Goal: Transaction & Acquisition: Purchase product/service

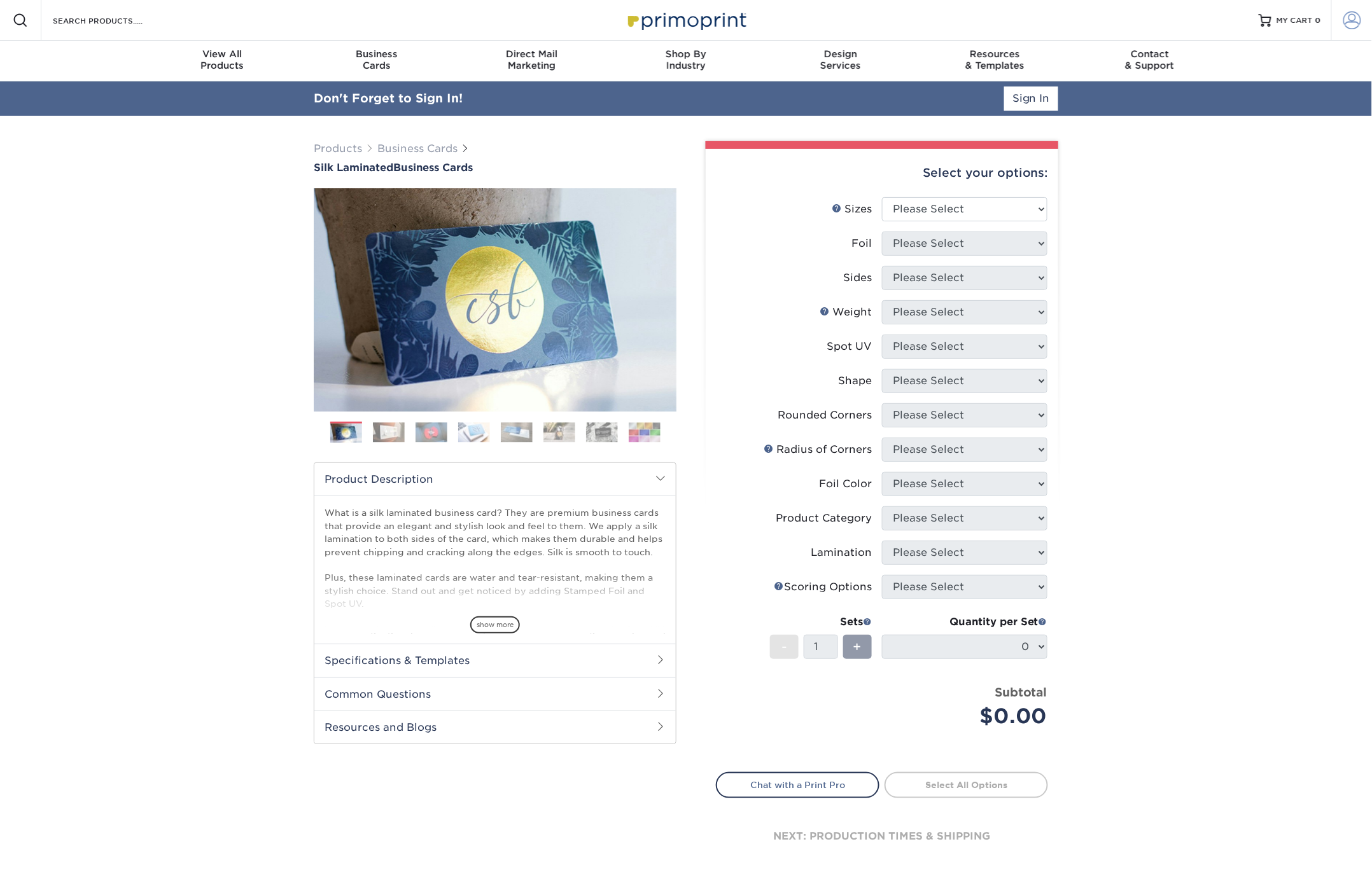
click at [1351, 24] on span at bounding box center [1352, 20] width 18 height 18
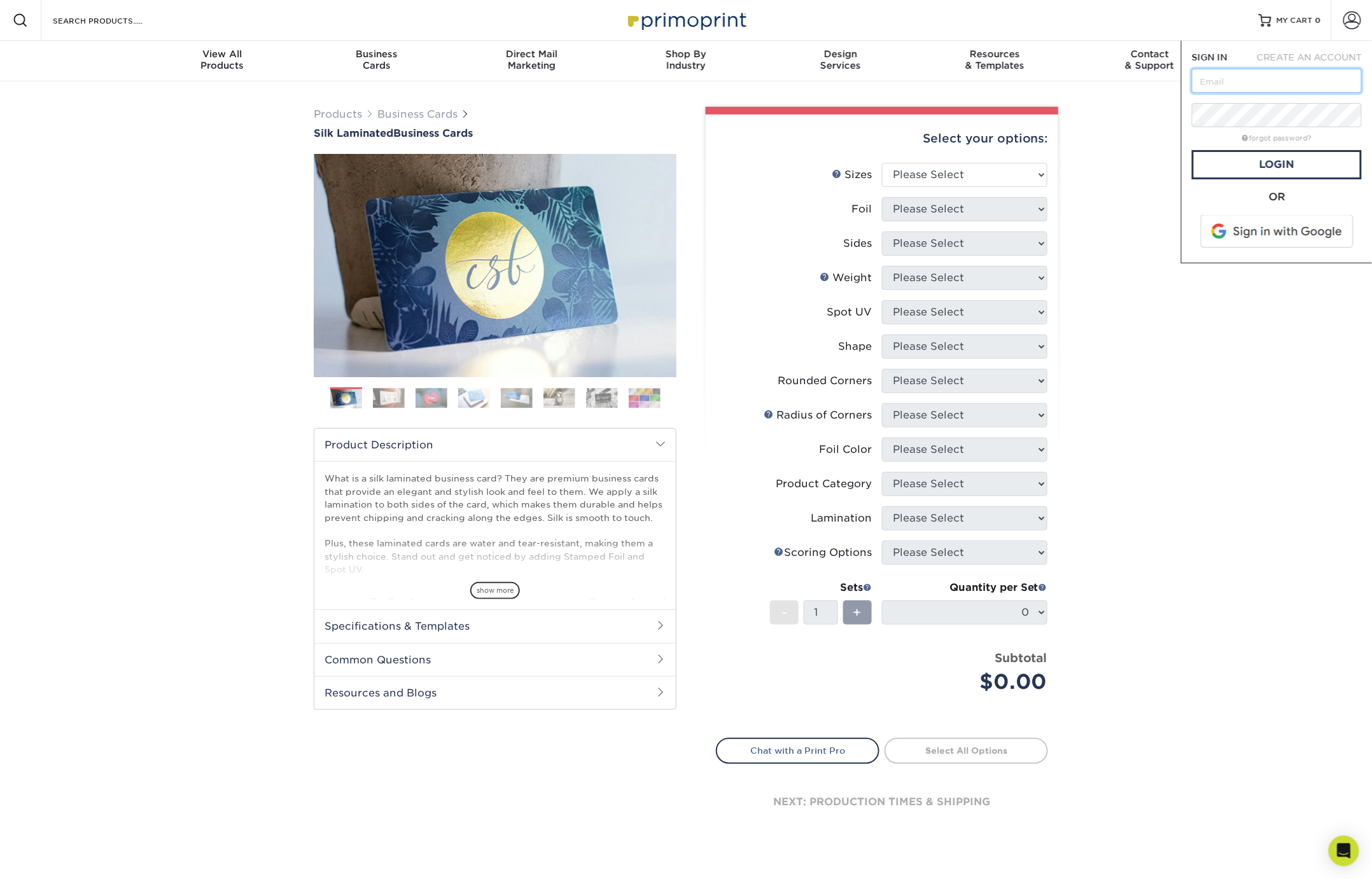
paste input "amy@northboundstudiodesign.com"
type input "amy@northboundstudiodesign.com"
click at [1263, 168] on link "Login" at bounding box center [1277, 165] width 170 height 29
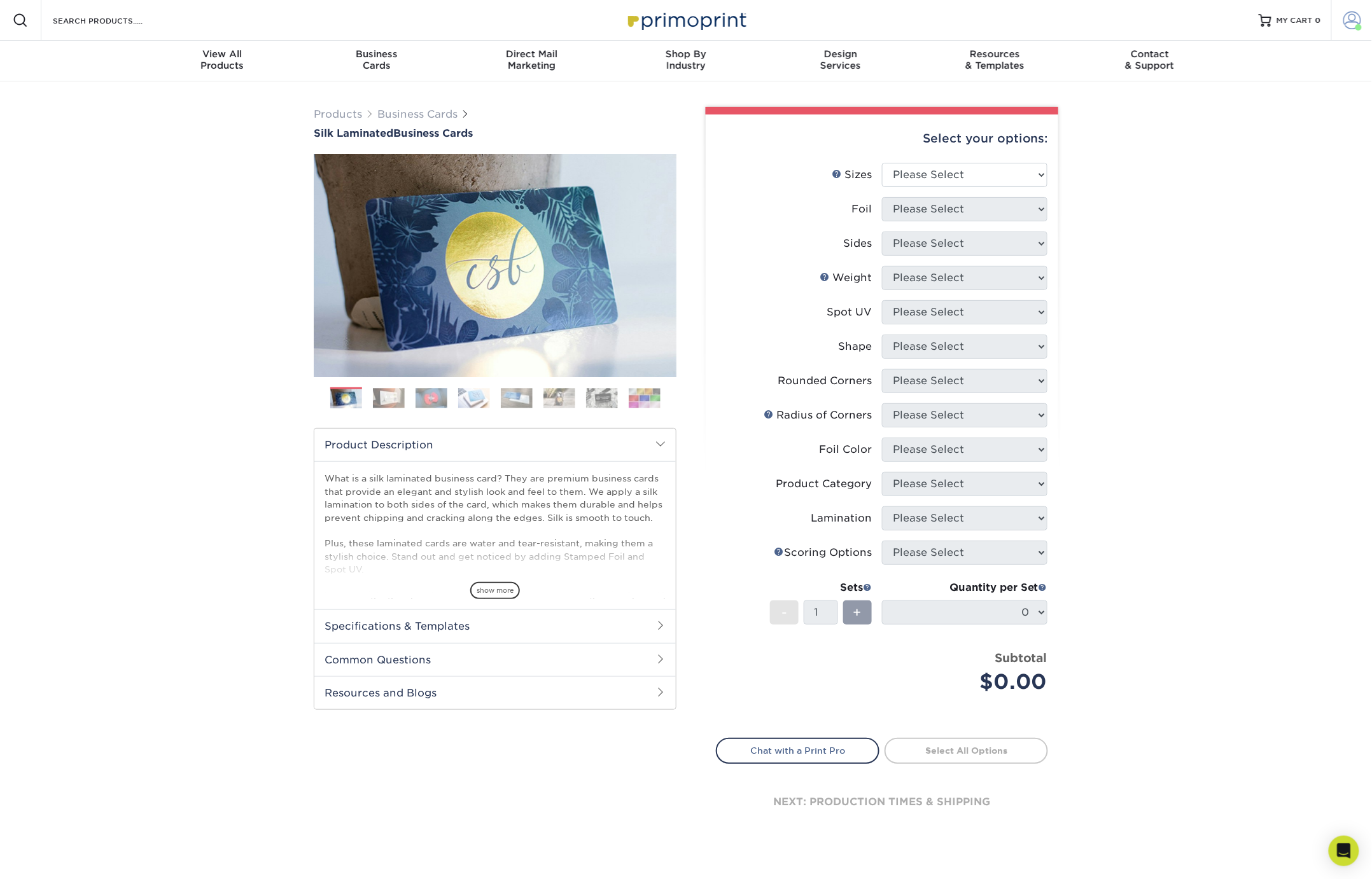
click at [1356, 24] on span at bounding box center [1352, 20] width 18 height 18
click at [1162, 361] on div "Products Business Cards Silk Laminated Business Cards Previous Next" at bounding box center [686, 484] width 1372 height 805
click at [948, 170] on select "Please Select 1.5" x 3.5" - Mini 1.75" x 3.5" - Mini 2" x 2" - Square 2" x 3" -…" at bounding box center [965, 174] width 165 height 24
select select "2.00x3.50"
click at [882, 163] on select "Please Select 1.5" x 3.5" - Mini 1.75" x 3.5" - Mini 2" x 2" - Square 2" x 3" -…" at bounding box center [965, 174] width 165 height 24
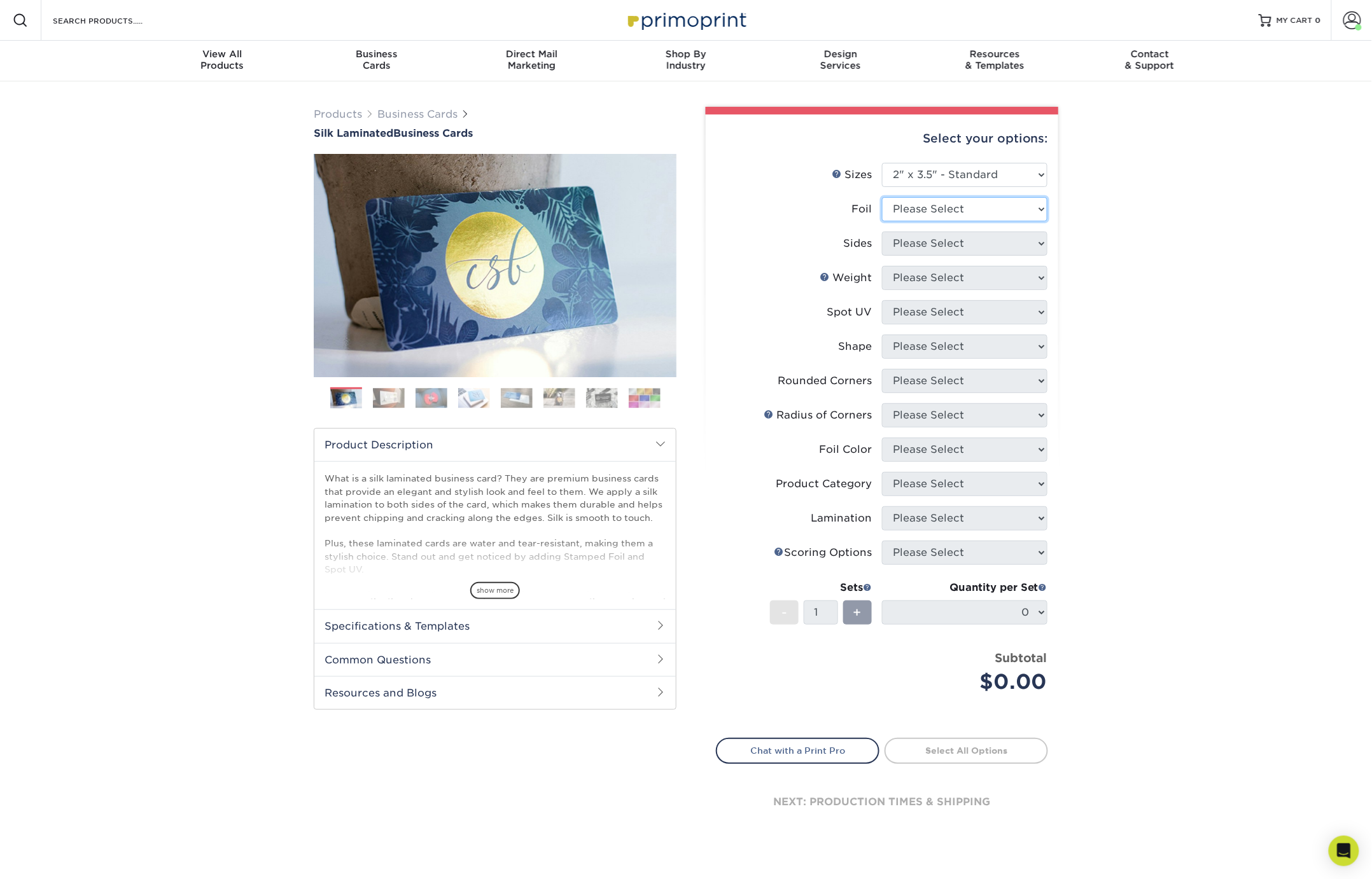
click at [965, 211] on select "Please Select Yes No" at bounding box center [965, 209] width 165 height 24
select select "0"
click at [882, 197] on select "Please Select Yes No" at bounding box center [965, 209] width 165 height 24
click at [949, 241] on select "Please Select Print Both Sides Print Front Only" at bounding box center [965, 244] width 165 height 24
select select "13abbda7-1d64-4f25-8bb2-c179b224825d"
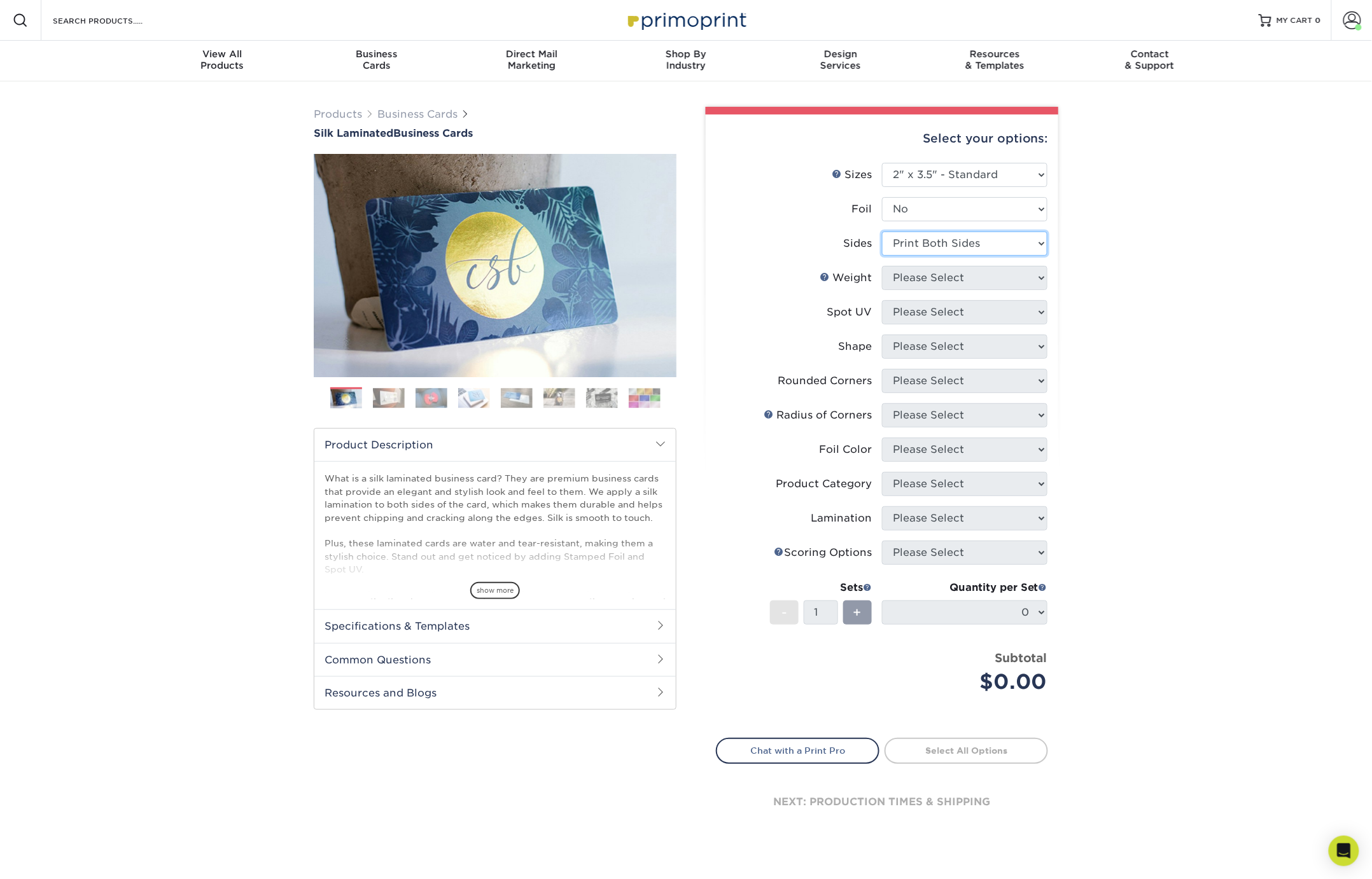
click at [882, 232] on select "Please Select Print Both Sides Print Front Only" at bounding box center [965, 244] width 165 height 24
click at [934, 272] on select "Please Select 16PT" at bounding box center [965, 277] width 165 height 24
select select "16PT"
click at [882, 266] on select "Please Select 16PT" at bounding box center [965, 277] width 165 height 24
click at [926, 316] on select "Please Select No Spot UV Front and Back (Both Sides) Front Only Back Only" at bounding box center [965, 312] width 165 height 24
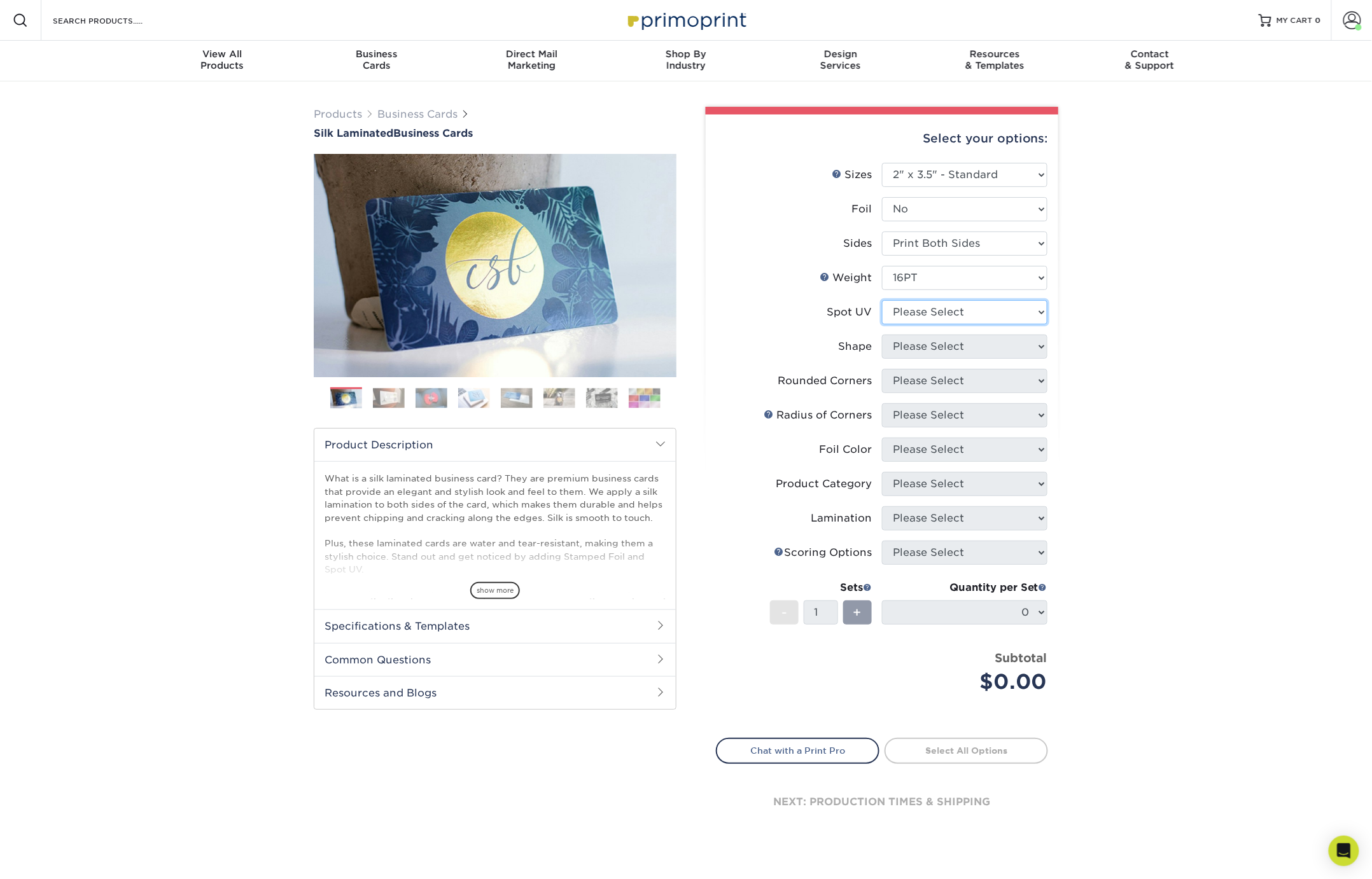
select select "3"
click at [882, 300] on select "Please Select No Spot UV Front and Back (Both Sides) Front Only Back Only" at bounding box center [965, 312] width 165 height 24
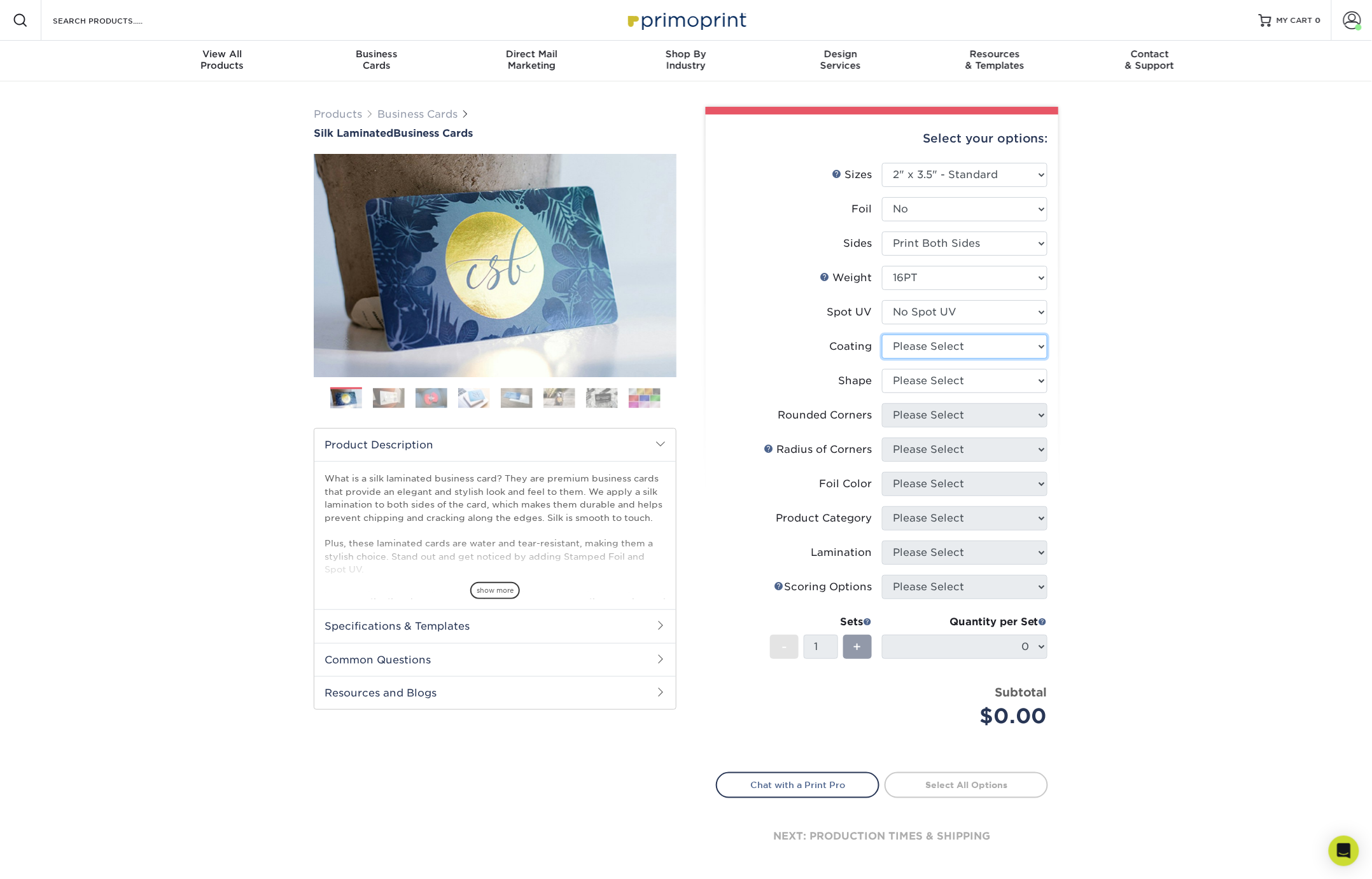
click at [924, 347] on select at bounding box center [965, 346] width 165 height 24
select select "3e7618de-abca-4bda-9f97-8b9129e913d8"
click at [882, 335] on select at bounding box center [965, 346] width 165 height 24
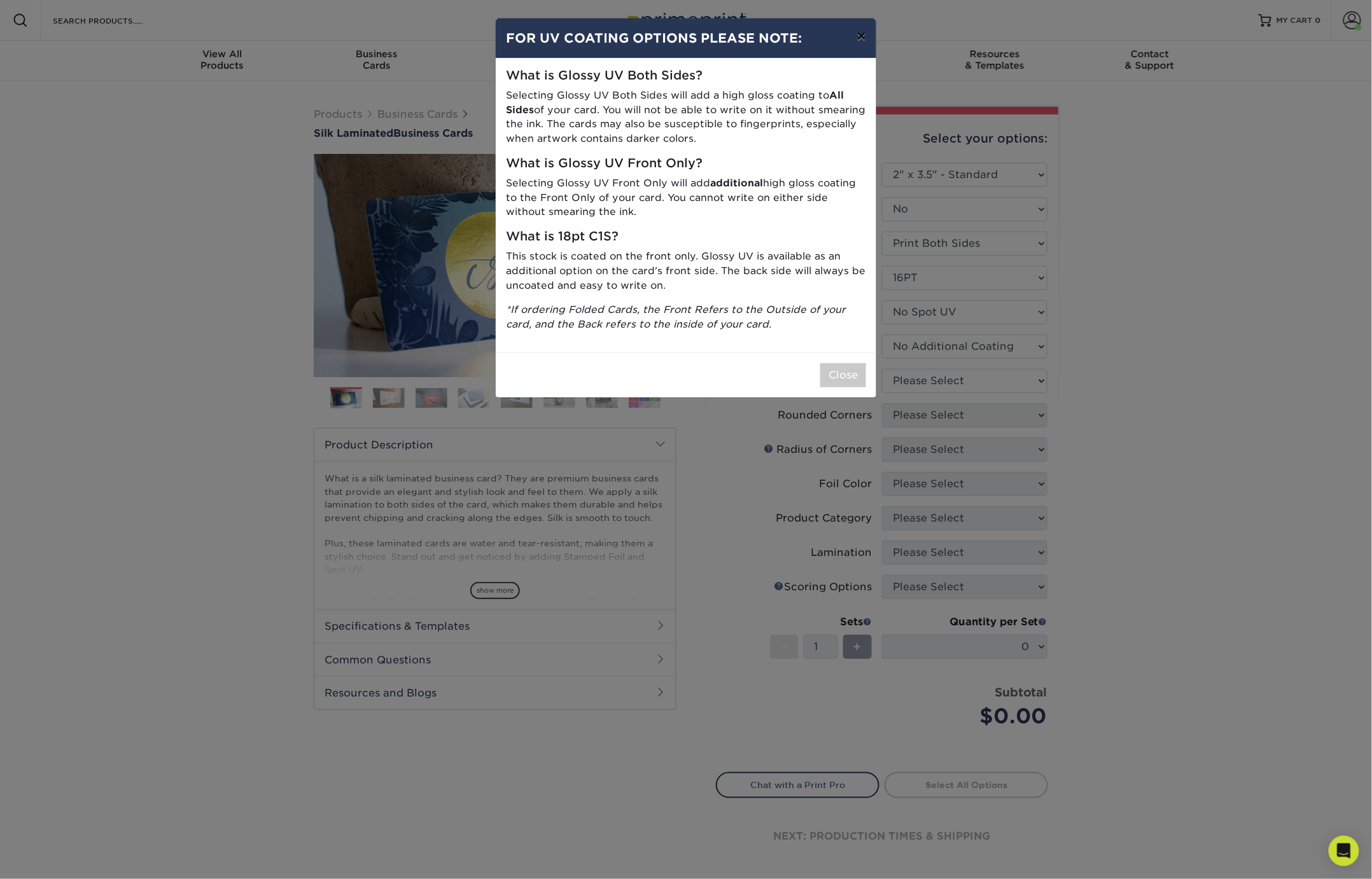
click at [862, 36] on button "×" at bounding box center [861, 36] width 29 height 36
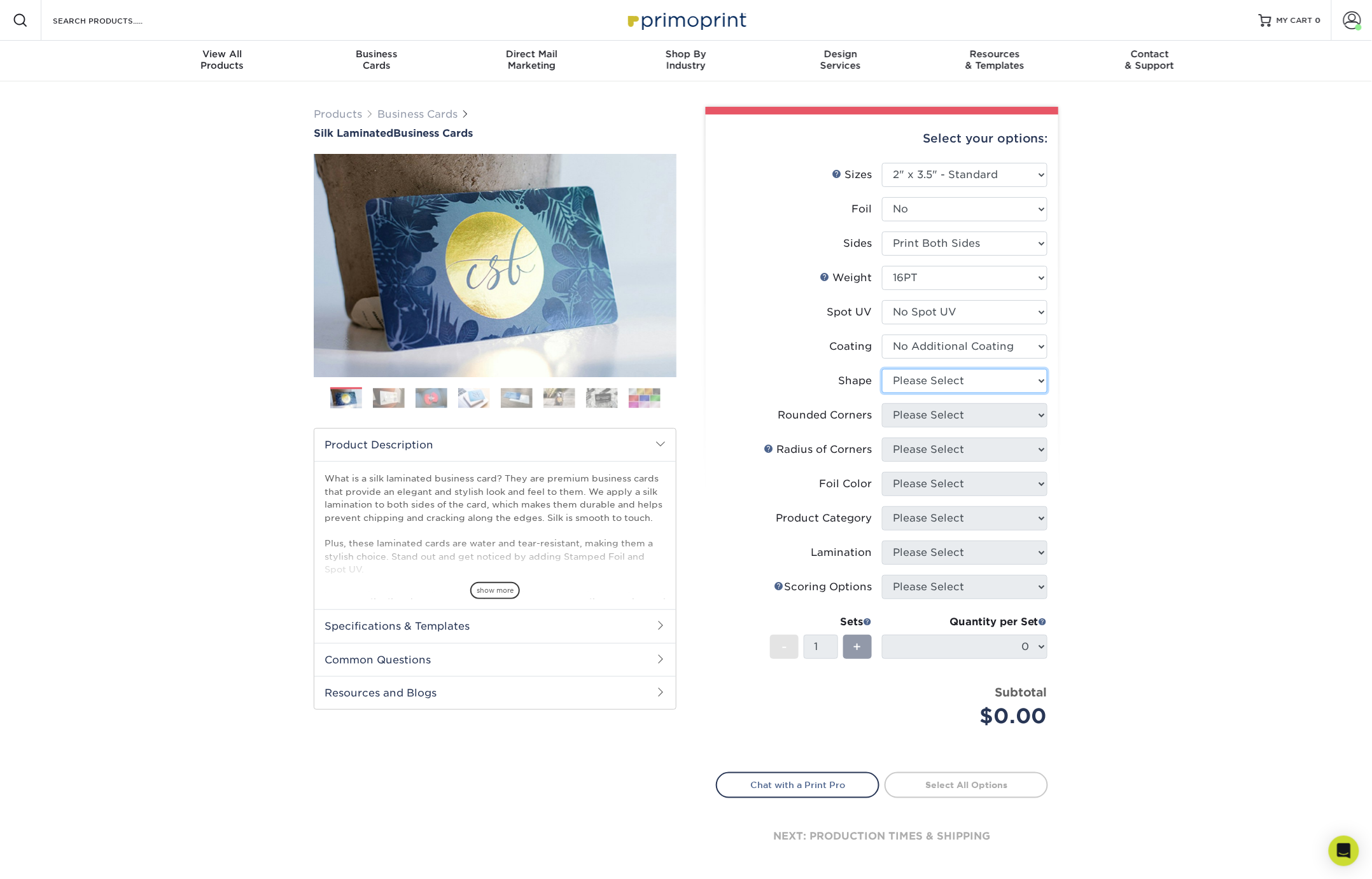
click at [931, 380] on select "Please Select Standard Oval" at bounding box center [965, 381] width 165 height 24
select select "standard"
click at [882, 369] on select "Please Select Standard Oval" at bounding box center [965, 381] width 165 height 24
click at [917, 419] on select "Please Select Yes - Round 2 Corners Yes - Round 4 Corners No" at bounding box center [965, 415] width 165 height 24
select select "0"
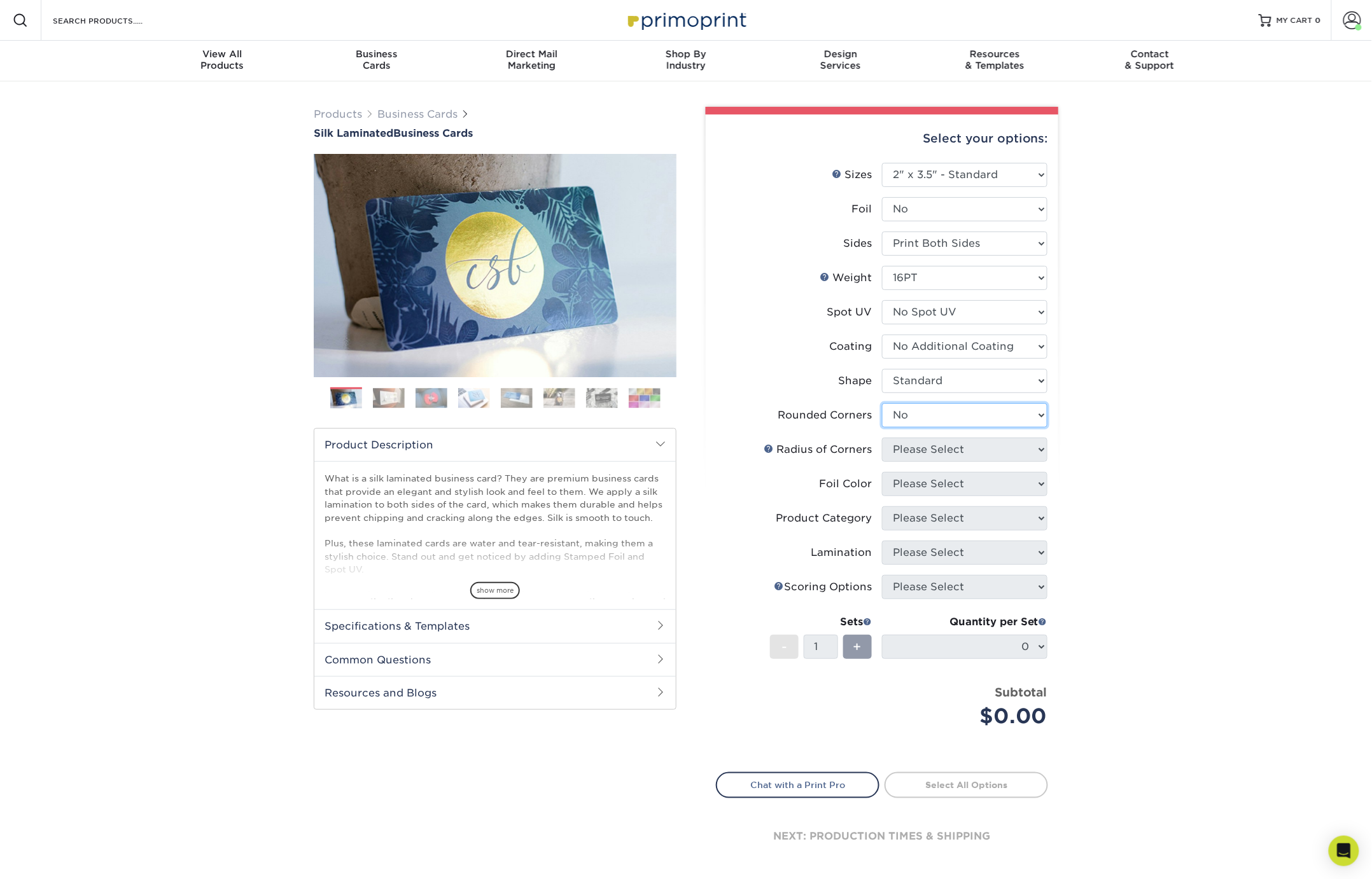
click at [882, 403] on select "Please Select Yes - Round 2 Corners Yes - Round 4 Corners No" at bounding box center [965, 415] width 165 height 24
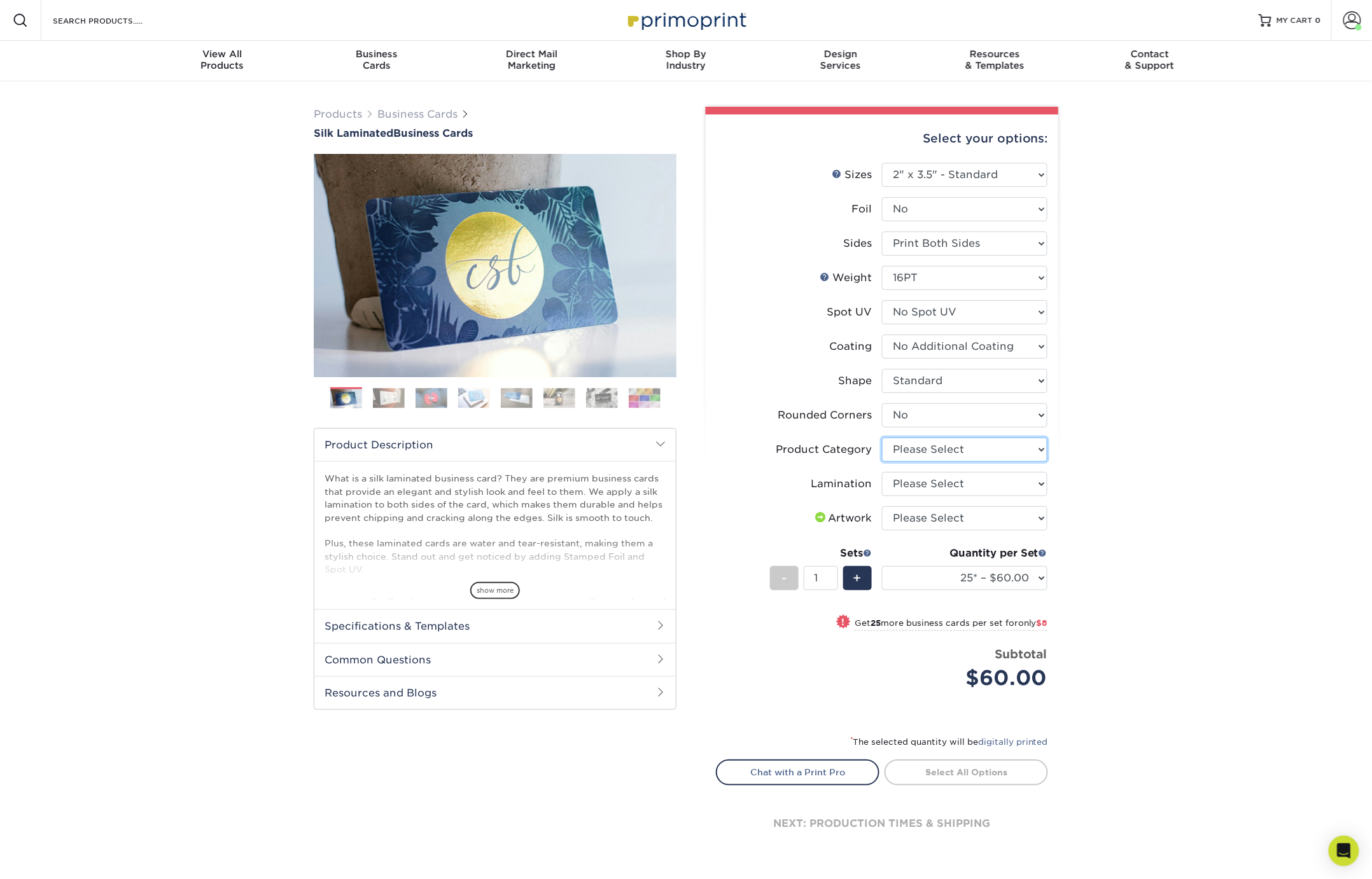
click at [919, 447] on select "Please Select Business Cards" at bounding box center [965, 449] width 165 height 24
select select "3b5148f1-0588-4f88-a218-97bcfdce65c1"
click at [882, 438] on select "Please Select Business Cards" at bounding box center [965, 449] width 165 height 24
click at [921, 482] on select "Please Select Silk" at bounding box center [965, 484] width 165 height 24
select select "ccacb42f-45f7-42d3-bbd3-7c8421cf37f0"
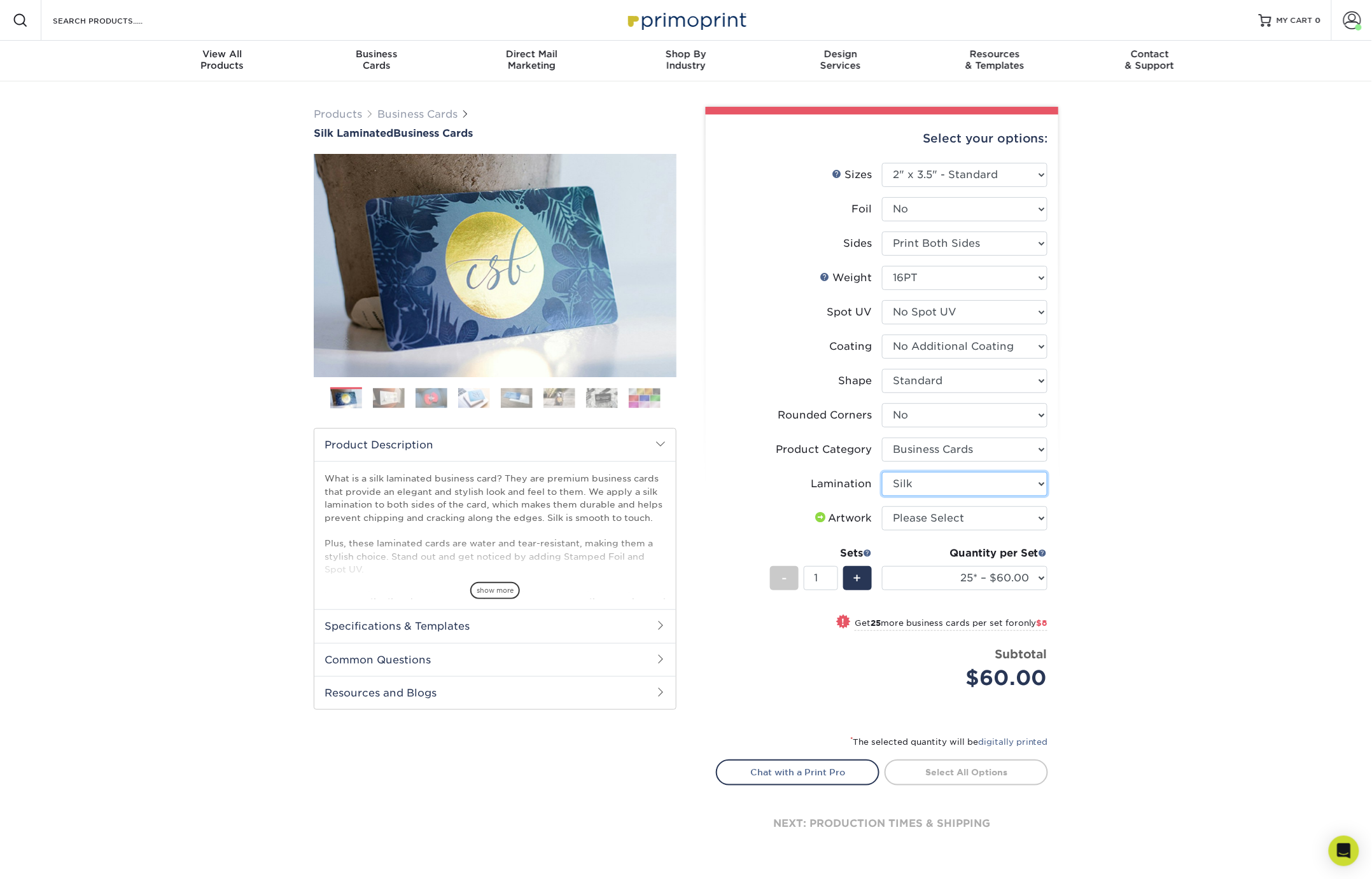
click at [882, 472] on select "Please Select Silk" at bounding box center [965, 484] width 165 height 24
click at [923, 514] on select "Please Select I will upload files I need a design - $100" at bounding box center [965, 518] width 165 height 24
select select "upload"
click at [882, 507] on select "Please Select I will upload files I need a design - $100" at bounding box center [965, 518] width 165 height 24
click at [1101, 469] on div "Products Business Cards Silk Laminated Business Cards Previous Next" at bounding box center [686, 494] width 1372 height 826
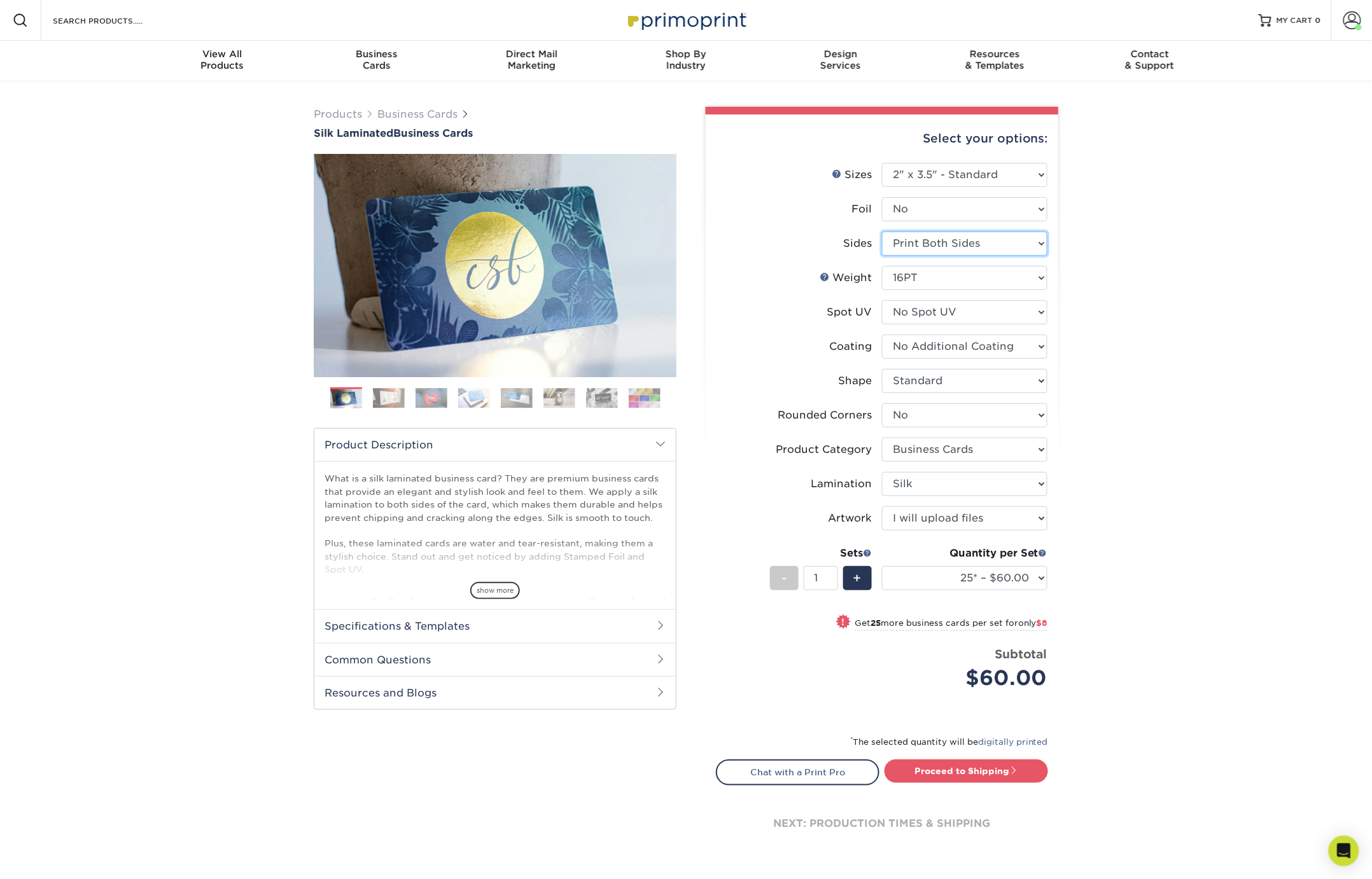
click at [962, 239] on select "Please Select Print Both Sides Print Front Only" at bounding box center [965, 244] width 165 height 24
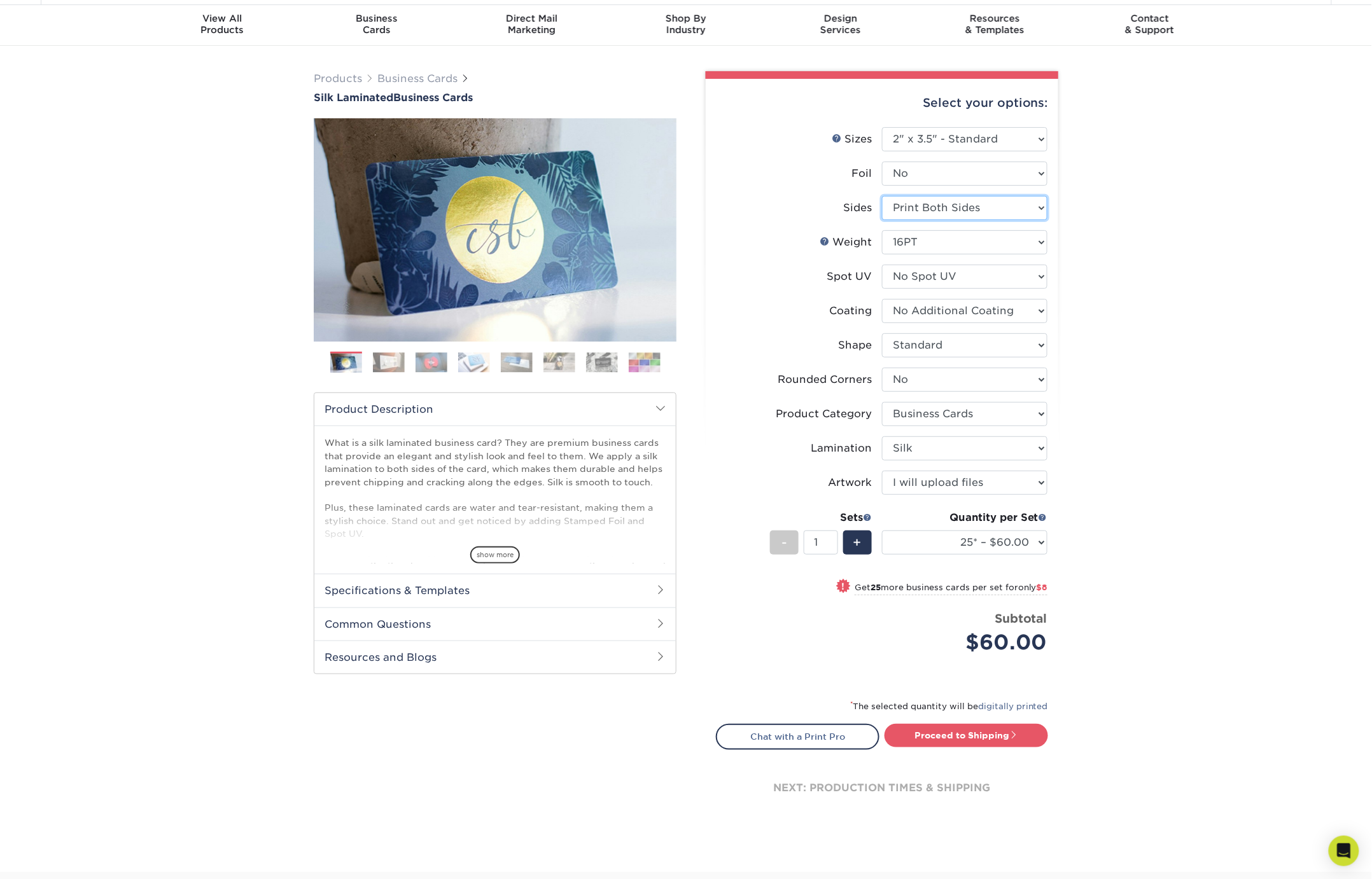
scroll to position [46, 0]
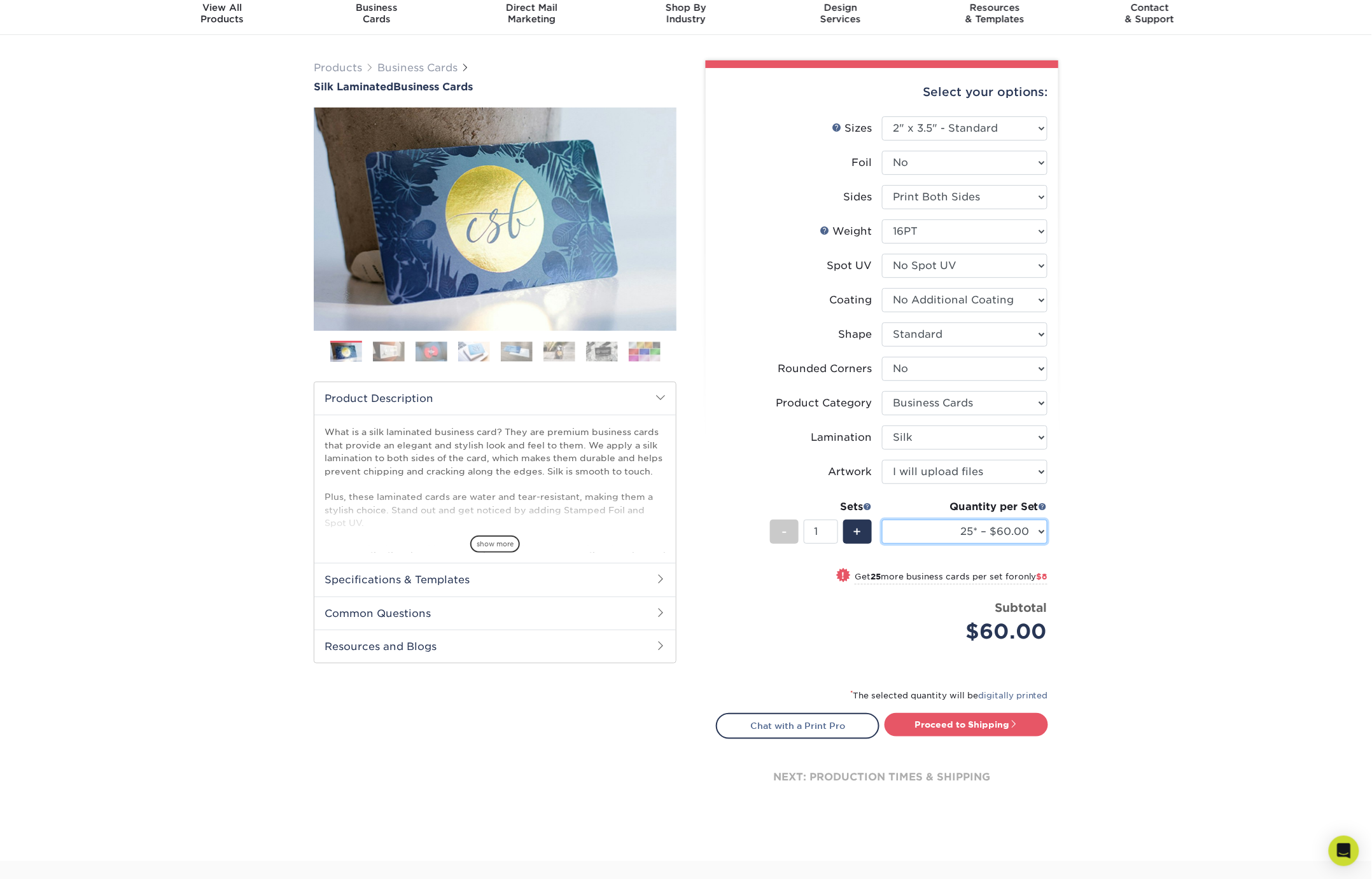
click at [998, 528] on select "25* – $60.00 50* – $68.00 75* – $76.00 100* – $84.00 250* – $92.00 500 – $96.00…" at bounding box center [965, 531] width 165 height 24
select select "500 – $96.00"
click at [882, 520] on select "25* – $60.00 50* – $68.00 75* – $76.00 100* – $84.00 250* – $92.00 500 – $96.00…" at bounding box center [965, 531] width 165 height 24
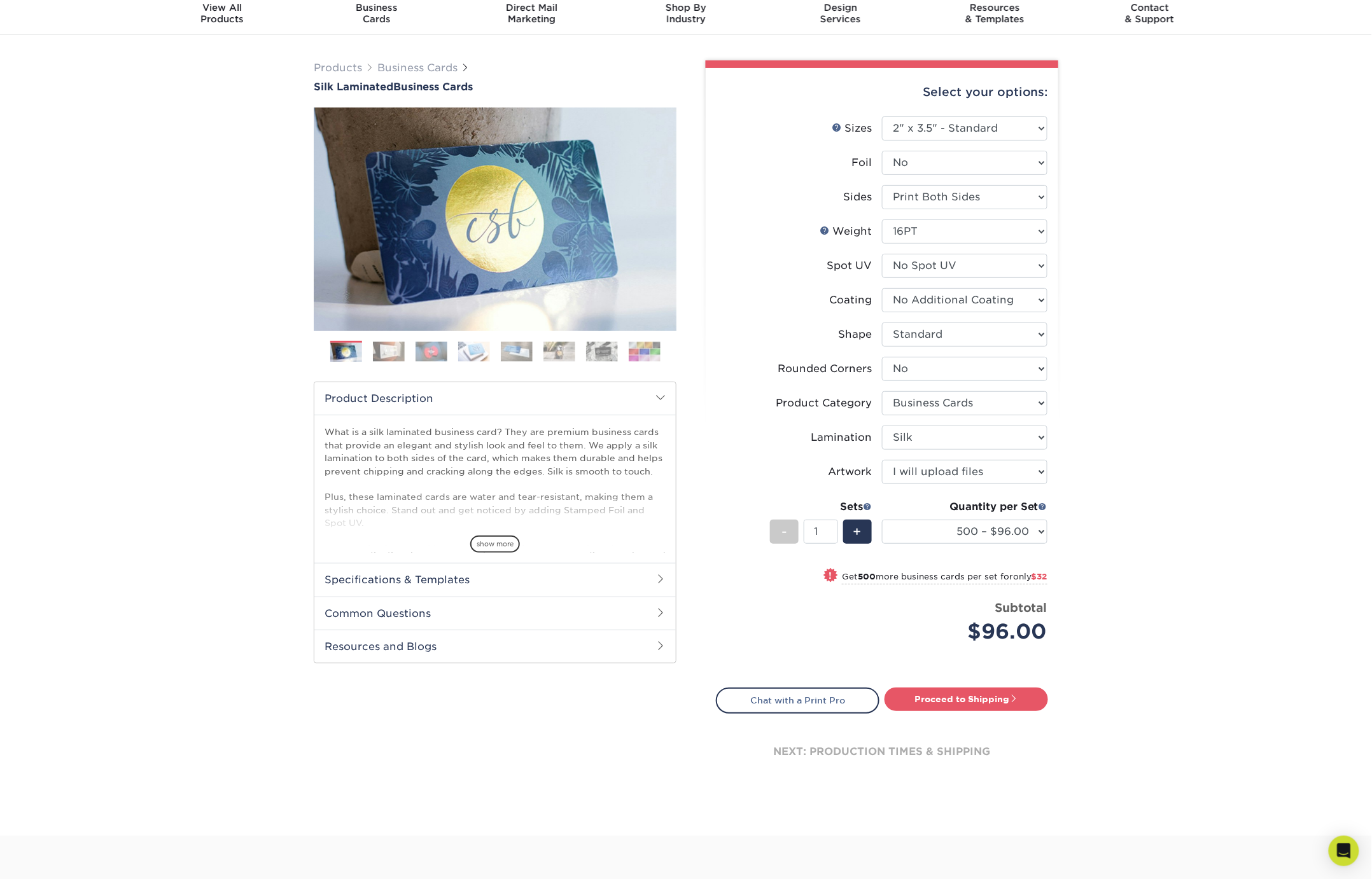
click at [1084, 528] on div "Products Business Cards Silk Laminated Business Cards Previous Next" at bounding box center [686, 436] width 1372 height 801
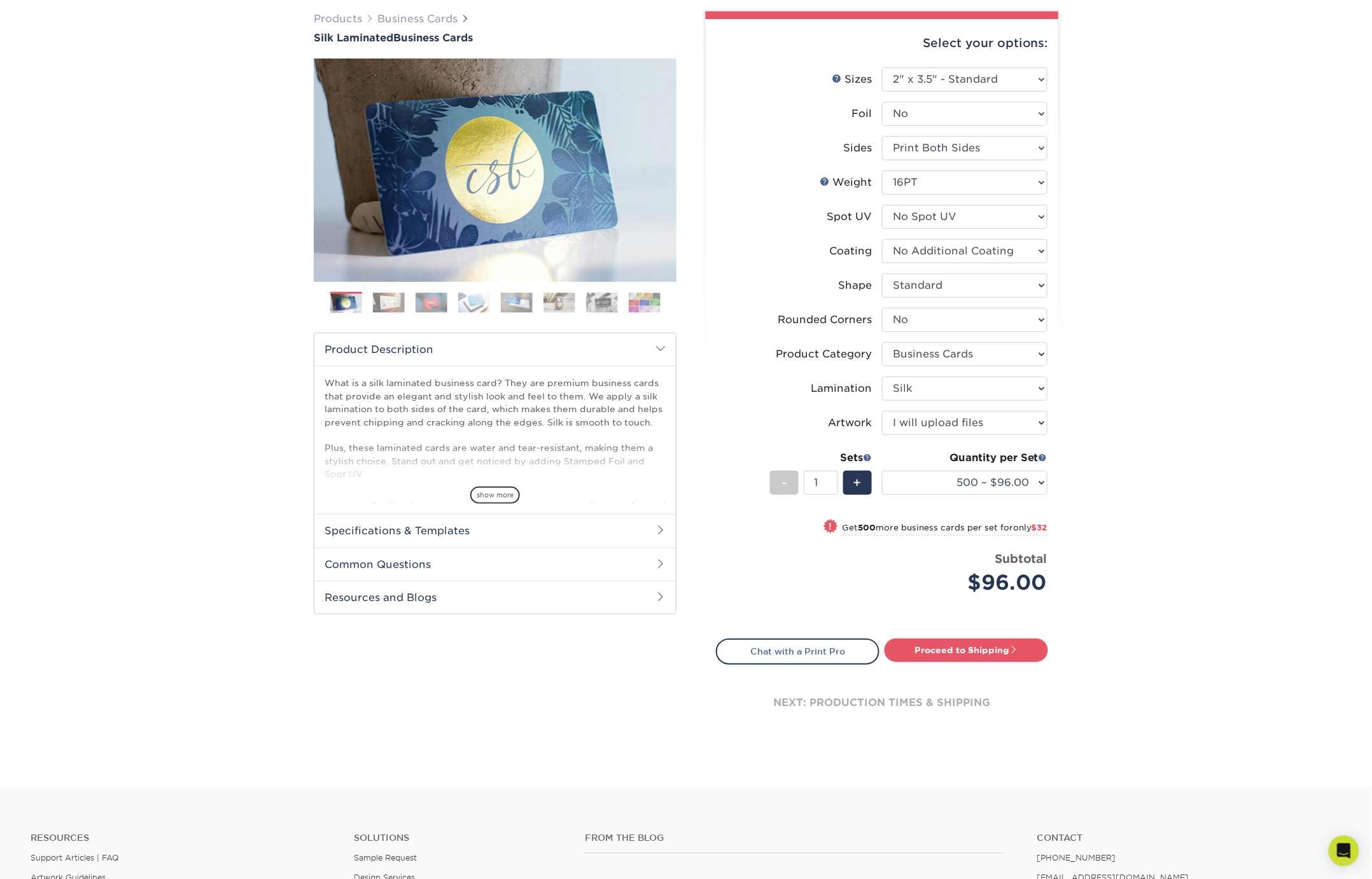
scroll to position [97, 0]
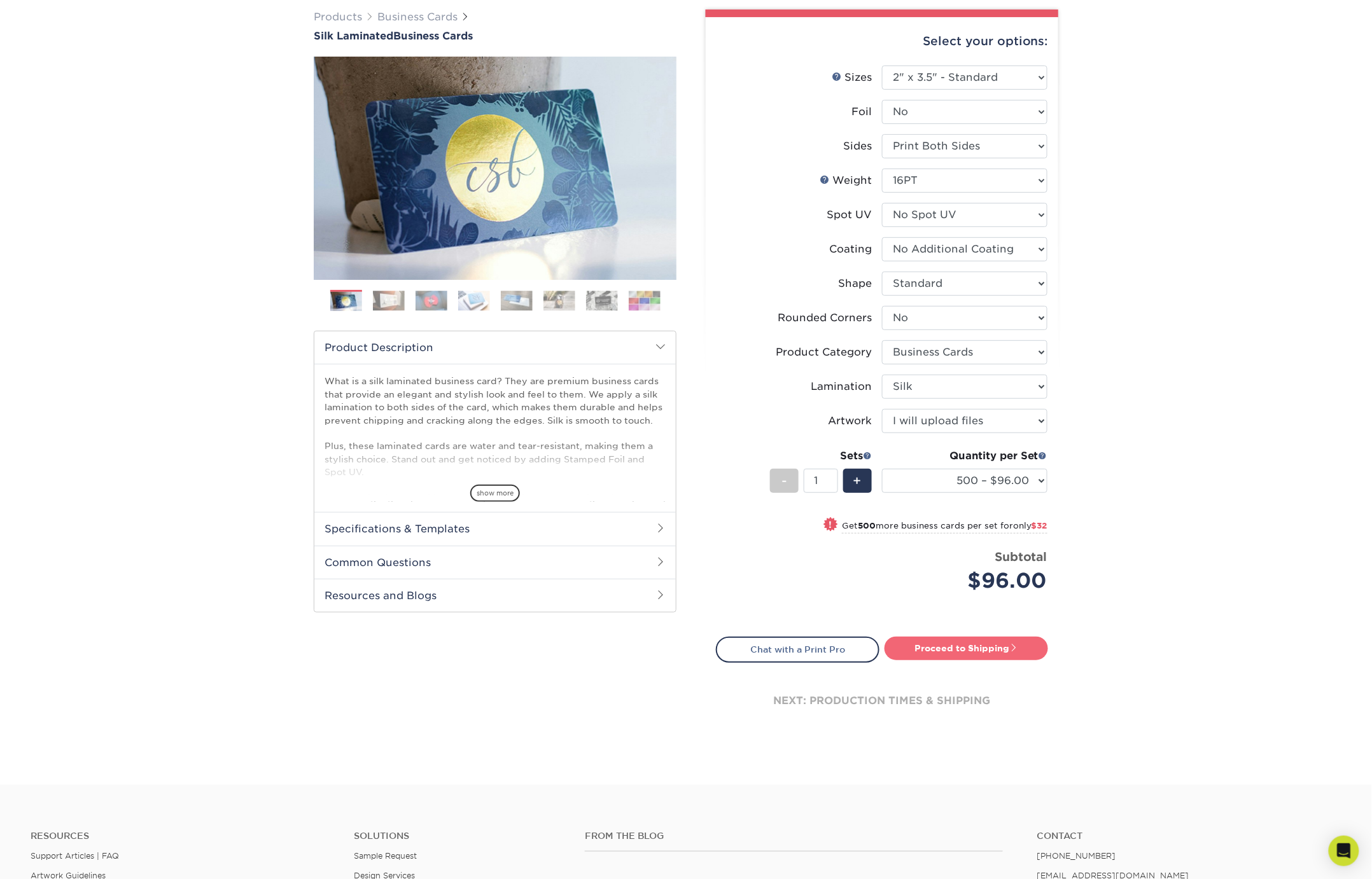
click at [979, 645] on link "Proceed to Shipping" at bounding box center [966, 648] width 164 height 23
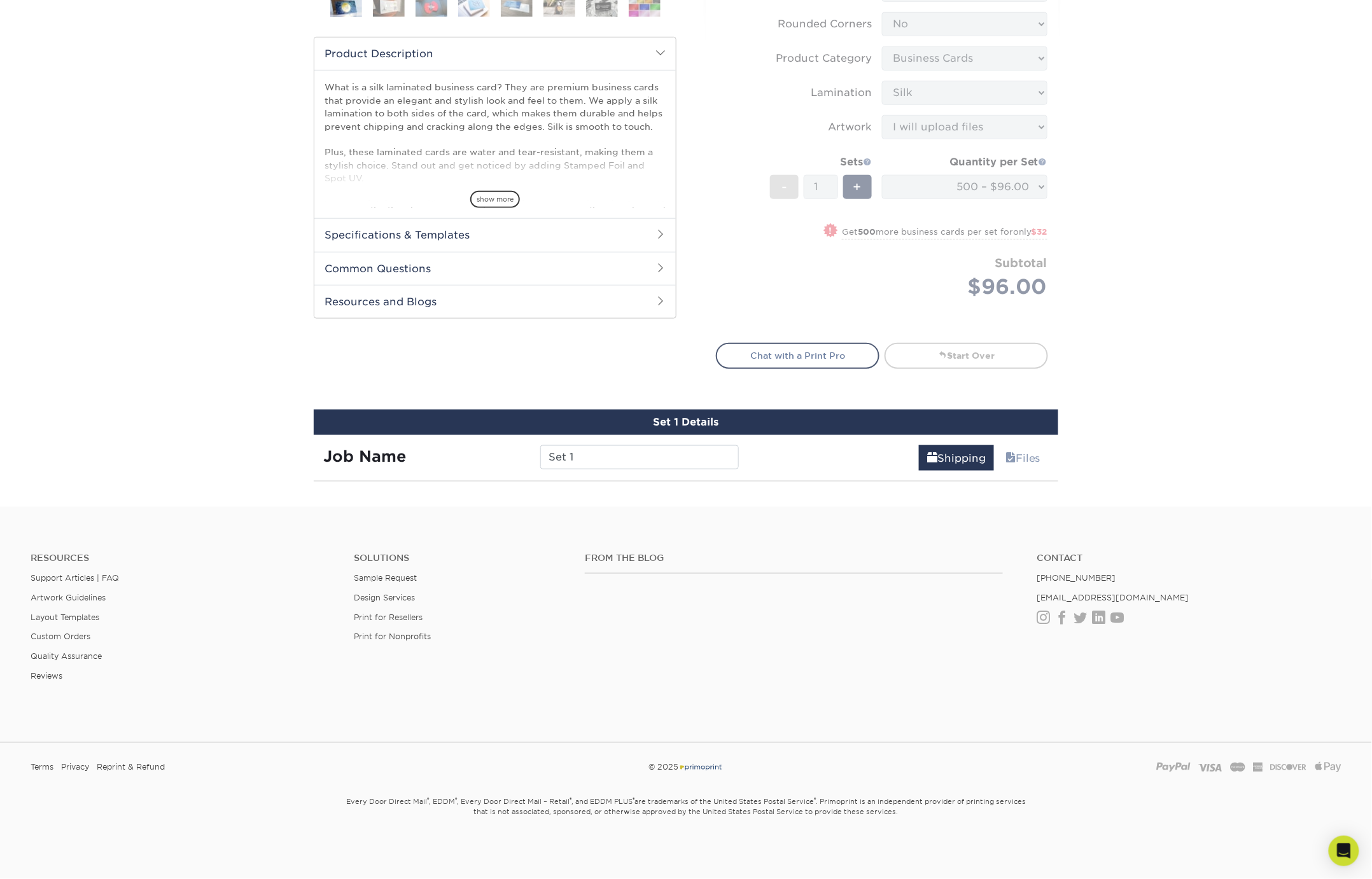
scroll to position [710, 0]
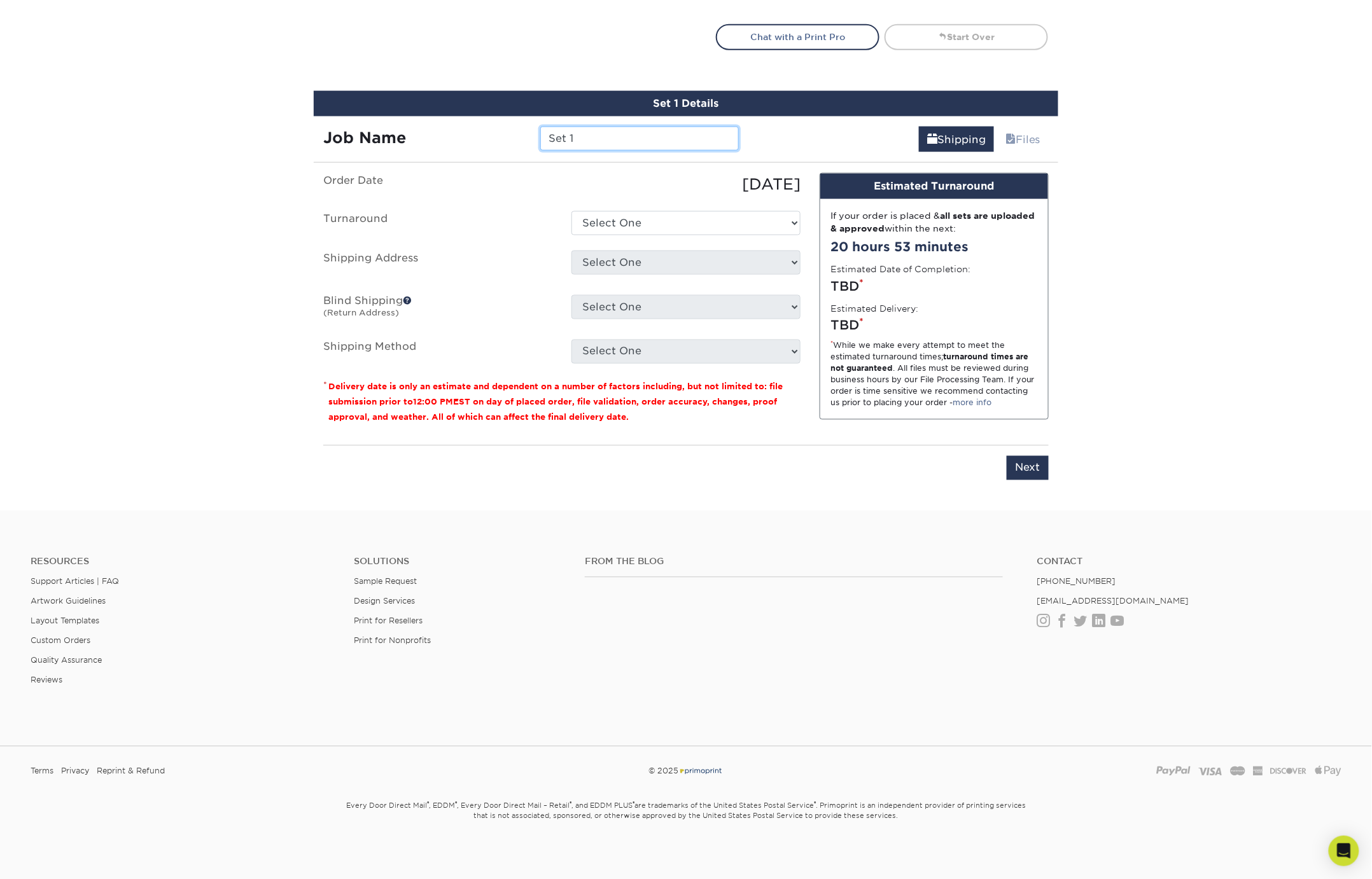
click at [598, 136] on input "Set 1" at bounding box center [639, 138] width 198 height 24
drag, startPoint x: 623, startPoint y: 133, endPoint x: 496, endPoint y: 128, distance: 127.1
click at [496, 128] on div "Job Name Set 1" at bounding box center [531, 138] width 435 height 24
type input "WT - [PERSON_NAME] [PERSON_NAME] // ST1"
click at [688, 217] on select "Select One 2-4 Business Days 2 Day Next Business Day" at bounding box center [686, 223] width 229 height 24
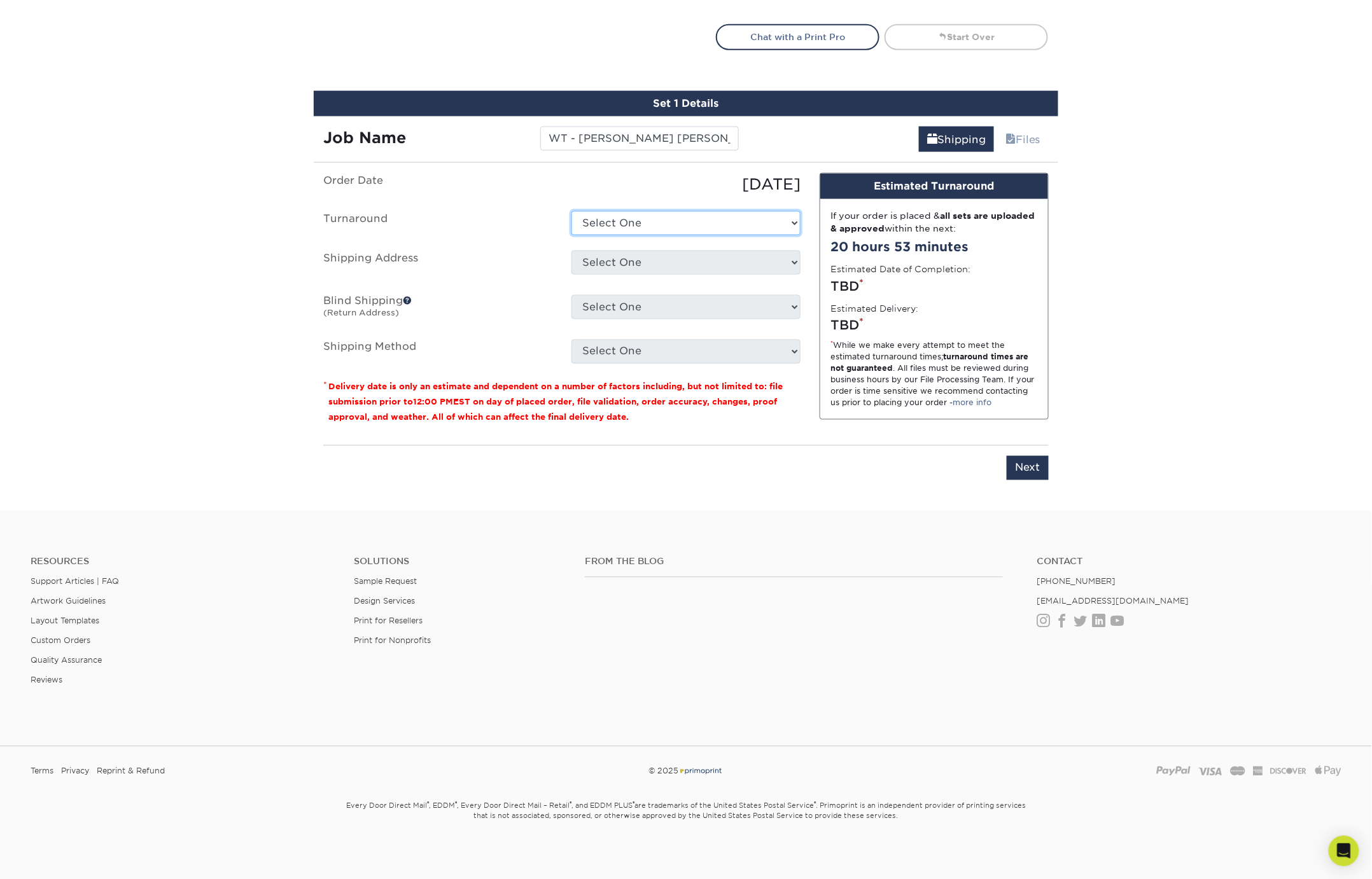
select select "daeee239-1cf4-403f-860f-e366b9ee29d2"
click at [571, 211] on select "Select One 2-4 Business Days 2 Day Next Business Day" at bounding box center [686, 223] width 229 height 24
click at [654, 259] on select "Select One 1550 HUNTINGTON DR, CALUMET CITY, IL 128 S. Ensley Street, Howard Ci…" at bounding box center [686, 262] width 229 height 24
click at [611, 255] on select "Select One 1550 HUNTINGTON DR, CALUMET CITY, IL 128 S. Ensley Street, Howard Ci…" at bounding box center [686, 262] width 229 height 24
click at [603, 264] on select "Select One 1550 HUNTINGTON DR, CALUMET CITY, IL 128 S. Ensley Street, Howard Ci…" at bounding box center [686, 262] width 229 height 24
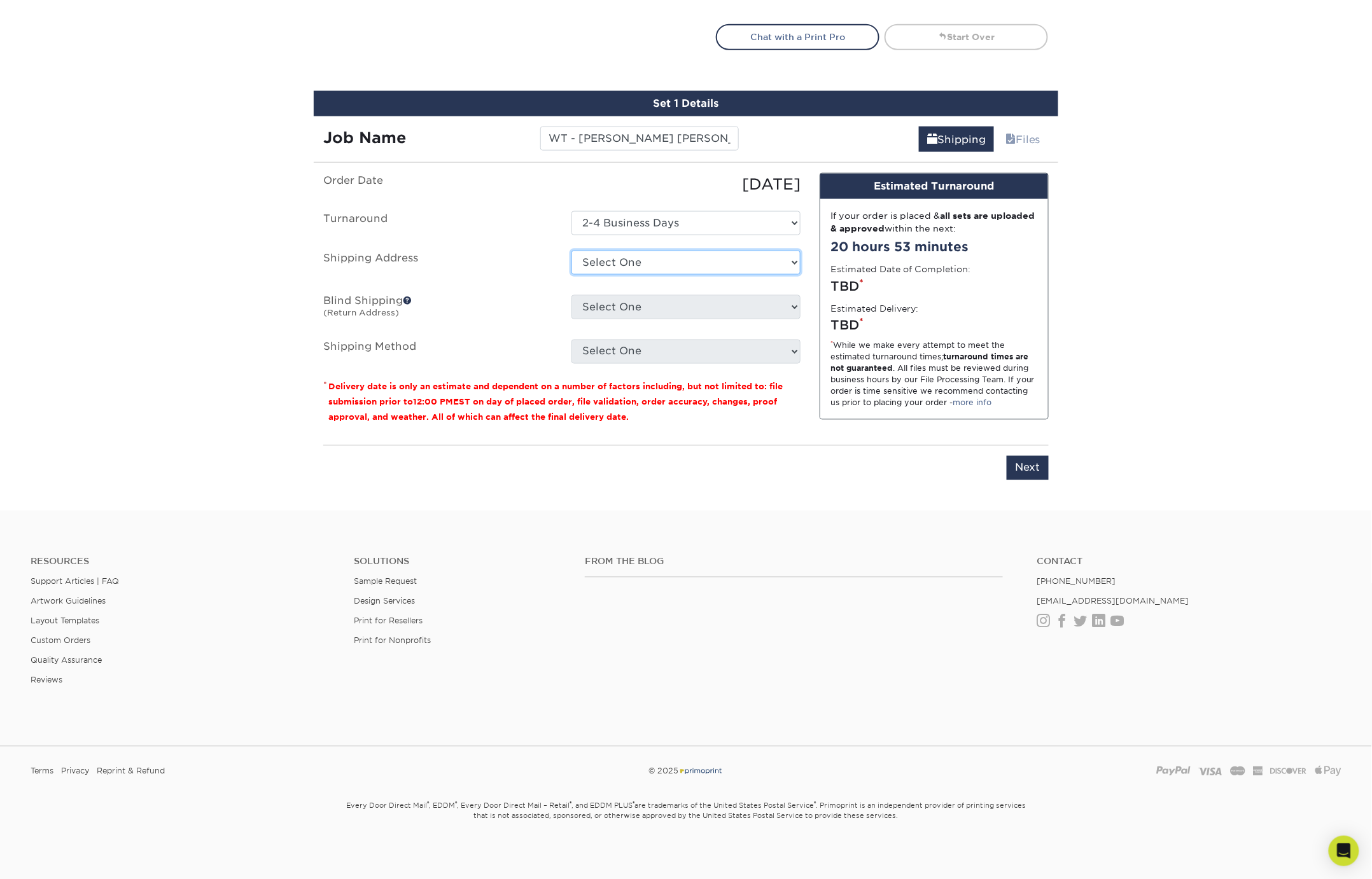
click at [656, 260] on select "Select One 1550 HUNTINGTON DR, CALUMET CITY, IL 128 S. Ensley Street, Howard Ci…" at bounding box center [686, 262] width 229 height 24
select select "newaddress"
click at [571, 251] on select "Select One 1550 HUNTINGTON DR, CALUMET CITY, IL 128 S. Ensley Street, Howard Ci…" at bounding box center [686, 262] width 229 height 24
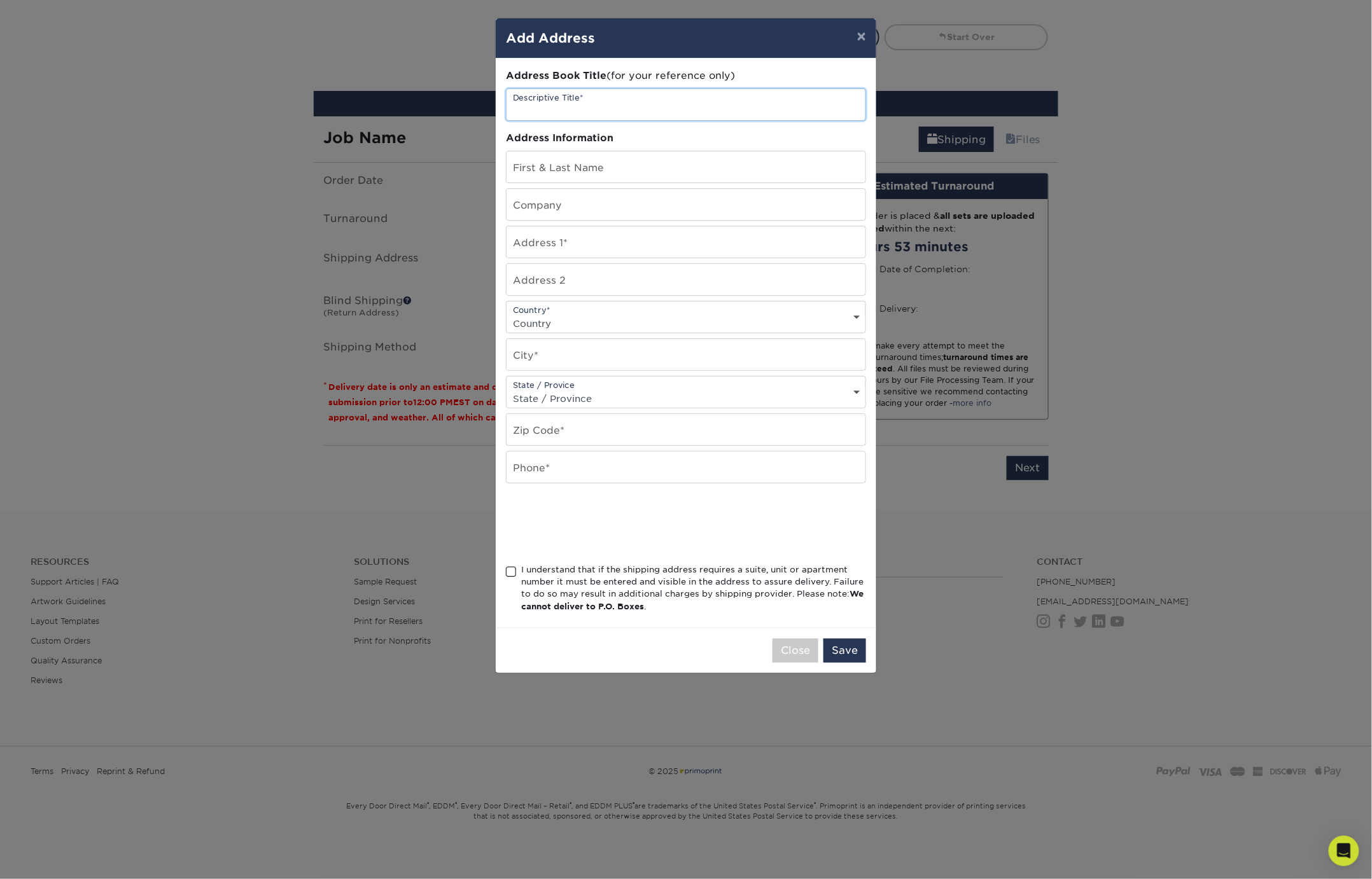
click at [620, 105] on input "text" at bounding box center [686, 105] width 359 height 31
type input "S"
type input "WT ST1"
click at [605, 171] on input "text" at bounding box center [686, 167] width 359 height 31
click at [562, 202] on input "text" at bounding box center [686, 204] width 359 height 31
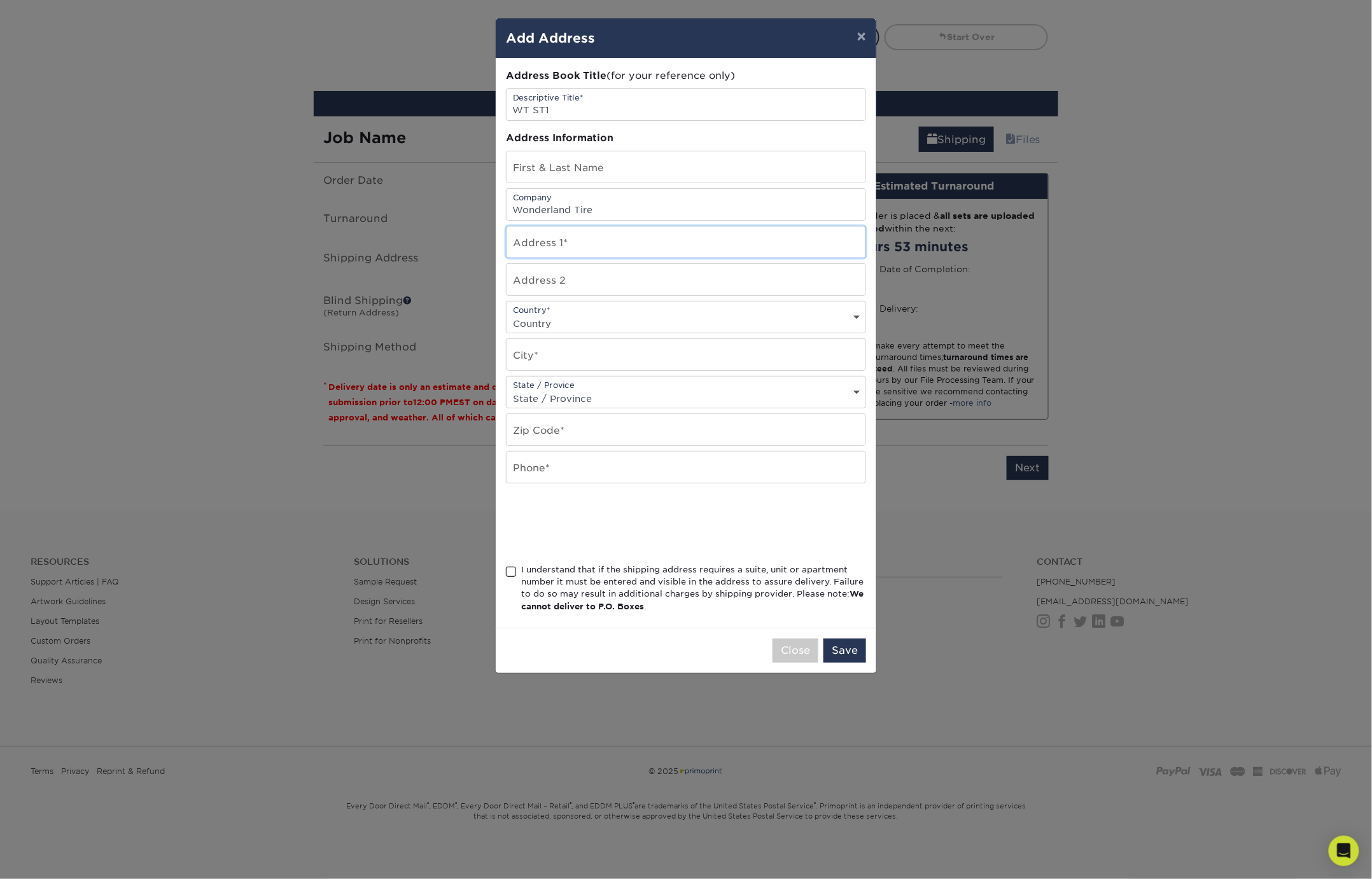
click at [554, 238] on input "text" at bounding box center [686, 242] width 359 height 31
click at [608, 213] on input "Wonderland Tire" at bounding box center [686, 204] width 359 height 31
type input "Wonderland [GEOGRAPHIC_DATA][PERSON_NAME]"
click at [575, 237] on input "text" at bounding box center [686, 242] width 359 height 31
type input "1 84th St. SW"
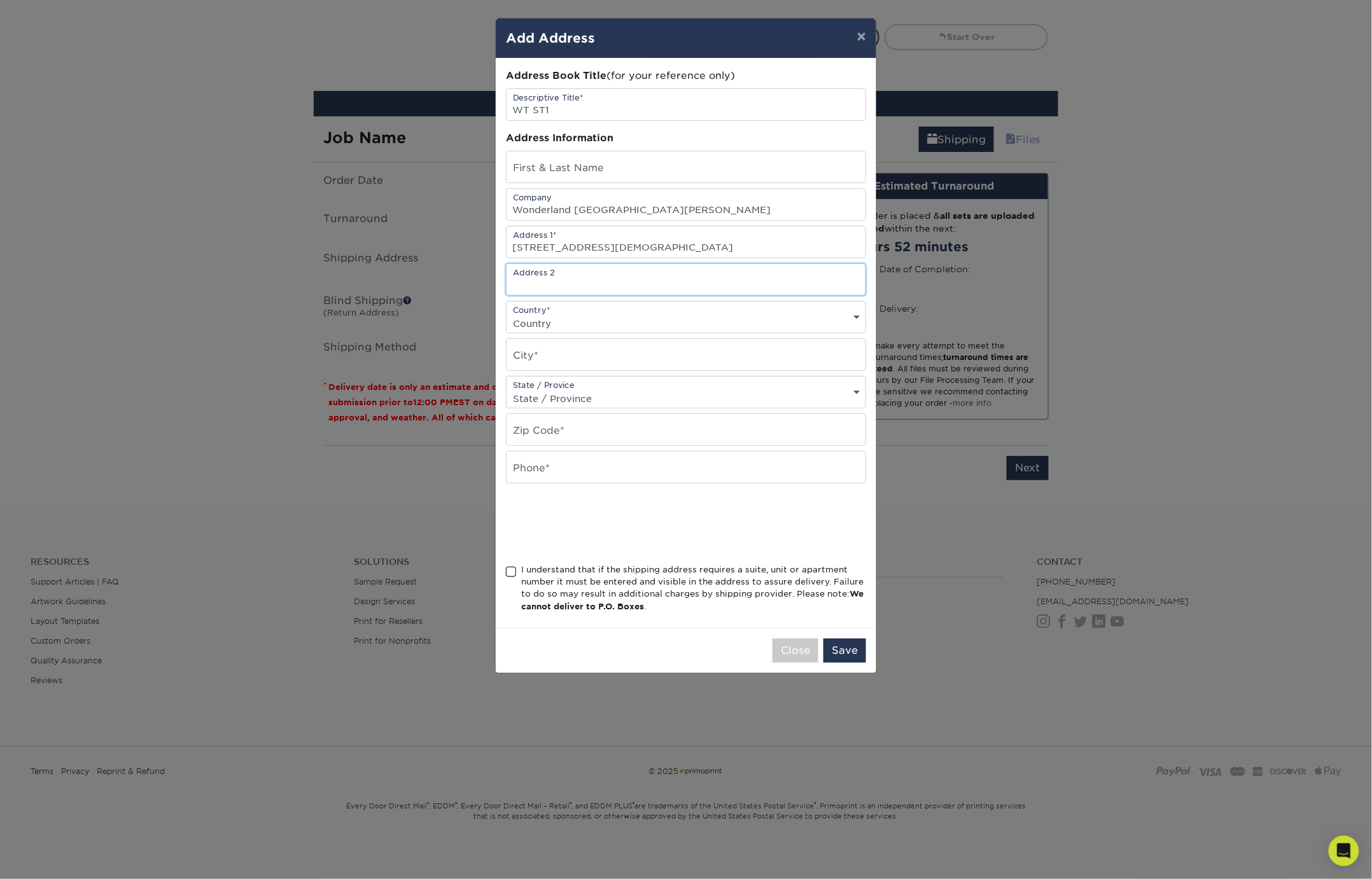
click at [579, 277] on input "text" at bounding box center [686, 279] width 359 height 31
type input "B"
click at [562, 358] on input "text" at bounding box center [686, 355] width 359 height 31
type input "B"
click at [570, 316] on select "Country United States Canada ----------------------------- Afghanistan Albania …" at bounding box center [686, 324] width 359 height 18
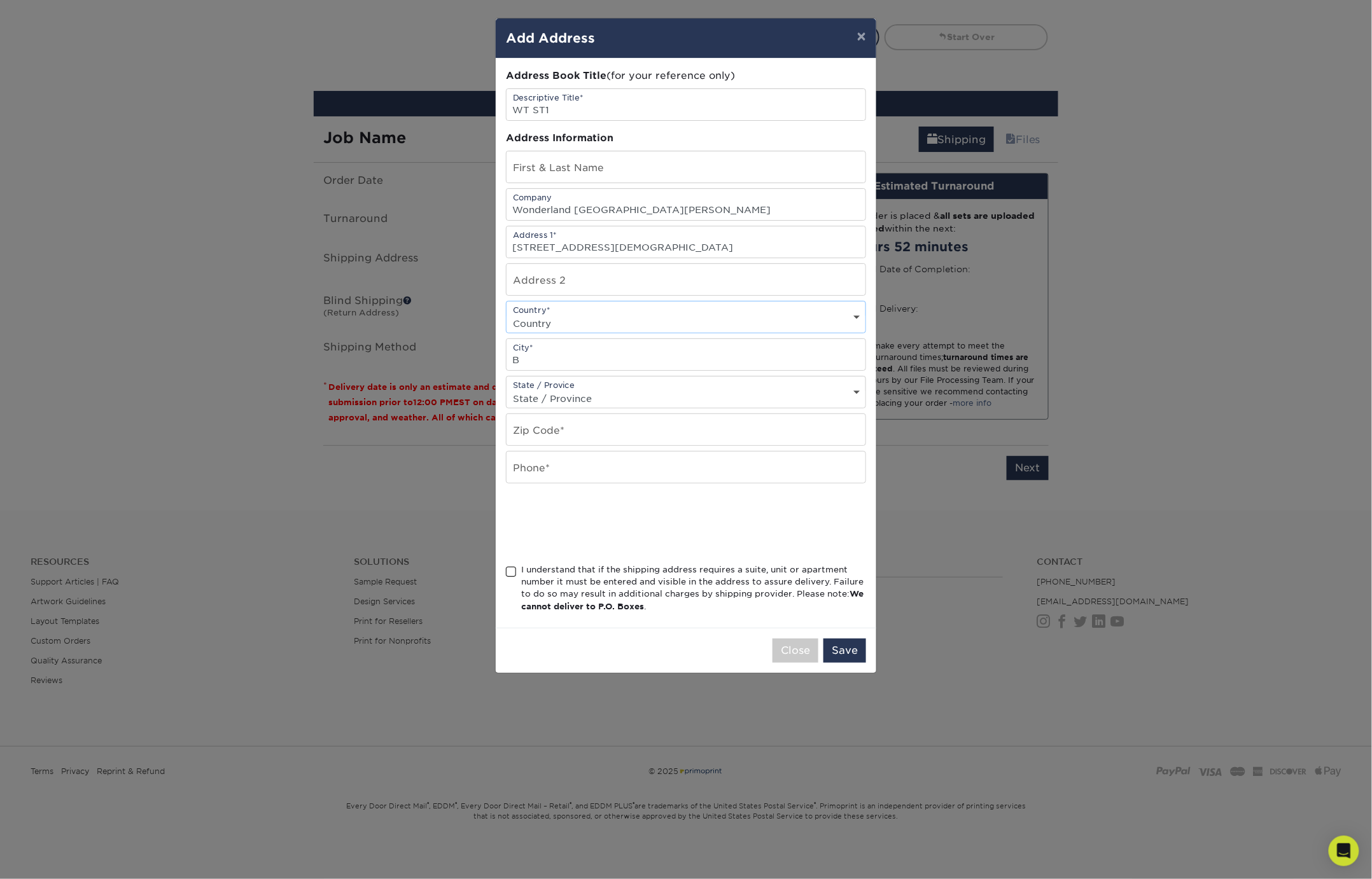
select select "US"
click at [507, 314] on select "Country United States Canada ----------------------------- Afghanistan Albania …" at bounding box center [686, 324] width 359 height 18
click at [557, 357] on input "B" at bounding box center [686, 355] width 359 height 31
type input "Byron Center"
click at [566, 396] on select "State / Province Alabama Alaska Arizona Arkansas California Colorado Connecticu…" at bounding box center [686, 398] width 359 height 18
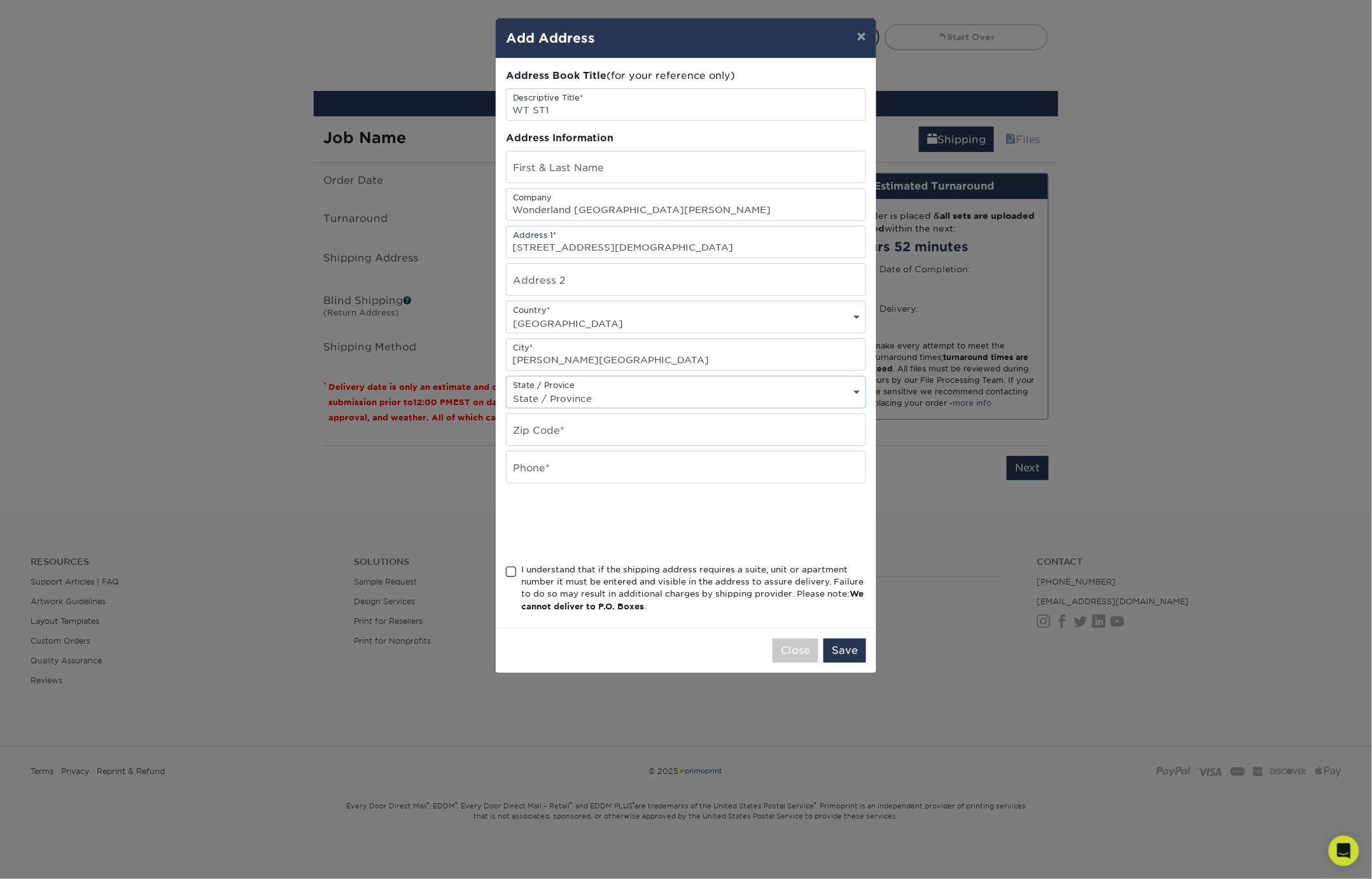
select select "MI"
click at [507, 390] on select "State / Province Alabama Alaska Arizona Arkansas California Colorado Connecticu…" at bounding box center [686, 398] width 359 height 18
click at [552, 442] on input "text" at bounding box center [686, 430] width 359 height 31
type input "49315"
click at [560, 474] on input "text" at bounding box center [686, 467] width 359 height 31
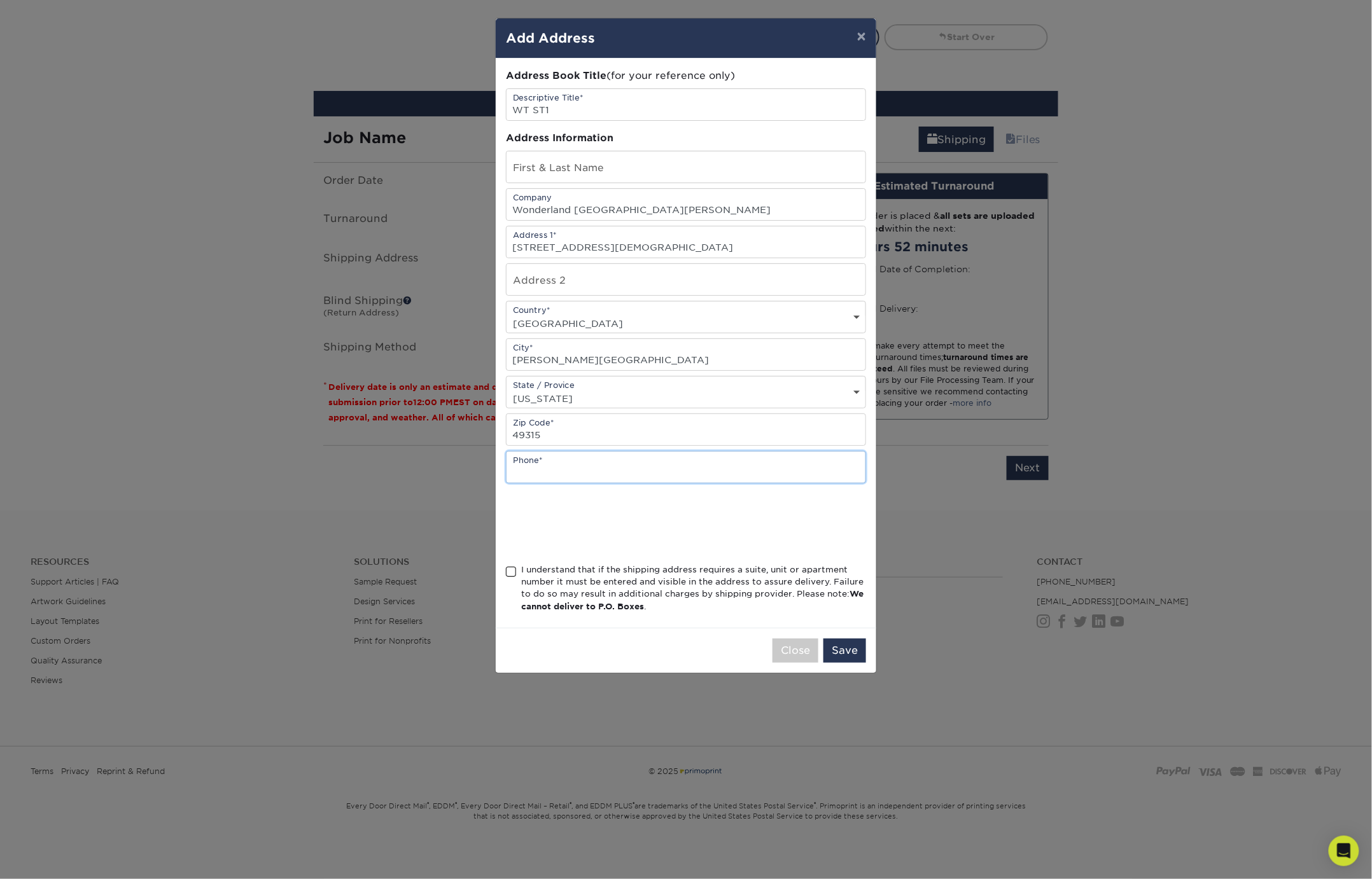
paste input "Nrthbnd110!"
type input "N"
type input "616-878-1581"
click at [568, 572] on div "I understand that if the shipping address requires a suite, unit or apartment n…" at bounding box center [693, 588] width 345 height 49
click at [0, 0] on input "I understand that if the shipping address requires a suite, unit or apartment n…" at bounding box center [0, 0] width 0 height 0
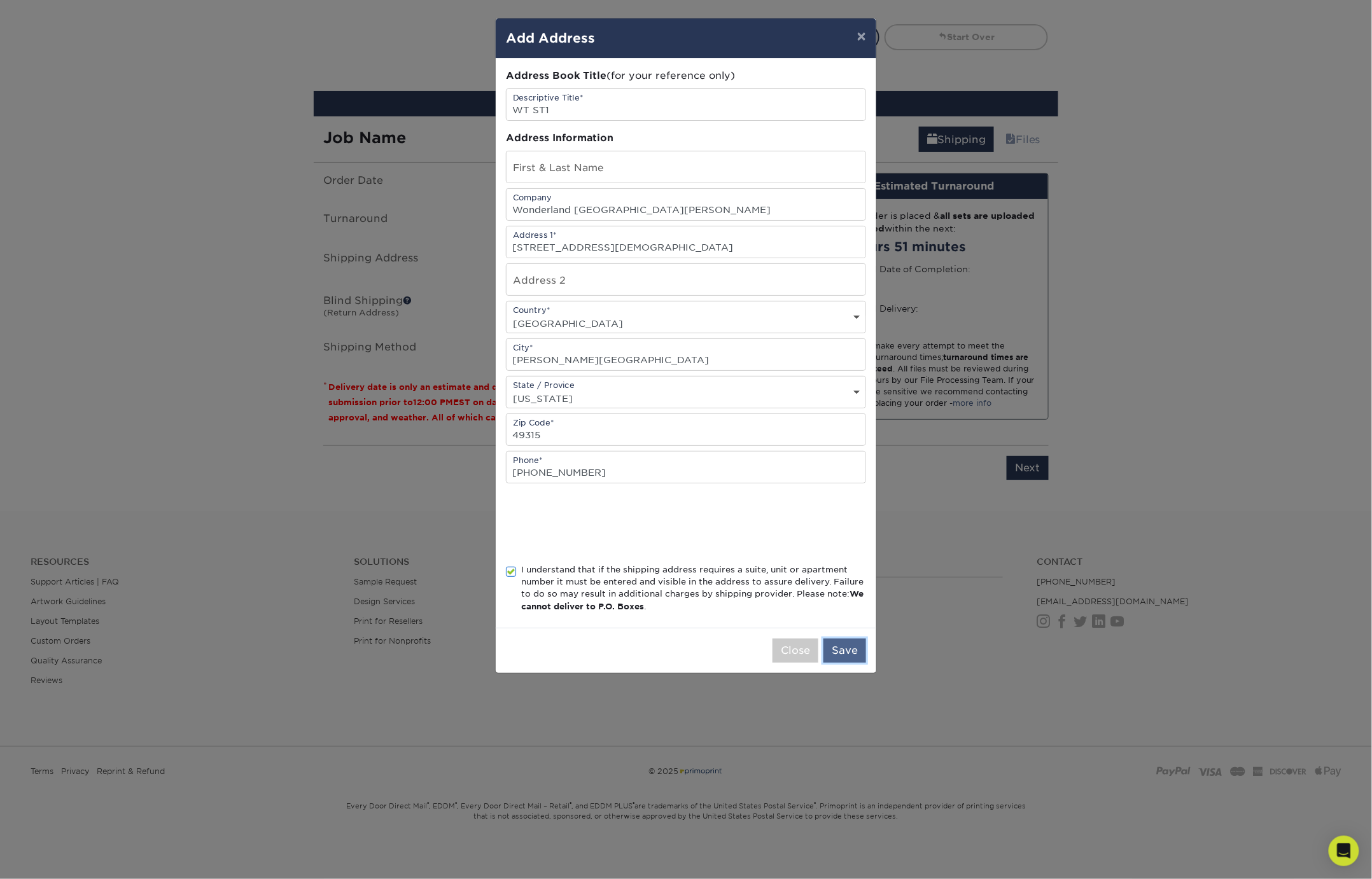
click at [840, 653] on button "Save" at bounding box center [844, 650] width 42 height 24
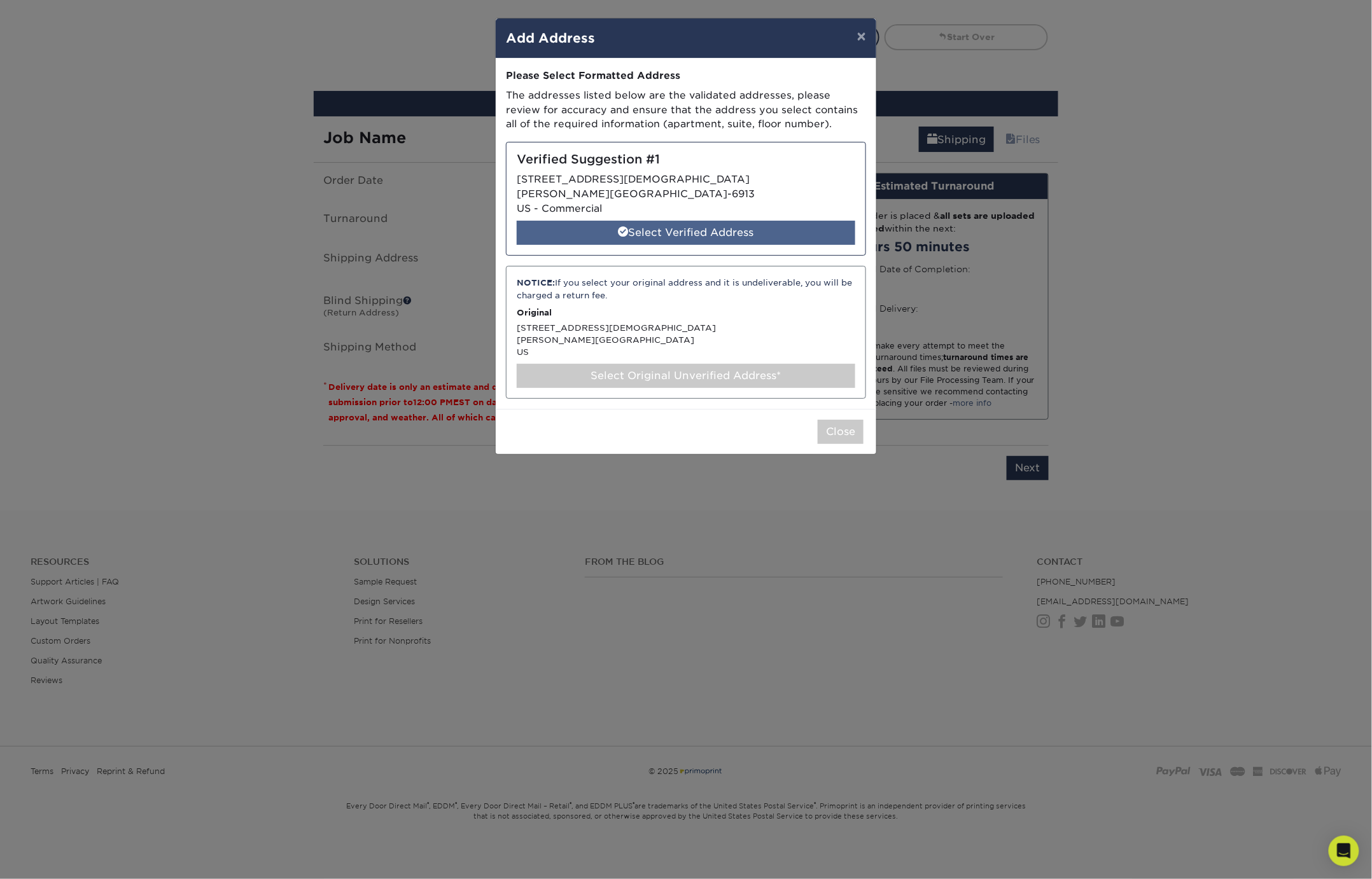
click at [590, 231] on div "Select Verified Address" at bounding box center [686, 232] width 339 height 24
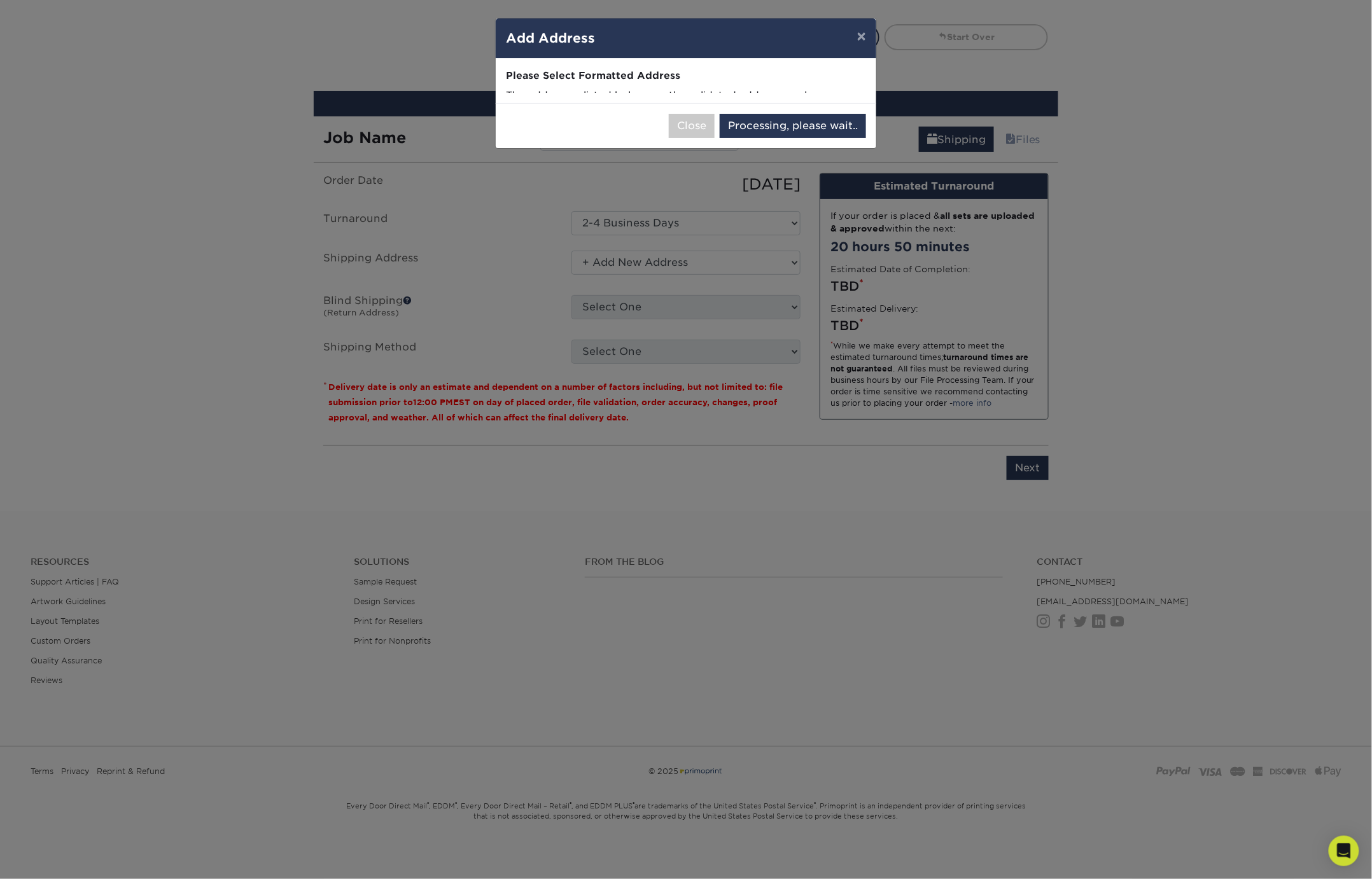
select select "286120"
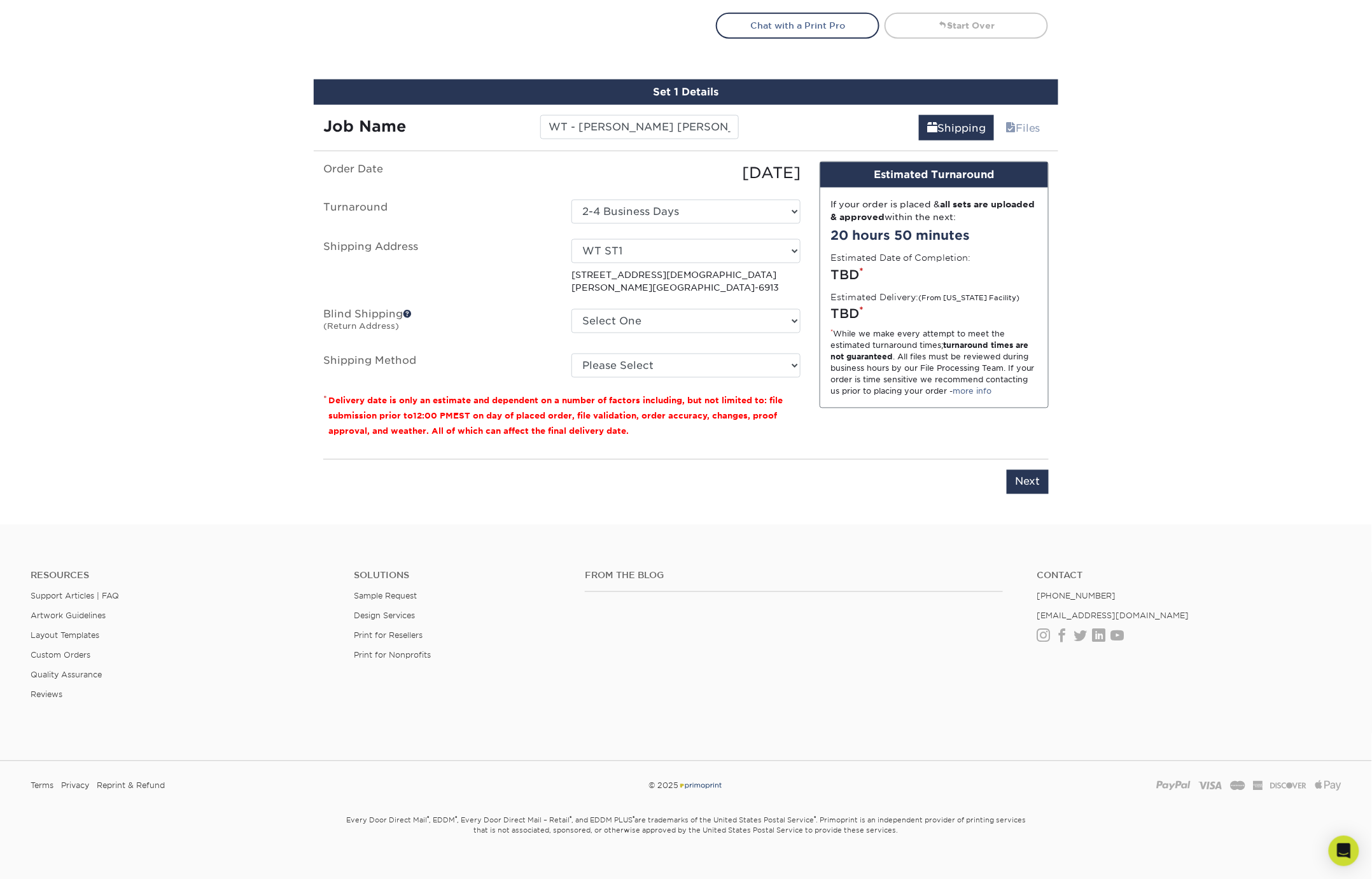
scroll to position [725, 0]
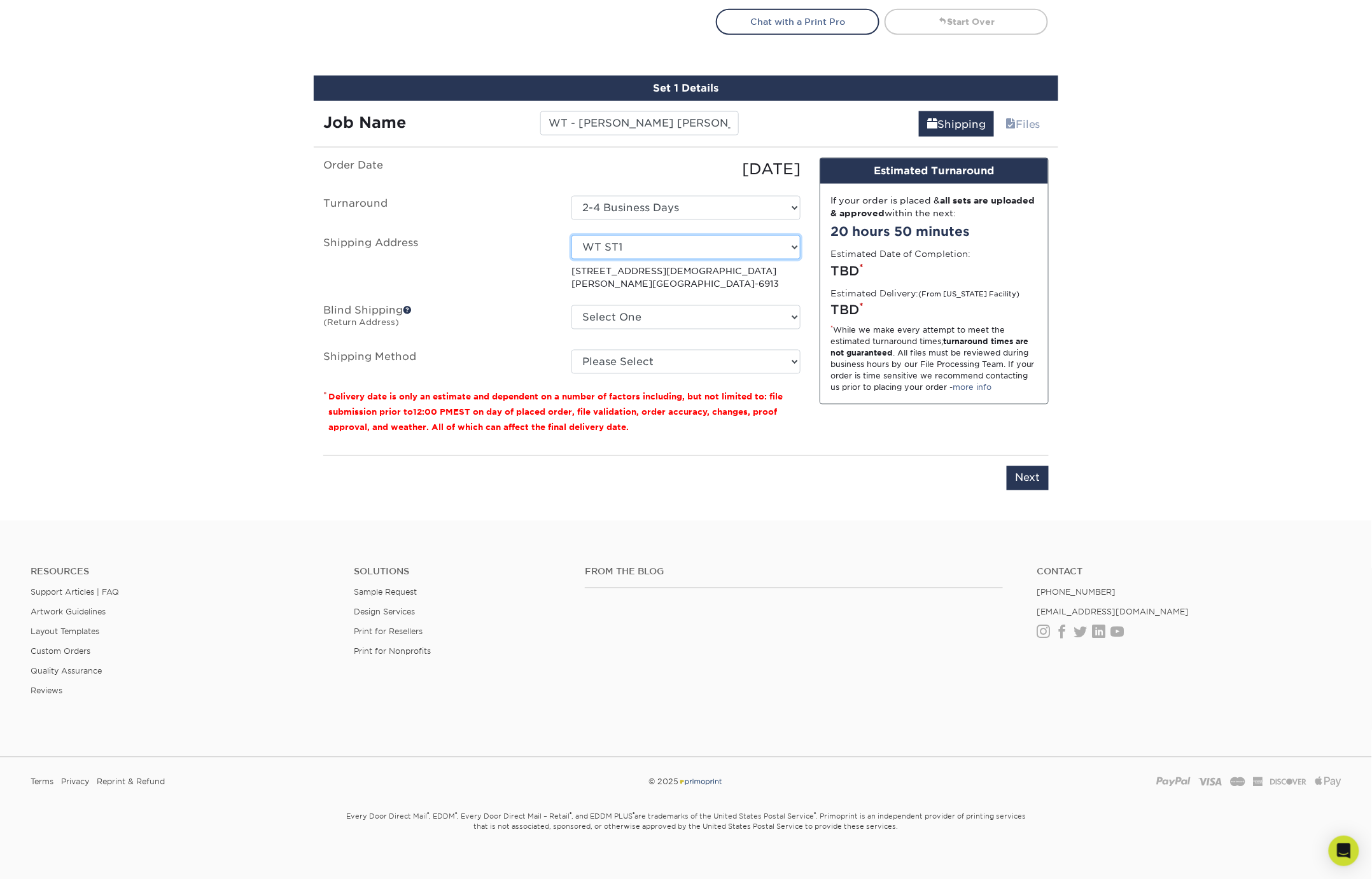
click at [626, 244] on select "Select One 1550 HUNTINGTON DR, CALUMET CITY, IL 128 S. Ensley Street, Howard Ci…" at bounding box center [686, 247] width 229 height 24
click at [571, 235] on select "Select One 1550 HUNTINGTON DR, CALUMET CITY, IL 128 S. Ensley Street, Howard Ci…" at bounding box center [686, 247] width 229 height 24
click at [534, 255] on label "Shipping Address" at bounding box center [438, 262] width 248 height 55
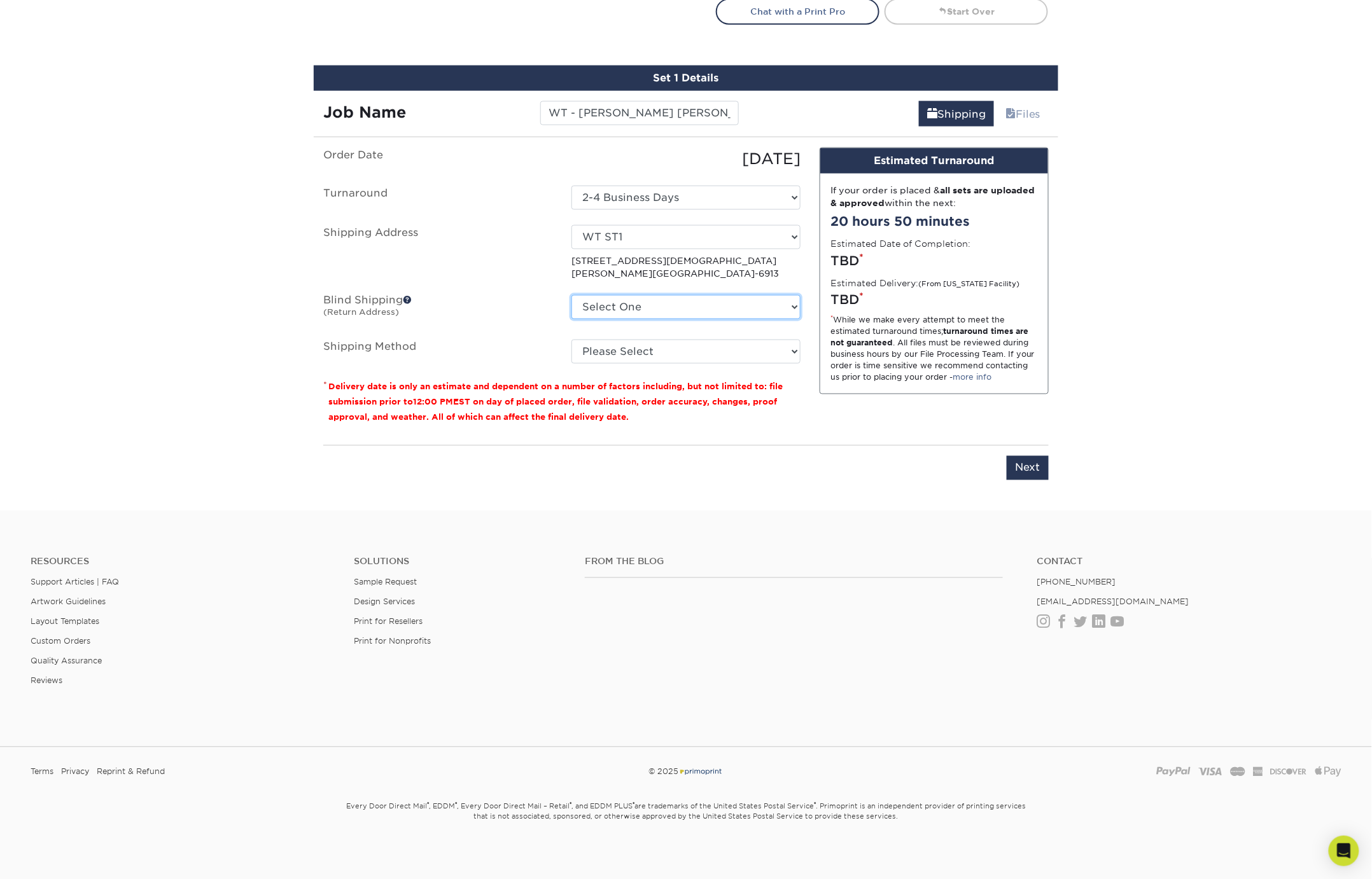
click at [608, 300] on select "Select One 1550 HUNTINGTON DR, CALUMET CITY, IL 128 S. Ensley Street, Howard Ci…" at bounding box center [686, 307] width 229 height 24
click at [624, 307] on select "Select One 1550 HUNTINGTON DR, CALUMET CITY, IL 128 S. Ensley Street, Howard Ci…" at bounding box center [686, 307] width 229 height 24
select select "263254"
click at [571, 295] on select "Select One 1550 HUNTINGTON DR, CALUMET CITY, IL 128 S. Ensley Street, Howard Ci…" at bounding box center [686, 307] width 229 height 24
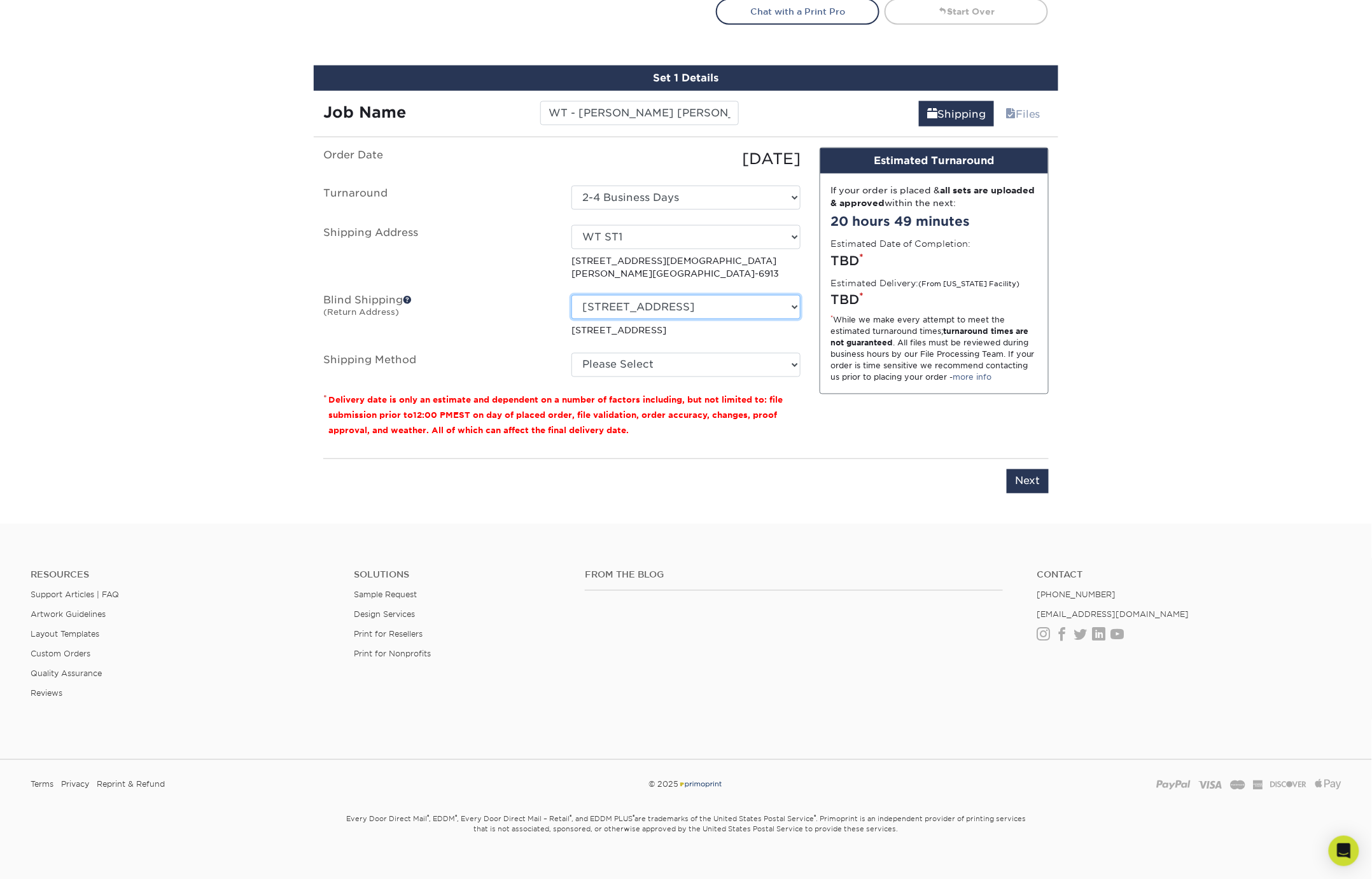
click at [685, 305] on select "Select One 1550 HUNTINGTON DR, CALUMET CITY, IL 128 S. Ensley Street, Howard Ci…" at bounding box center [686, 307] width 229 height 24
click at [571, 295] on select "Select One 1550 HUNTINGTON DR, CALUMET CITY, IL 128 S. Ensley Street, Howard Ci…" at bounding box center [686, 307] width 229 height 24
click at [723, 464] on div "Please enter job name and select desired turnaround time, shipping address and …" at bounding box center [686, 476] width 726 height 35
click at [691, 304] on select "Select One 1550 HUNTINGTON DR, CALUMET CITY, IL 128 S. Ensley Street, Howard Ci…" at bounding box center [686, 307] width 229 height 24
click at [571, 295] on select "Select One 1550 HUNTINGTON DR, CALUMET CITY, IL 128 S. Ensley Street, Howard Ci…" at bounding box center [686, 307] width 229 height 24
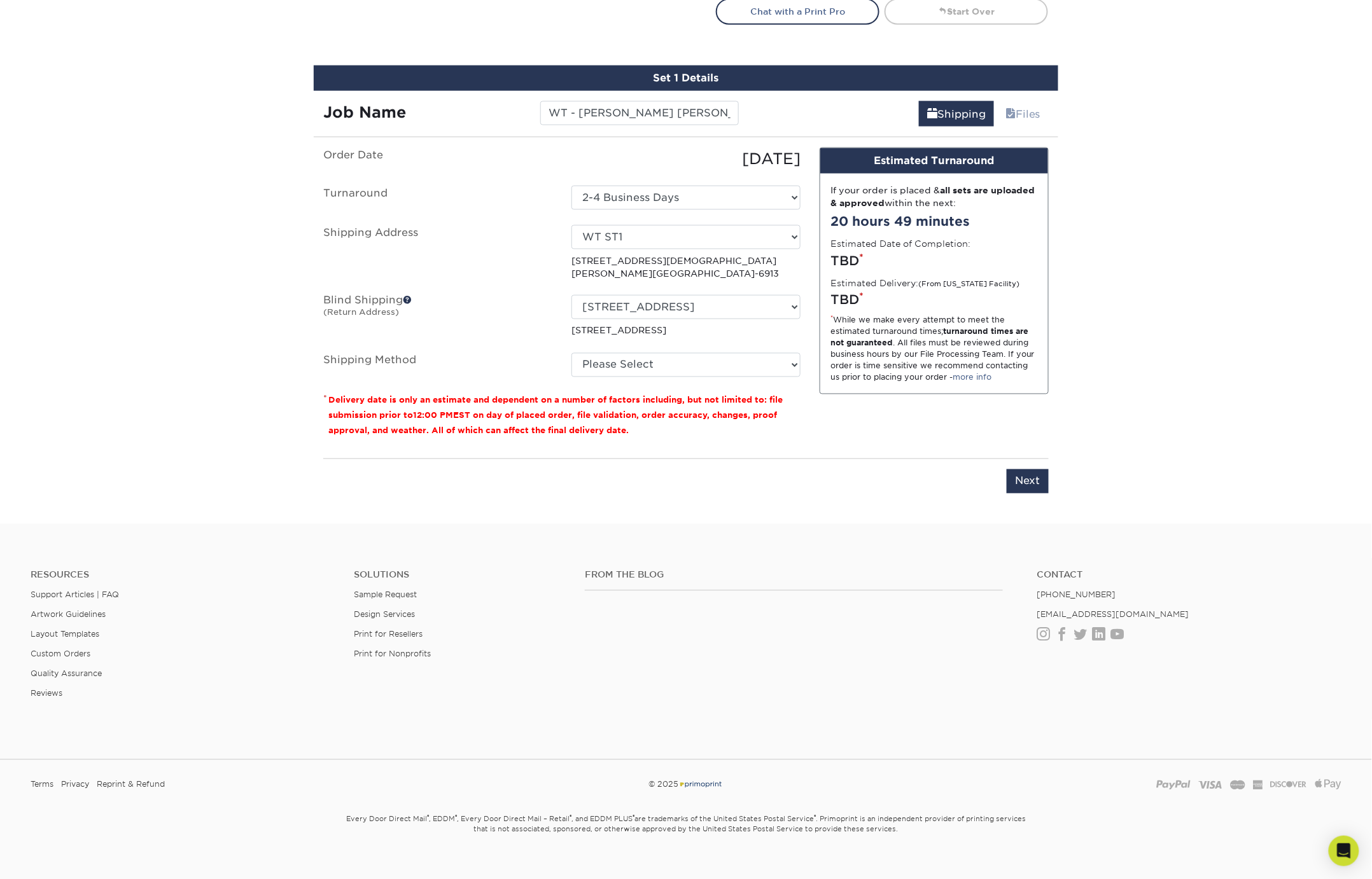
click at [791, 423] on p "* Delivery date is only an estimate and dependent on a number of factors includ…" at bounding box center [562, 415] width 478 height 46
click at [736, 359] on select "Please Select Ground Shipping (+$8.96) 3 Day Shipping Service (+$15.34) 2 Day A…" at bounding box center [686, 365] width 229 height 24
select select "03"
click at [571, 353] on select "Please Select Ground Shipping (+$8.96) 3 Day Shipping Service (+$15.34) 2 Day A…" at bounding box center [686, 365] width 229 height 24
click at [827, 418] on div "Design Estimated Turnaround If your order is placed & all sets are uploaded & a…" at bounding box center [934, 298] width 248 height 301
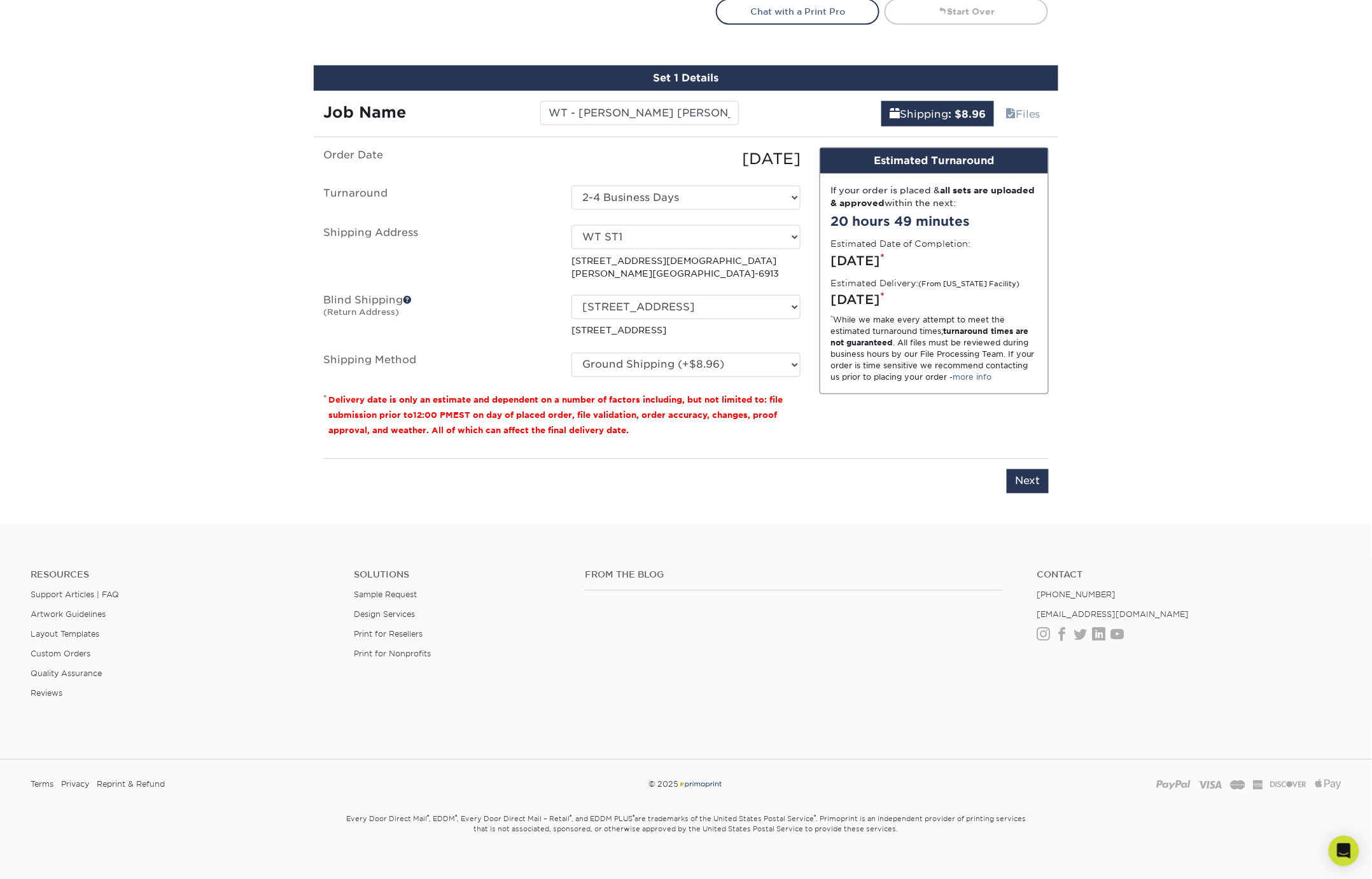
click at [832, 415] on div "Design Estimated Turnaround If your order is placed & all sets are uploaded & a…" at bounding box center [934, 298] width 248 height 301
click at [1024, 480] on input "Next" at bounding box center [1027, 481] width 42 height 24
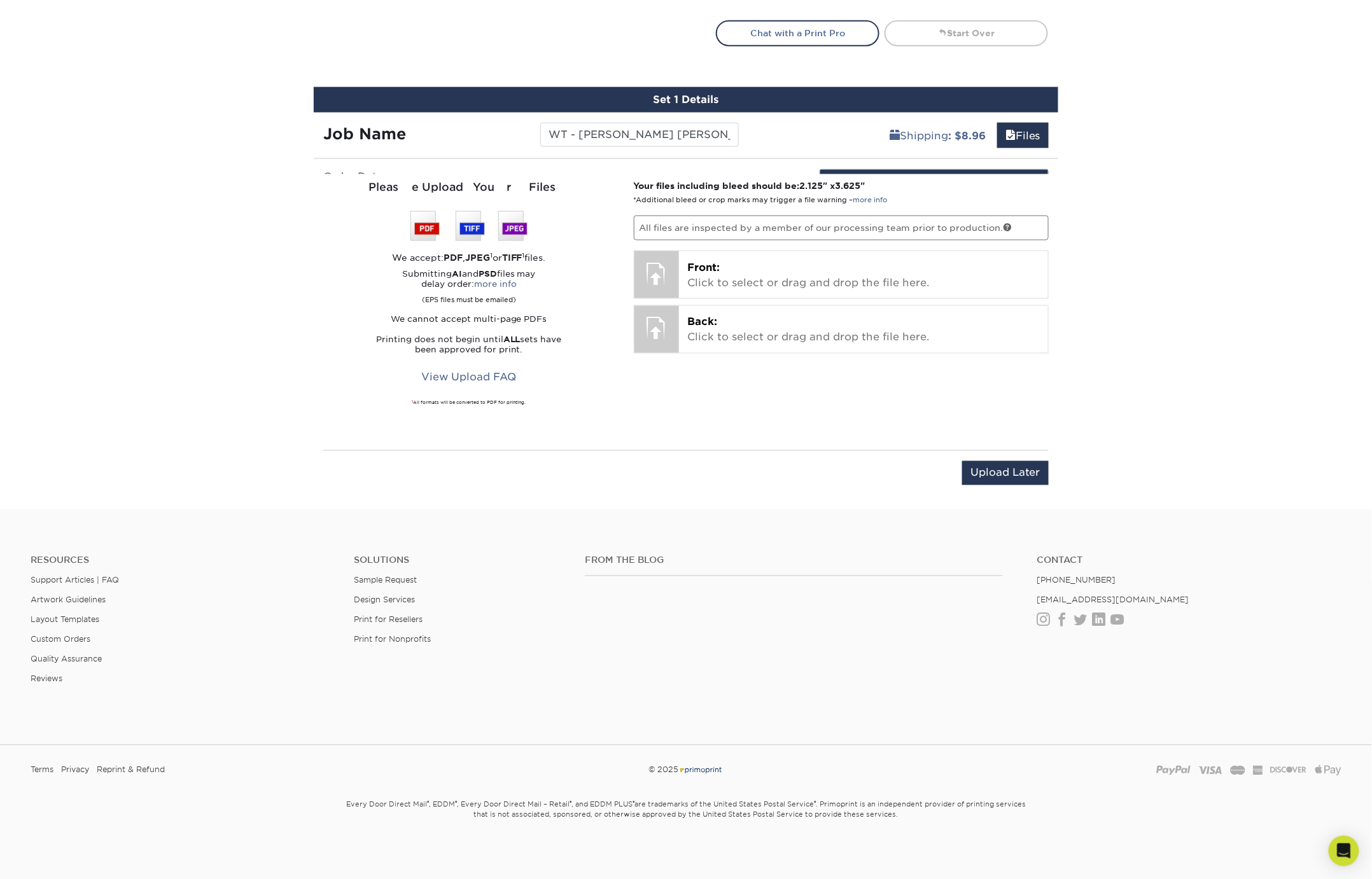
scroll to position [713, 0]
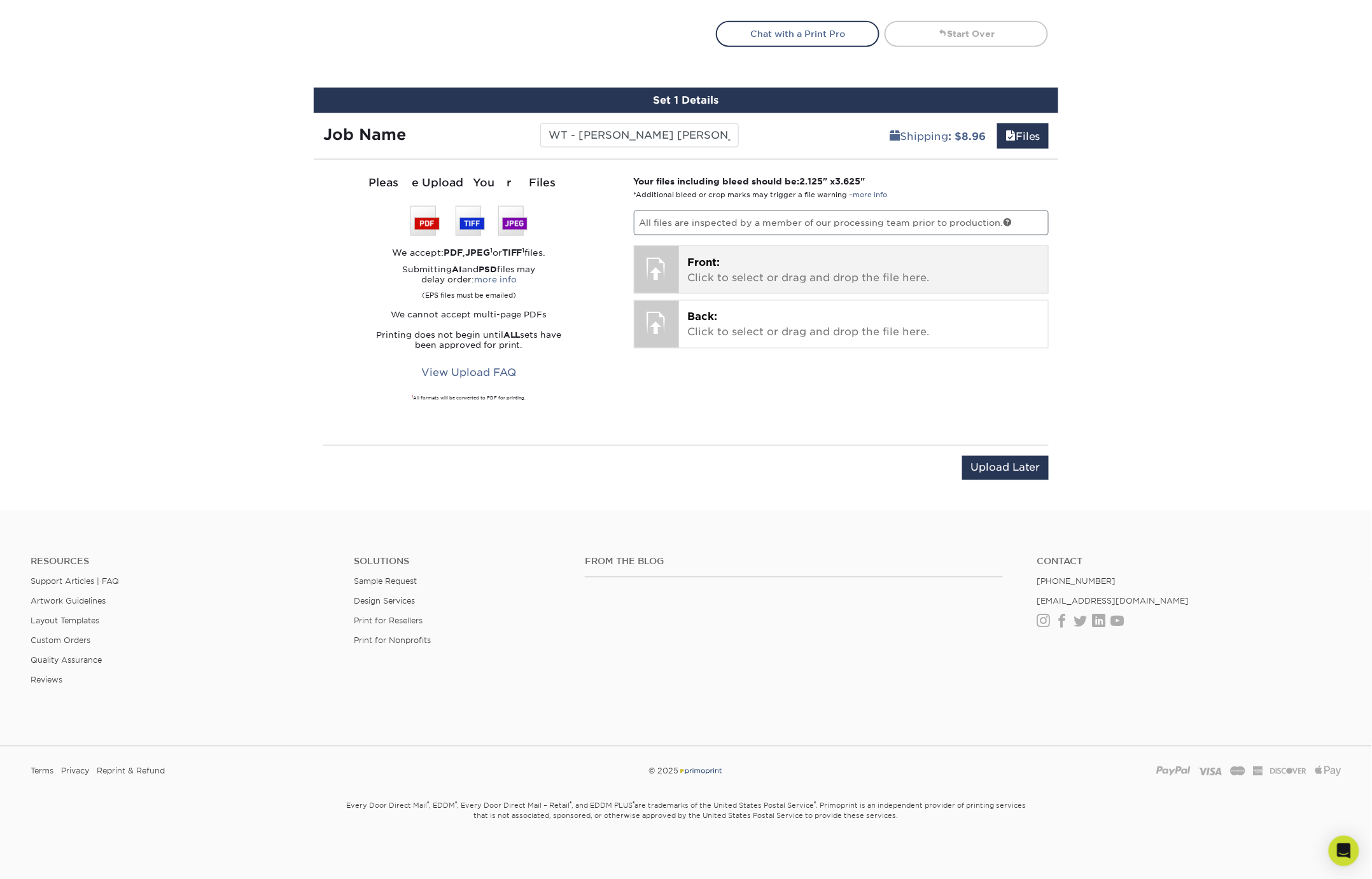
click at [712, 257] on span "Front:" at bounding box center [704, 262] width 33 height 12
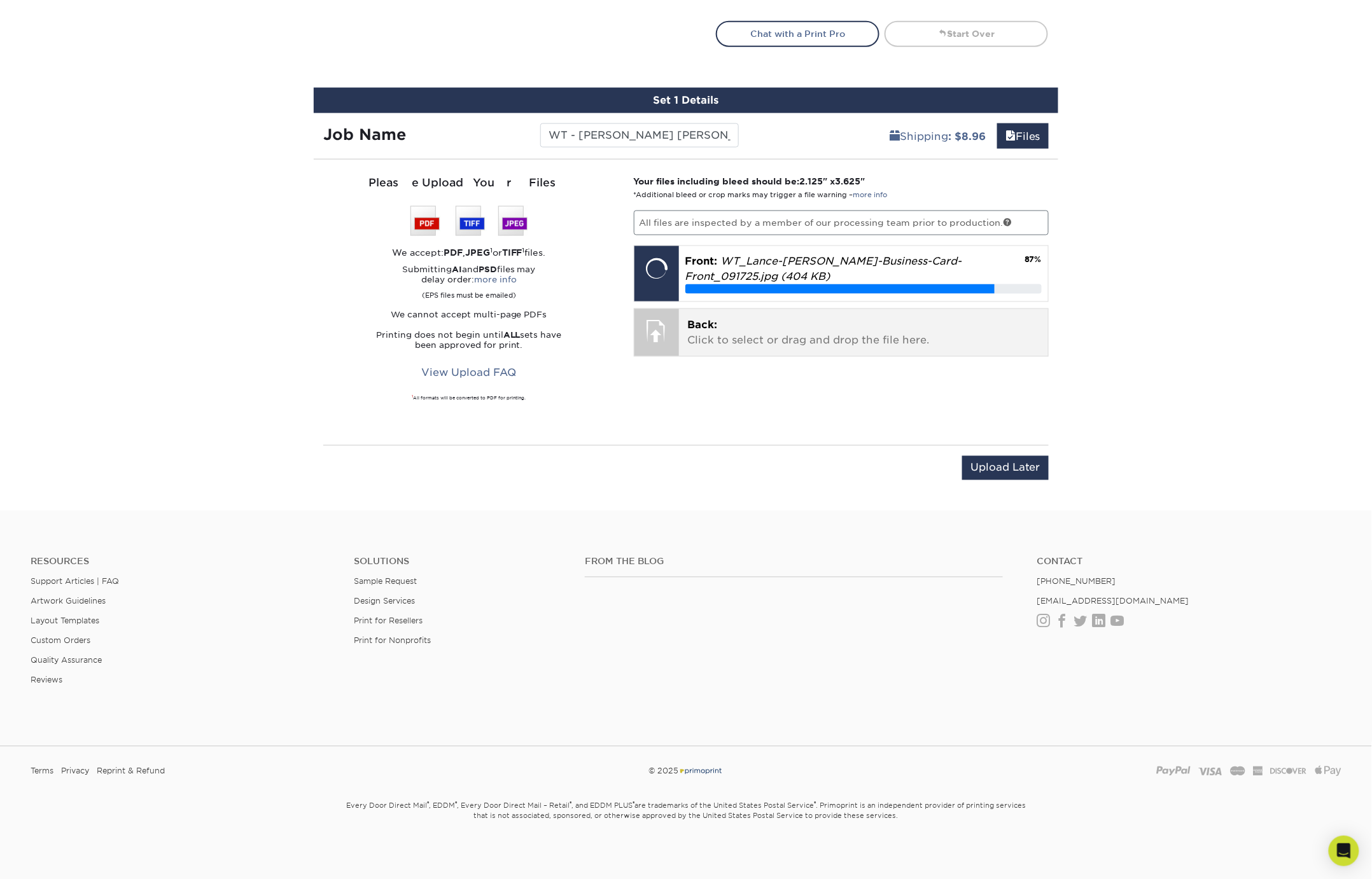
click at [749, 329] on p "Back: Click to select or drag and drop the file here." at bounding box center [864, 333] width 352 height 31
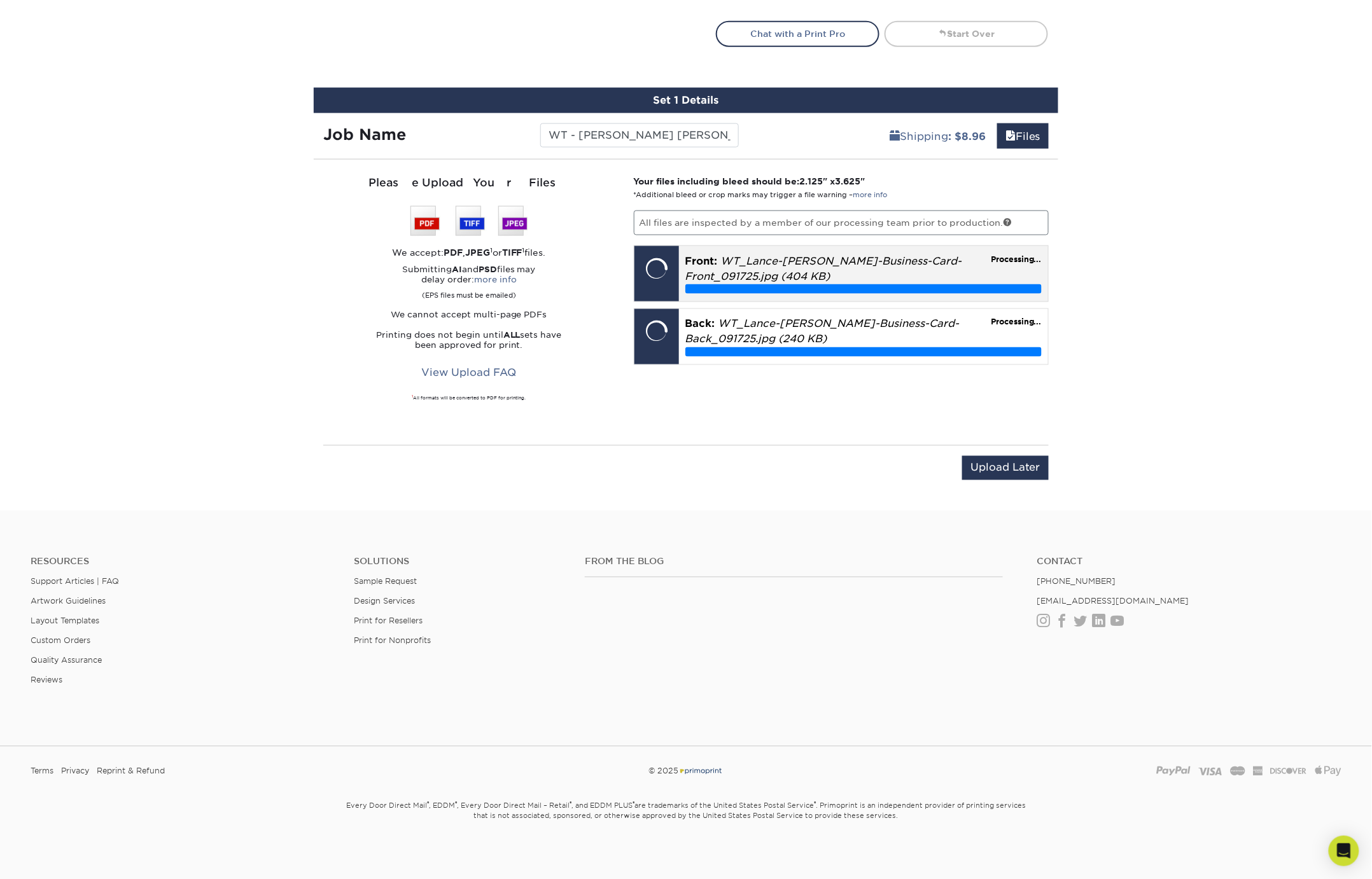
scroll to position [735, 0]
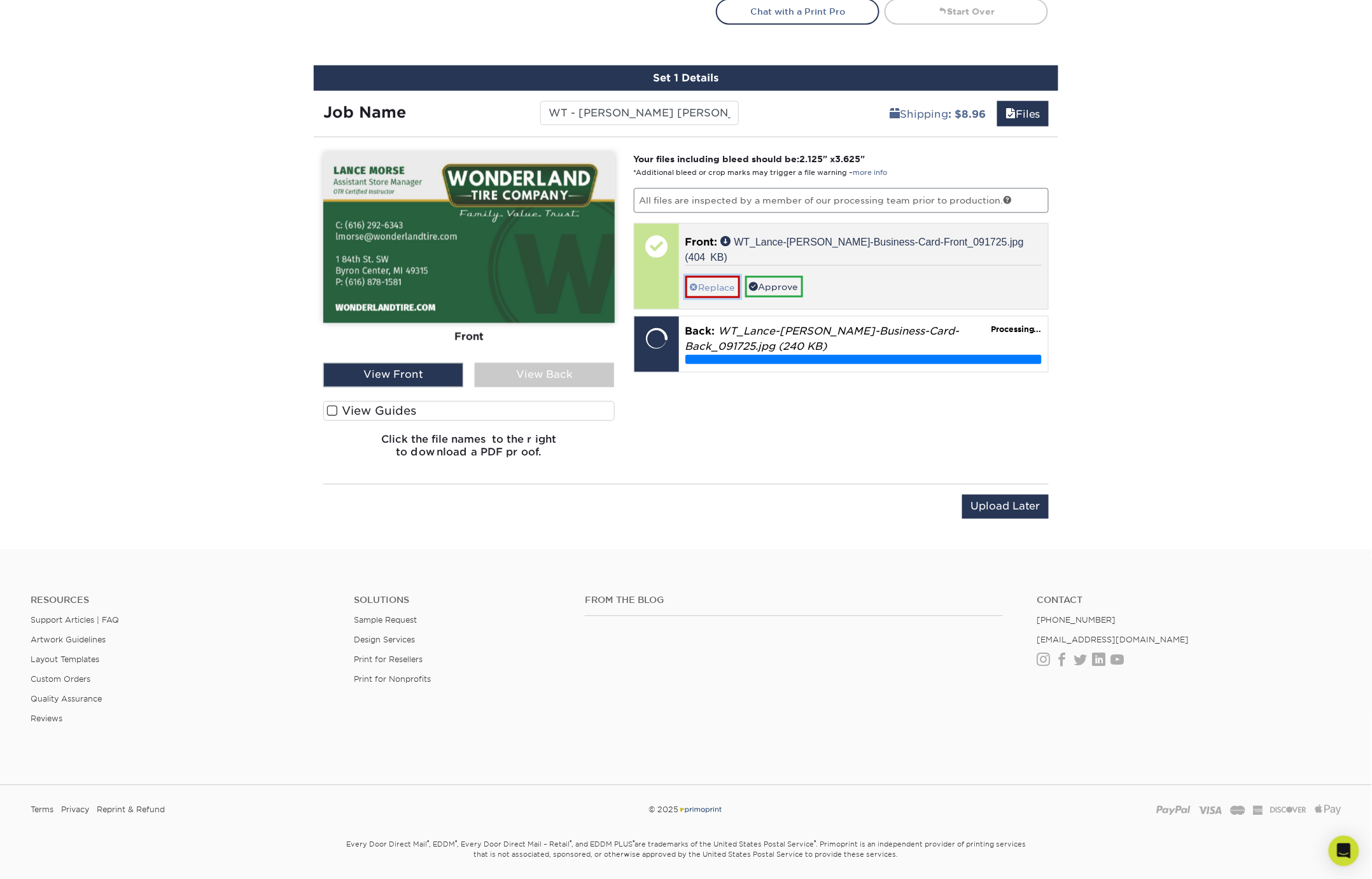
click at [711, 276] on link "Replace" at bounding box center [713, 287] width 55 height 22
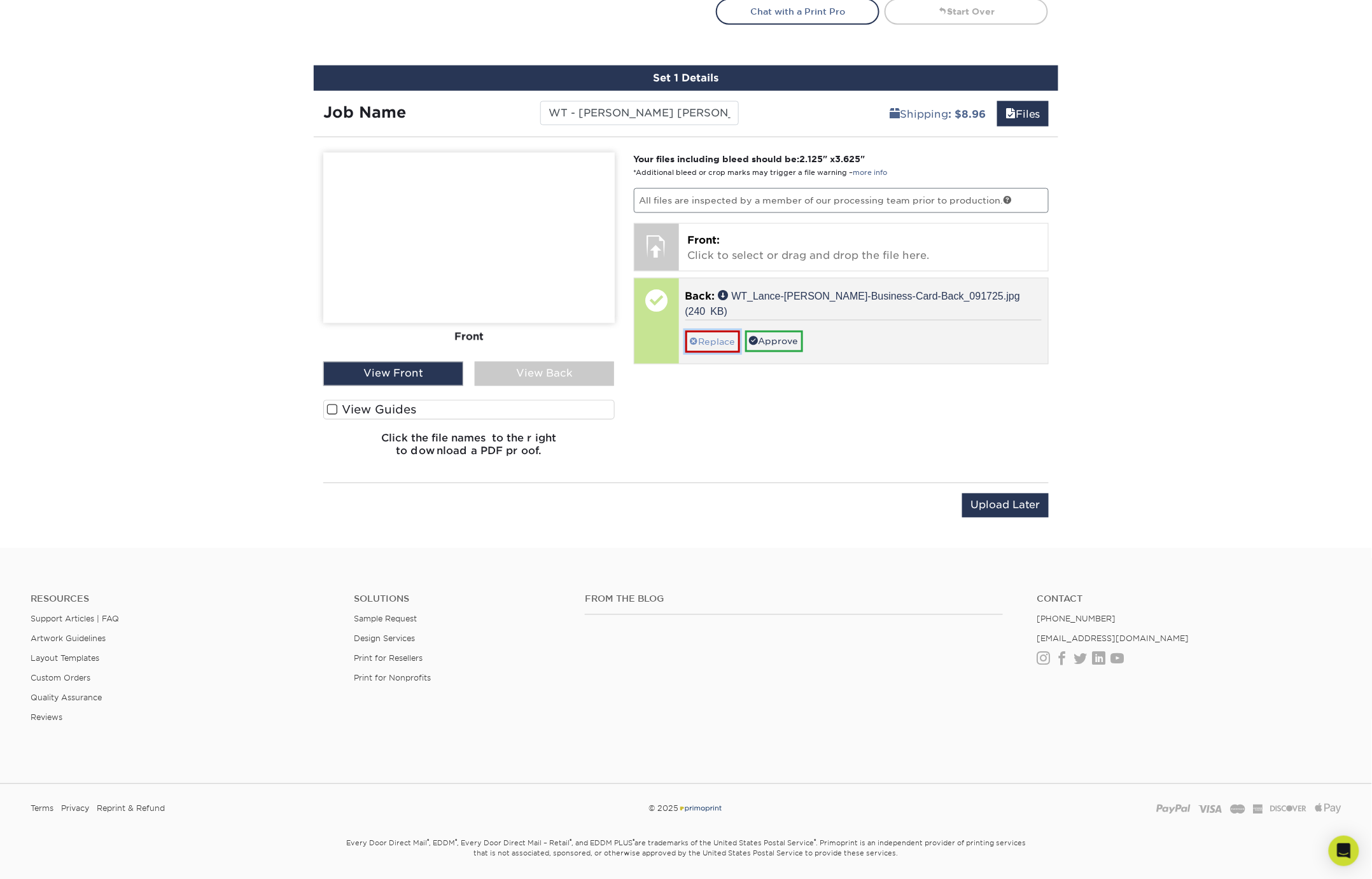
click at [709, 331] on link "Replace" at bounding box center [713, 342] width 55 height 22
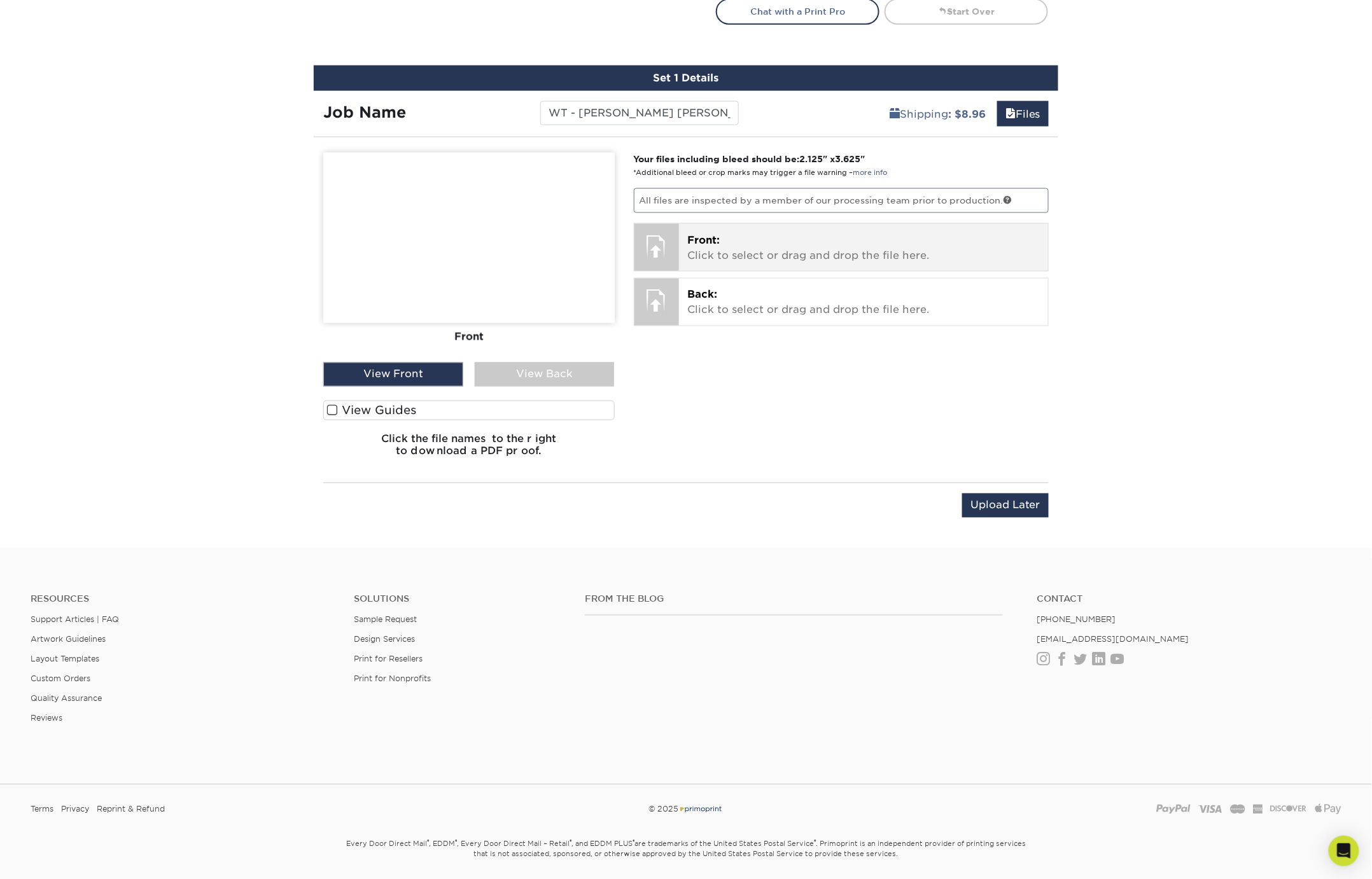
click at [716, 251] on p "Front: Click to select or drag and drop the file here." at bounding box center [864, 248] width 352 height 31
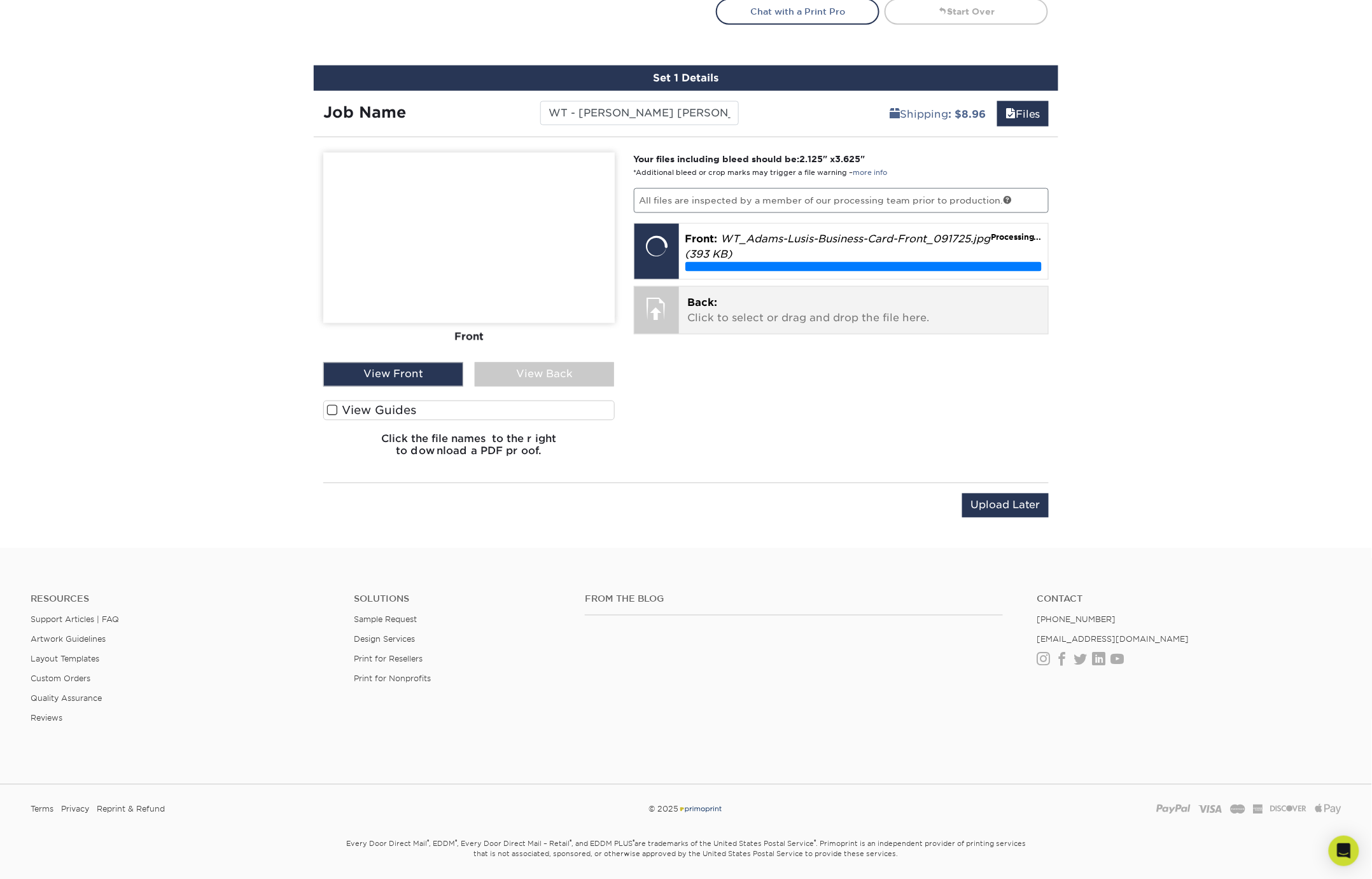
click at [726, 302] on p "Back: Click to select or drag and drop the file here." at bounding box center [864, 311] width 352 height 31
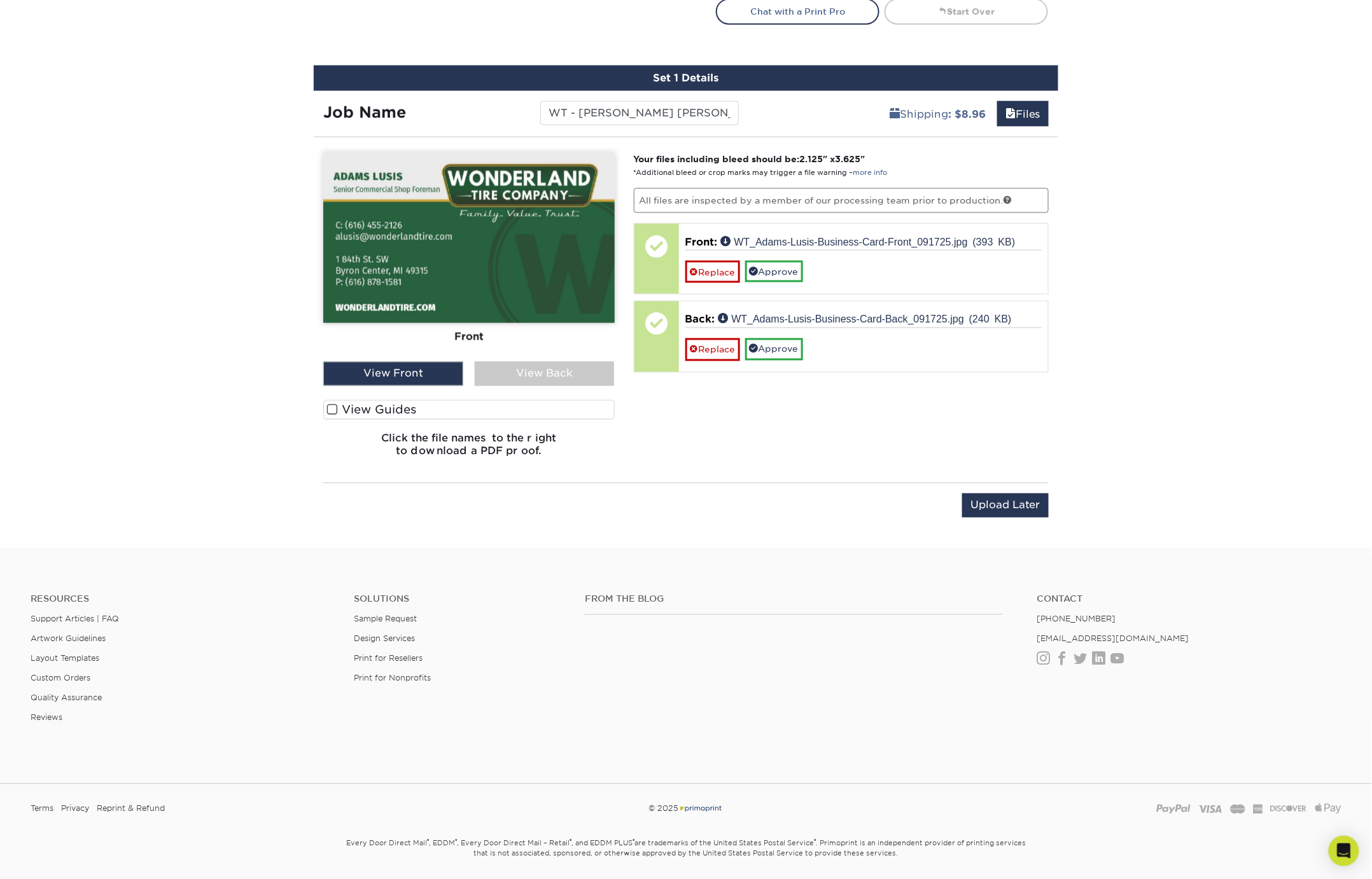
click at [334, 407] on span at bounding box center [332, 410] width 11 height 12
click at [0, 0] on input "View Guides" at bounding box center [0, 0] width 0 height 0
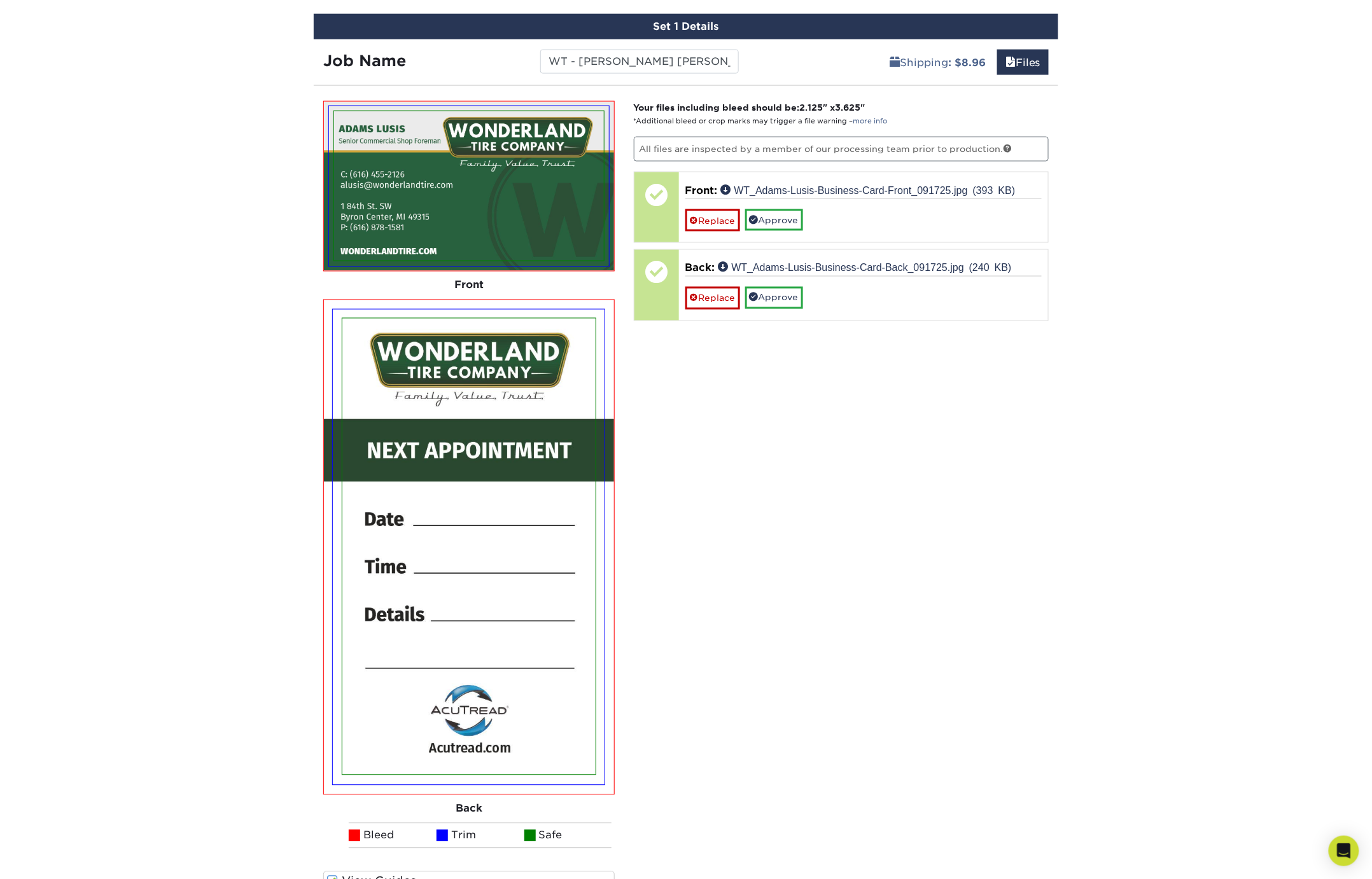
scroll to position [879, 0]
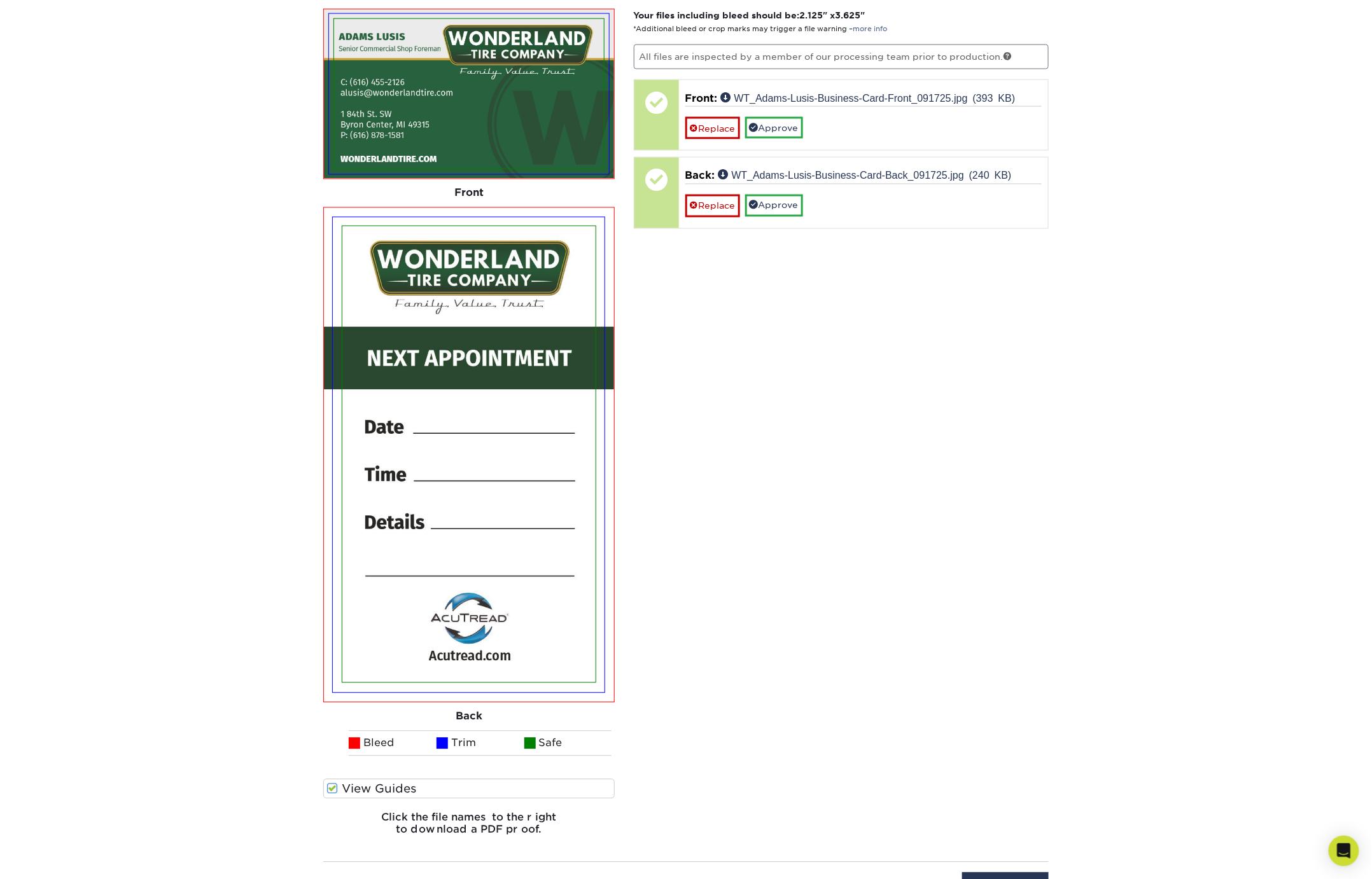
click at [334, 783] on span at bounding box center [332, 788] width 11 height 12
click at [0, 0] on input "View Guides" at bounding box center [0, 0] width 0 height 0
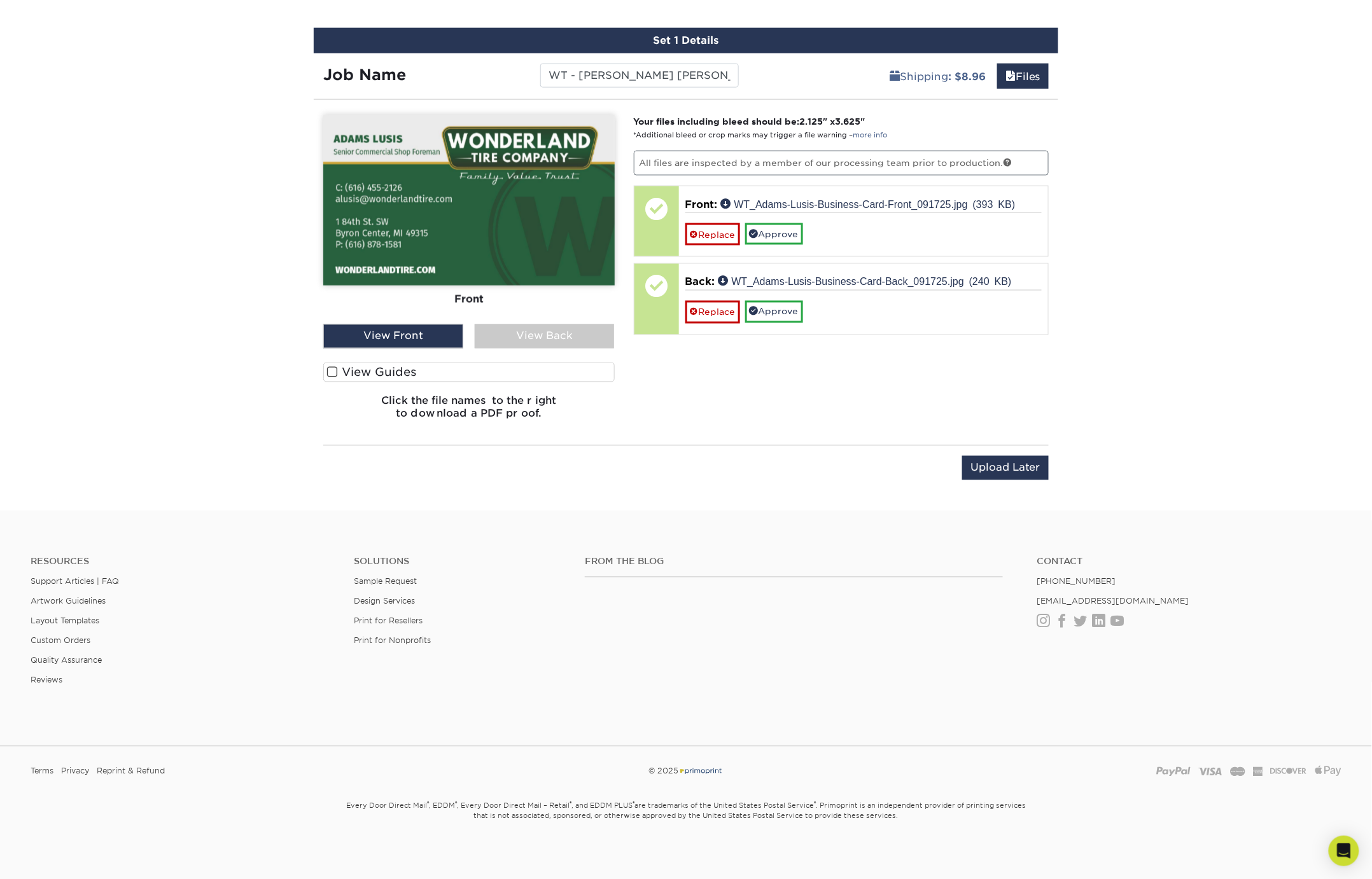
scroll to position [727, 0]
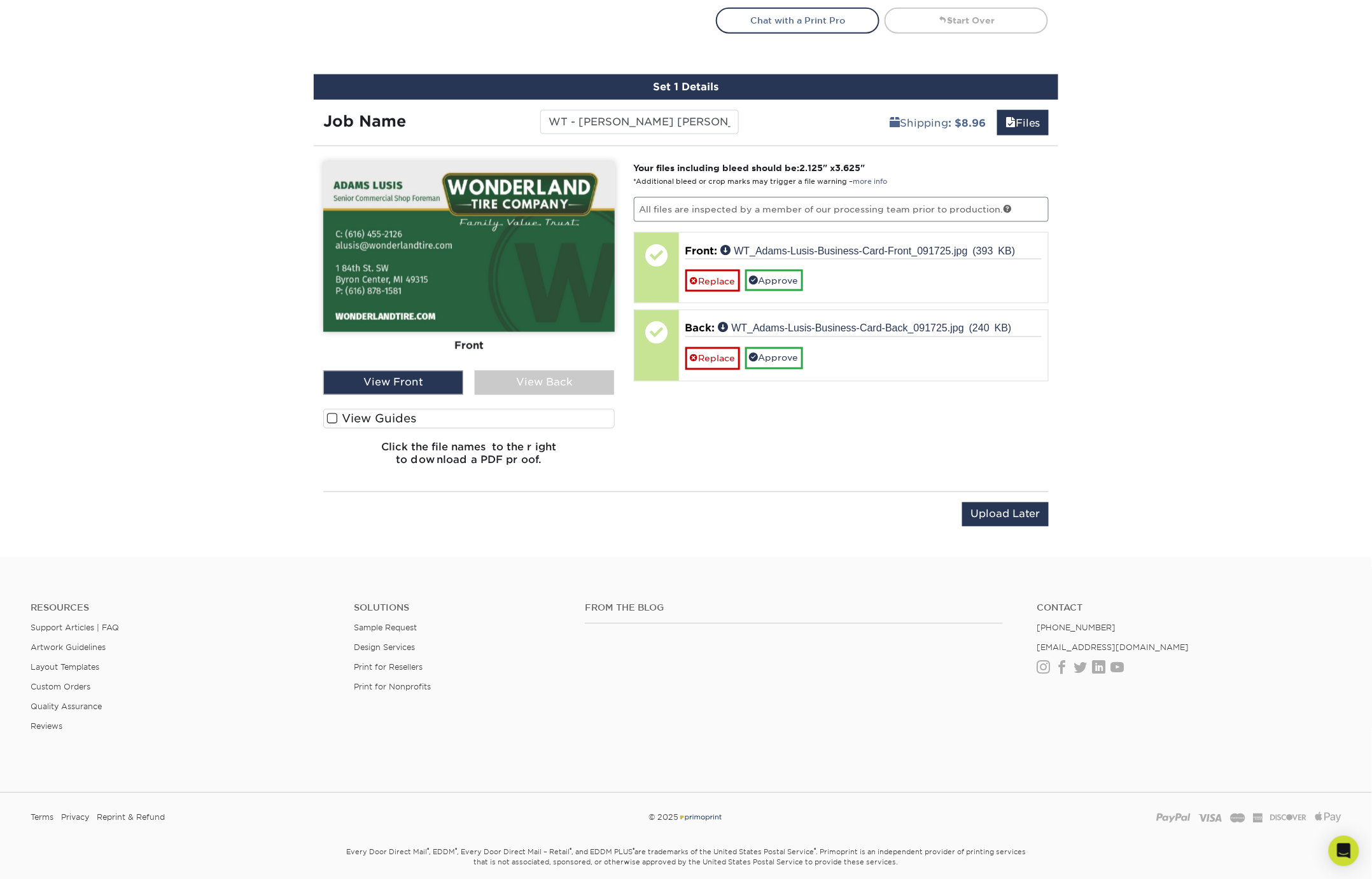
click at [503, 380] on div "View Back" at bounding box center [545, 382] width 140 height 24
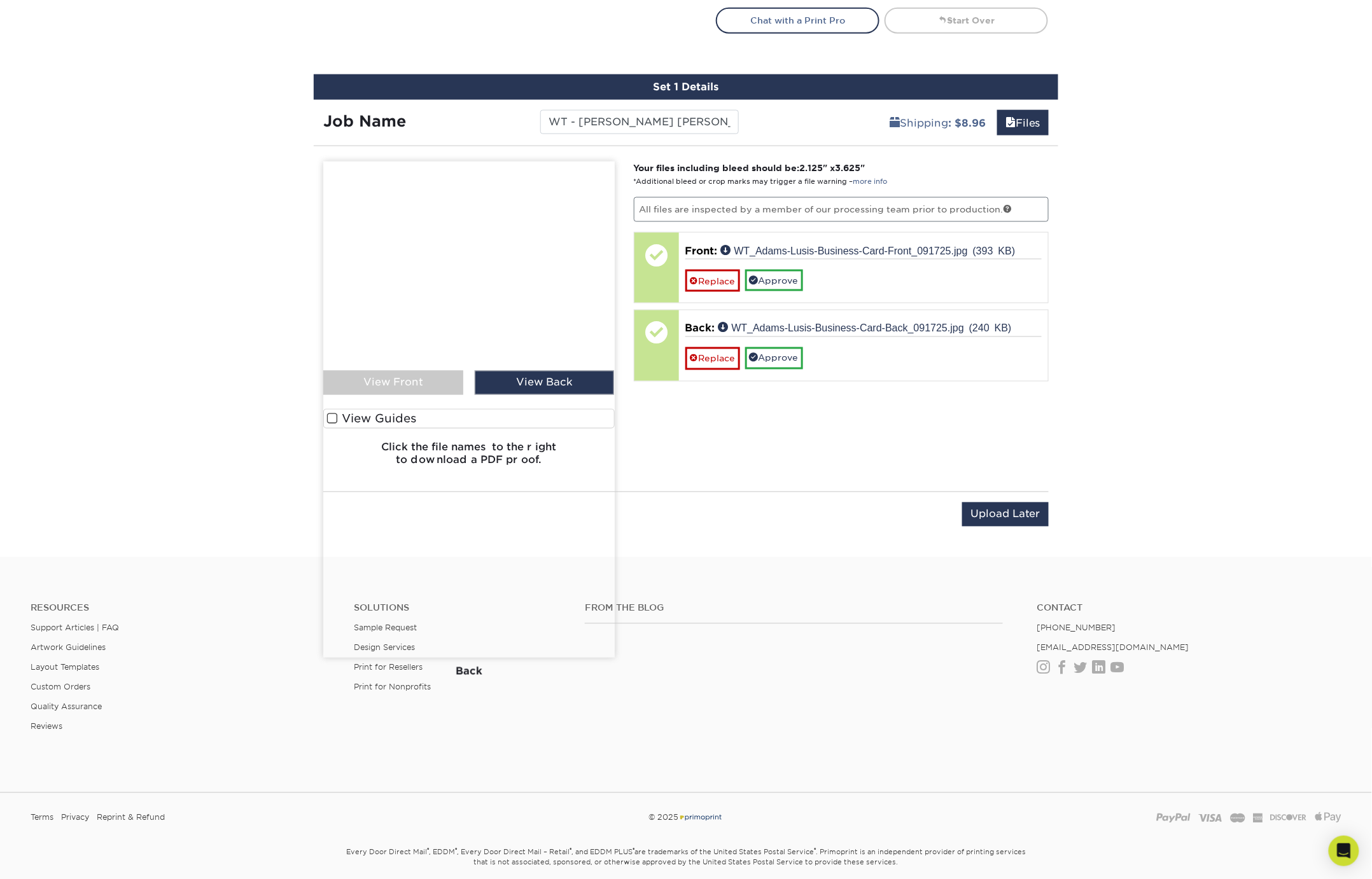
click at [381, 384] on img at bounding box center [468, 410] width 291 height 496
click at [352, 379] on img at bounding box center [468, 410] width 291 height 496
click at [330, 415] on span at bounding box center [332, 419] width 11 height 12
click at [0, 0] on input "View Guides" at bounding box center [0, 0] width 0 height 0
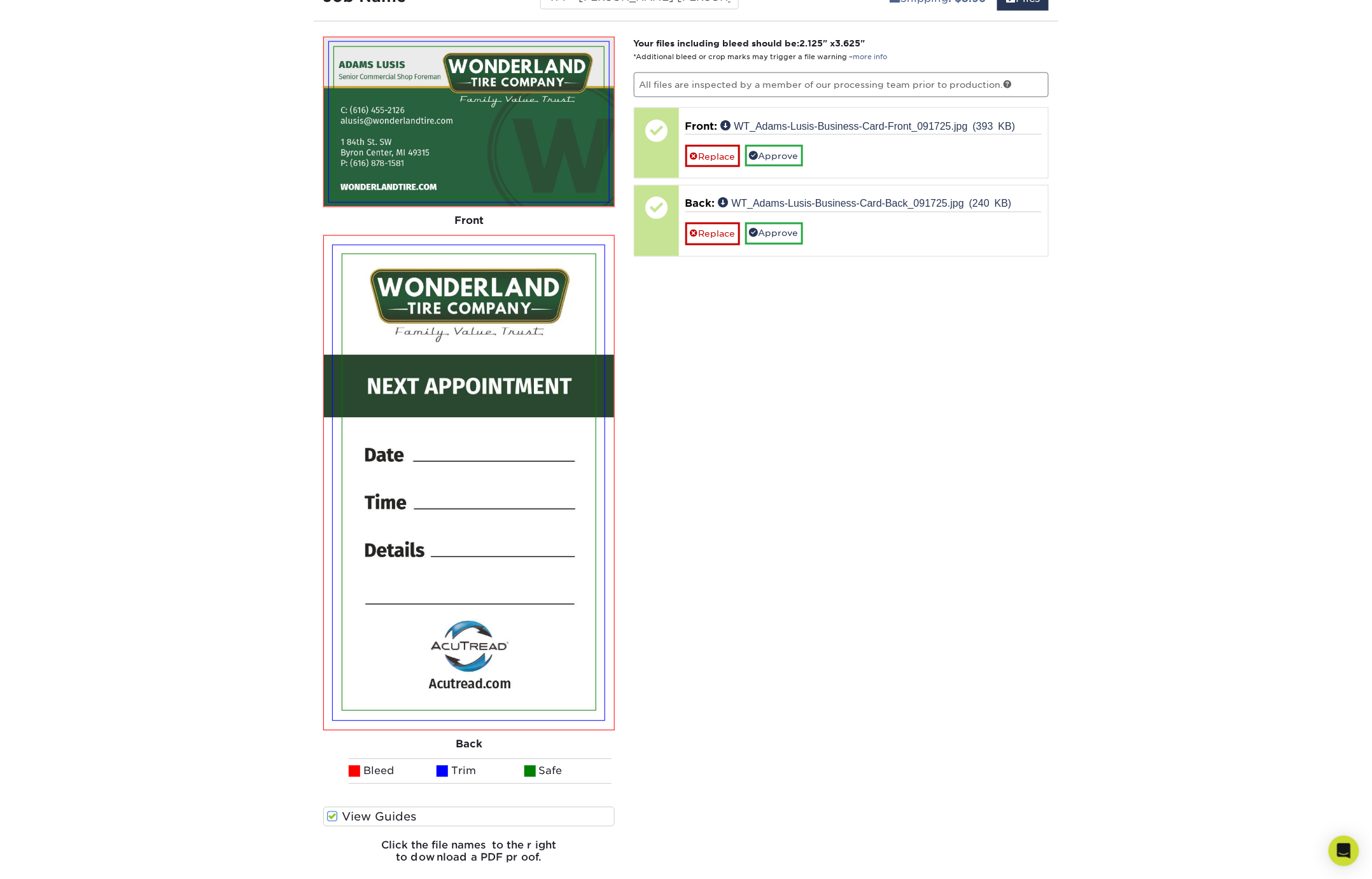
scroll to position [853, 0]
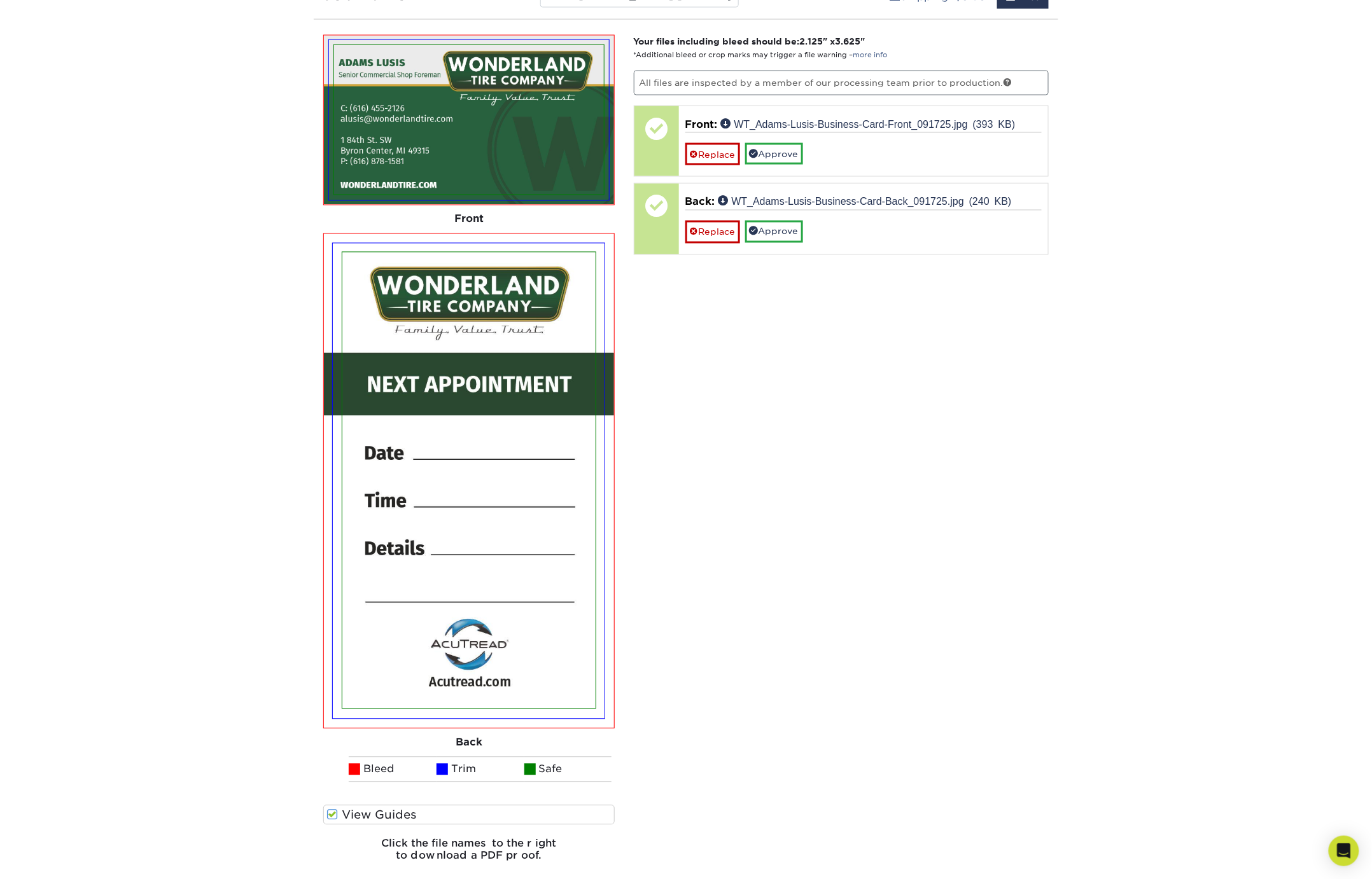
click at [727, 425] on div "Your files including bleed should be: 2.125 " x 3.625 " *Additional bleed or cr…" at bounding box center [841, 454] width 435 height 837
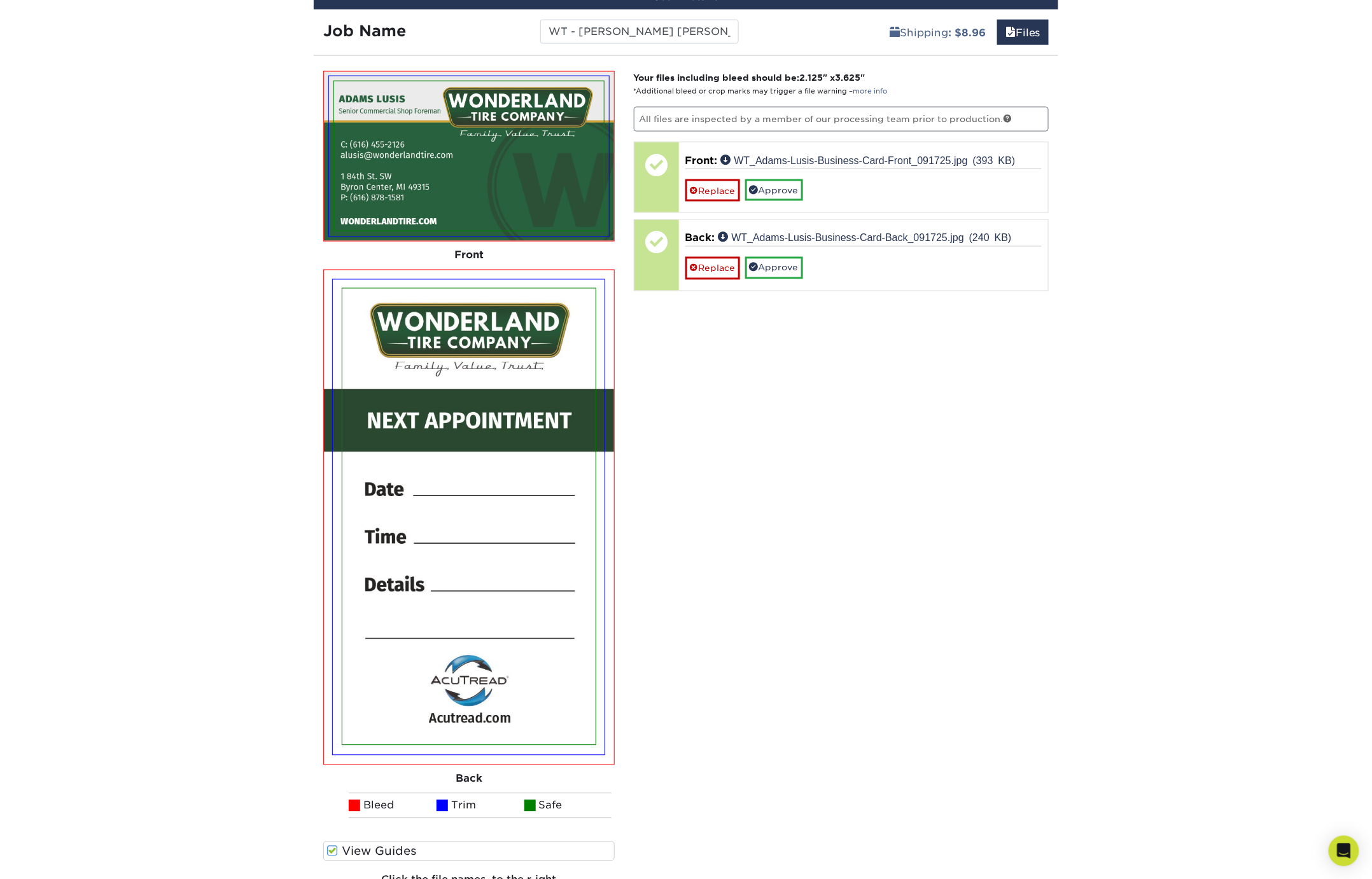
scroll to position [814, 0]
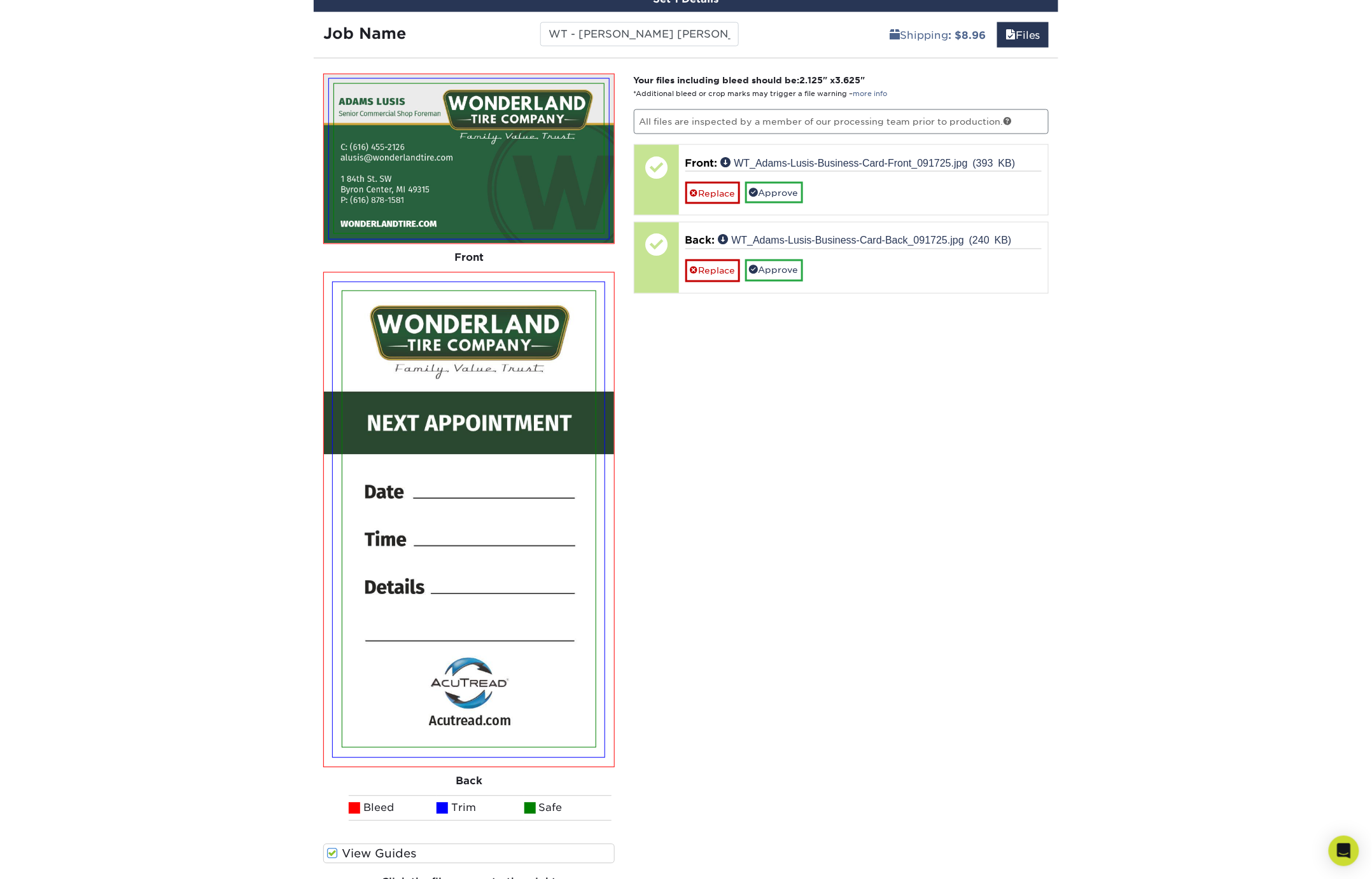
click at [727, 425] on div "Your files including bleed should be: 2.125 " x 3.625 " *Additional bleed or cr…" at bounding box center [841, 492] width 435 height 837
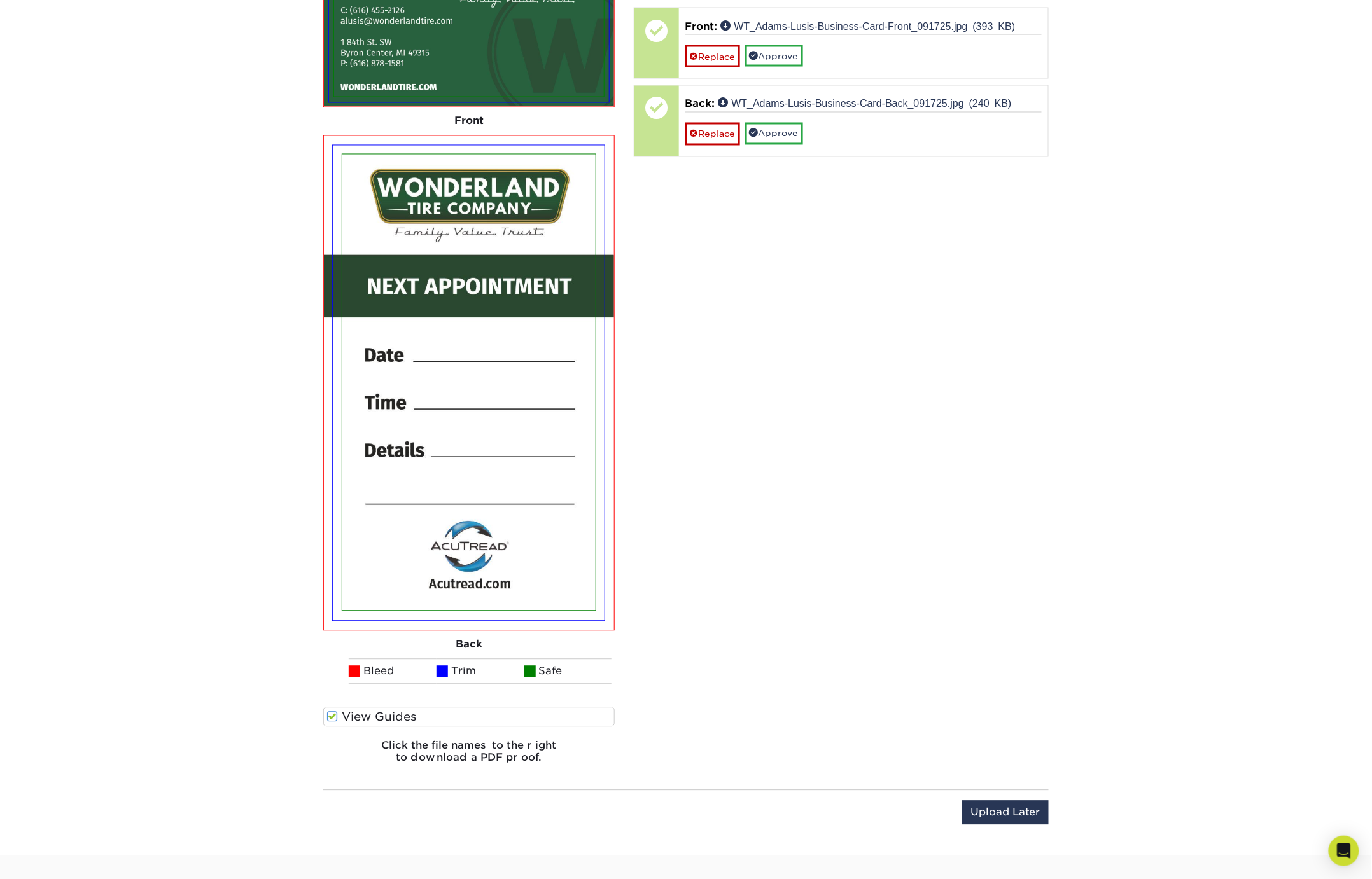
scroll to position [963, 0]
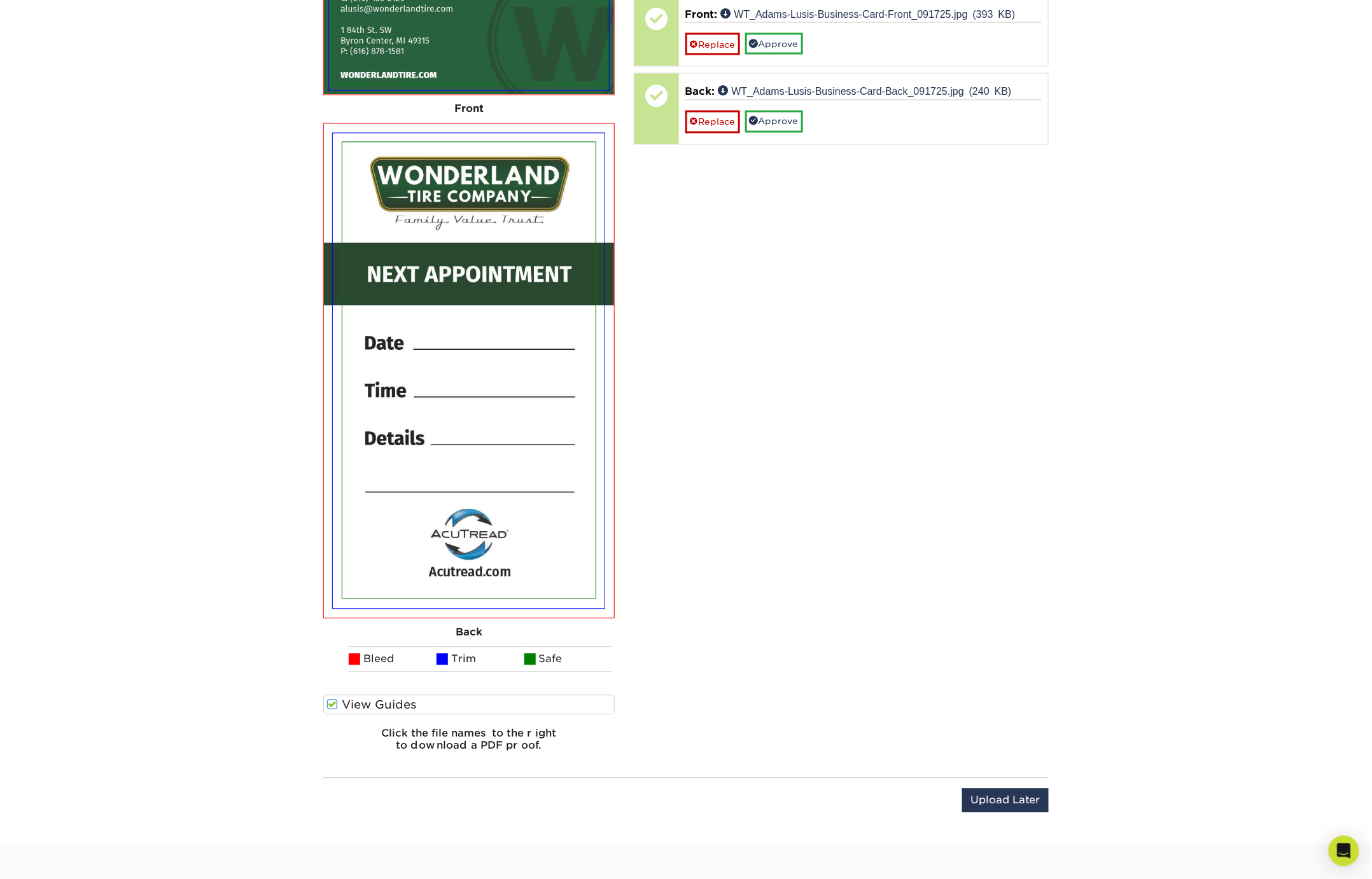
click at [331, 700] on span at bounding box center [332, 705] width 11 height 12
click at [0, 0] on input "View Guides" at bounding box center [0, 0] width 0 height 0
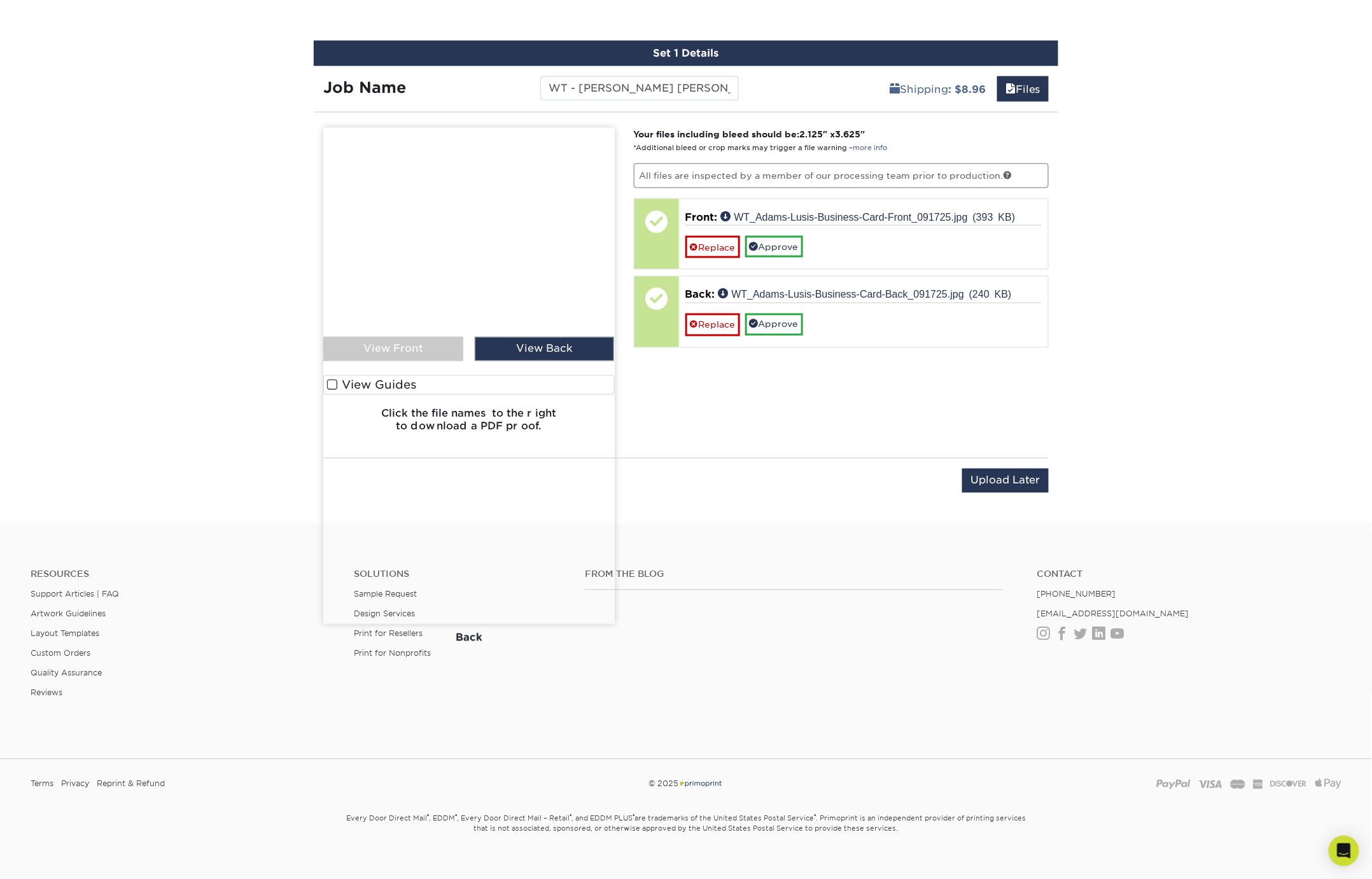
scroll to position [761, 0]
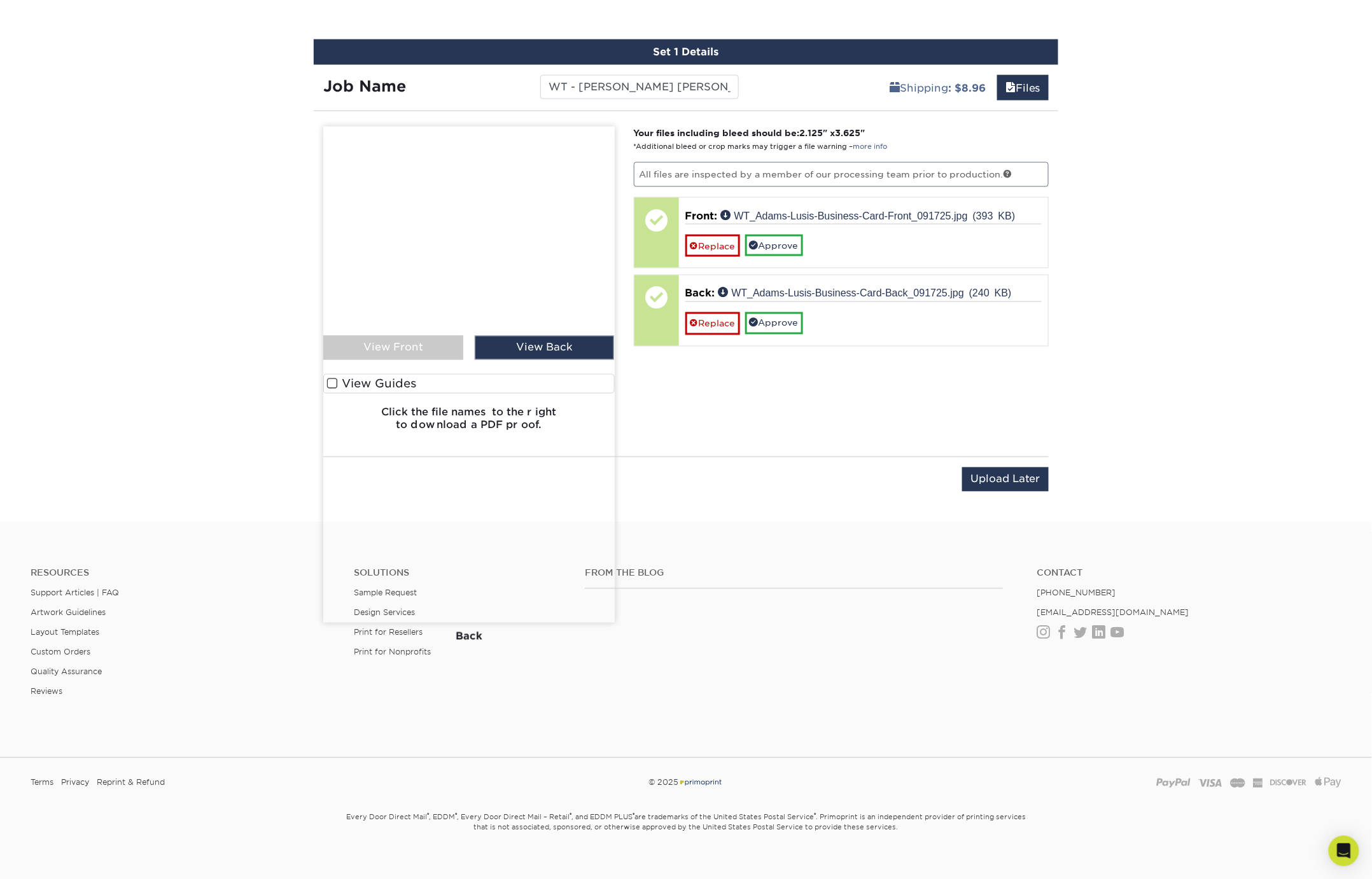
click at [362, 342] on img at bounding box center [468, 374] width 291 height 496
click at [331, 382] on span at bounding box center [332, 384] width 11 height 12
click at [0, 0] on input "View Guides" at bounding box center [0, 0] width 0 height 0
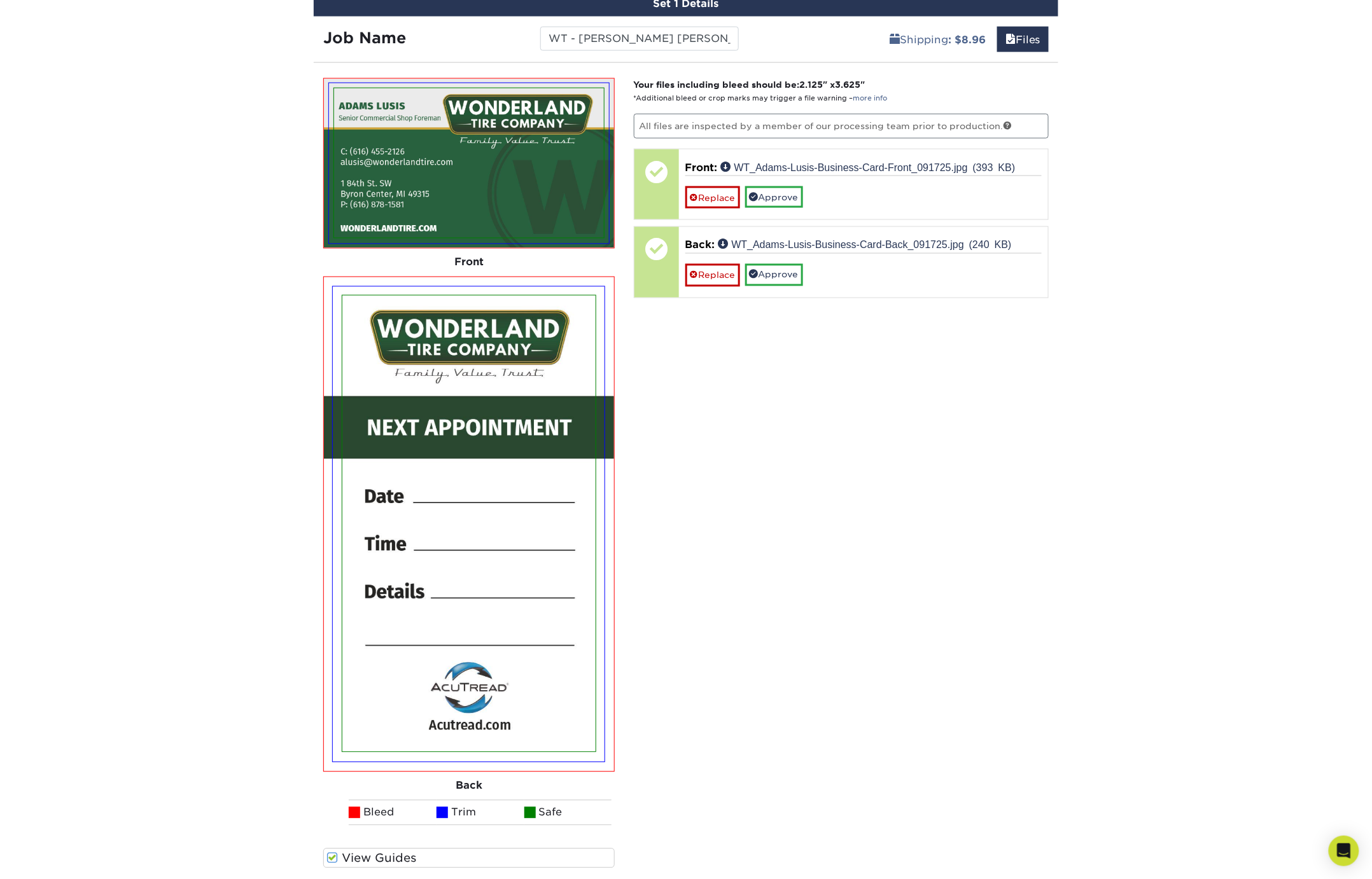
scroll to position [699, 0]
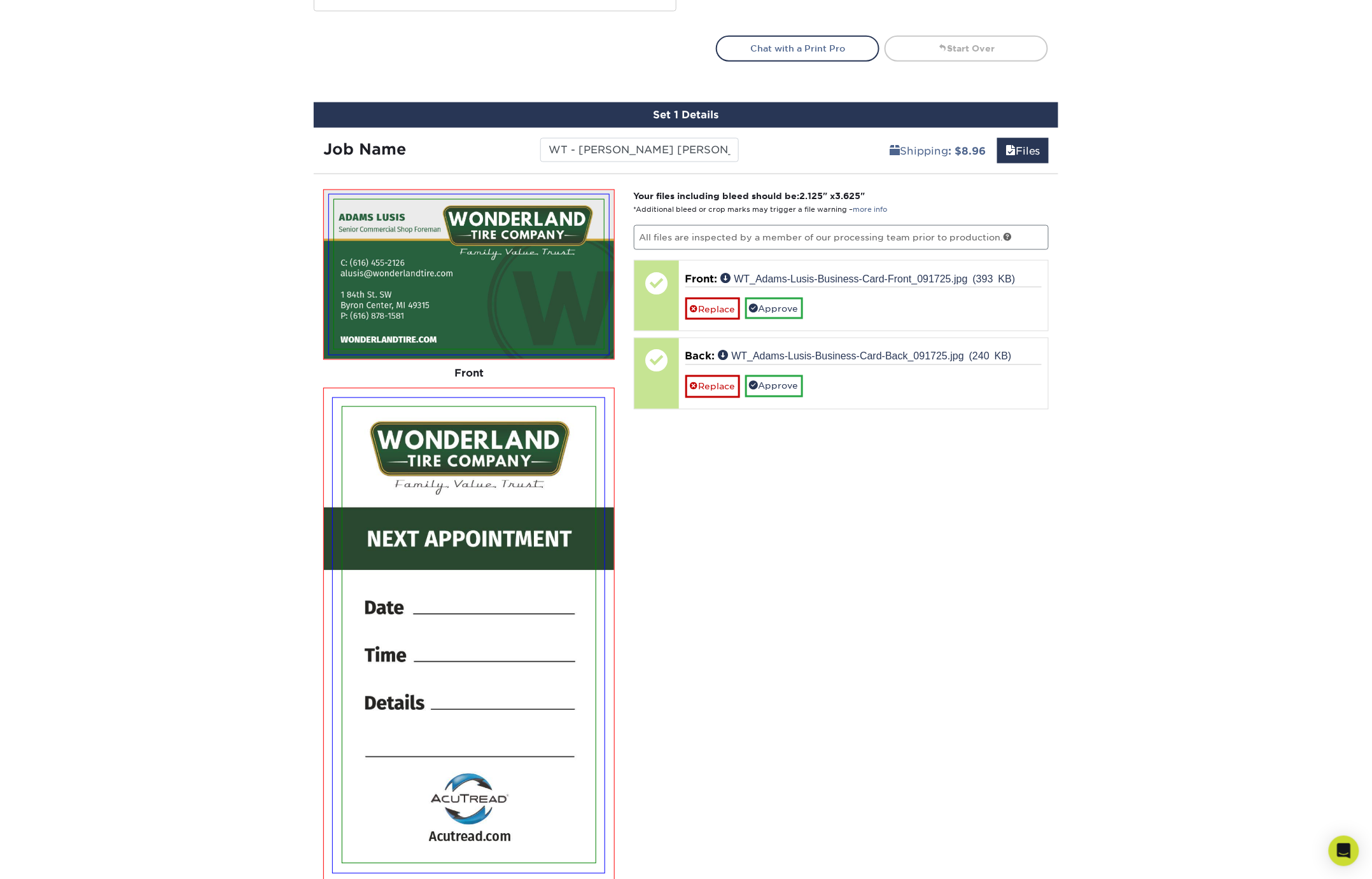
click at [687, 449] on div "Your files including bleed should be: 2.125 " x 3.625 " *Additional bleed or cr…" at bounding box center [841, 608] width 435 height 837
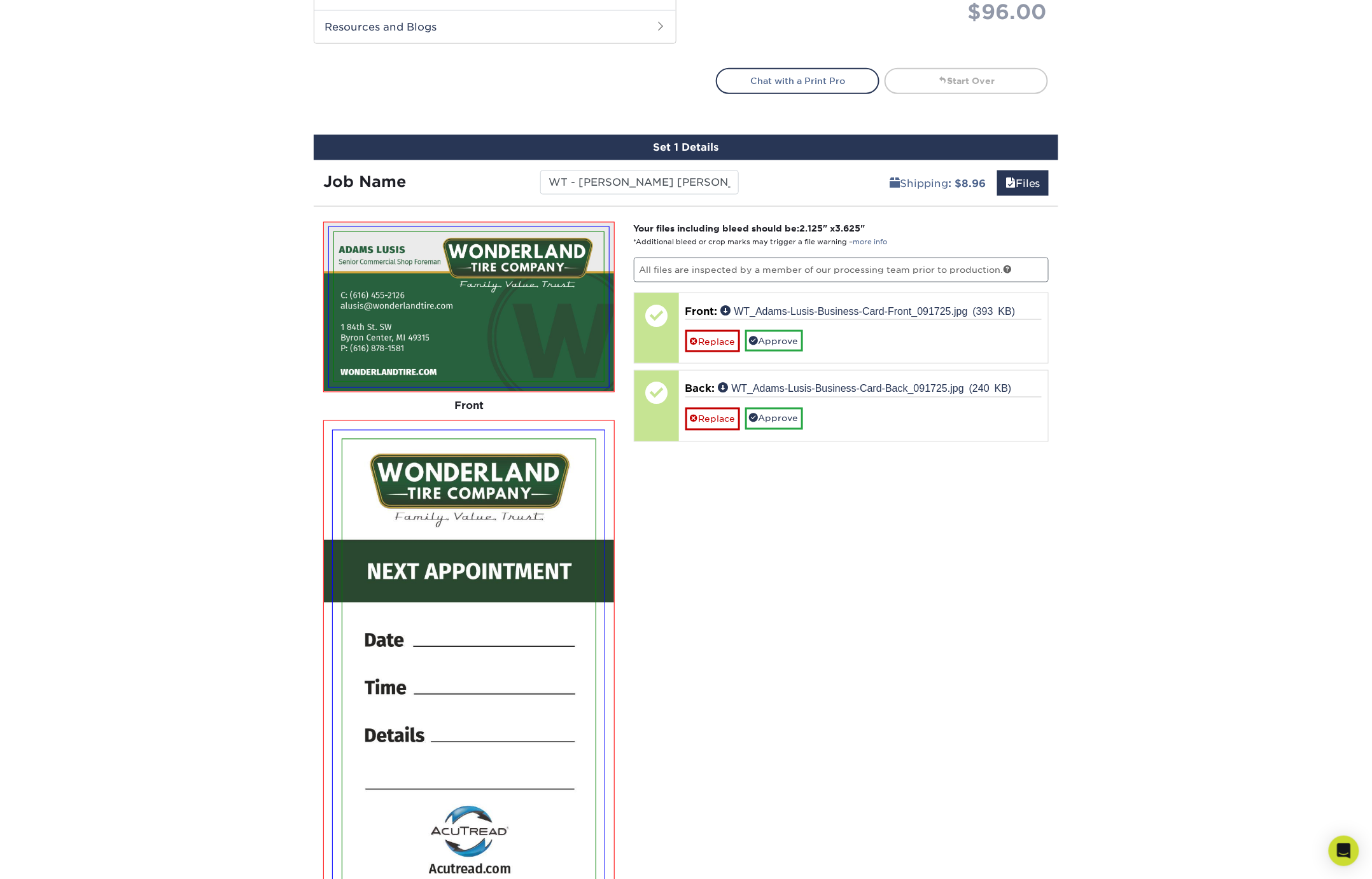
scroll to position [664, 0]
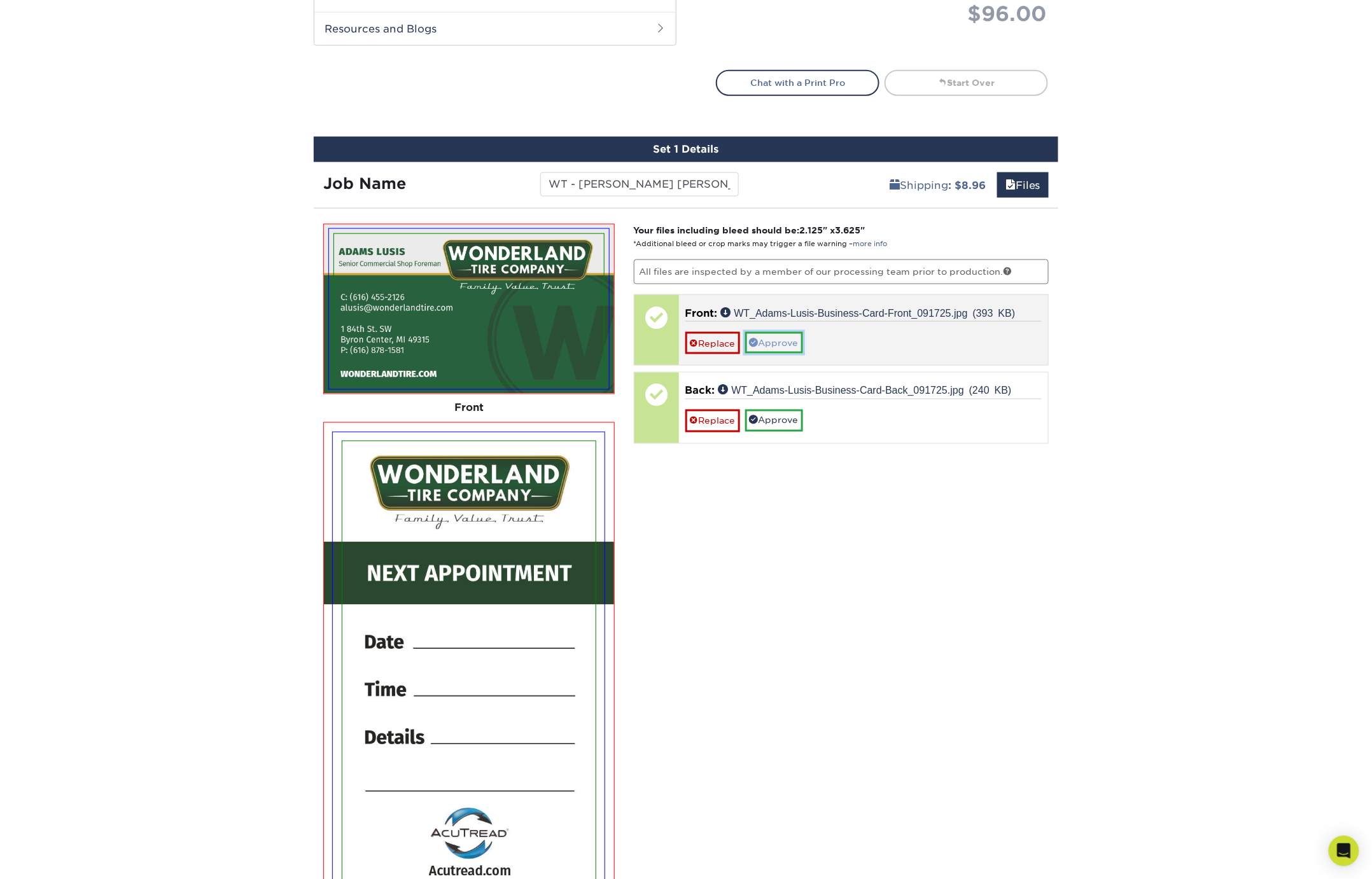
click at [775, 342] on link "Approve" at bounding box center [774, 342] width 58 height 21
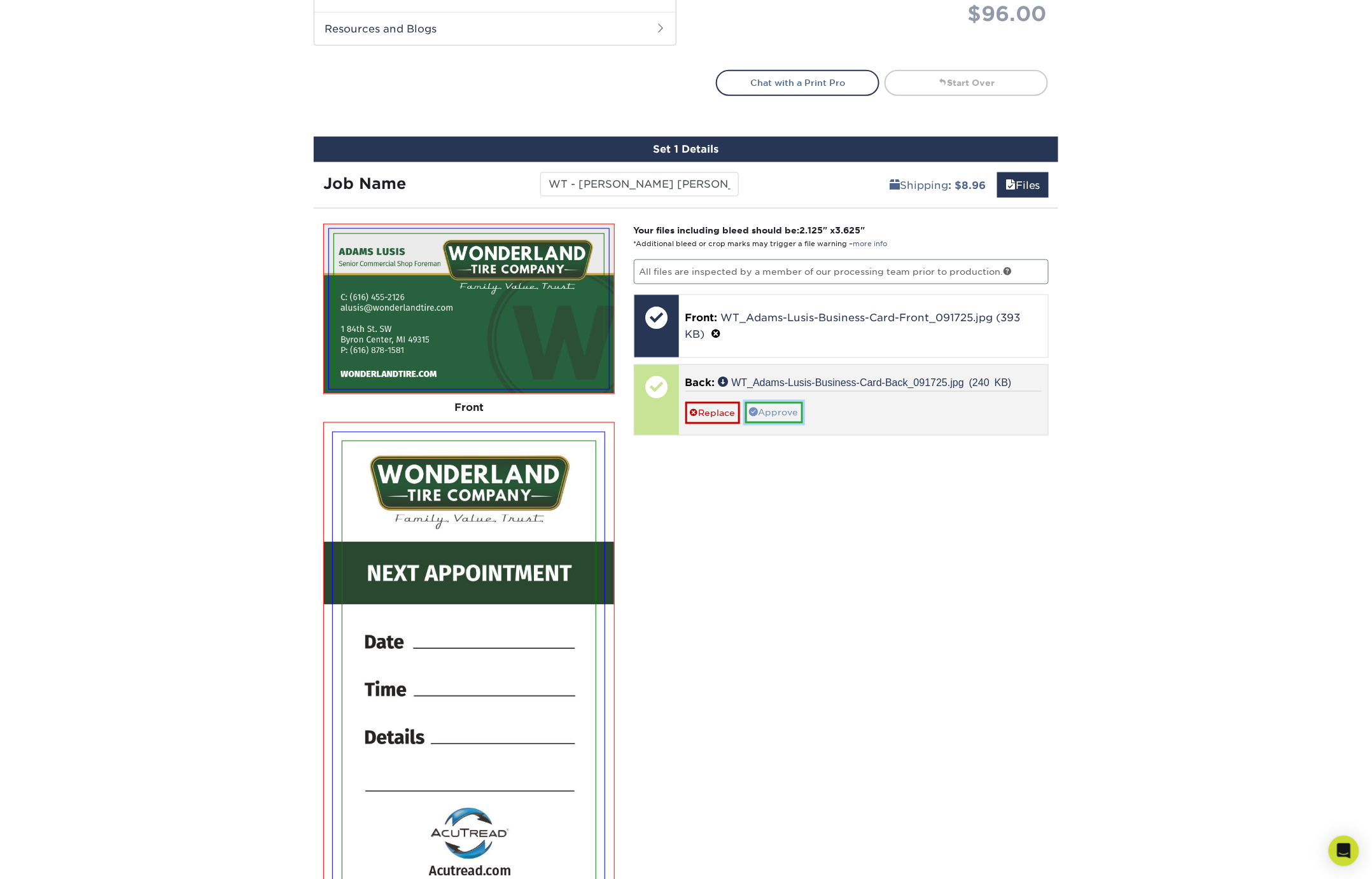
click at [771, 406] on link "Approve" at bounding box center [774, 412] width 58 height 21
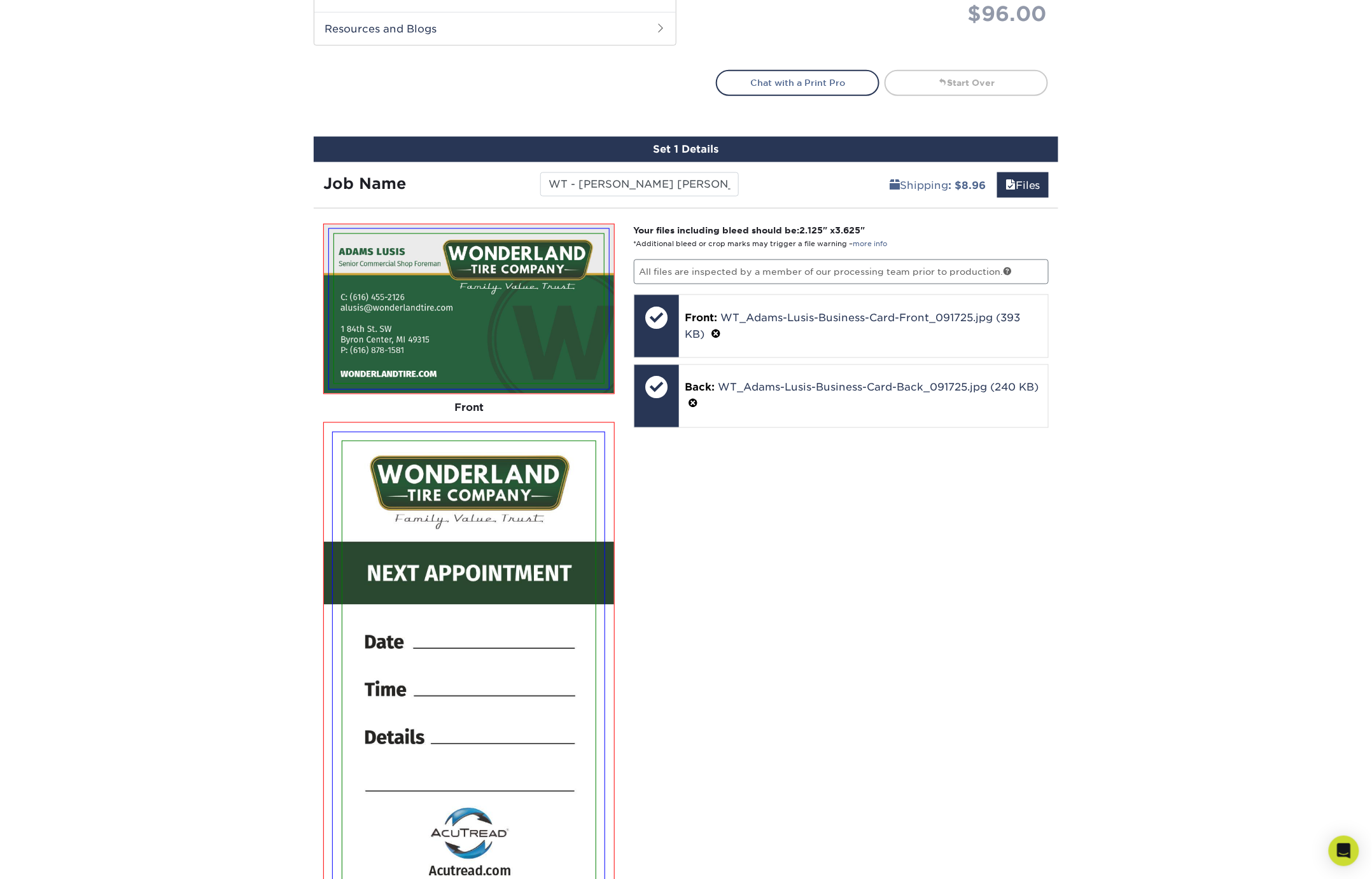
click at [828, 499] on div "Your files including bleed should be: 2.125 " x 3.625 " *Additional bleed or cr…" at bounding box center [841, 643] width 435 height 837
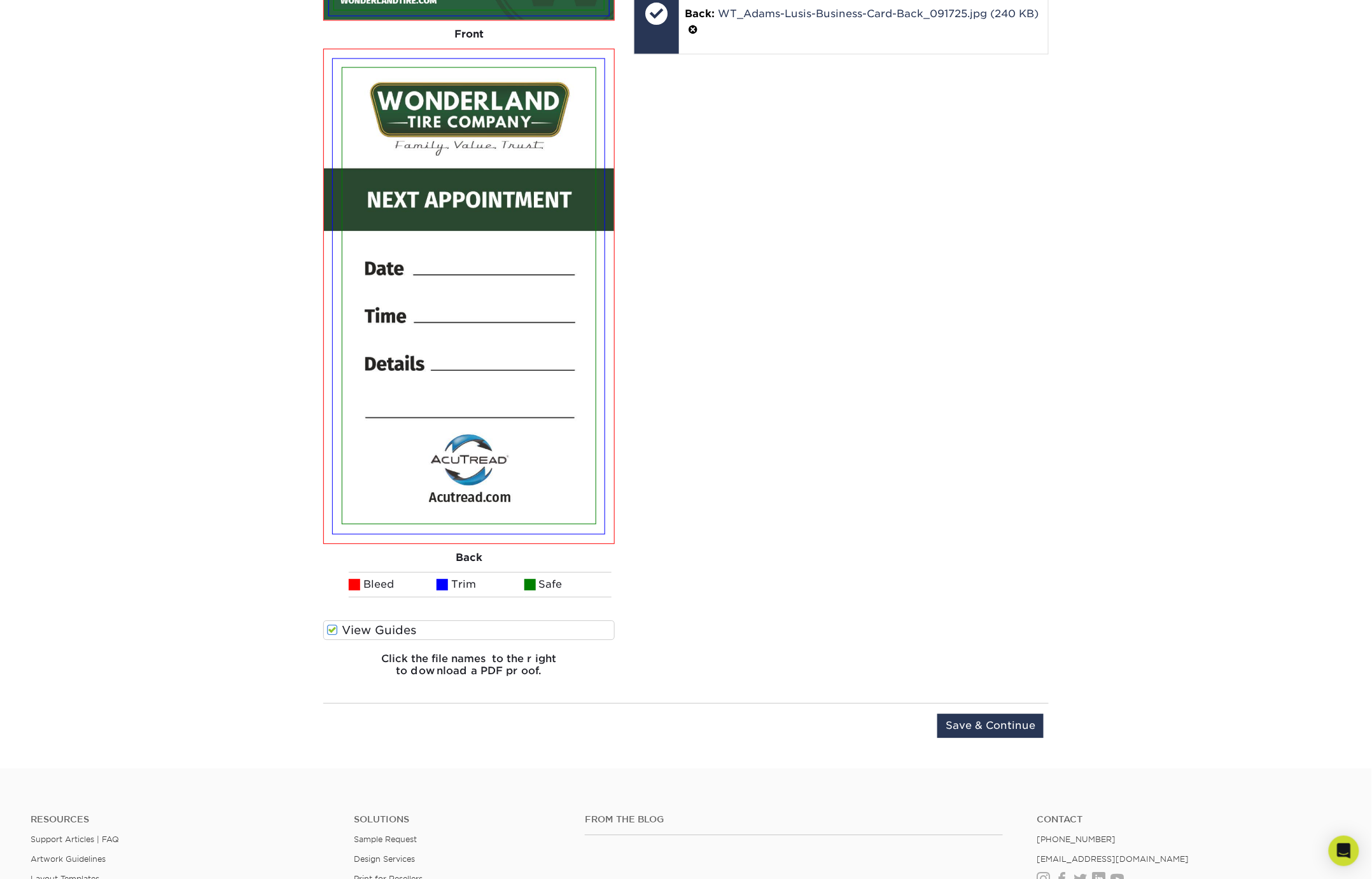
scroll to position [1068, 0]
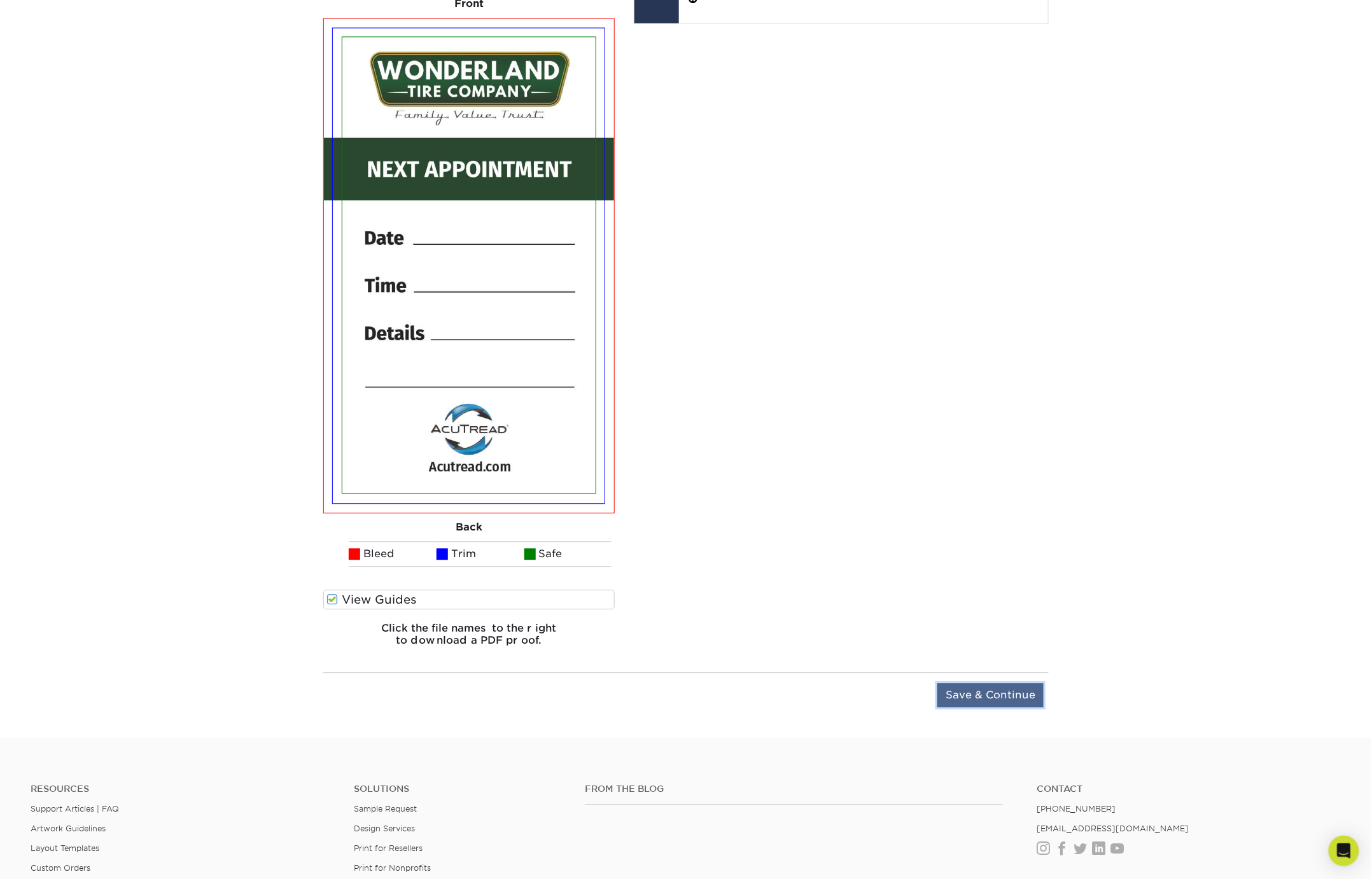
click at [985, 695] on input "Save & Continue" at bounding box center [990, 695] width 106 height 24
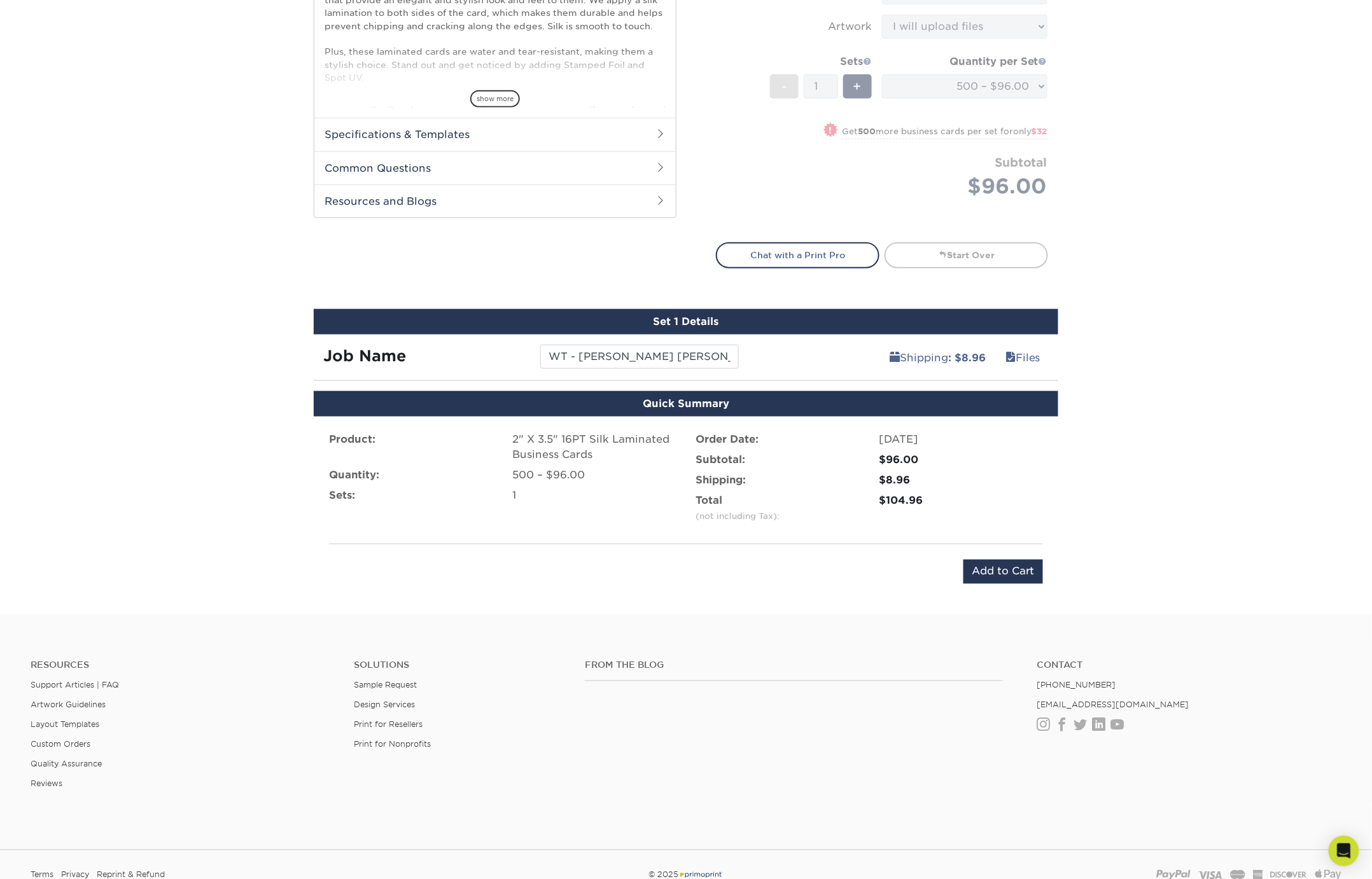
scroll to position [493, 0]
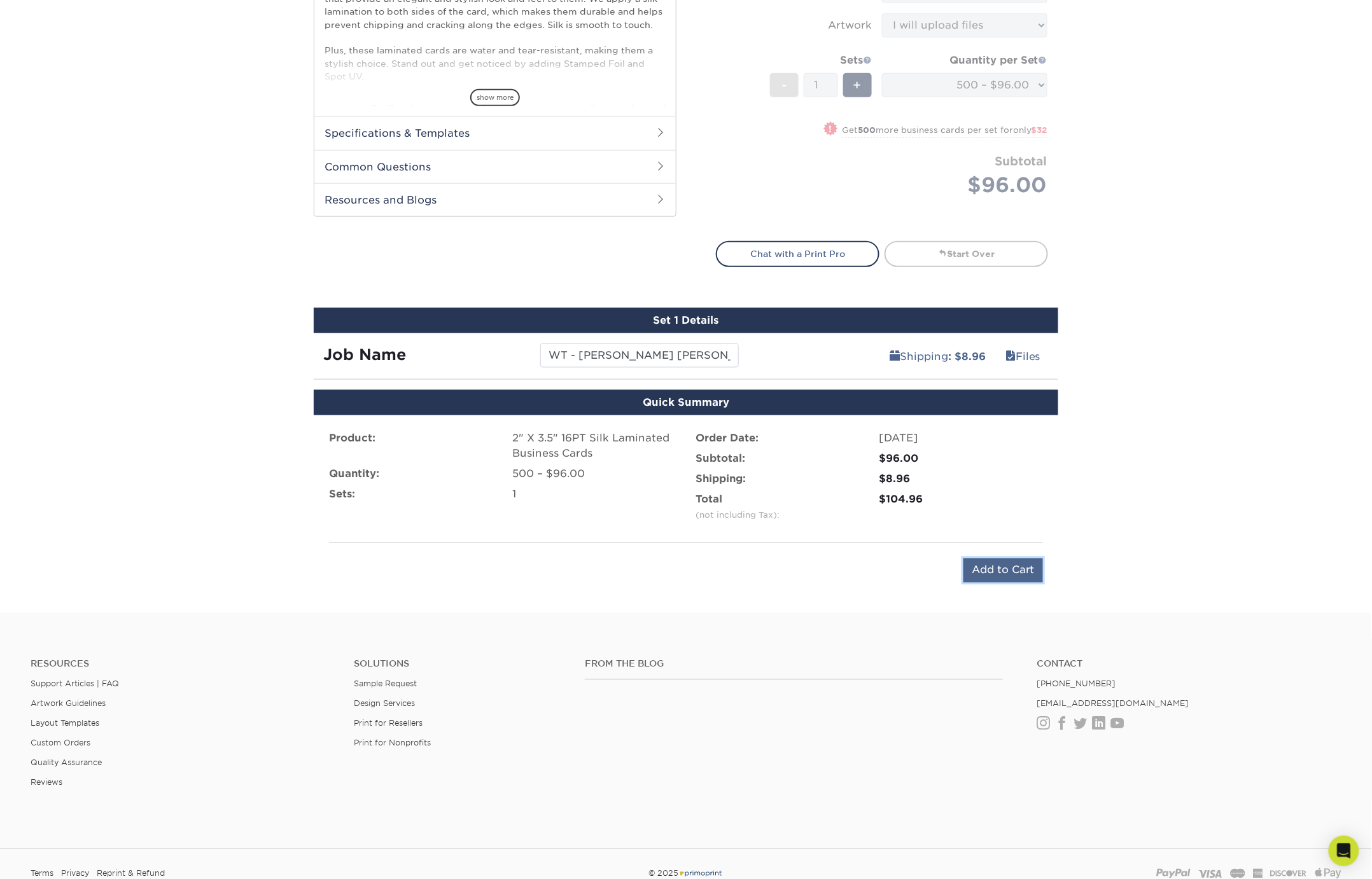
click at [993, 567] on input "Add to Cart" at bounding box center [1003, 570] width 79 height 24
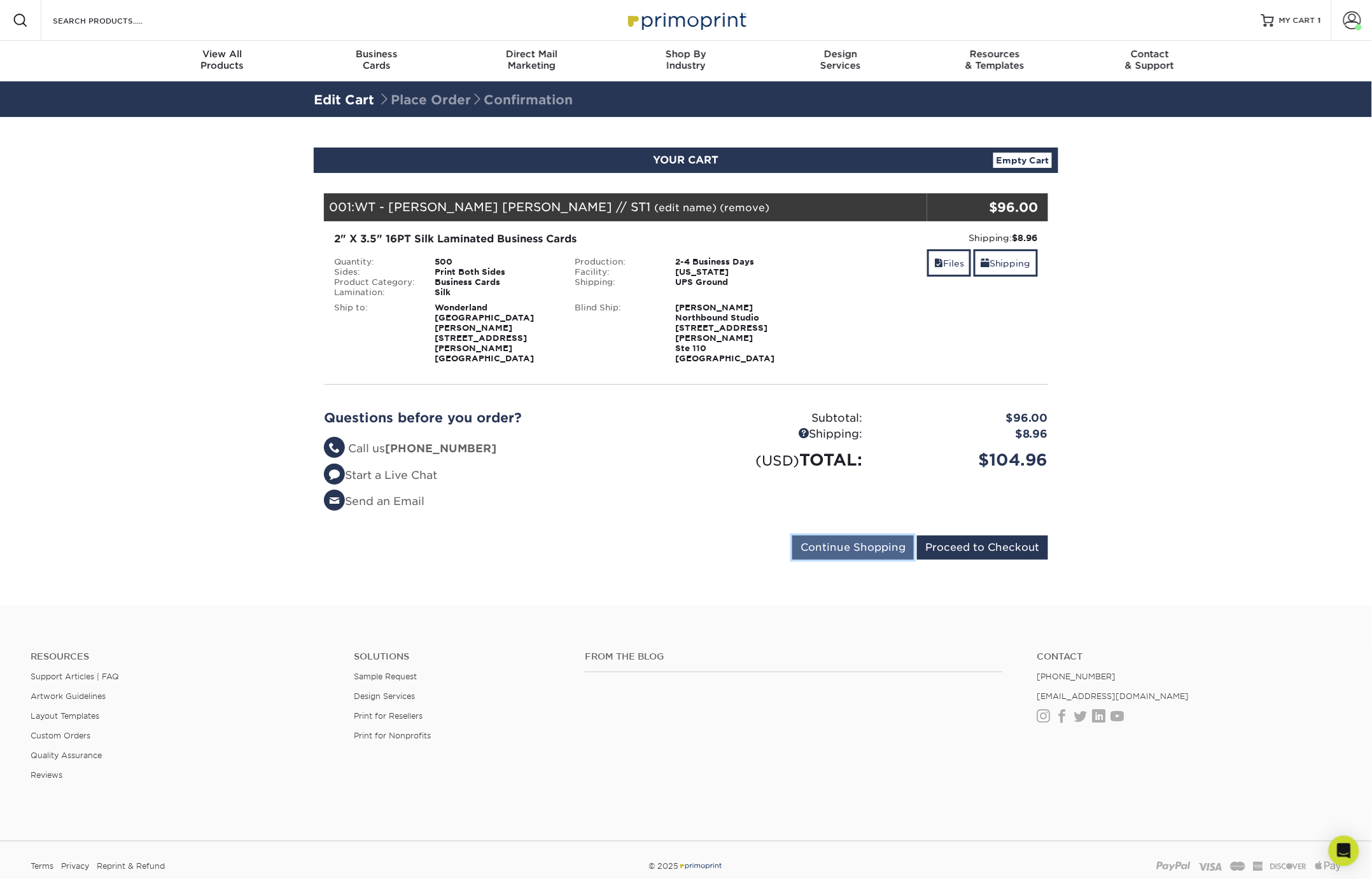
click at [864, 535] on input "Continue Shopping" at bounding box center [853, 547] width 122 height 24
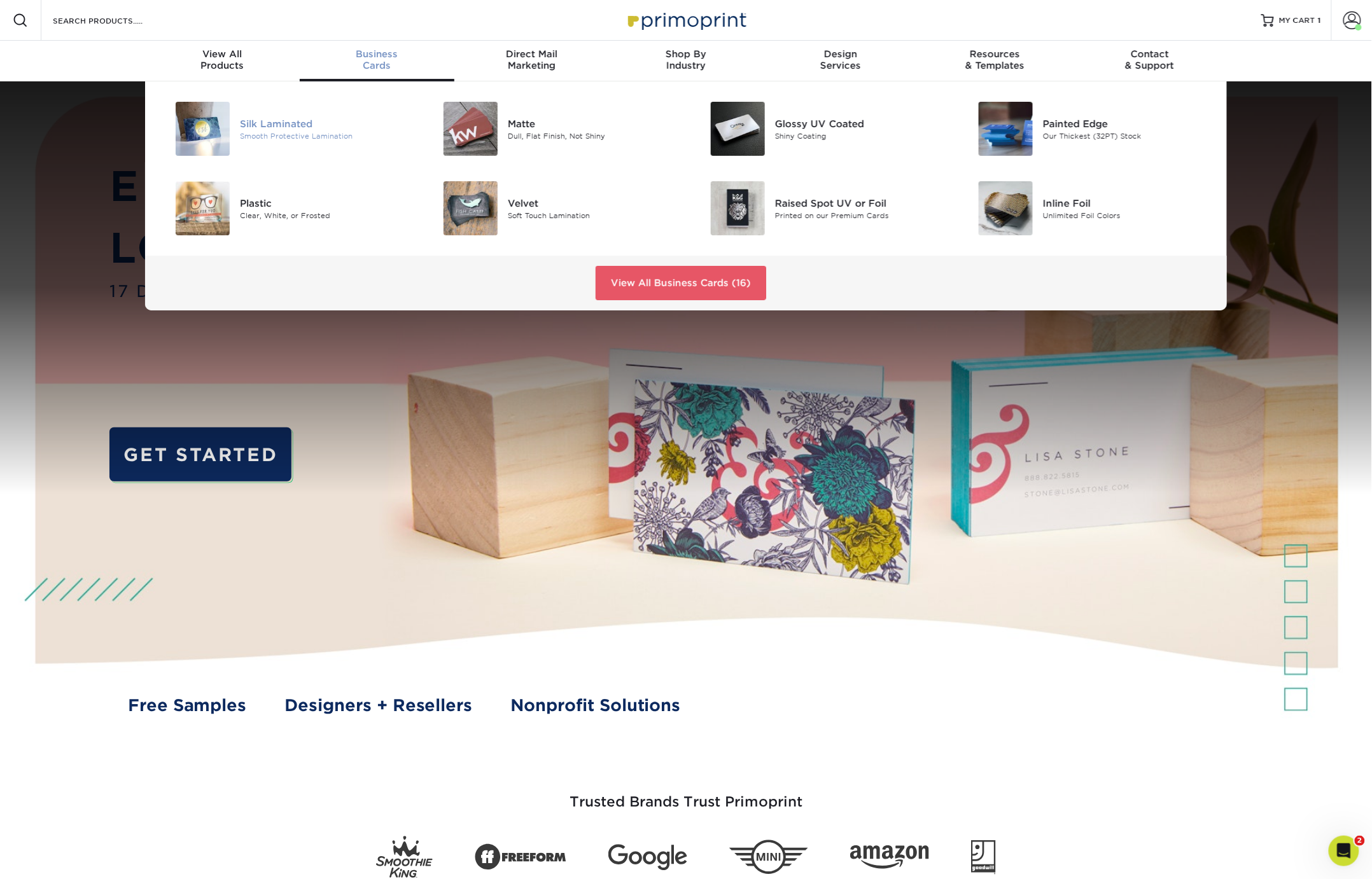
click at [261, 121] on div "Silk Laminated" at bounding box center [324, 123] width 169 height 14
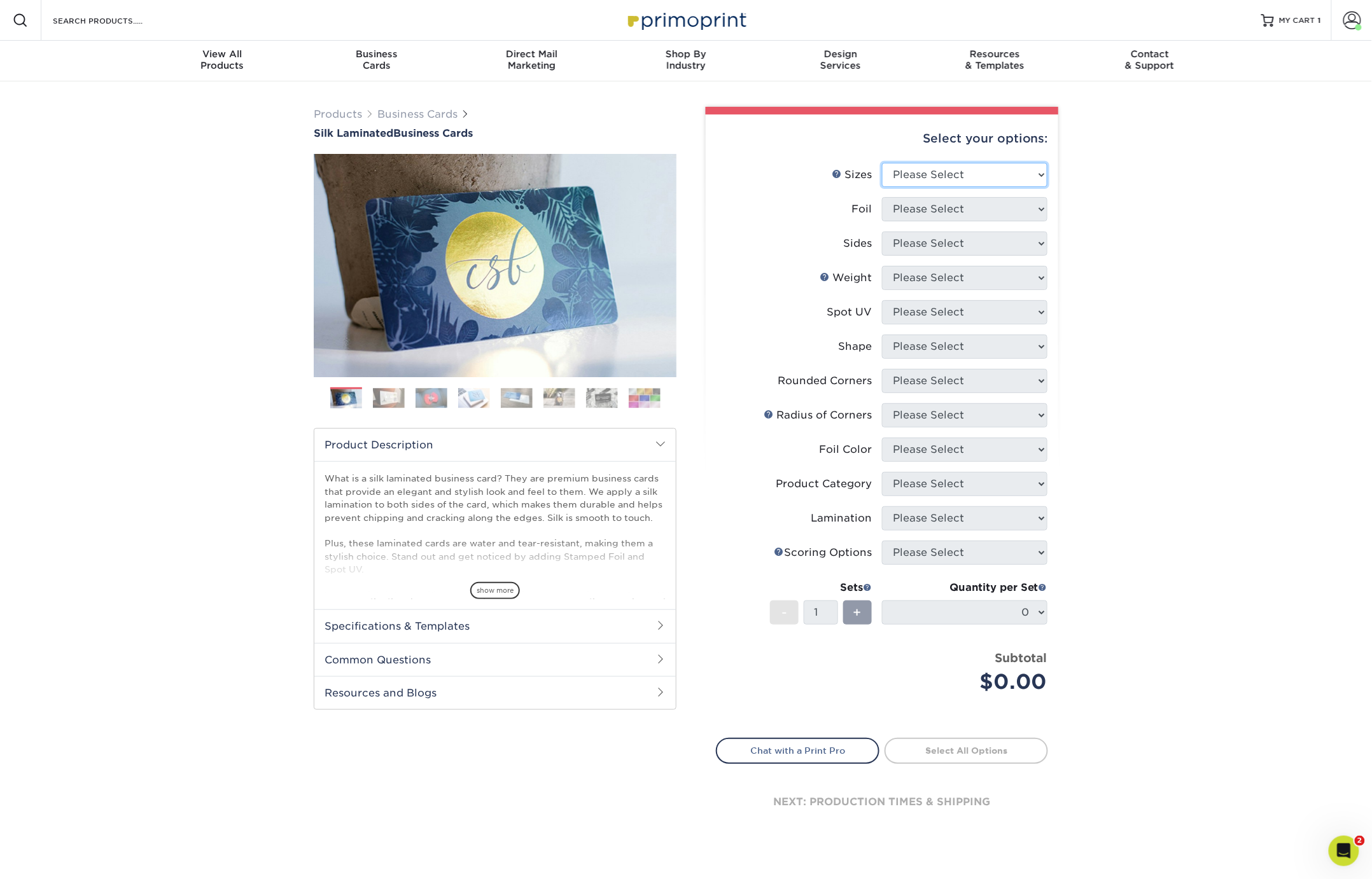
click at [974, 173] on select "Please Select 1.5" x 3.5" - Mini 1.75" x 3.5" - Mini 2" x 2" - Square 2" x 3" -…" at bounding box center [965, 174] width 165 height 24
select select "2.00x3.50"
click at [882, 163] on select "Please Select 1.5" x 3.5" - Mini 1.75" x 3.5" - Mini 2" x 2" - Square 2" x 3" -…" at bounding box center [965, 174] width 165 height 24
click at [946, 206] on select "Please Select Yes No" at bounding box center [965, 209] width 165 height 24
select select "0"
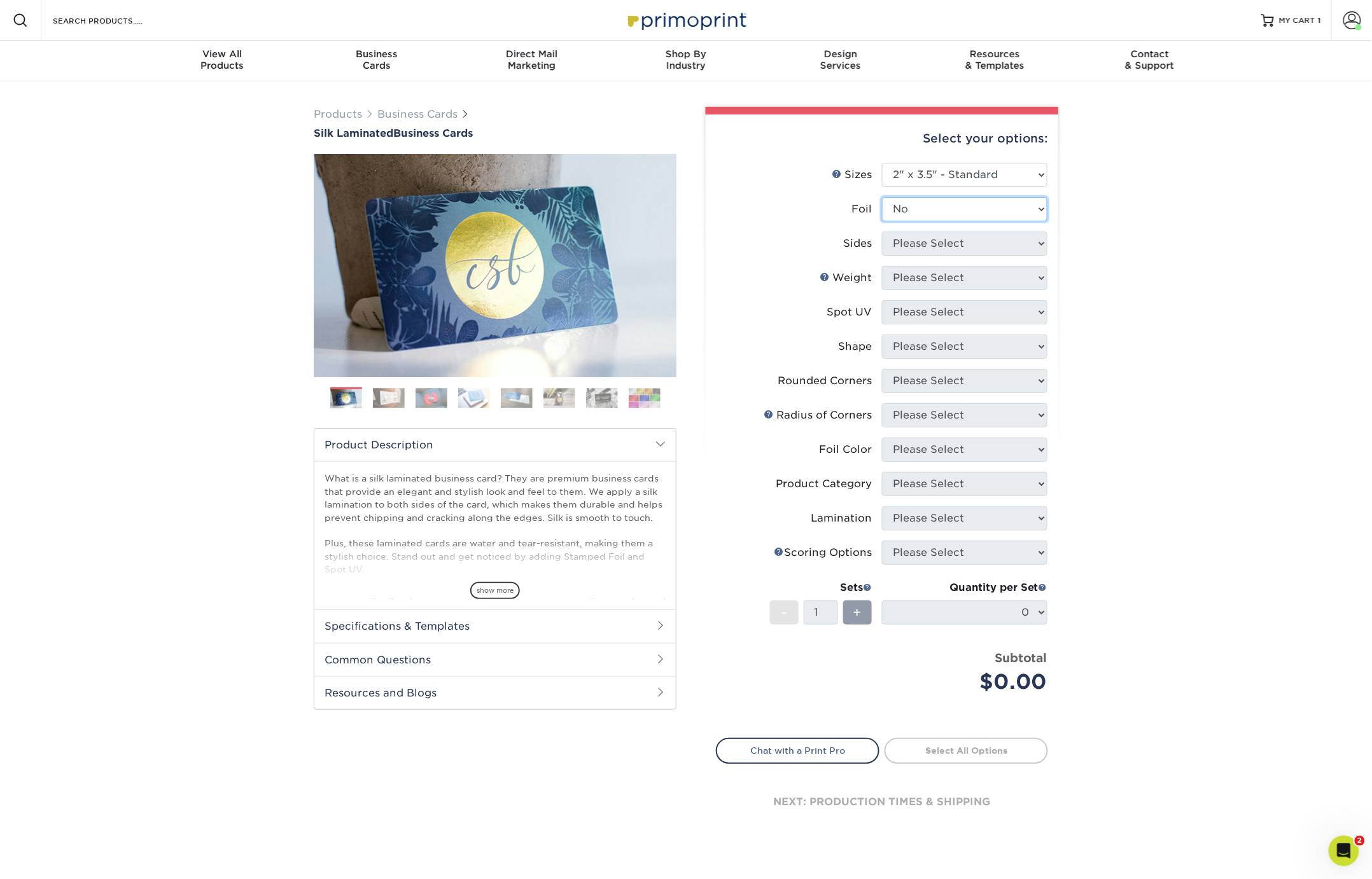
click at [882, 197] on select "Please Select Yes No" at bounding box center [965, 209] width 165 height 24
click at [937, 239] on select "Please Select Print Both Sides Print Front Only" at bounding box center [965, 244] width 165 height 24
select select "13abbda7-1d64-4f25-8bb2-c179b224825d"
click at [882, 232] on select "Please Select Print Both Sides Print Front Only" at bounding box center [965, 244] width 165 height 24
click at [932, 275] on select "Please Select 16PT" at bounding box center [965, 277] width 165 height 24
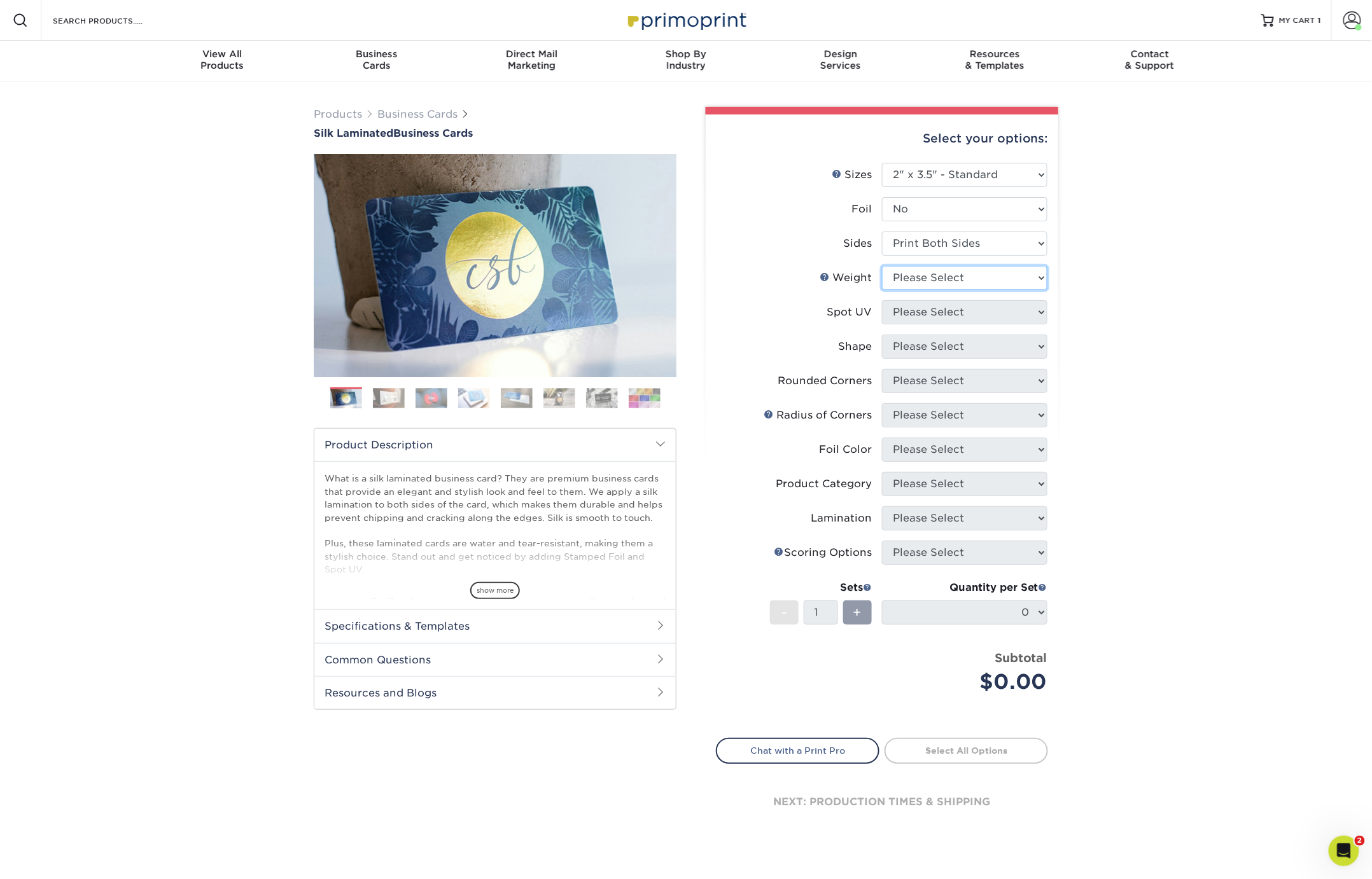
select select "16PT"
click at [882, 266] on select "Please Select 16PT" at bounding box center [965, 277] width 165 height 24
click at [922, 309] on select "Please Select No Spot UV Front and Back (Both Sides) Front Only Back Only" at bounding box center [965, 312] width 165 height 24
select select "3"
click at [882, 300] on select "Please Select No Spot UV Front and Back (Both Sides) Front Only Back Only" at bounding box center [965, 312] width 165 height 24
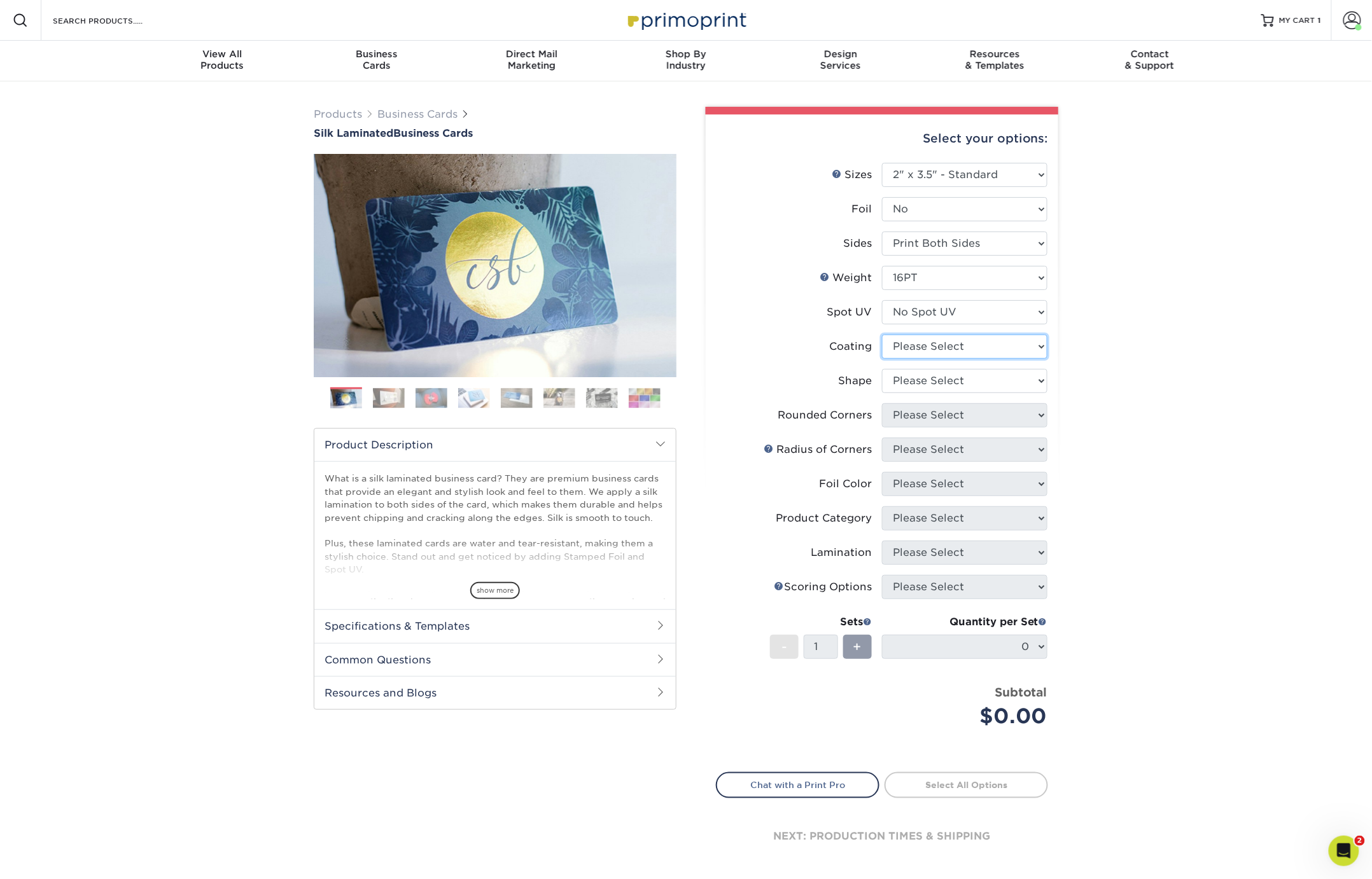
click at [922, 349] on select at bounding box center [965, 346] width 165 height 24
select select "3e7618de-abca-4bda-9f97-8b9129e913d8"
click at [882, 335] on select at bounding box center [965, 346] width 165 height 24
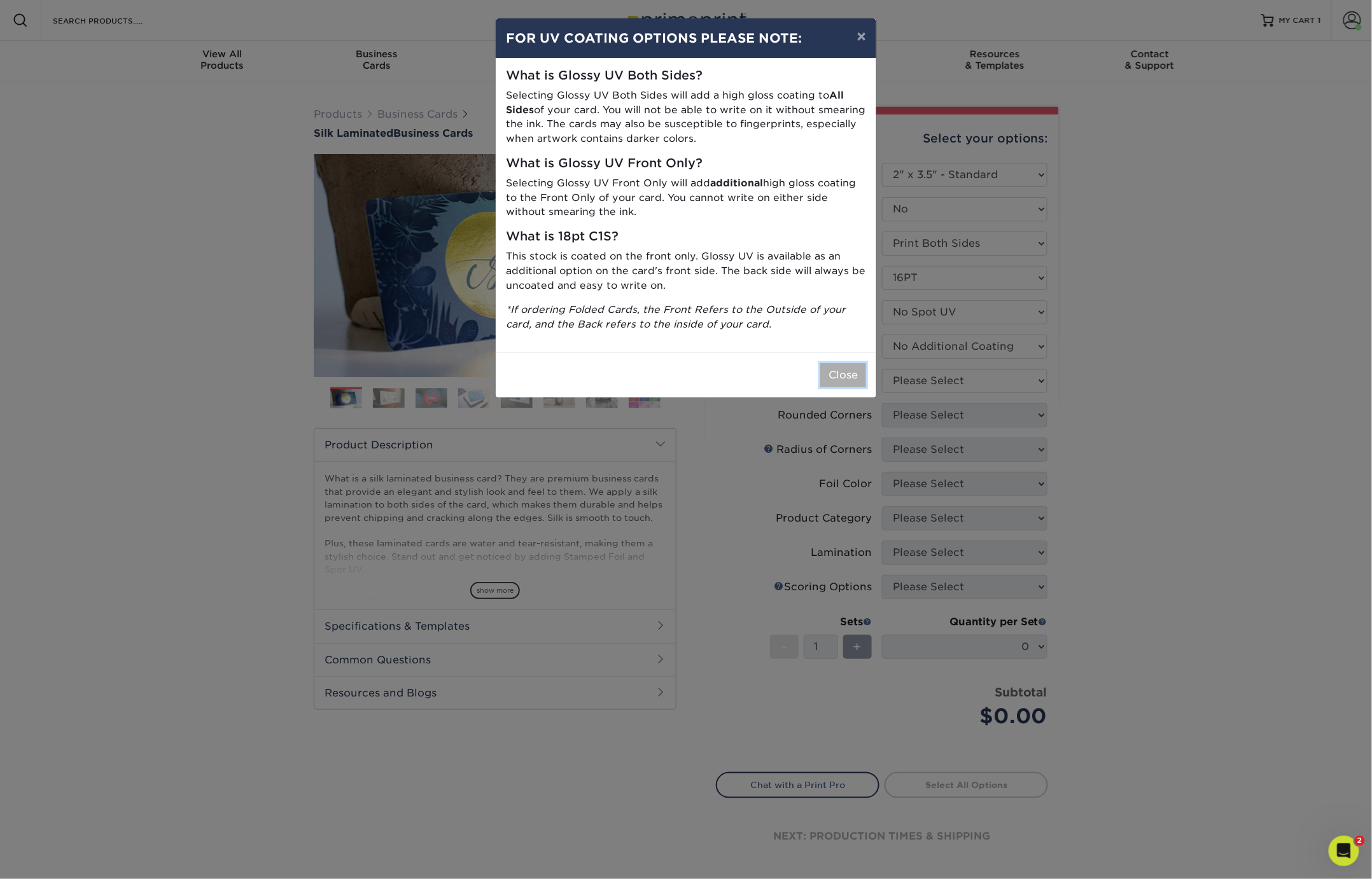
click at [845, 369] on button "Close" at bounding box center [843, 375] width 46 height 24
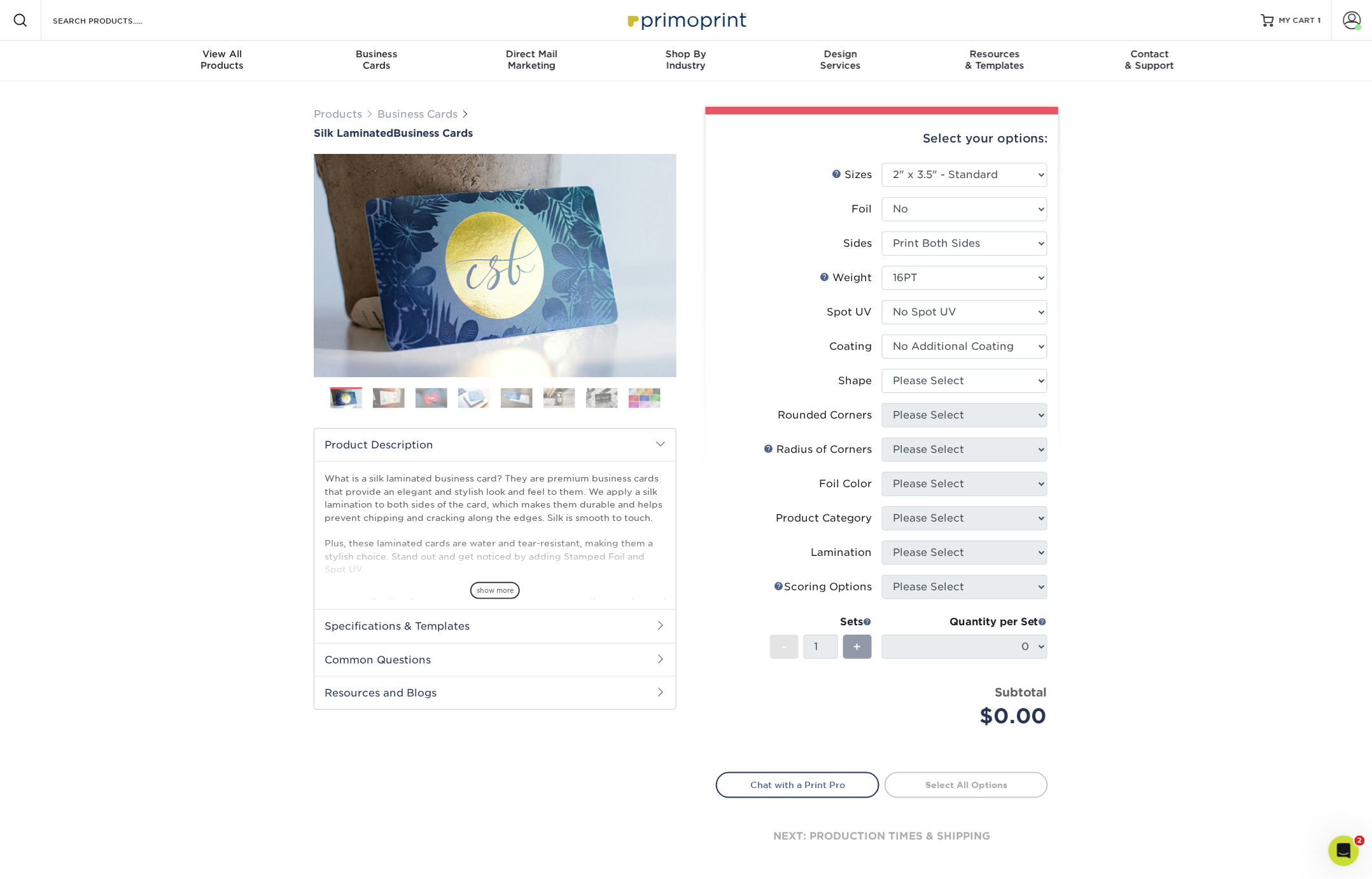
scroll to position [29, 0]
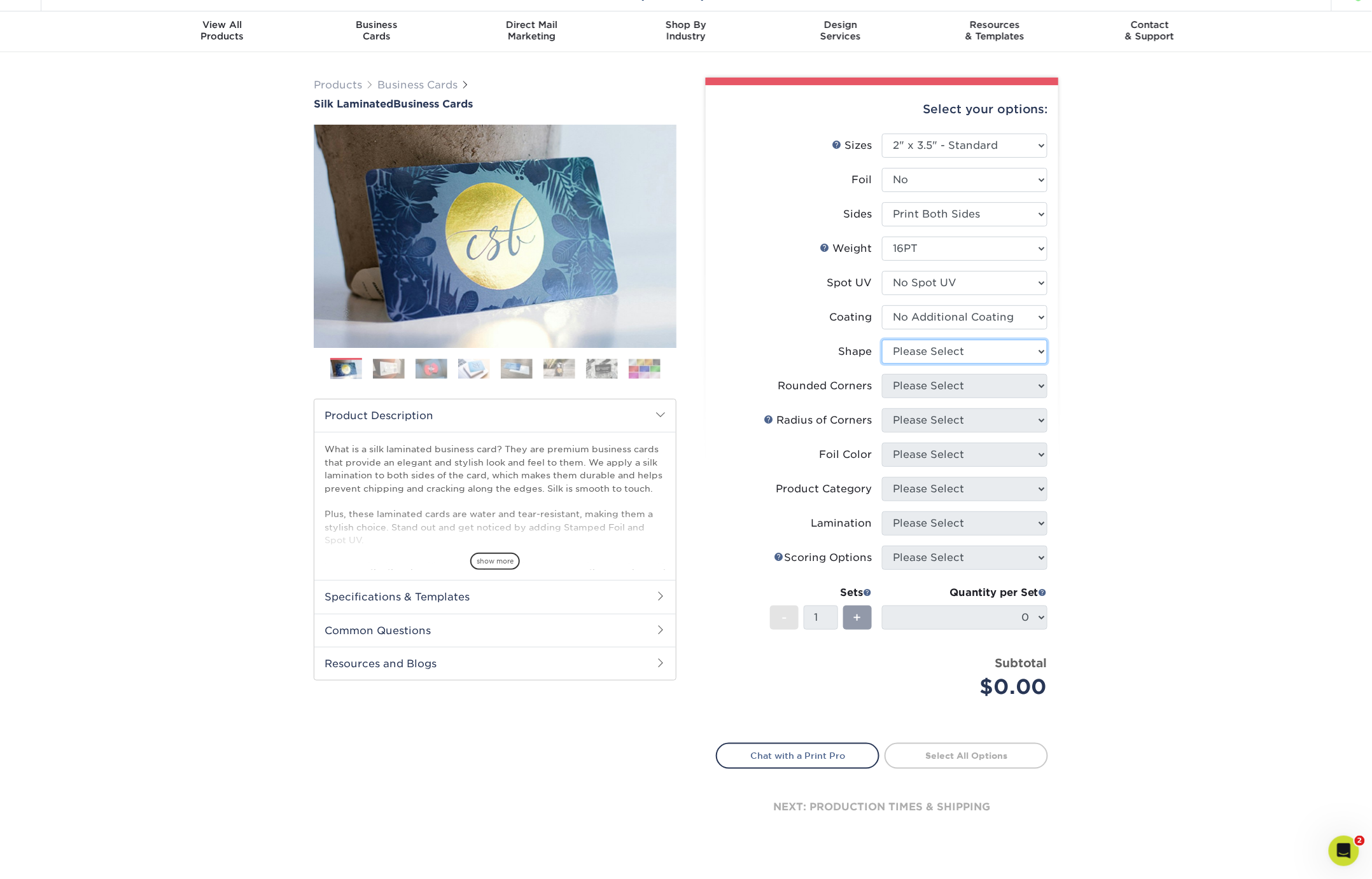
click at [915, 350] on select "Please Select Standard Oval" at bounding box center [965, 352] width 165 height 24
select select "standard"
click at [882, 340] on select "Please Select Standard Oval" at bounding box center [965, 352] width 165 height 24
click at [915, 381] on select "Please Select Yes - Round 2 Corners Yes - Round 4 Corners No" at bounding box center [965, 385] width 165 height 24
select select "0"
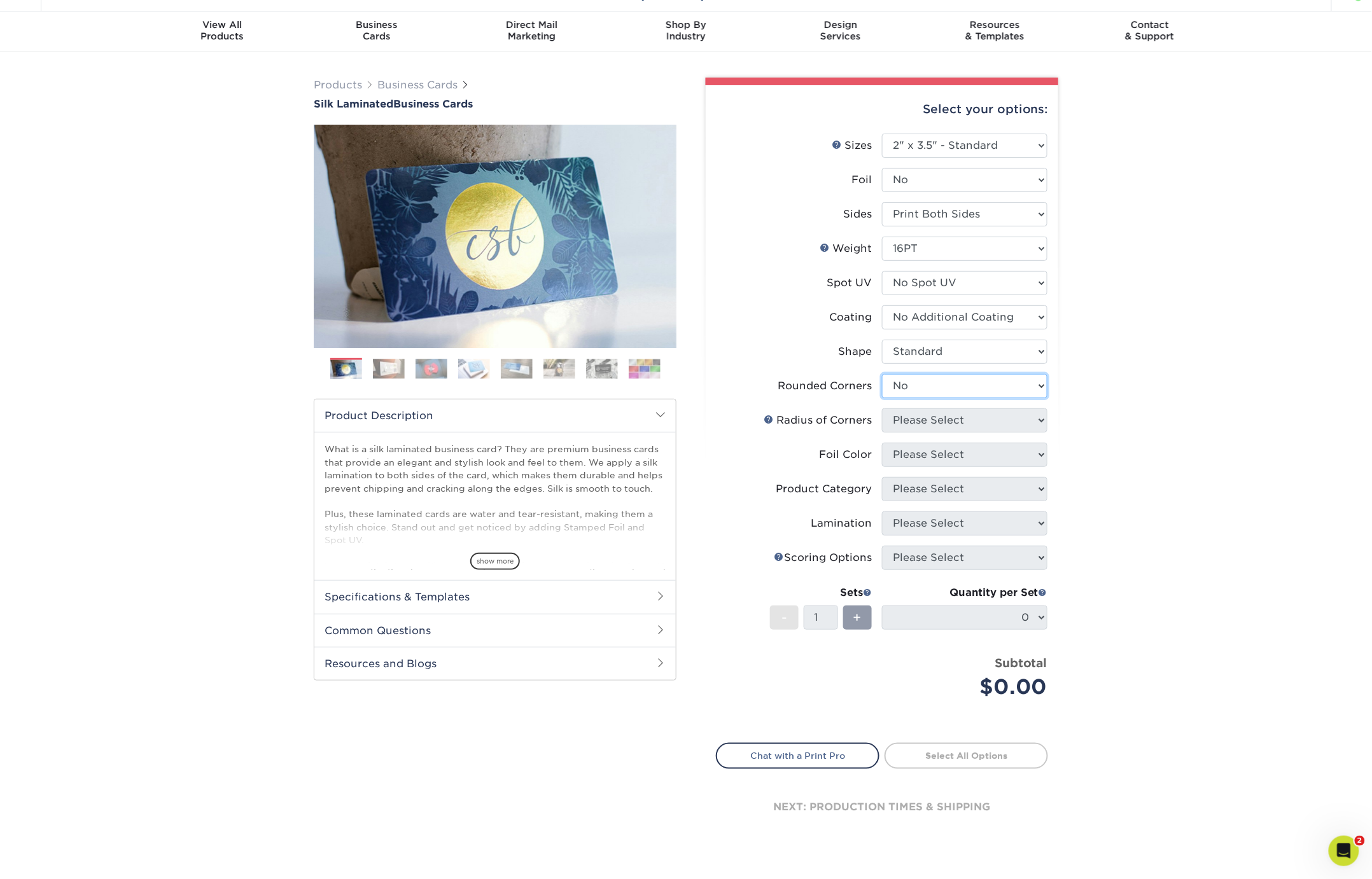
click at [882, 374] on select "Please Select Yes - Round 2 Corners Yes - Round 4 Corners No" at bounding box center [965, 385] width 165 height 24
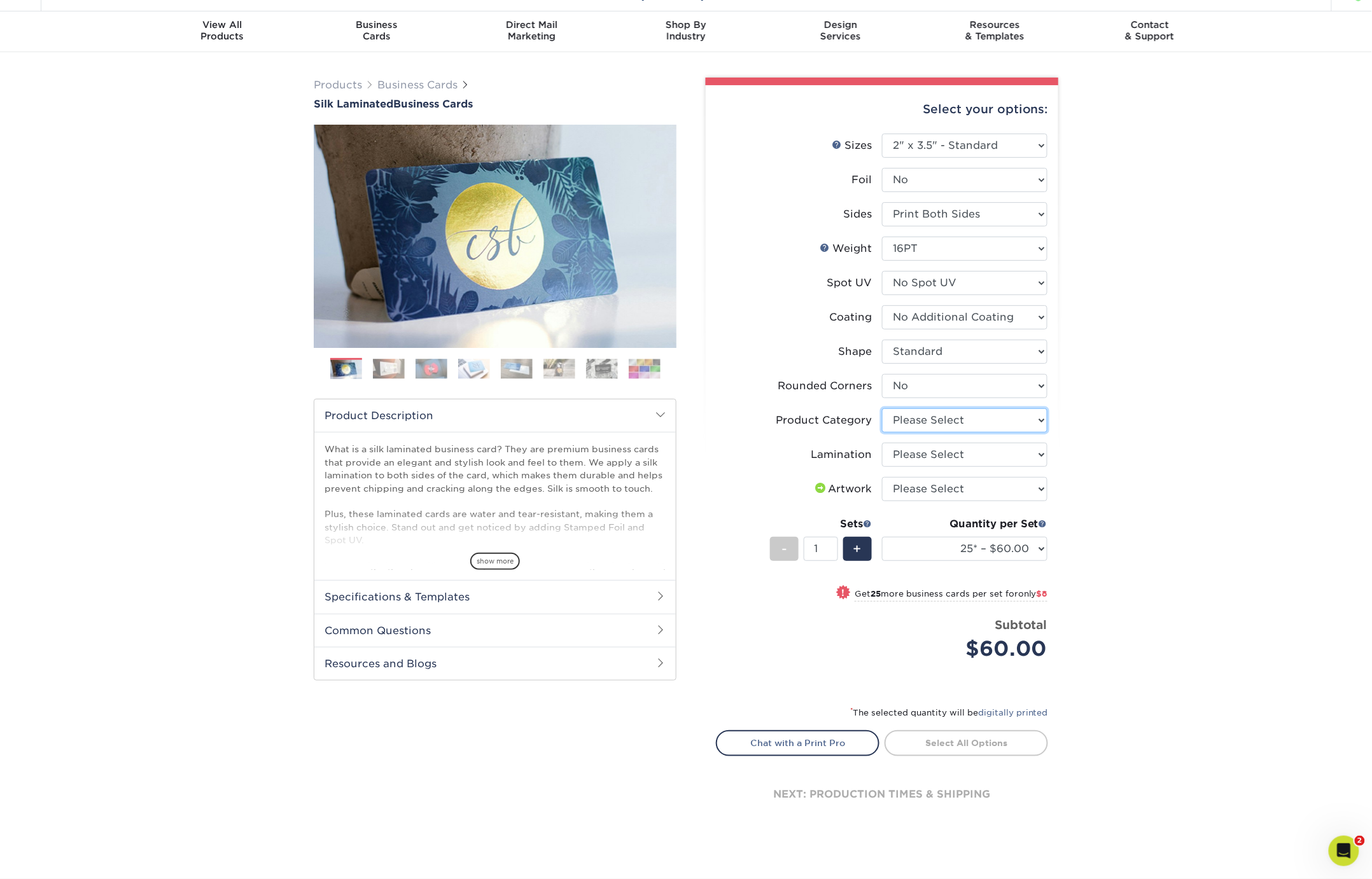
click at [906, 416] on select "Please Select Business Cards" at bounding box center [965, 420] width 165 height 24
select select "3b5148f1-0588-4f88-a218-97bcfdce65c1"
click at [882, 408] on select "Please Select Business Cards" at bounding box center [965, 420] width 165 height 24
click at [911, 451] on select "Please Select Silk" at bounding box center [965, 454] width 165 height 24
select select "ccacb42f-45f7-42d3-bbd3-7c8421cf37f0"
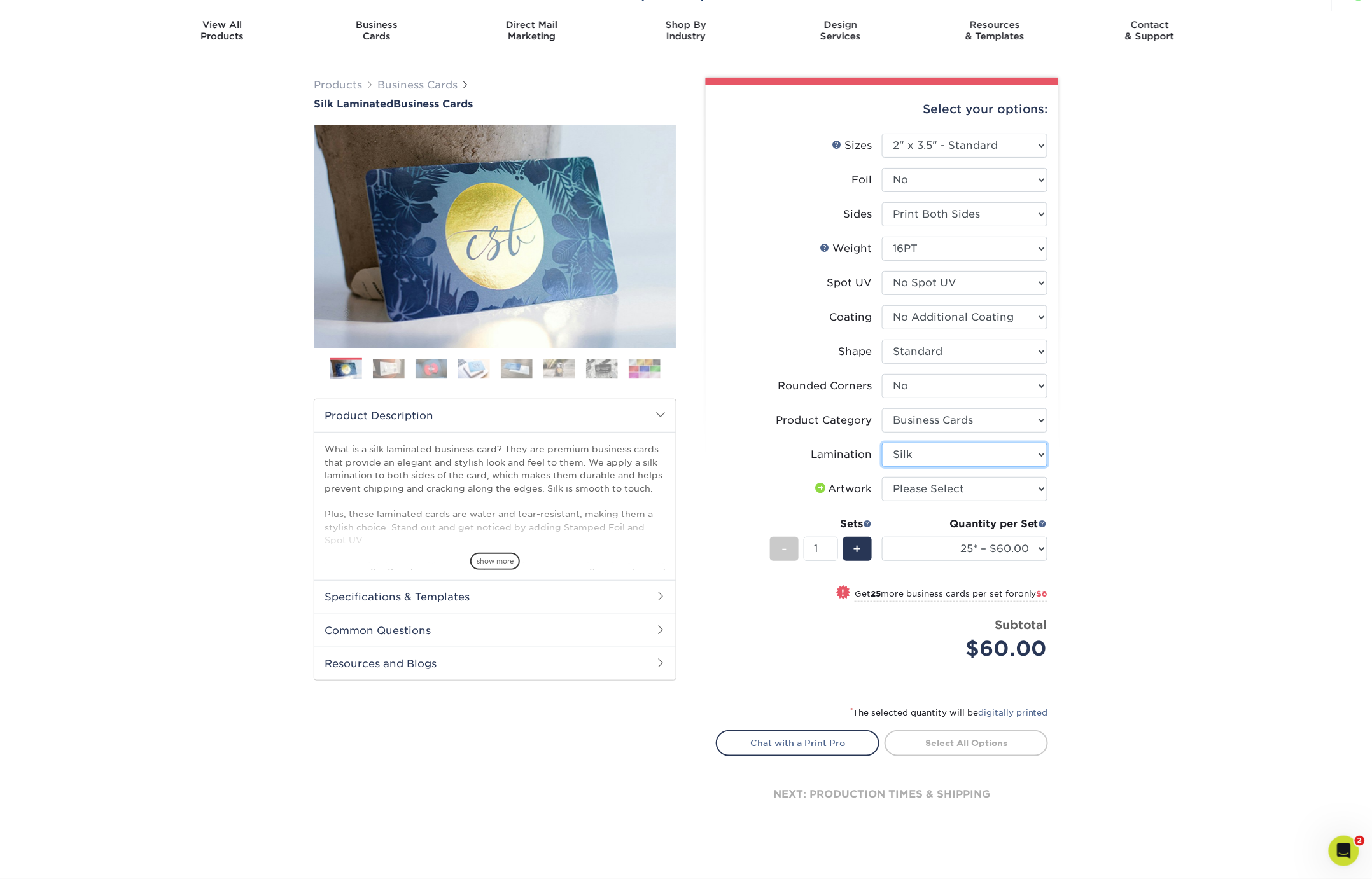
click at [882, 443] on select "Please Select Silk" at bounding box center [965, 454] width 165 height 24
click at [917, 490] on select "Please Select I will upload files I need a design - $100" at bounding box center [965, 489] width 165 height 24
select select "upload"
click at [882, 477] on select "Please Select I will upload files I need a design - $100" at bounding box center [965, 489] width 165 height 24
click at [1091, 434] on div "Products Business Cards Silk Laminated Business Cards Previous Next" at bounding box center [686, 465] width 1372 height 826
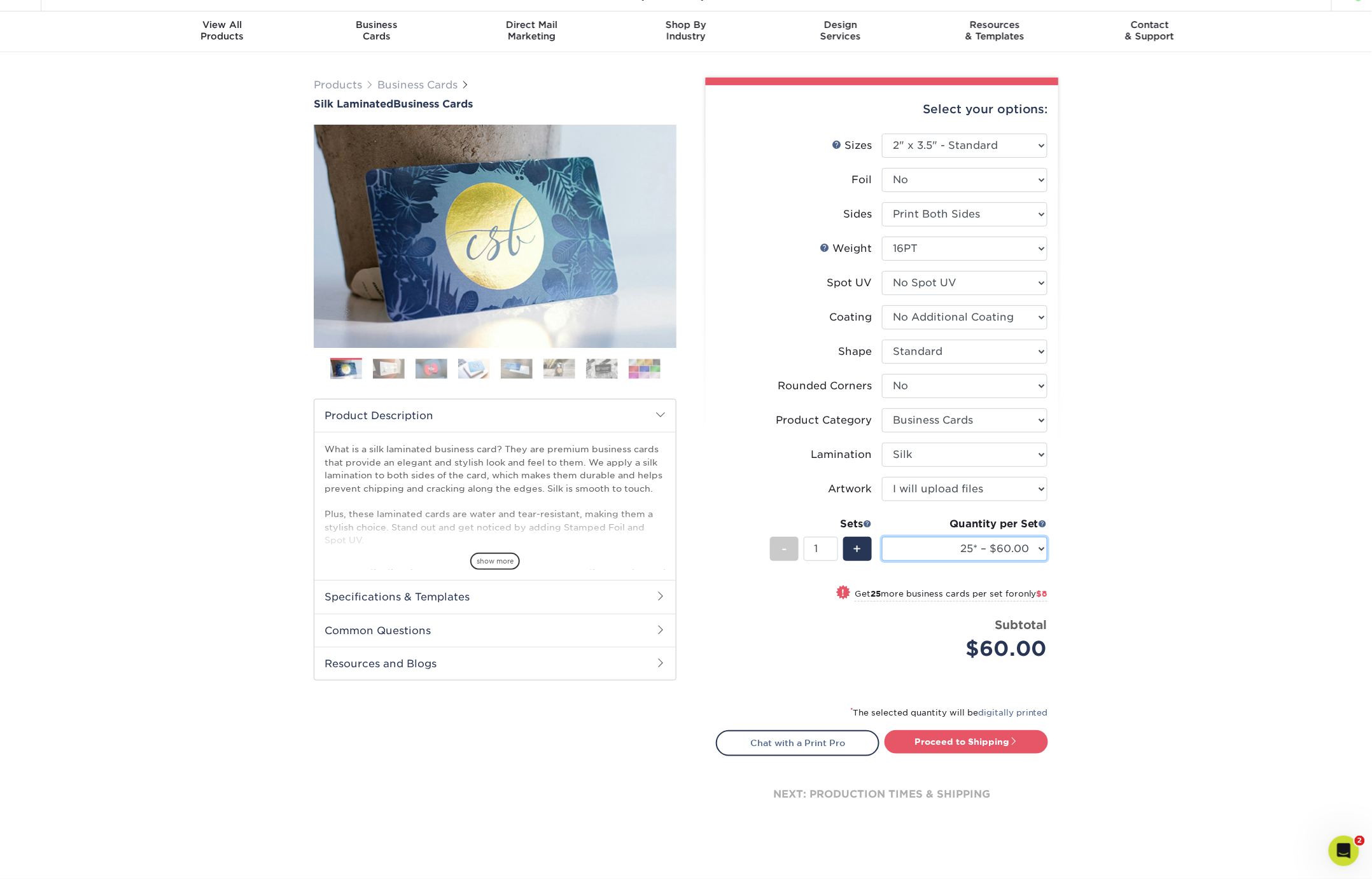
click at [1008, 553] on select "25* – $60.00 50* – $68.00 75* – $76.00 100* – $84.00 250* – $92.00 500 – $96.00…" at bounding box center [965, 548] width 165 height 24
select select "500 – $96.00"
click at [882, 537] on select "25* – $60.00 50* – $68.00 75* – $76.00 100* – $84.00 250* – $92.00 500 – $96.00…" at bounding box center [965, 548] width 165 height 24
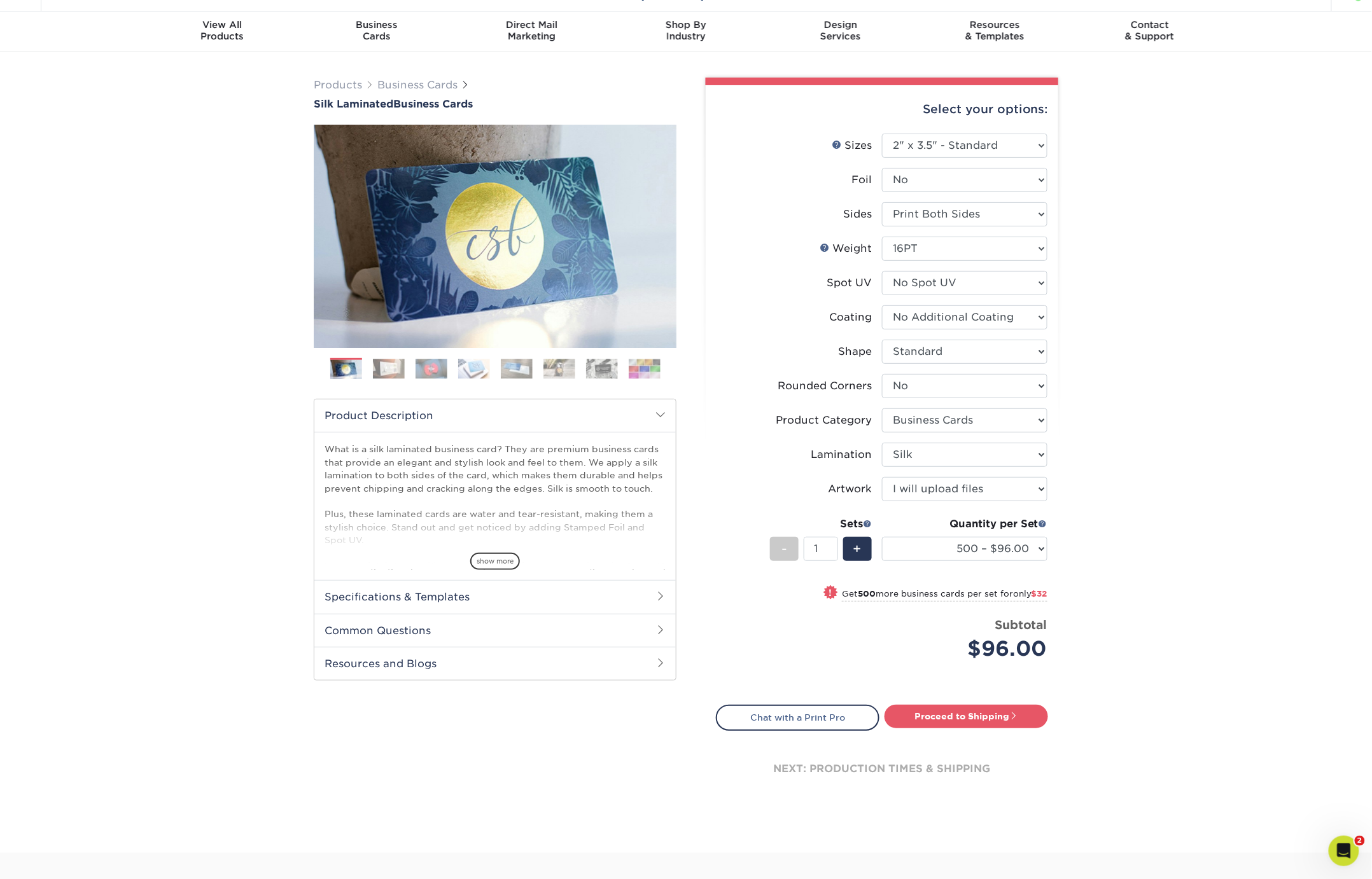
click at [1082, 546] on div "Products Business Cards Silk Laminated Business Cards Previous Next" at bounding box center [686, 453] width 1372 height 801
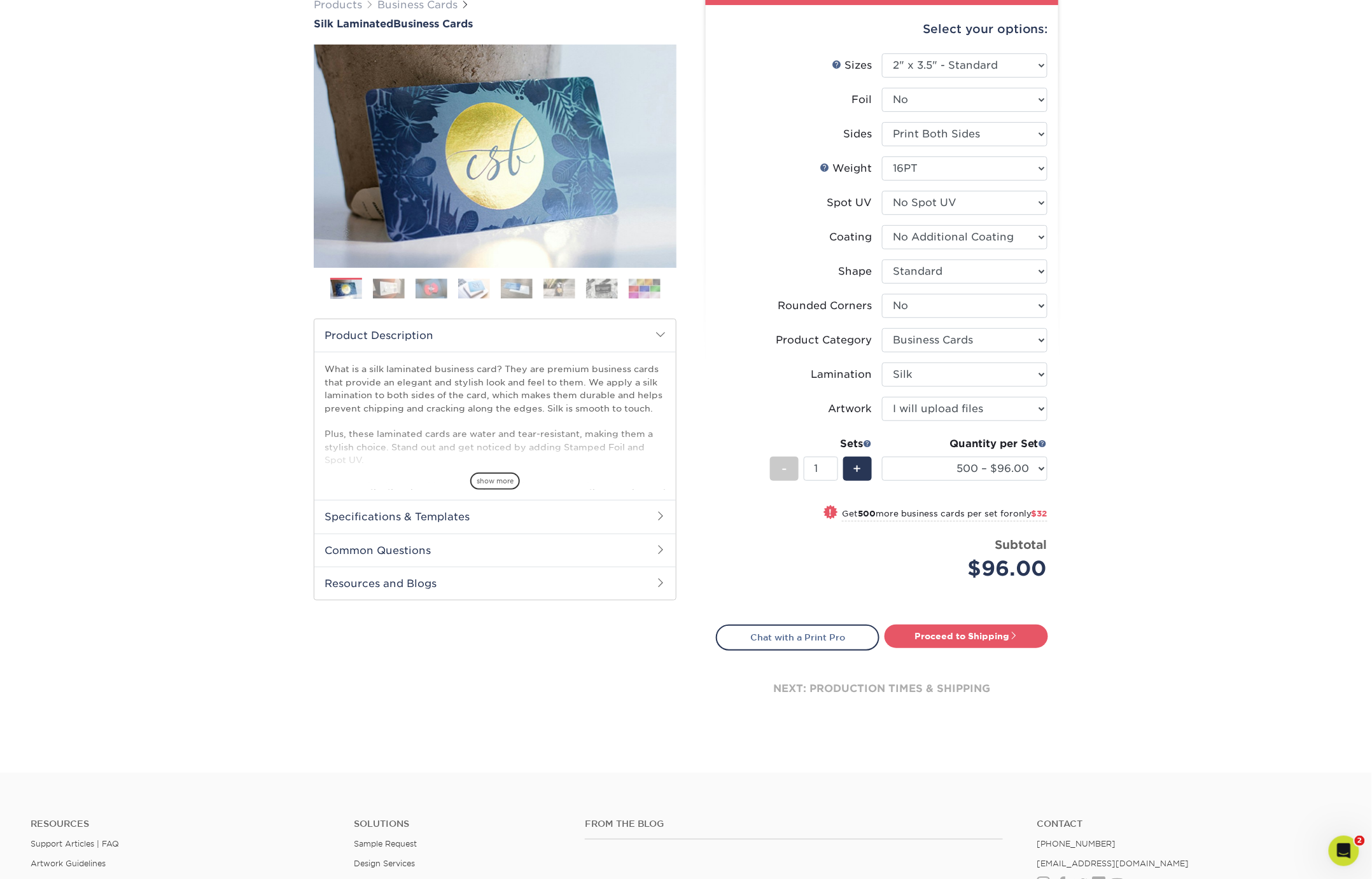
scroll to position [112, 0]
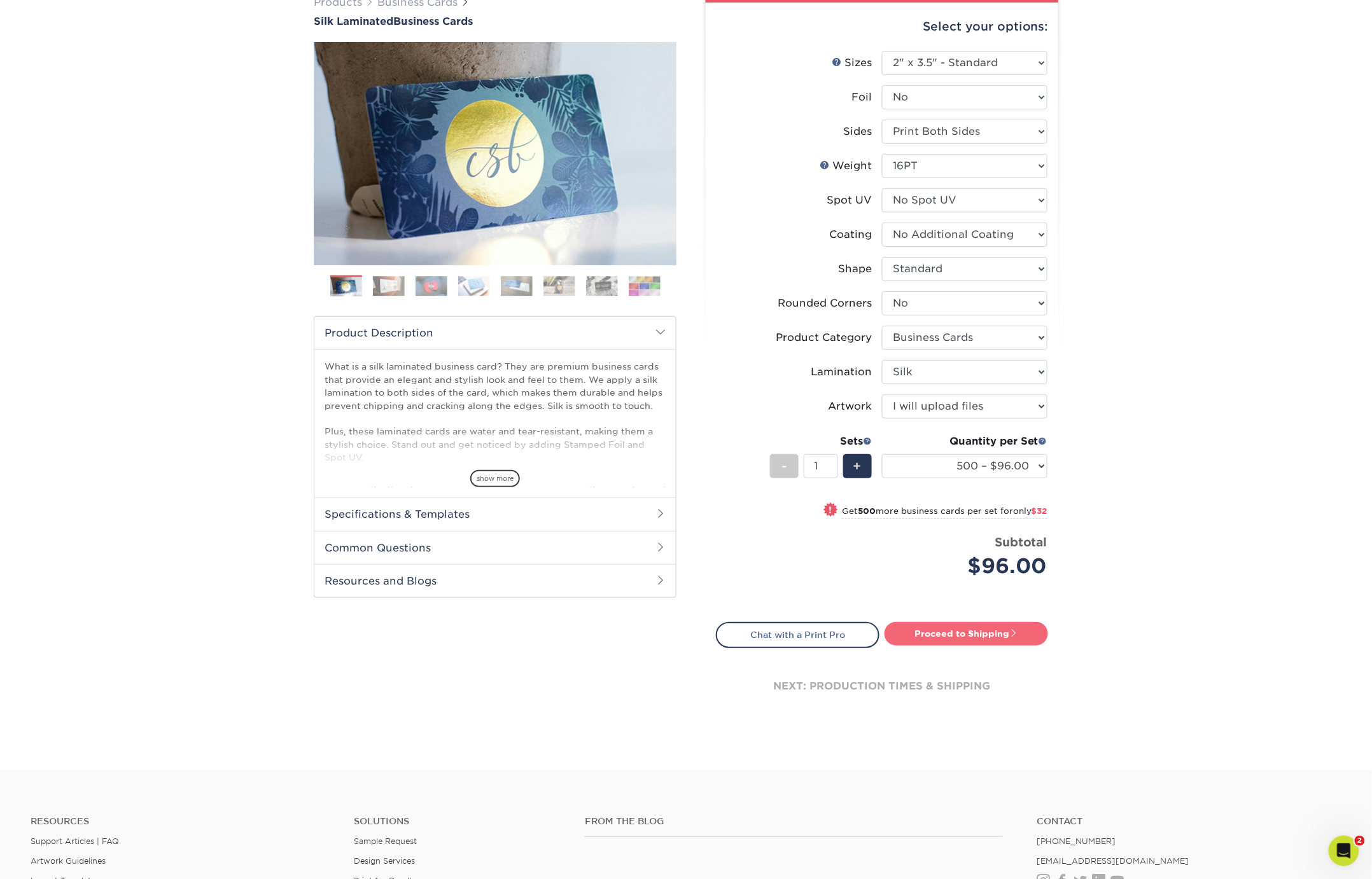
click at [961, 631] on link "Proceed to Shipping" at bounding box center [966, 633] width 164 height 23
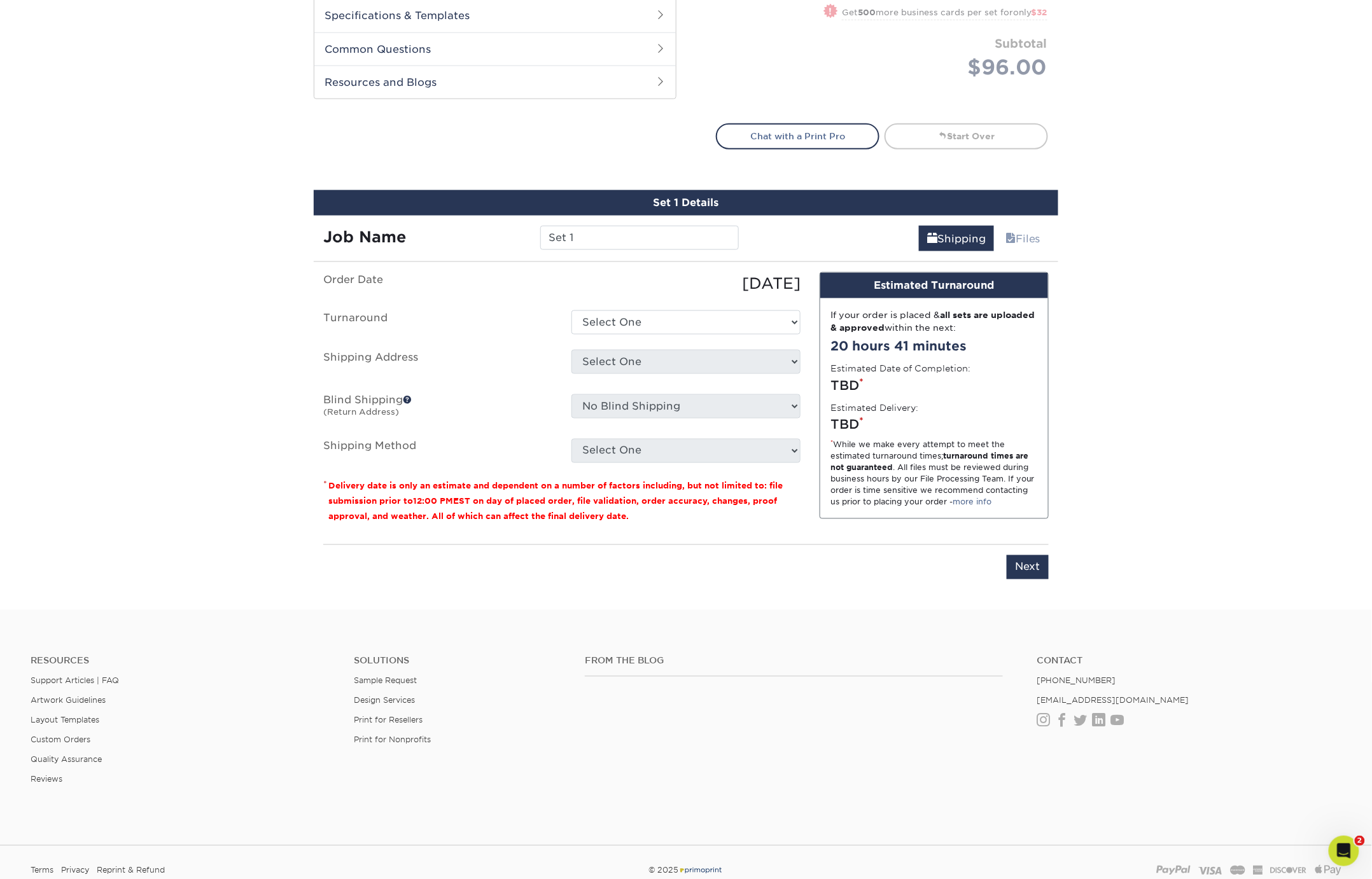
scroll to position [710, 0]
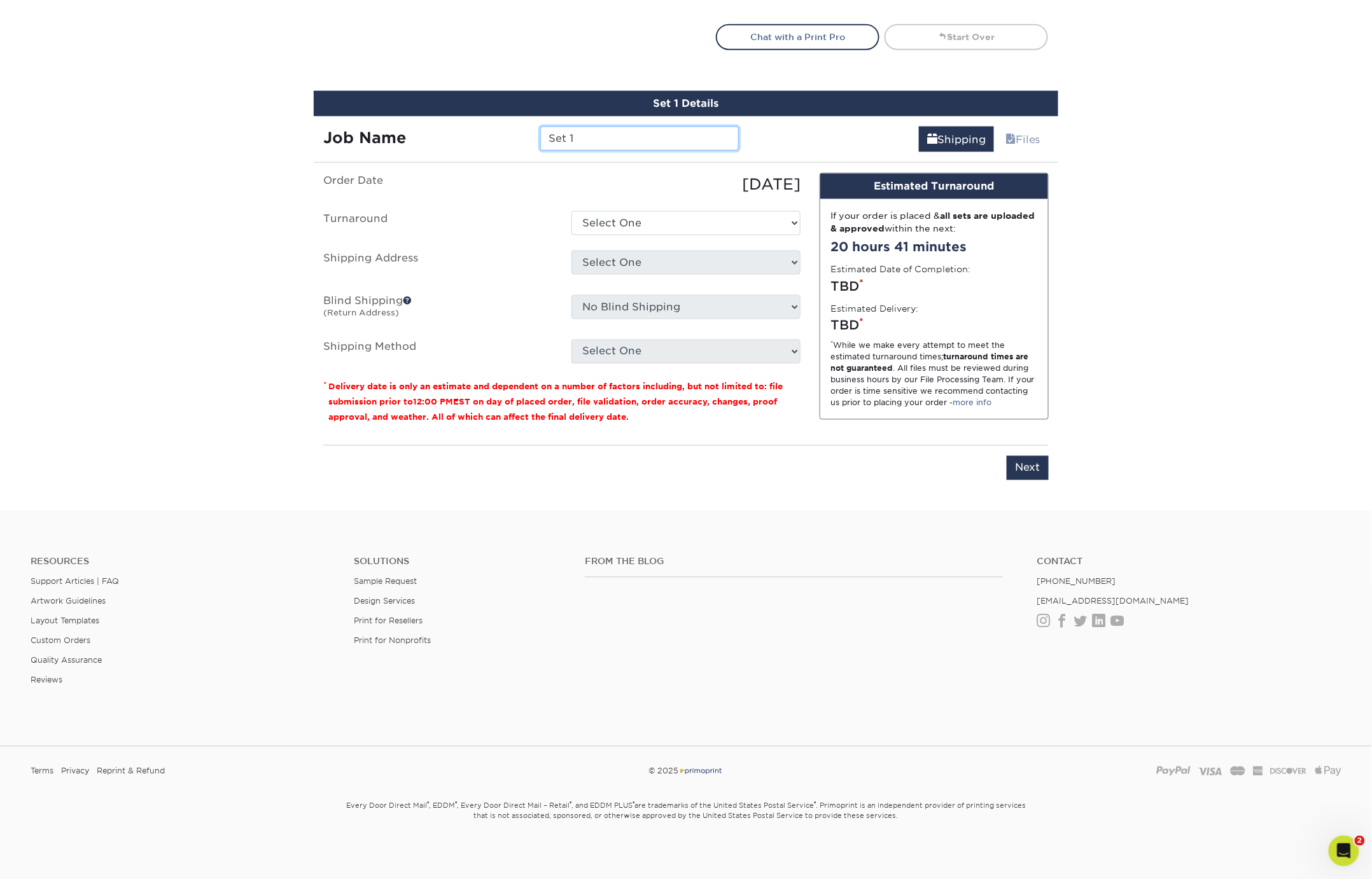
drag, startPoint x: 603, startPoint y: 141, endPoint x: 508, endPoint y: 131, distance: 95.5
click at [508, 131] on div "Job Name Set 1" at bounding box center [531, 138] width 435 height 24
type input "WT - [PERSON_NAME] // ST1"
click at [643, 229] on select "Select One 2-4 Business Days 2 Day Next Business Day" at bounding box center [686, 223] width 229 height 24
select select "daeee239-1cf4-403f-860f-e366b9ee29d2"
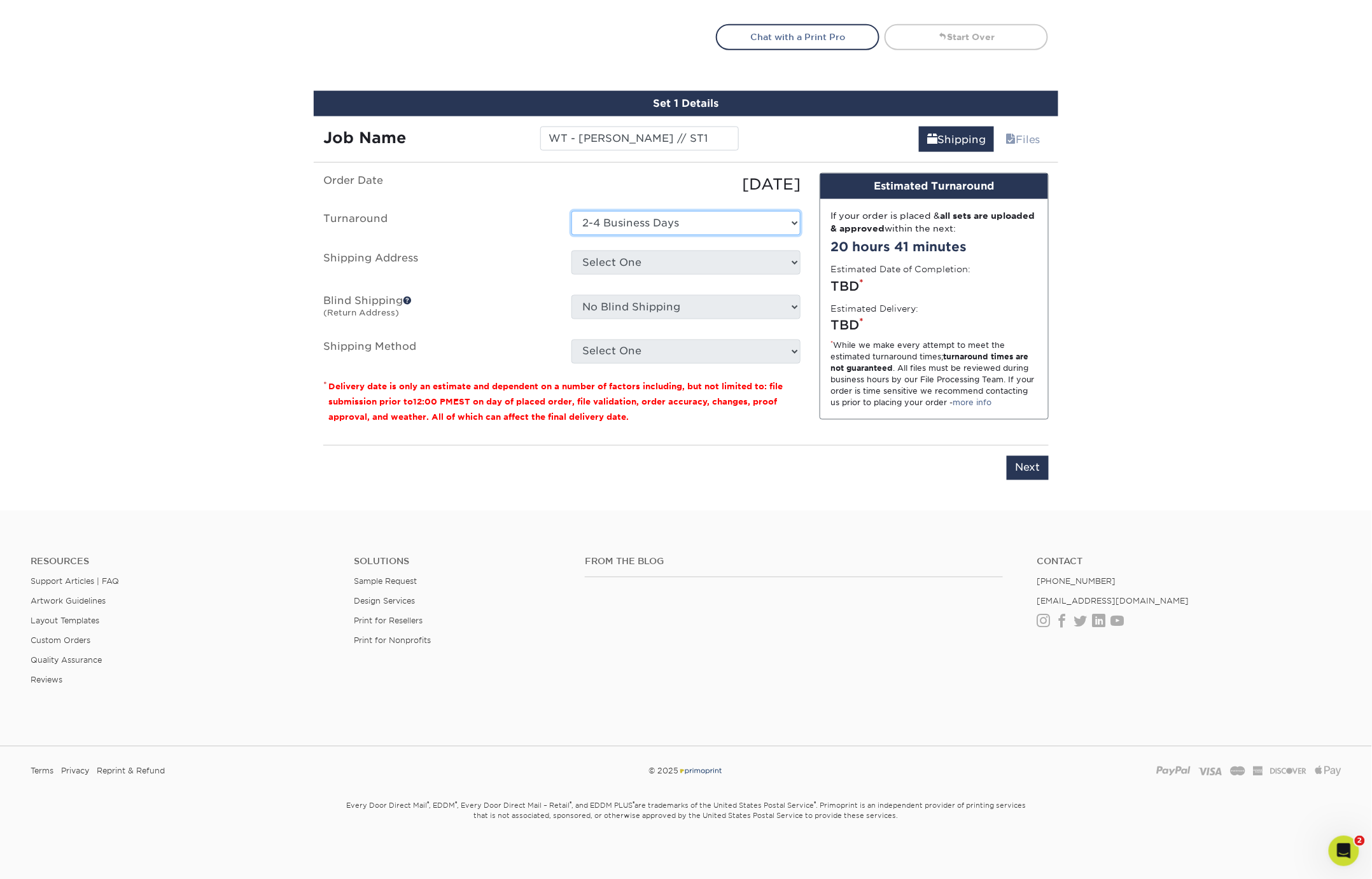
click at [571, 211] on select "Select One 2-4 Business Days 2 Day Next Business Day" at bounding box center [686, 223] width 229 height 24
click at [634, 251] on select "Select One Bluffton, OH EPS EPS- Hudsonville JIS Tire Lebanon, TN Mobile Pallet…" at bounding box center [686, 262] width 229 height 24
click at [600, 262] on select "Select One Bluffton, OH EPS EPS- Hudsonville JIS Tire Lebanon, TN Mobile Pallet…" at bounding box center [686, 262] width 229 height 24
select select "286120"
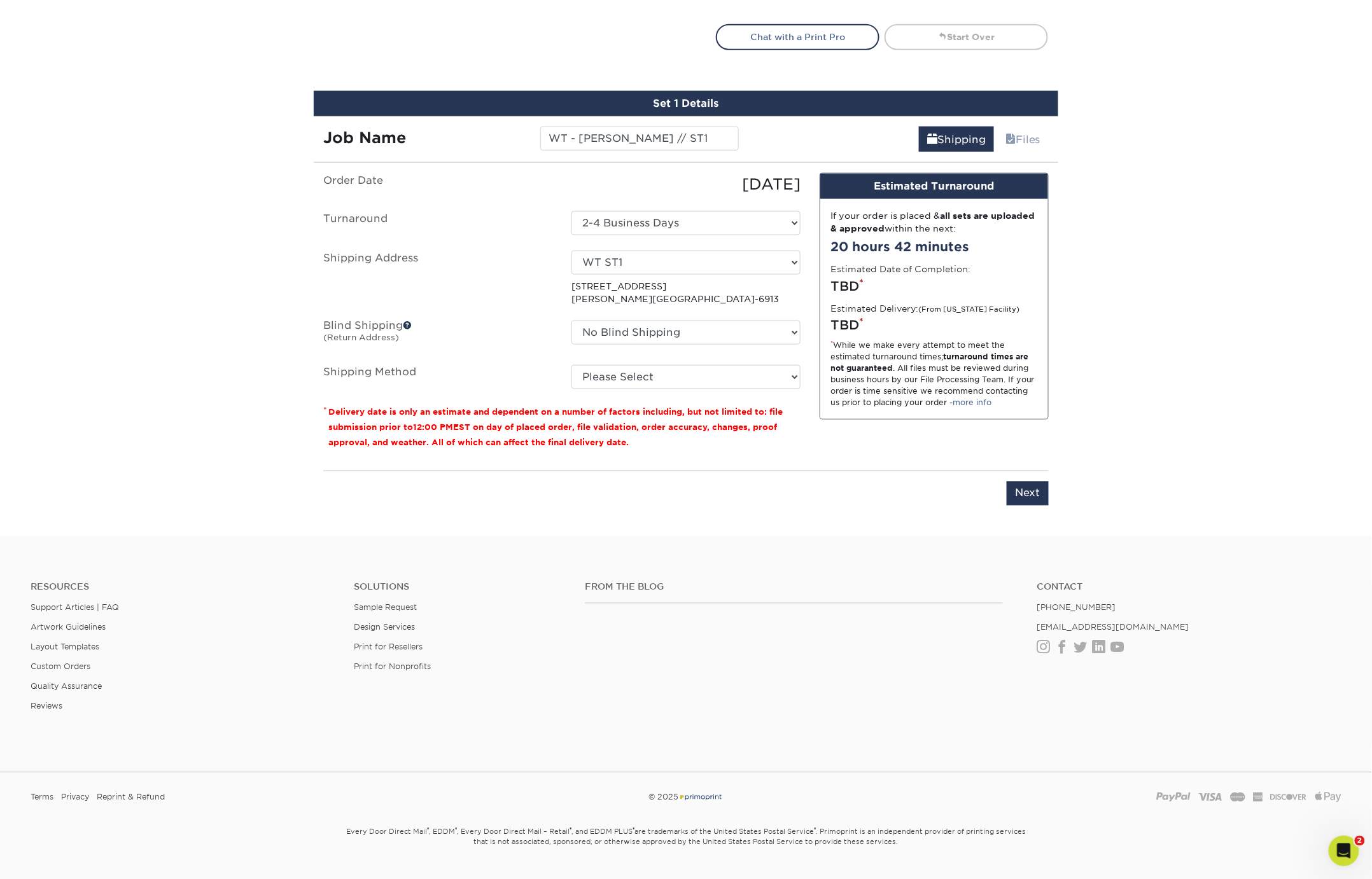
click at [539, 266] on label "Shipping Address" at bounding box center [438, 278] width 248 height 55
click at [648, 326] on select "No Blind Shipping Bluffton, OH EPS EPS- Hudsonville JIS Tire Lebanon, TN Mobile…" at bounding box center [686, 332] width 229 height 24
select select "263254"
click at [571, 320] on select "No Blind Shipping Bluffton, OH EPS EPS- Hudsonville JIS Tire Lebanon, TN Mobile…" at bounding box center [686, 332] width 229 height 24
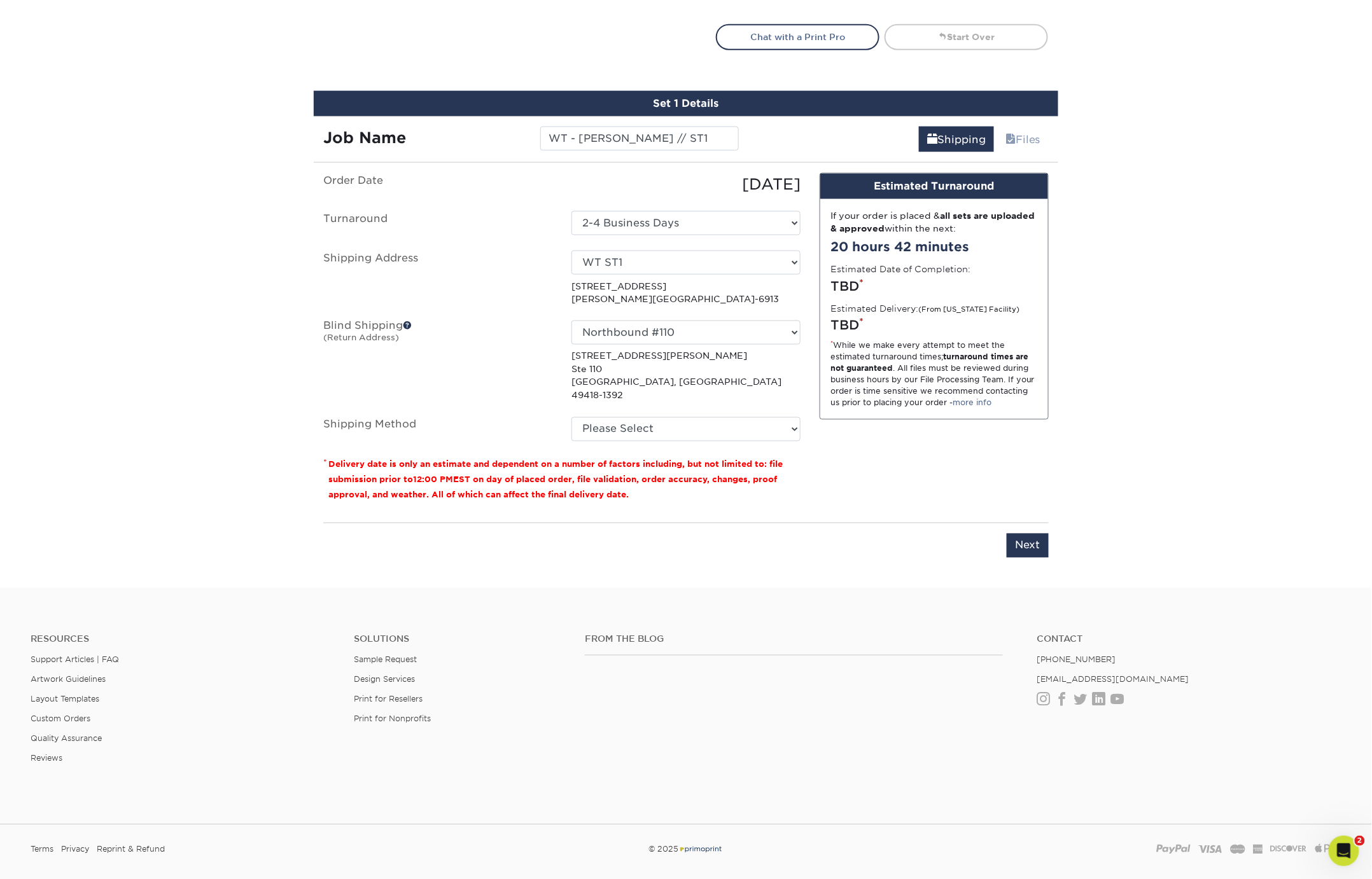
click at [476, 352] on label "Blind Shipping (Return Address)" at bounding box center [438, 361] width 248 height 81
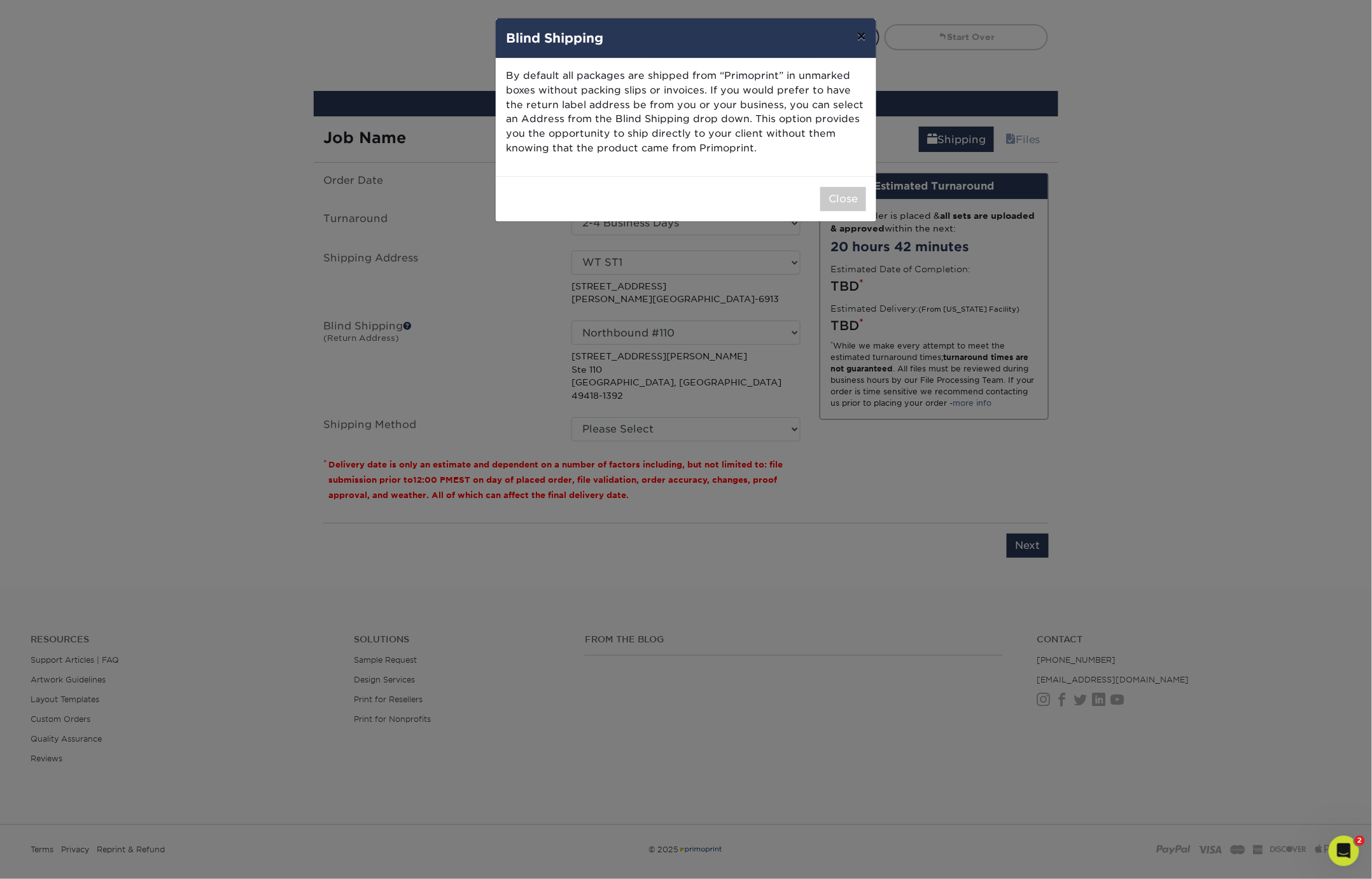
click at [860, 41] on button "×" at bounding box center [861, 36] width 29 height 36
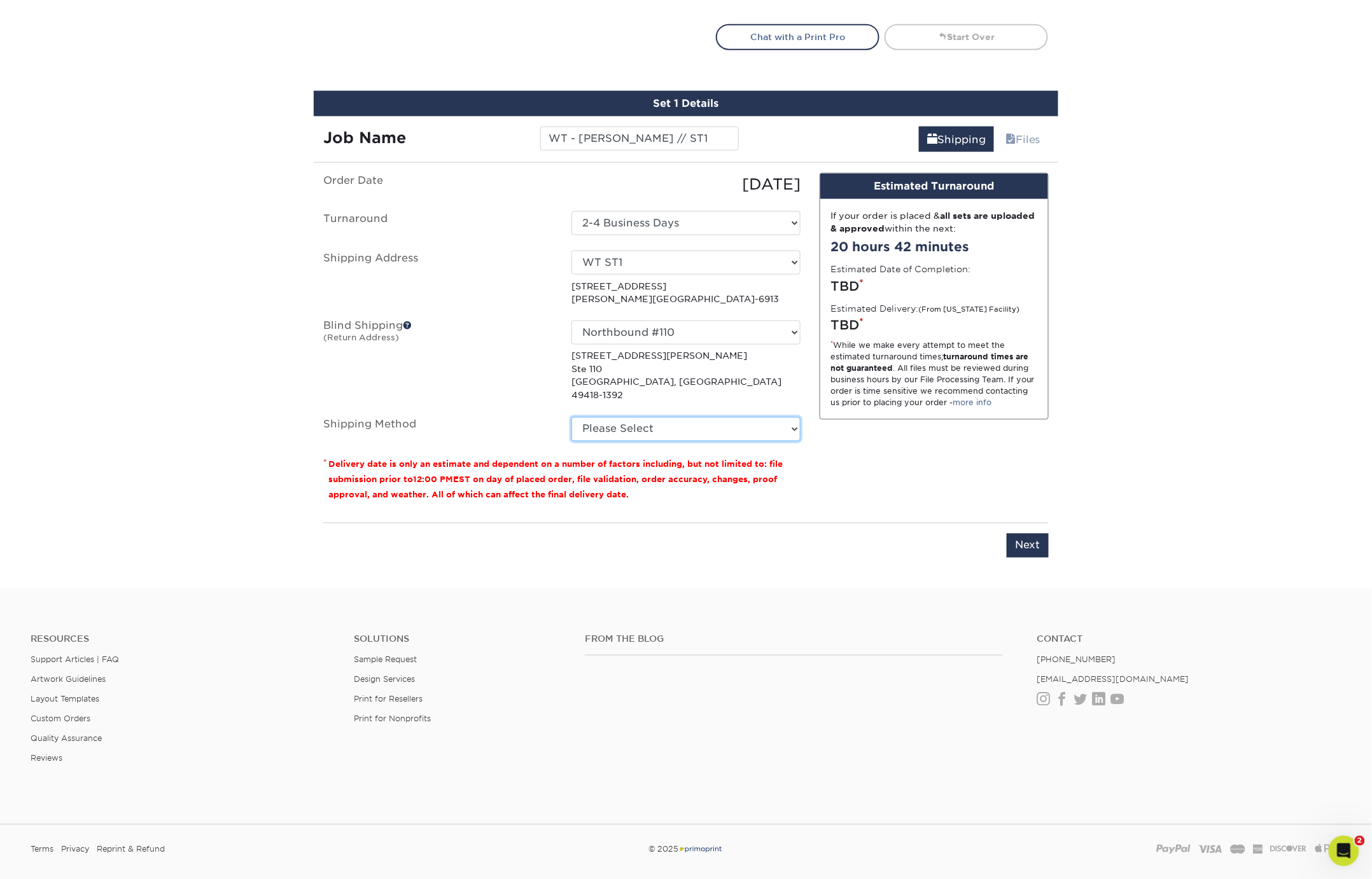
click at [616, 417] on select "Please Select Ground Shipping (+$8.96) 3 Day Shipping Service (+$15.34) 2 Day A…" at bounding box center [686, 429] width 229 height 24
select select "03"
click at [571, 417] on select "Please Select Ground Shipping (+$8.96) 3 Day Shipping Service (+$15.34) 2 Day A…" at bounding box center [686, 429] width 229 height 24
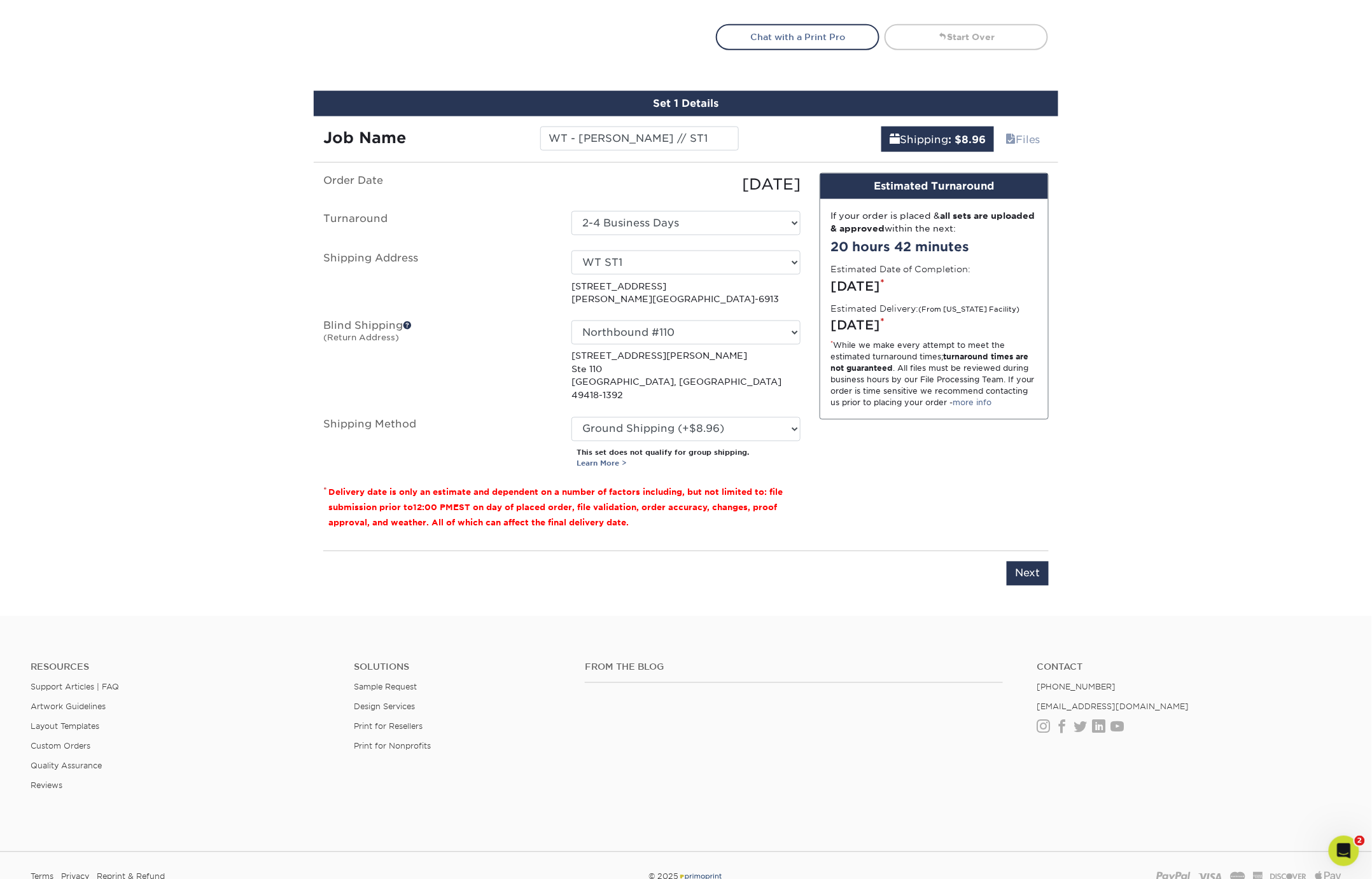
click at [1006, 432] on div "Design Estimated Turnaround If your order is placed & all sets are uploaded & a…" at bounding box center [934, 357] width 248 height 368
click at [892, 510] on div "Design Estimated Turnaround If your order is placed & all sets are uploaded & a…" at bounding box center [934, 357] width 248 height 368
click at [1015, 562] on input "Next" at bounding box center [1027, 574] width 42 height 24
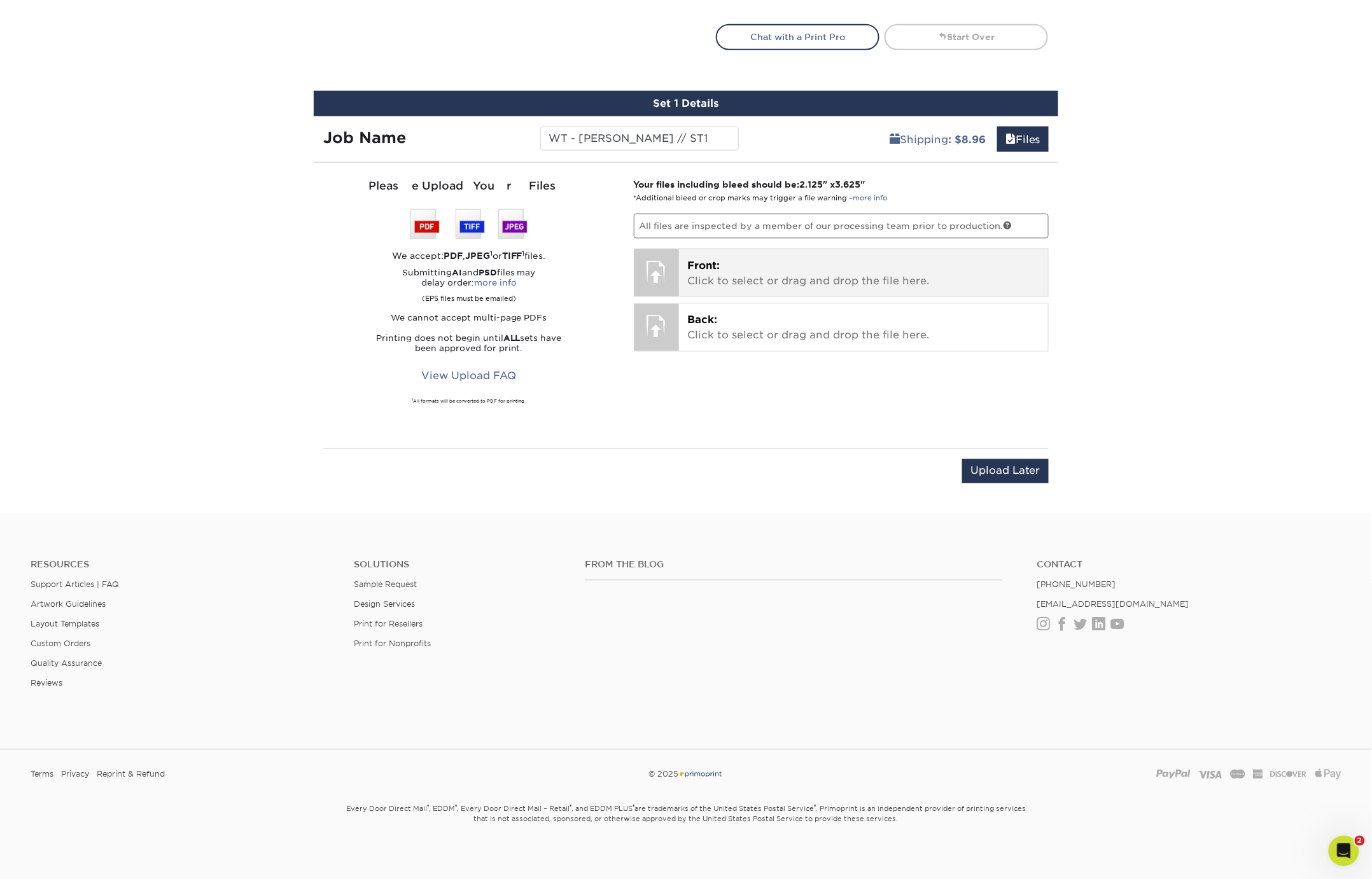
click at [772, 270] on p "Front: Click to select or drag and drop the file here." at bounding box center [864, 273] width 352 height 31
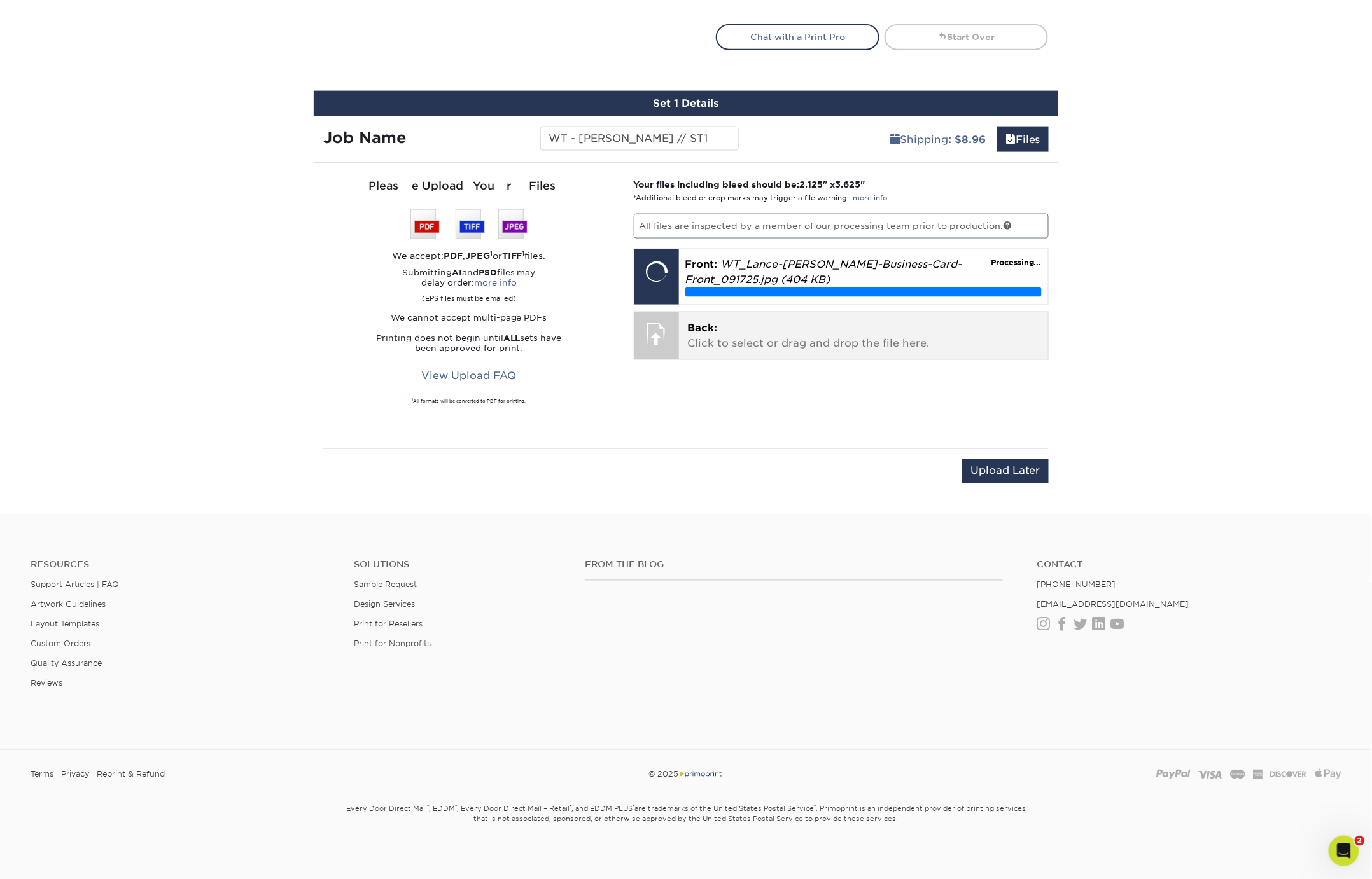
click at [709, 327] on span "Back:" at bounding box center [703, 328] width 30 height 12
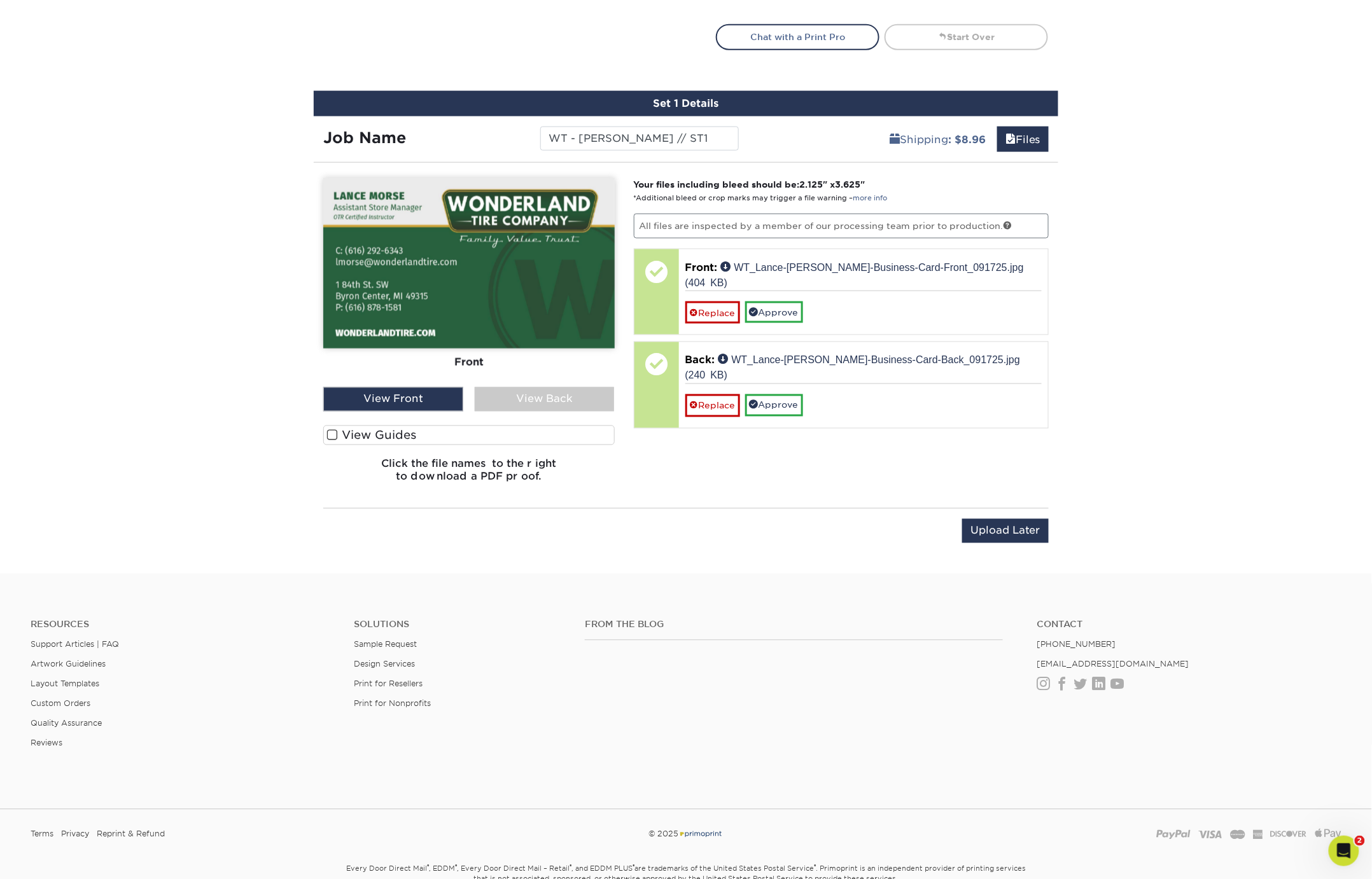
click at [333, 432] on span at bounding box center [332, 435] width 11 height 12
click at [0, 0] on input "View Guides" at bounding box center [0, 0] width 0 height 0
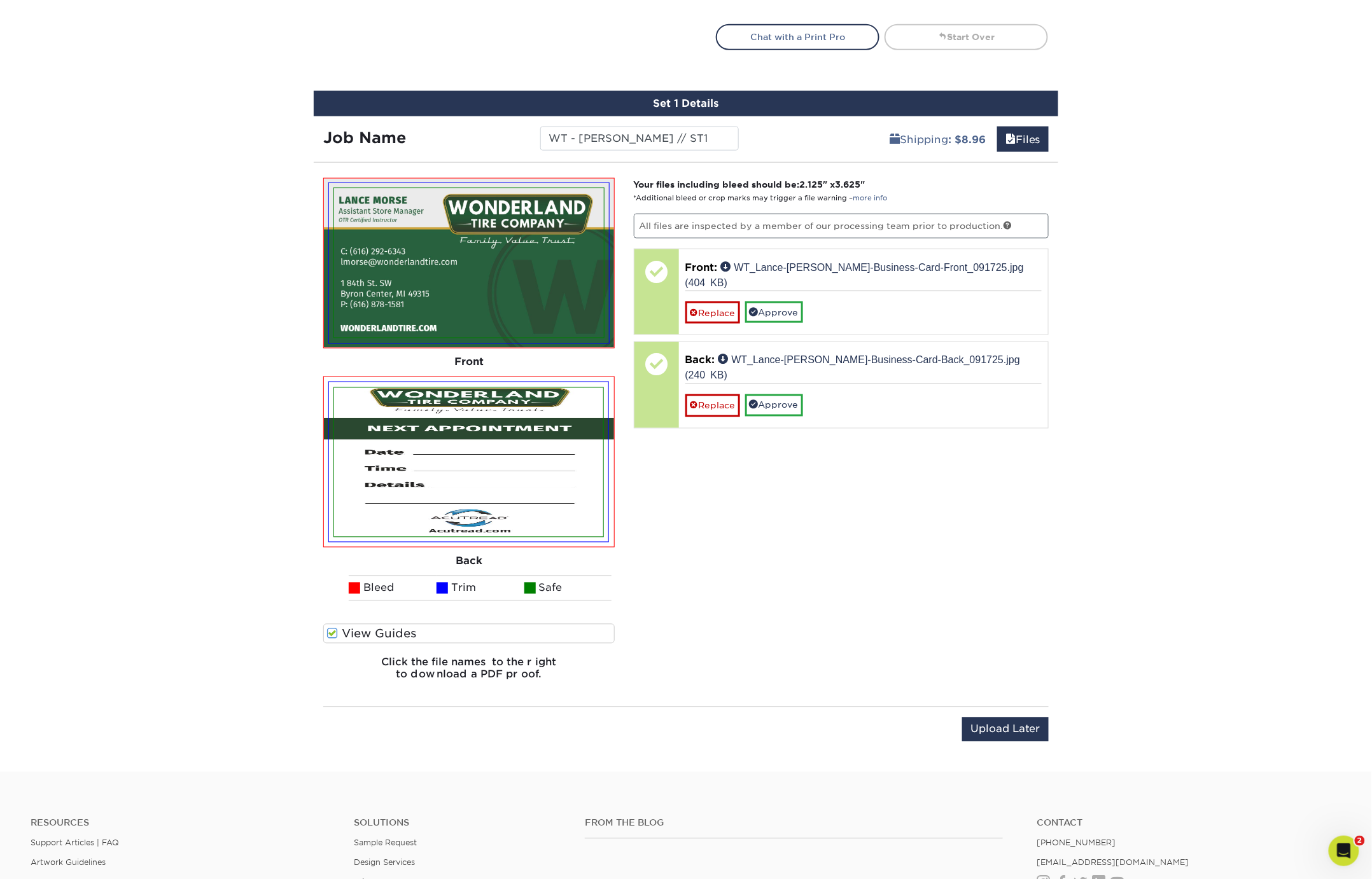
click at [334, 628] on span at bounding box center [332, 634] width 11 height 12
click at [0, 0] on input "View Guides" at bounding box center [0, 0] width 0 height 0
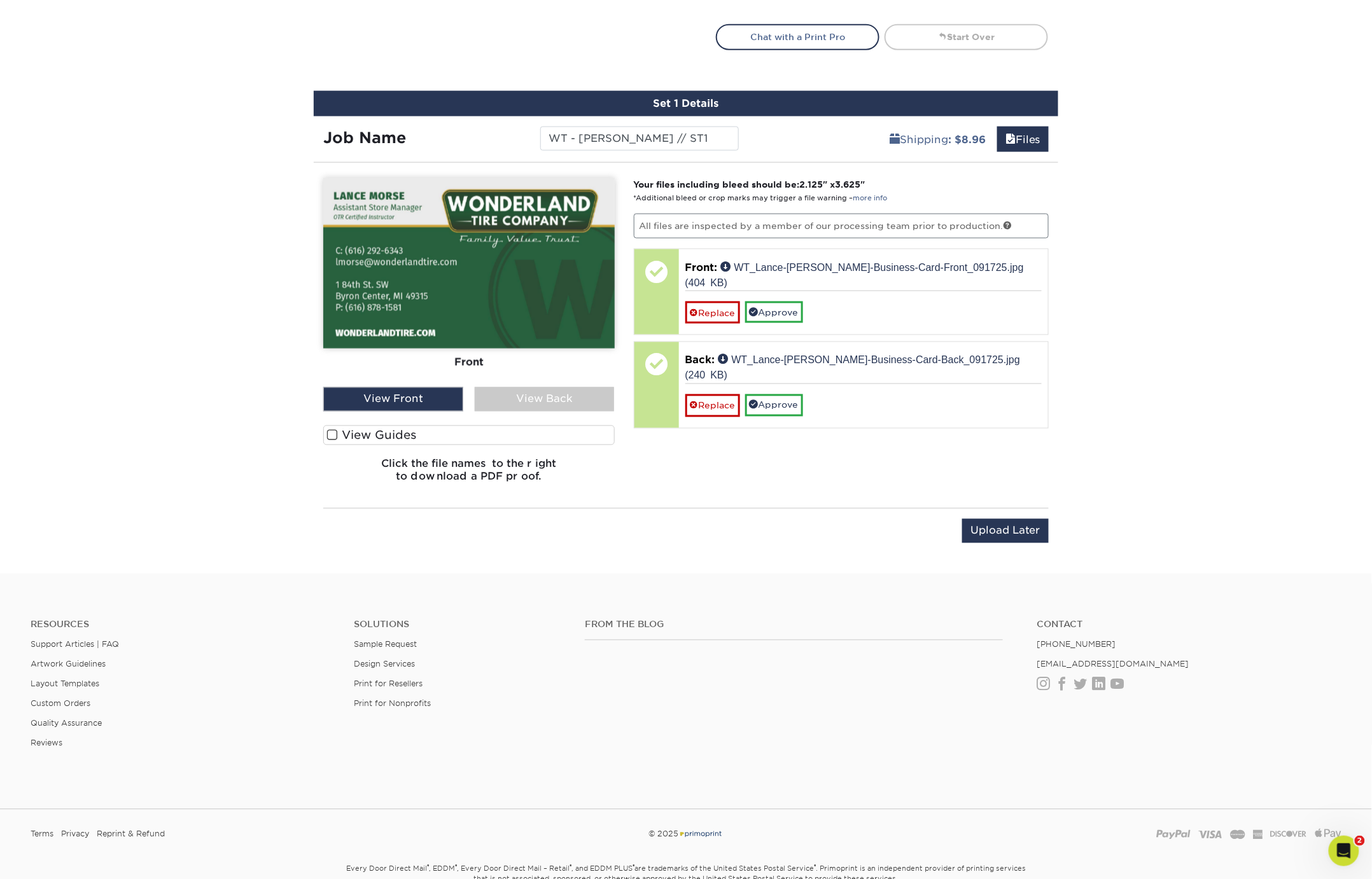
click at [534, 396] on div "View Back" at bounding box center [545, 399] width 140 height 24
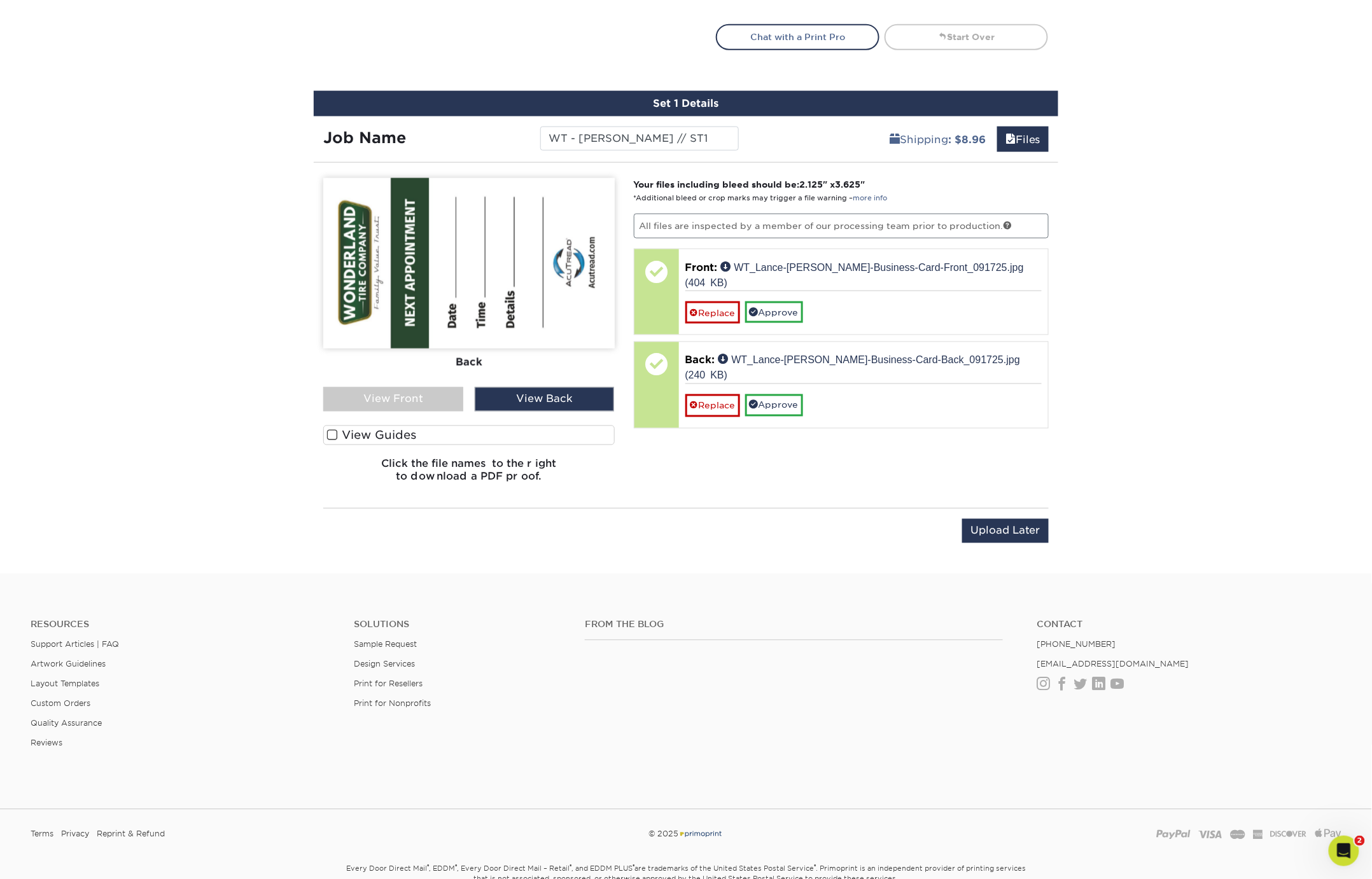
click at [416, 397] on div "View Front" at bounding box center [393, 399] width 140 height 24
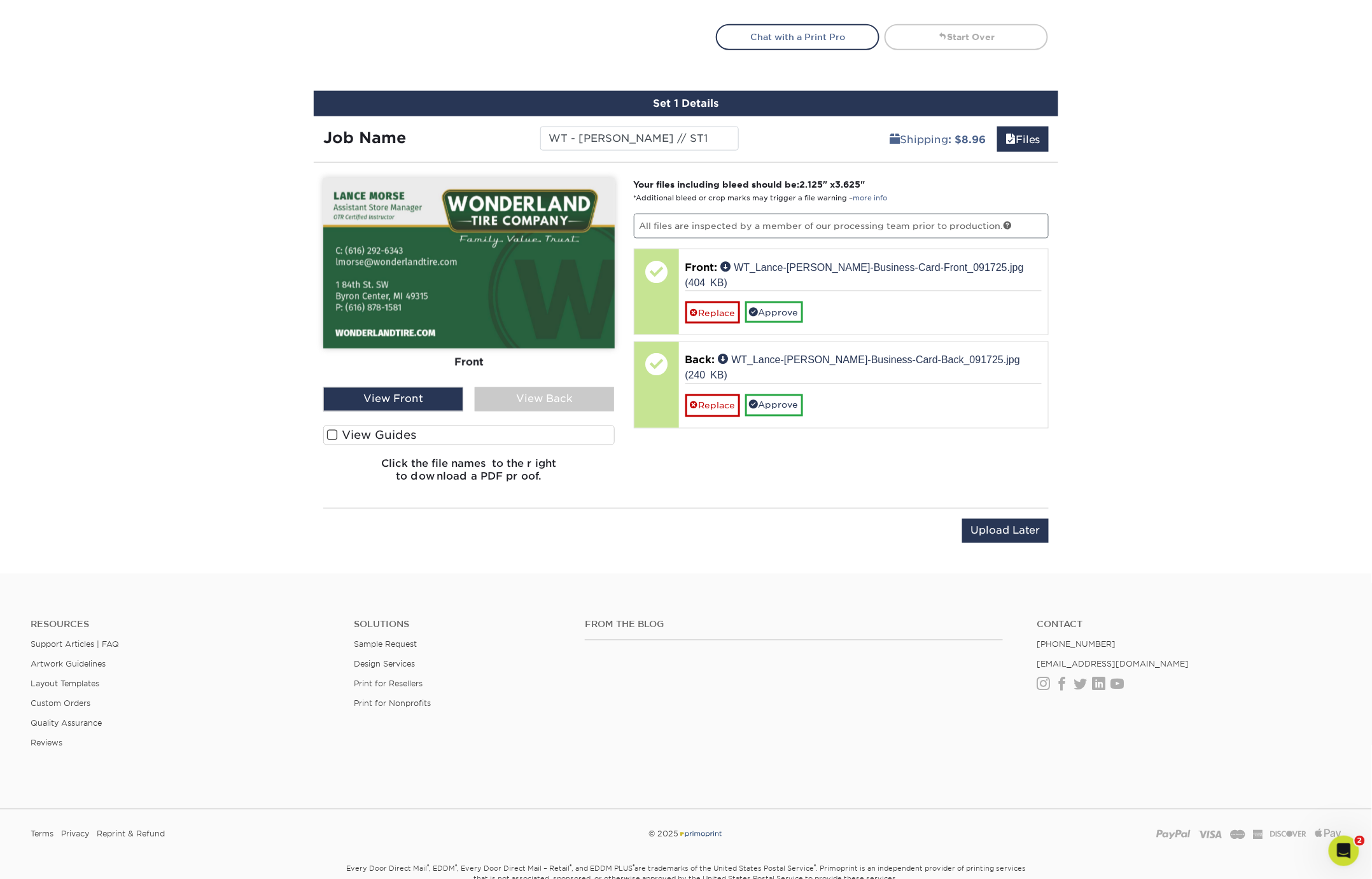
click at [334, 431] on span at bounding box center [332, 435] width 11 height 12
click at [0, 0] on input "View Guides" at bounding box center [0, 0] width 0 height 0
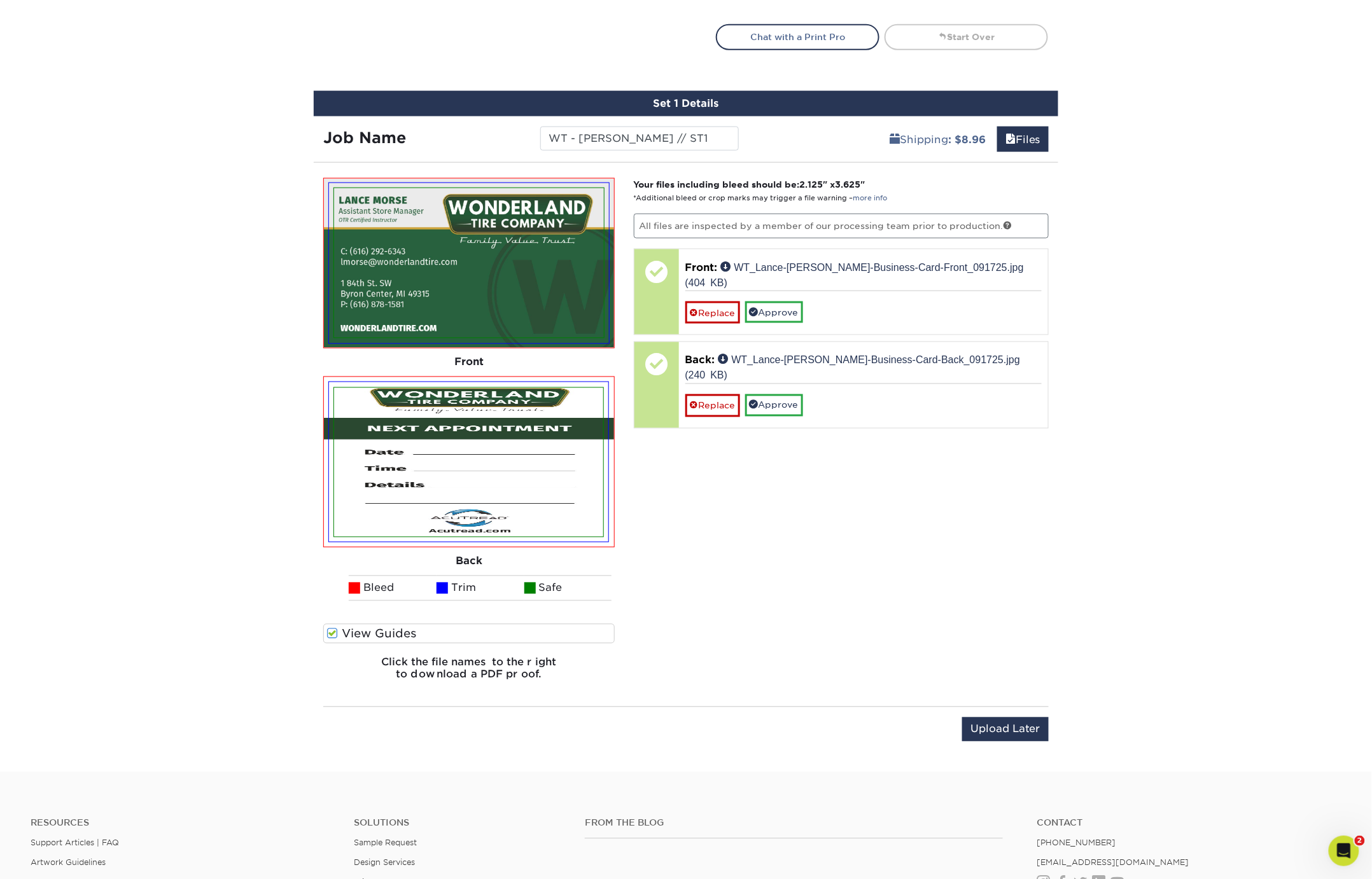
click at [329, 629] on span at bounding box center [332, 634] width 11 height 12
click at [0, 0] on input "View Guides" at bounding box center [0, 0] width 0 height 0
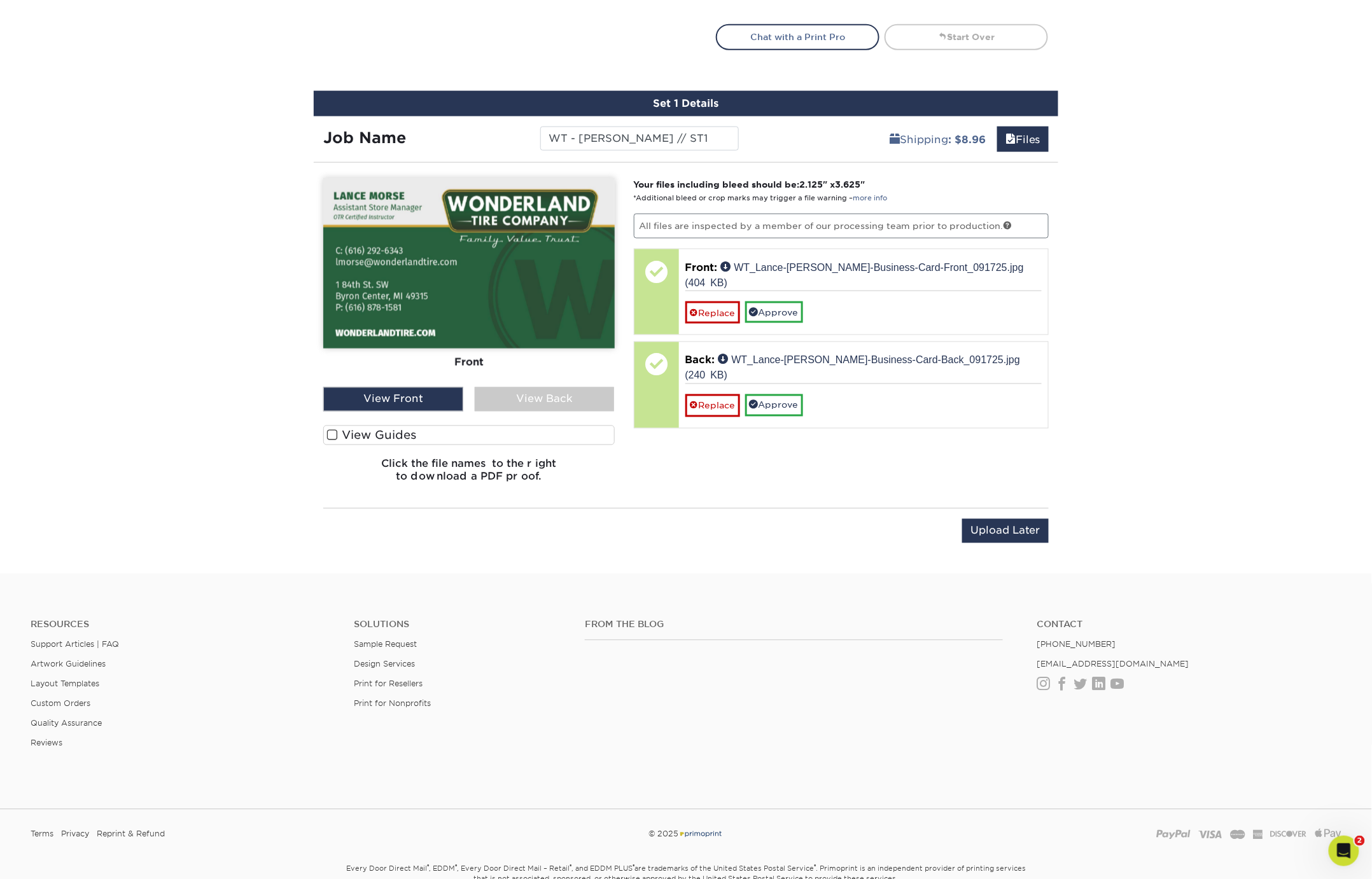
click at [520, 403] on div "View Back" at bounding box center [545, 399] width 140 height 24
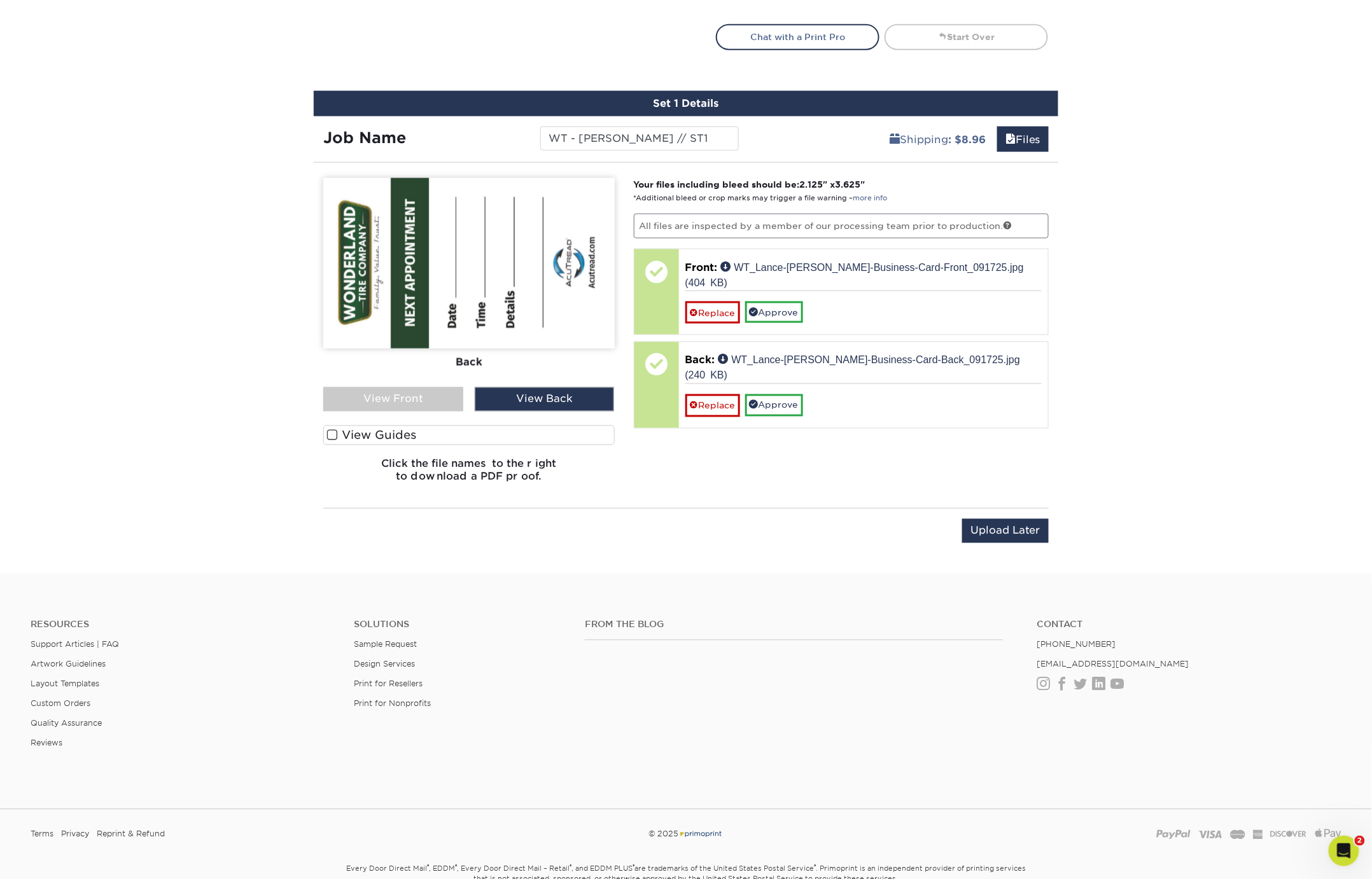
click at [425, 395] on div "View Front" at bounding box center [393, 399] width 140 height 24
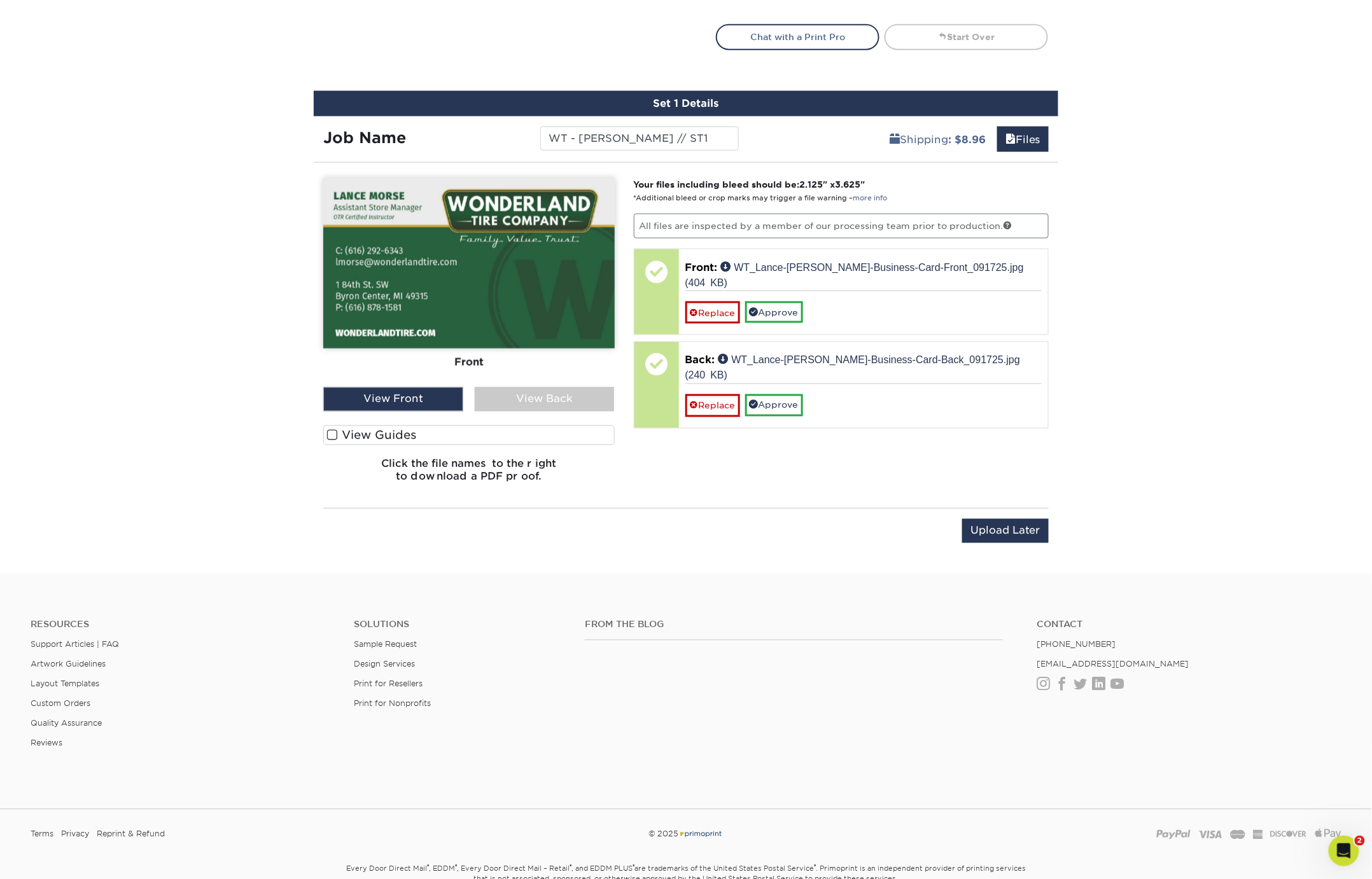
click at [515, 395] on div "View Back" at bounding box center [545, 399] width 140 height 24
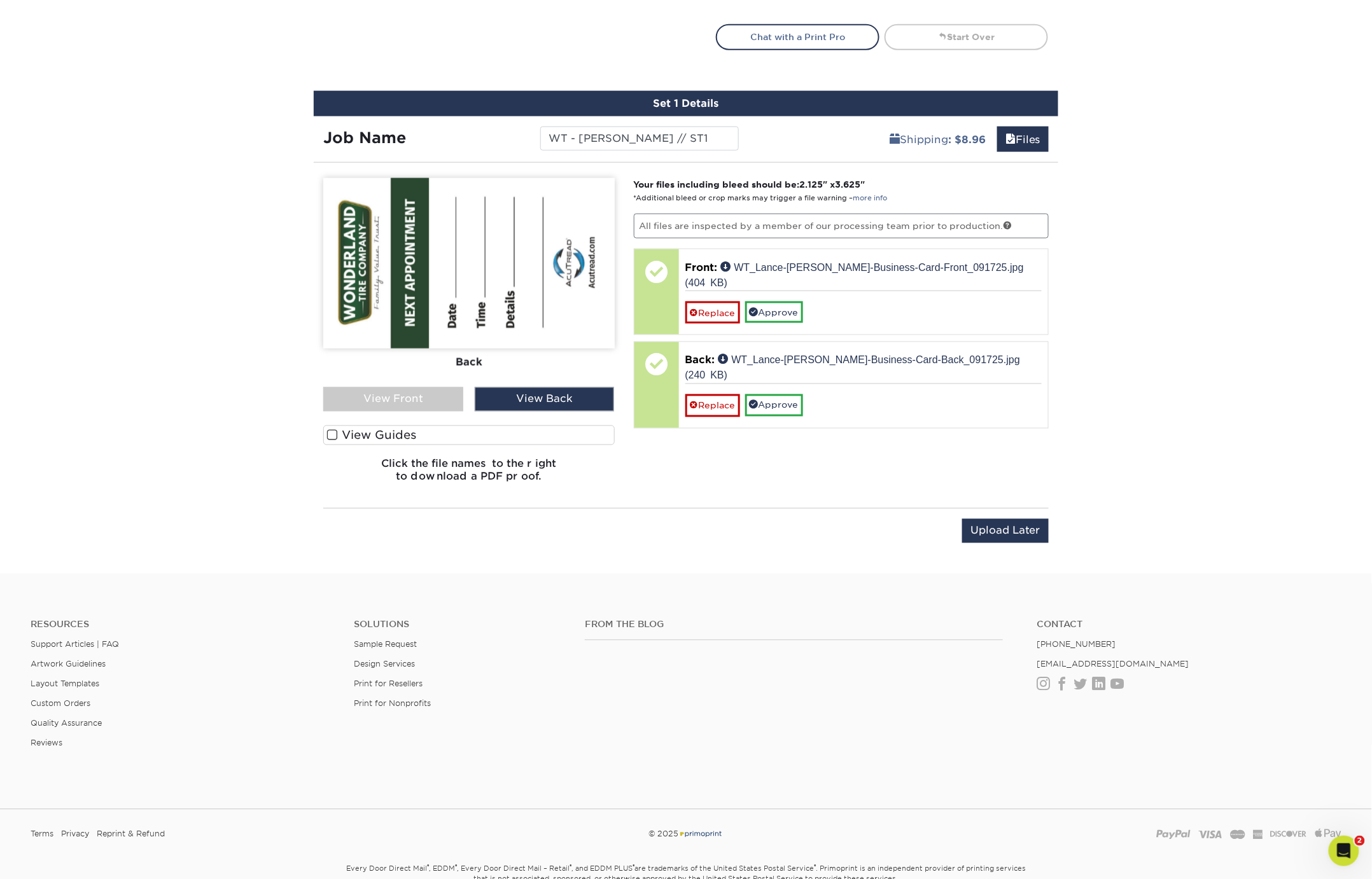
click at [446, 397] on div "View Front" at bounding box center [393, 399] width 140 height 24
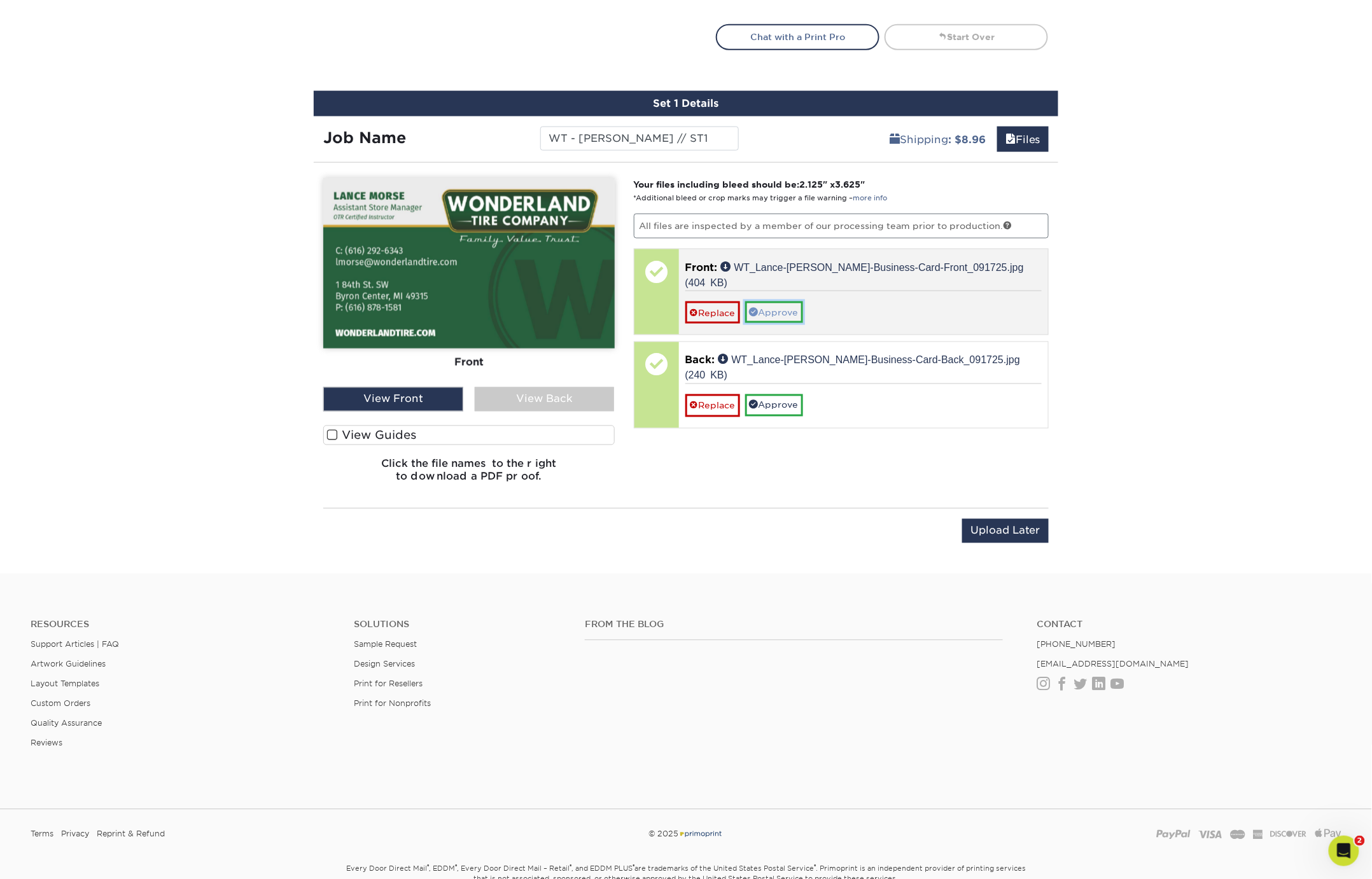
click at [770, 301] on link "Approve" at bounding box center [774, 312] width 58 height 21
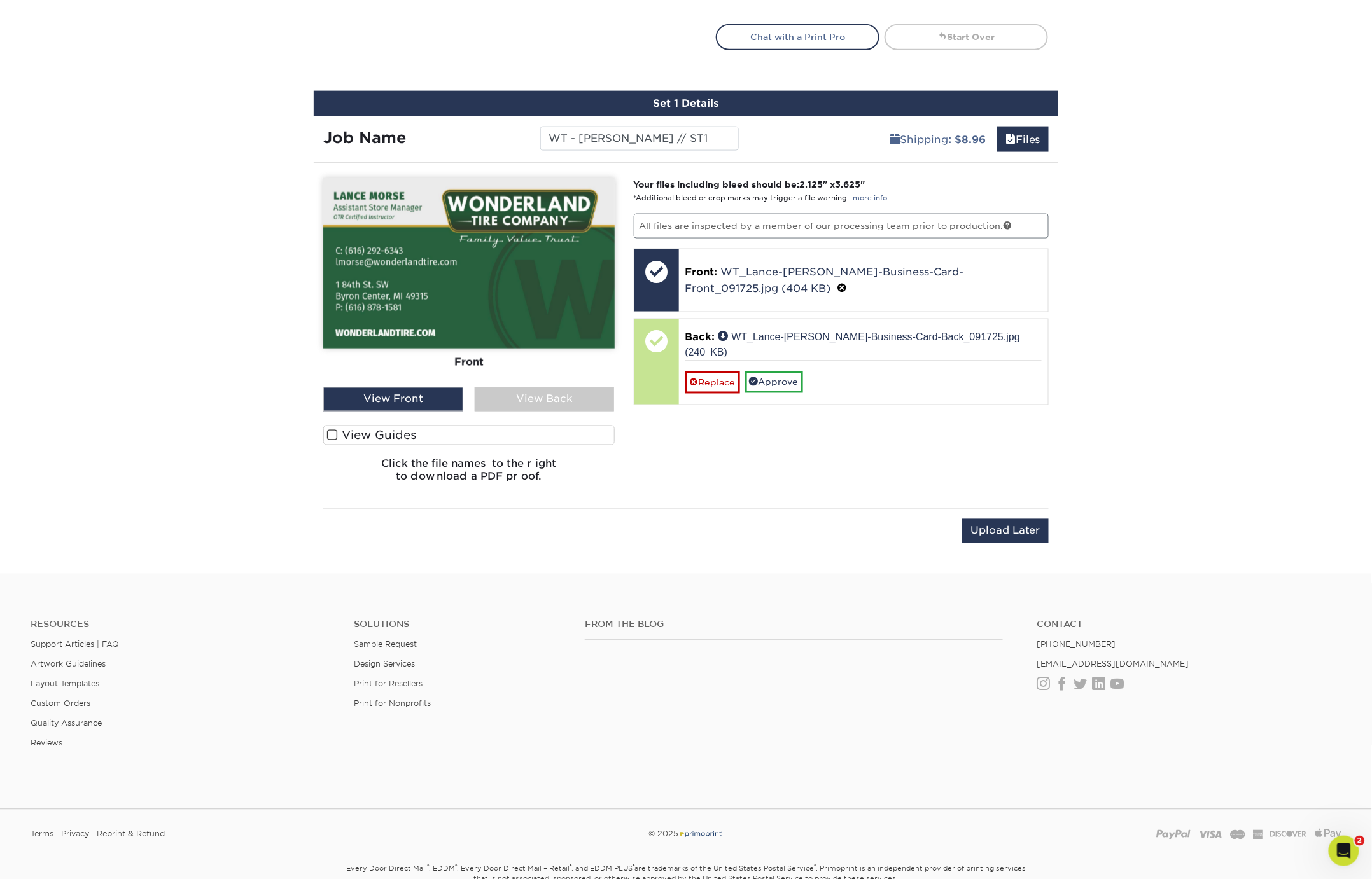
click at [536, 395] on div "View Back" at bounding box center [545, 399] width 140 height 24
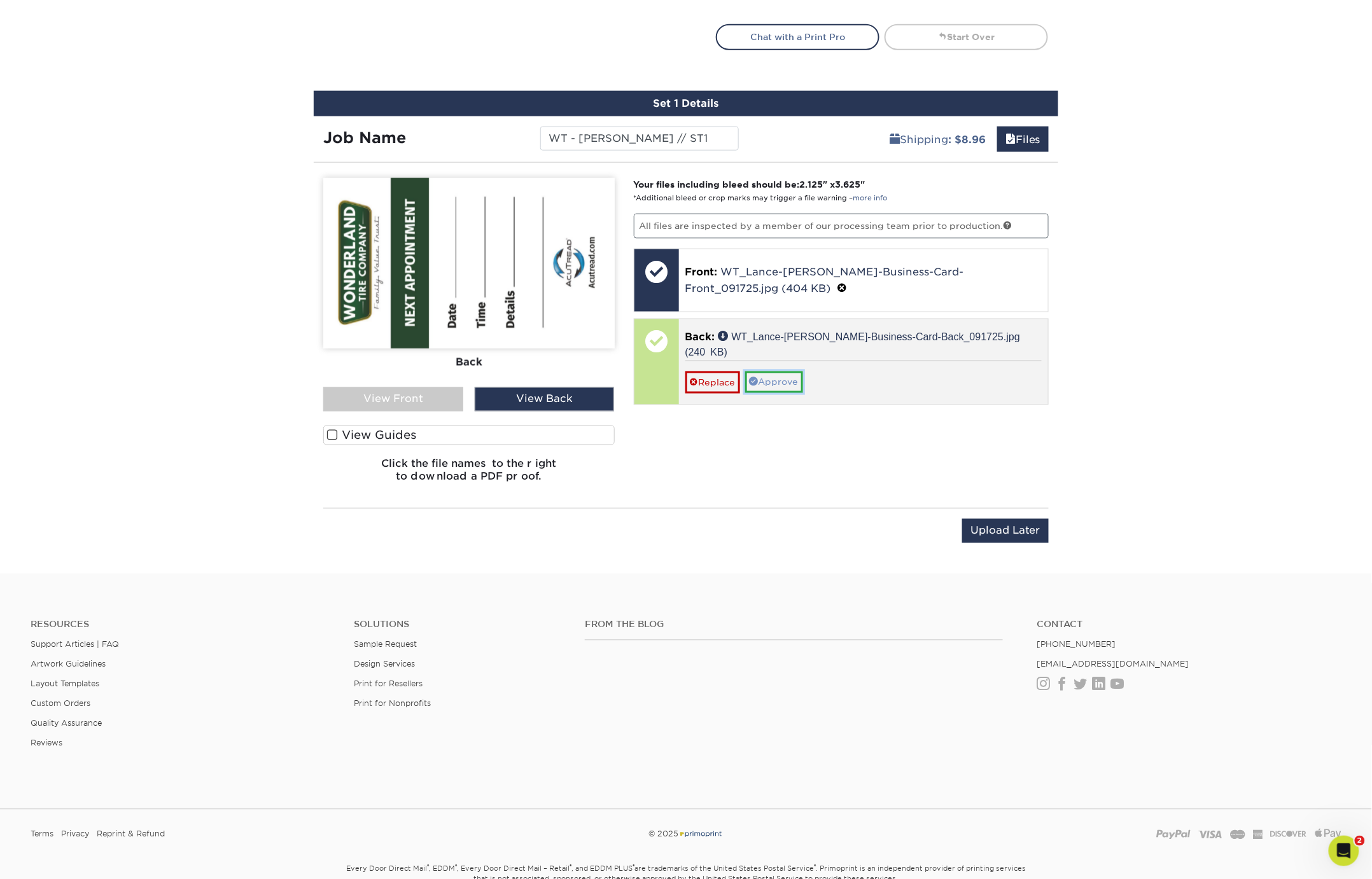
click at [762, 371] on link "Approve" at bounding box center [774, 382] width 58 height 21
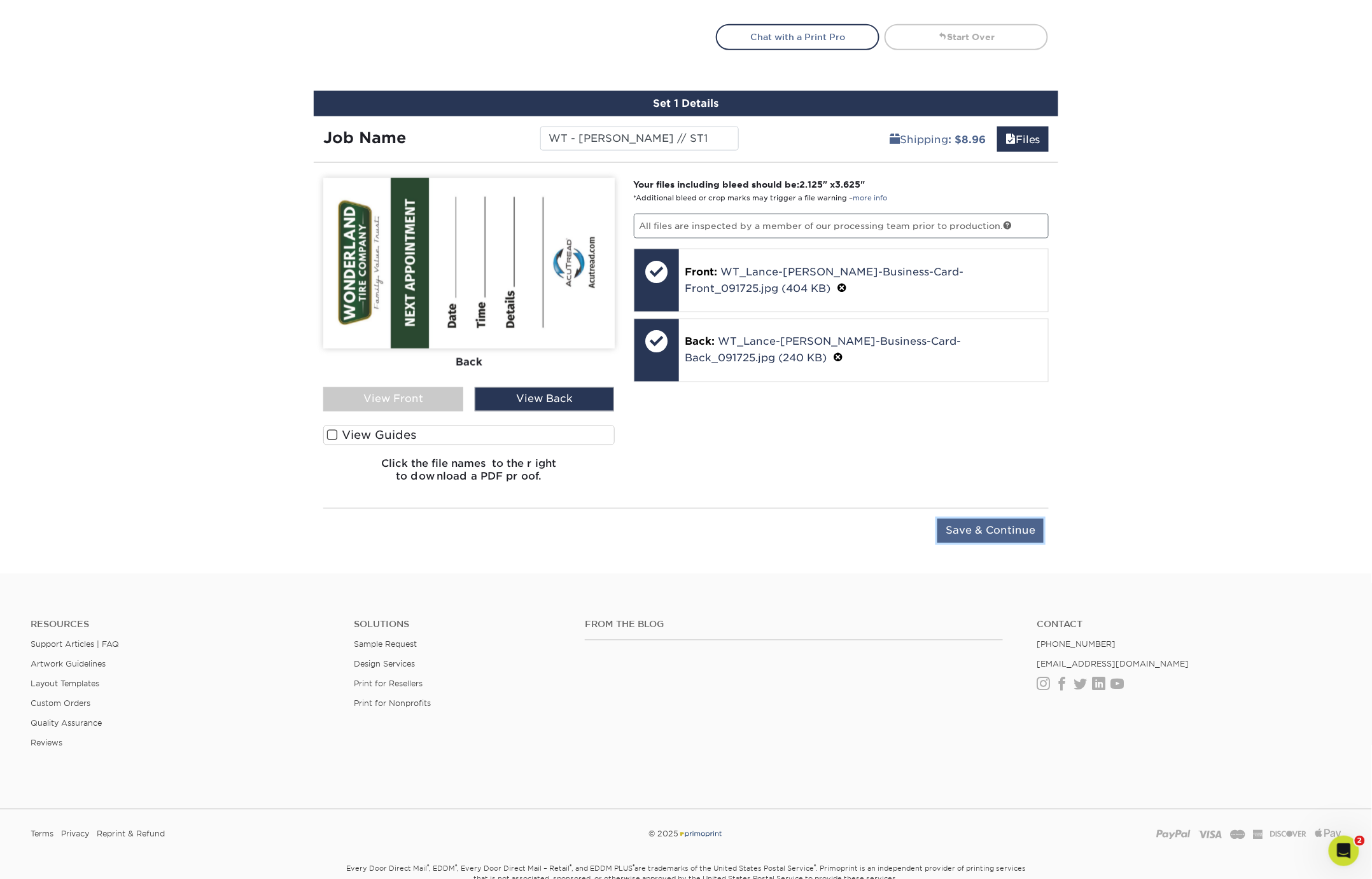
click at [971, 524] on input "Save & Continue" at bounding box center [990, 531] width 106 height 24
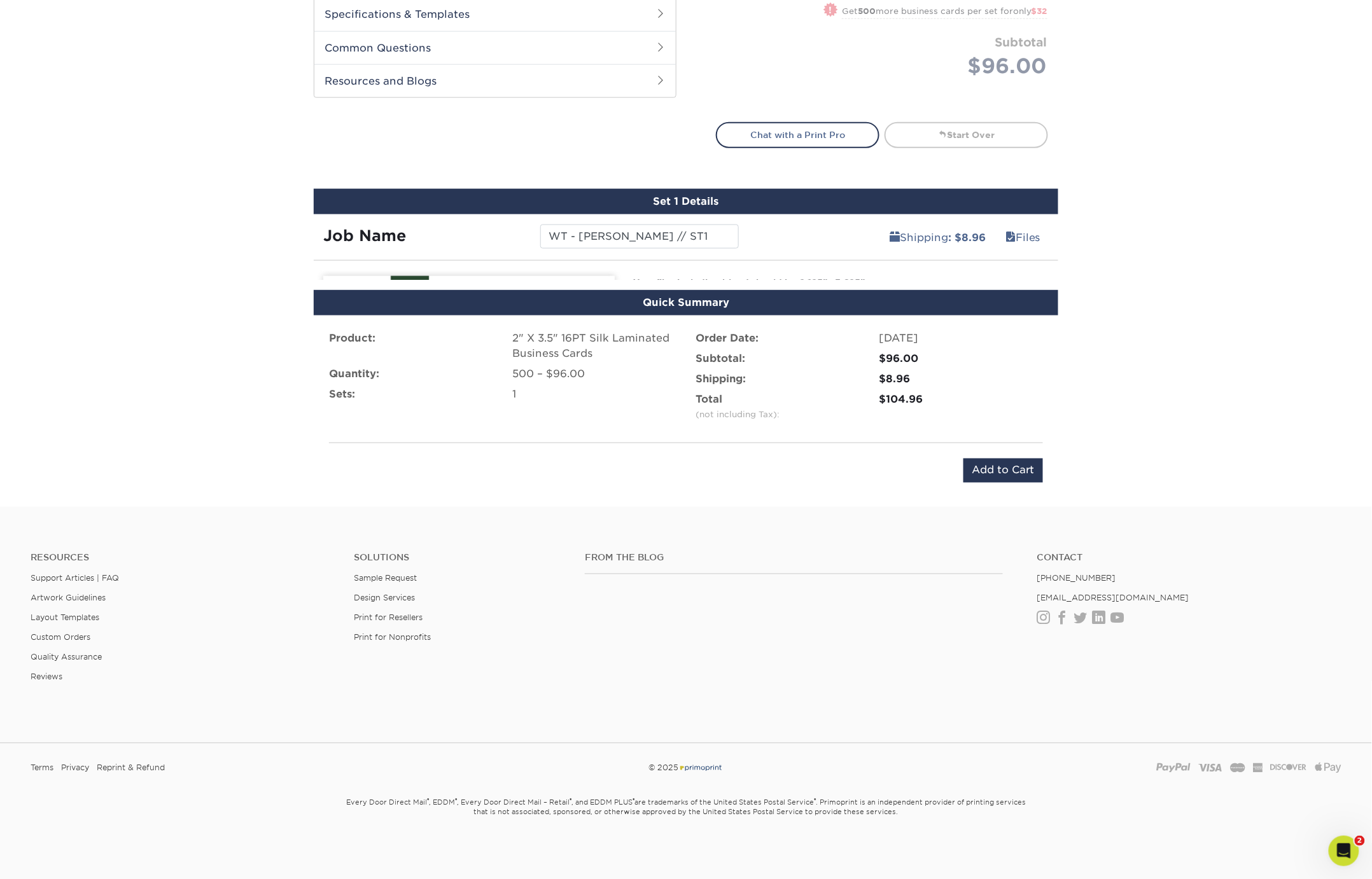
scroll to position [595, 0]
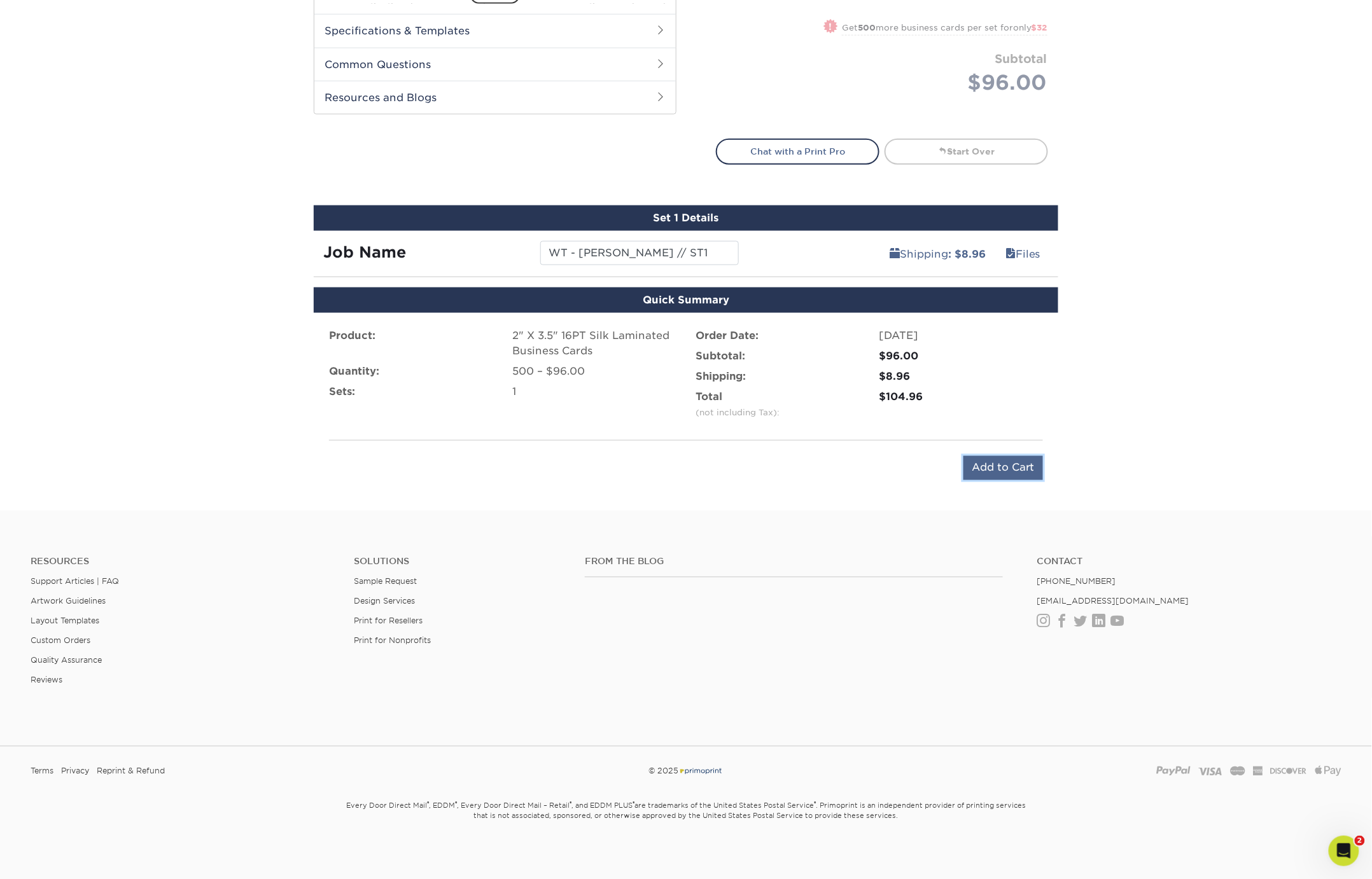
click at [1010, 466] on input "Add to Cart" at bounding box center [1003, 467] width 79 height 24
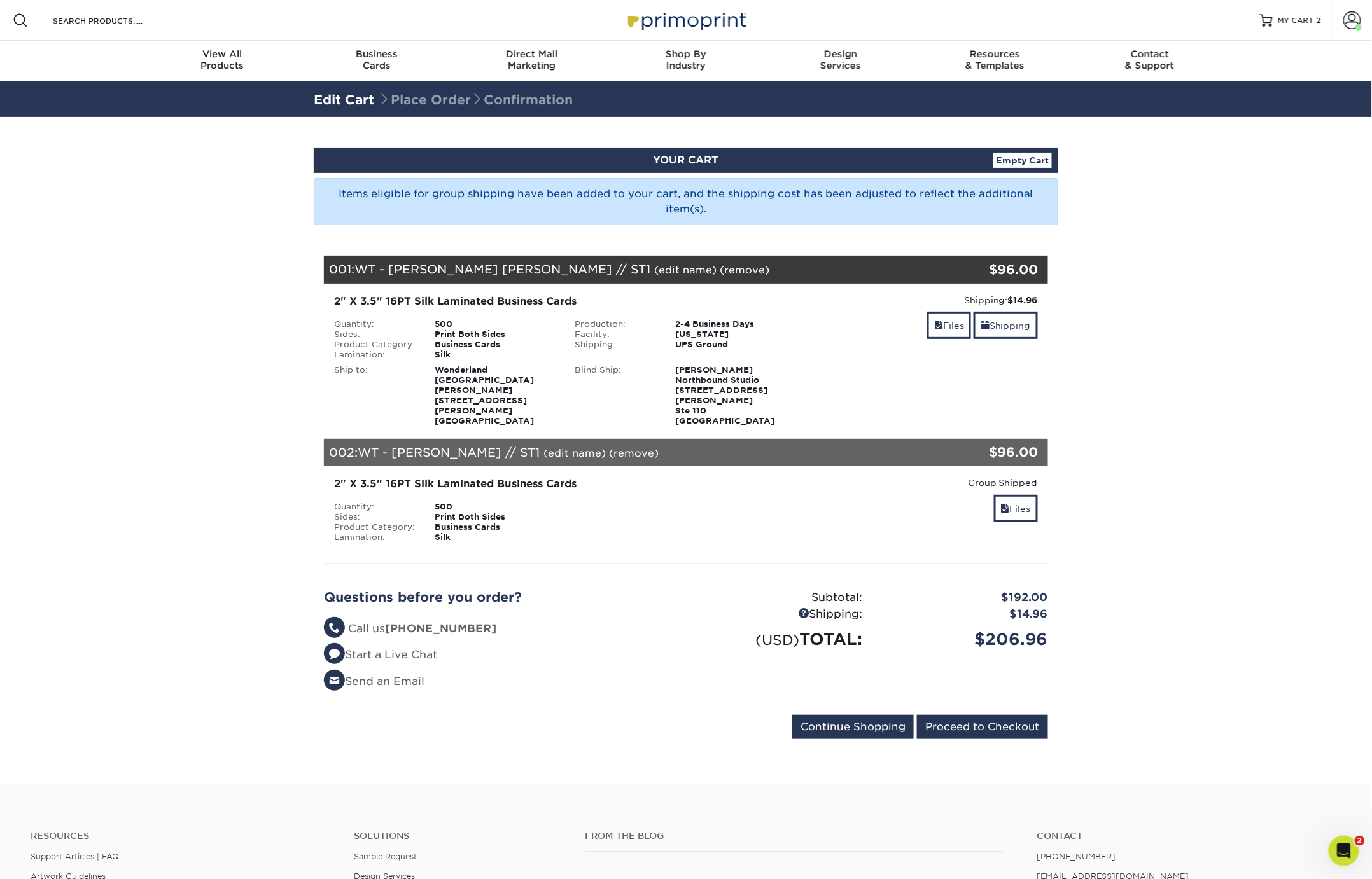
click at [1244, 540] on section "YOUR CART Empty Cart Items eligible for group shipping have been added to your …" at bounding box center [686, 451] width 1372 height 668
click at [980, 715] on input "Proceed to Checkout" at bounding box center [982, 727] width 131 height 24
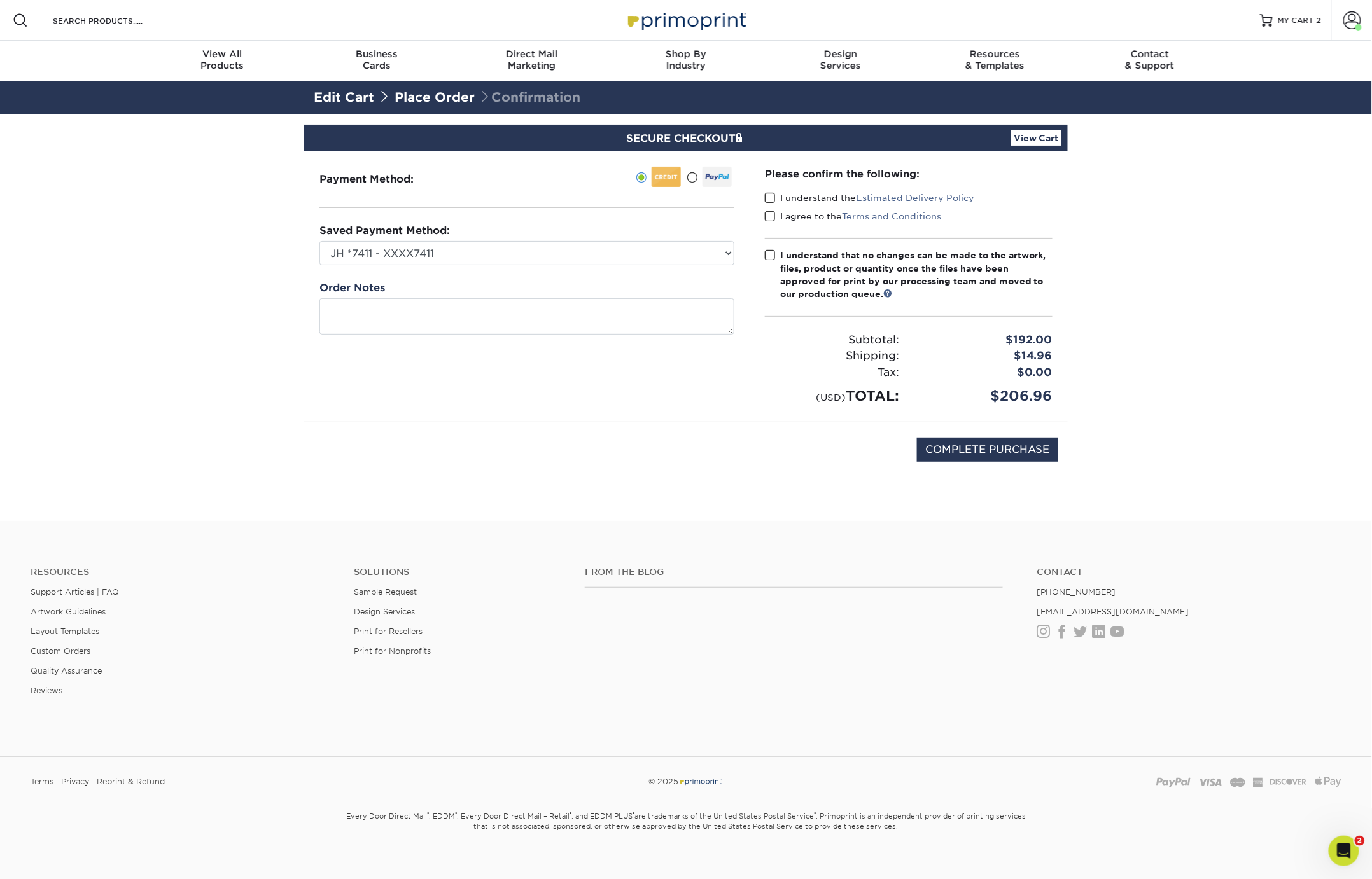
click at [774, 199] on span at bounding box center [770, 198] width 11 height 12
click at [0, 0] on input "I understand the Estimated Delivery Policy" at bounding box center [0, 0] width 0 height 0
click at [774, 214] on span at bounding box center [770, 216] width 11 height 12
click at [0, 0] on input "I agree to the Terms and Conditions" at bounding box center [0, 0] width 0 height 0
click at [774, 253] on span at bounding box center [770, 255] width 11 height 12
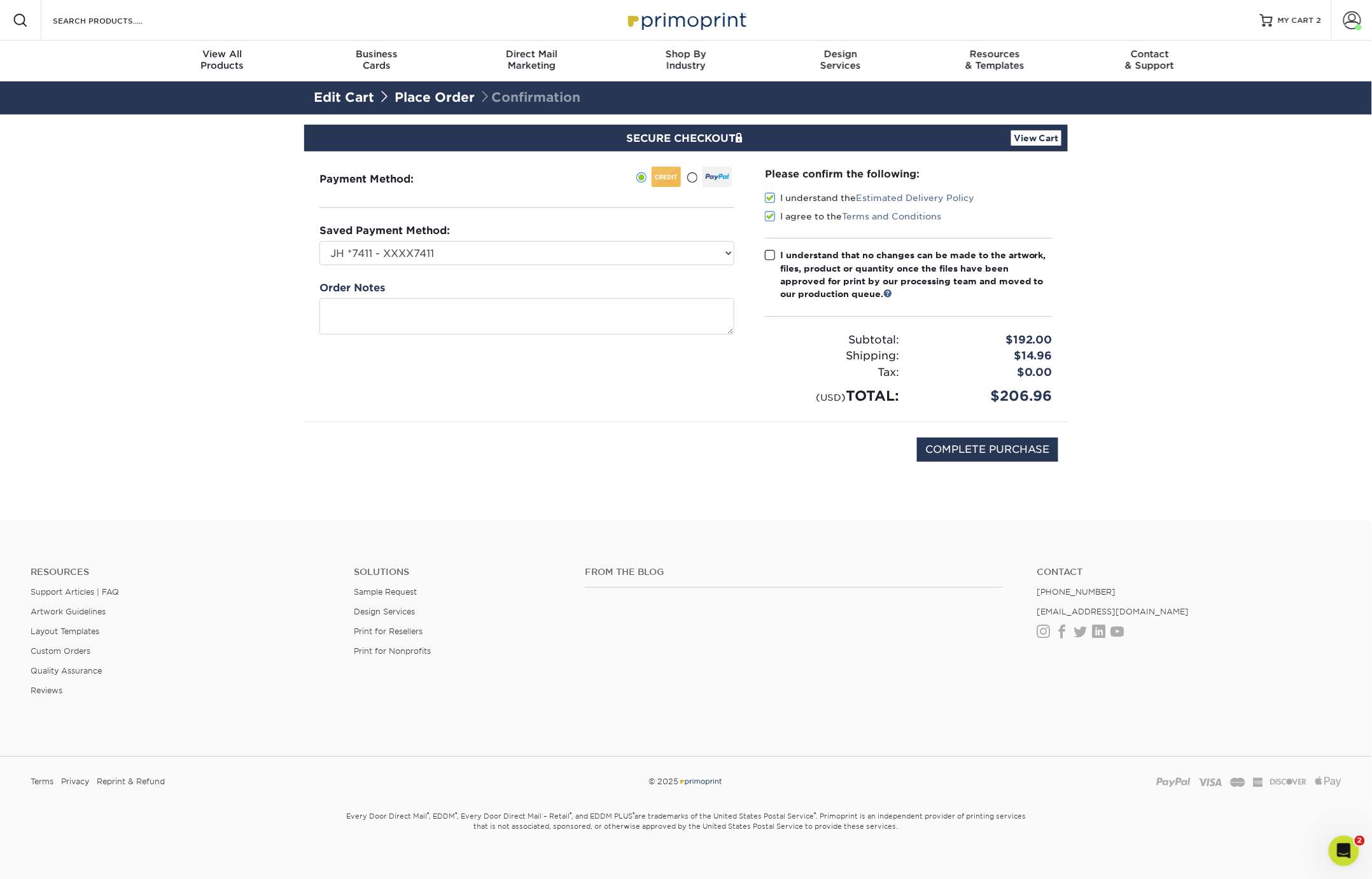
click at [0, 0] on input "I understand that no changes can be made to the artwork, files, product or quan…" at bounding box center [0, 0] width 0 height 0
click at [793, 369] on div "Tax:" at bounding box center [831, 372] width 153 height 16
click at [976, 448] on input "COMPLETE PURCHASE" at bounding box center [988, 449] width 141 height 24
type input "PROCESSING, PLEASE WAIT..."
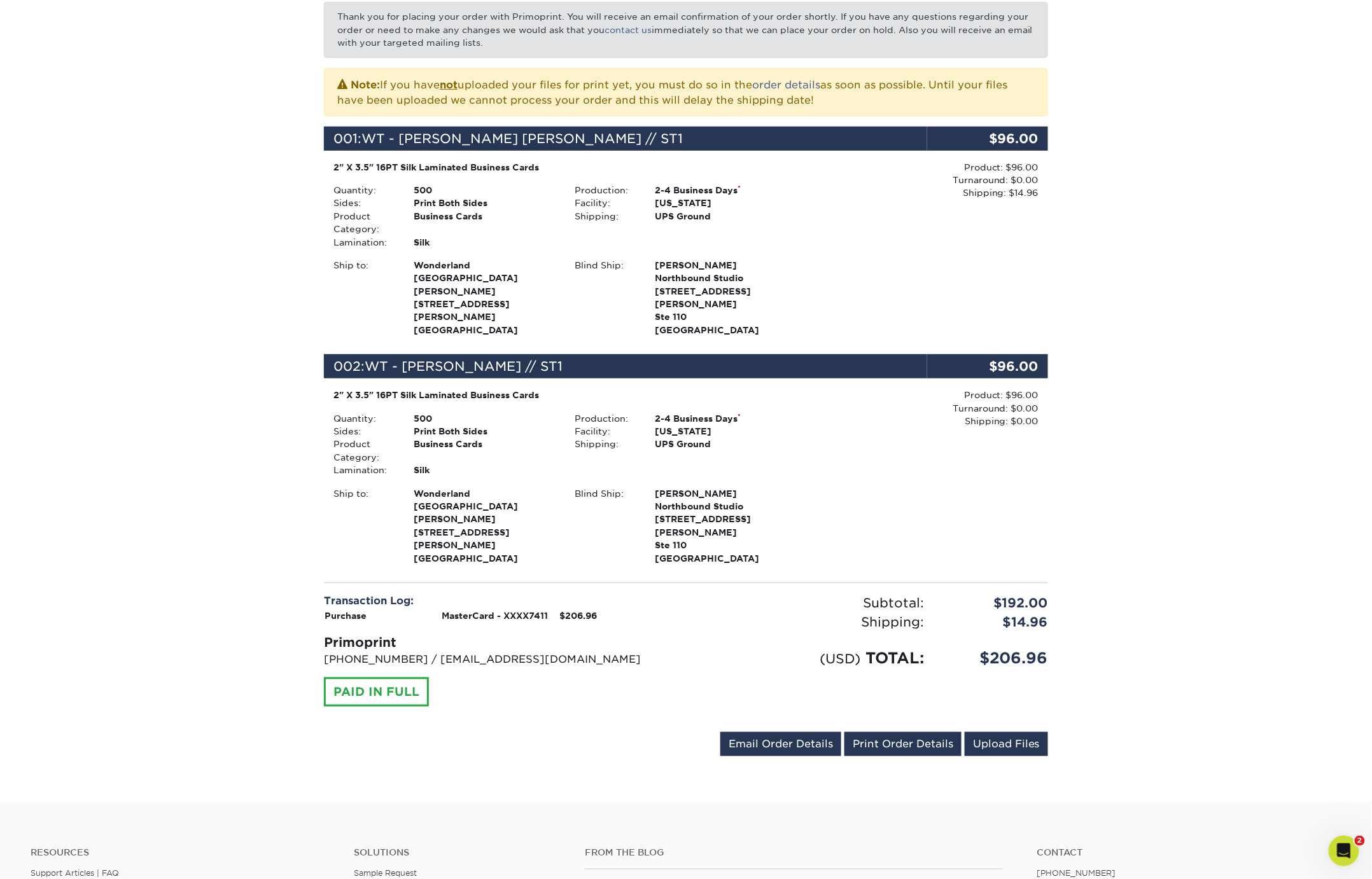
scroll to position [232, 0]
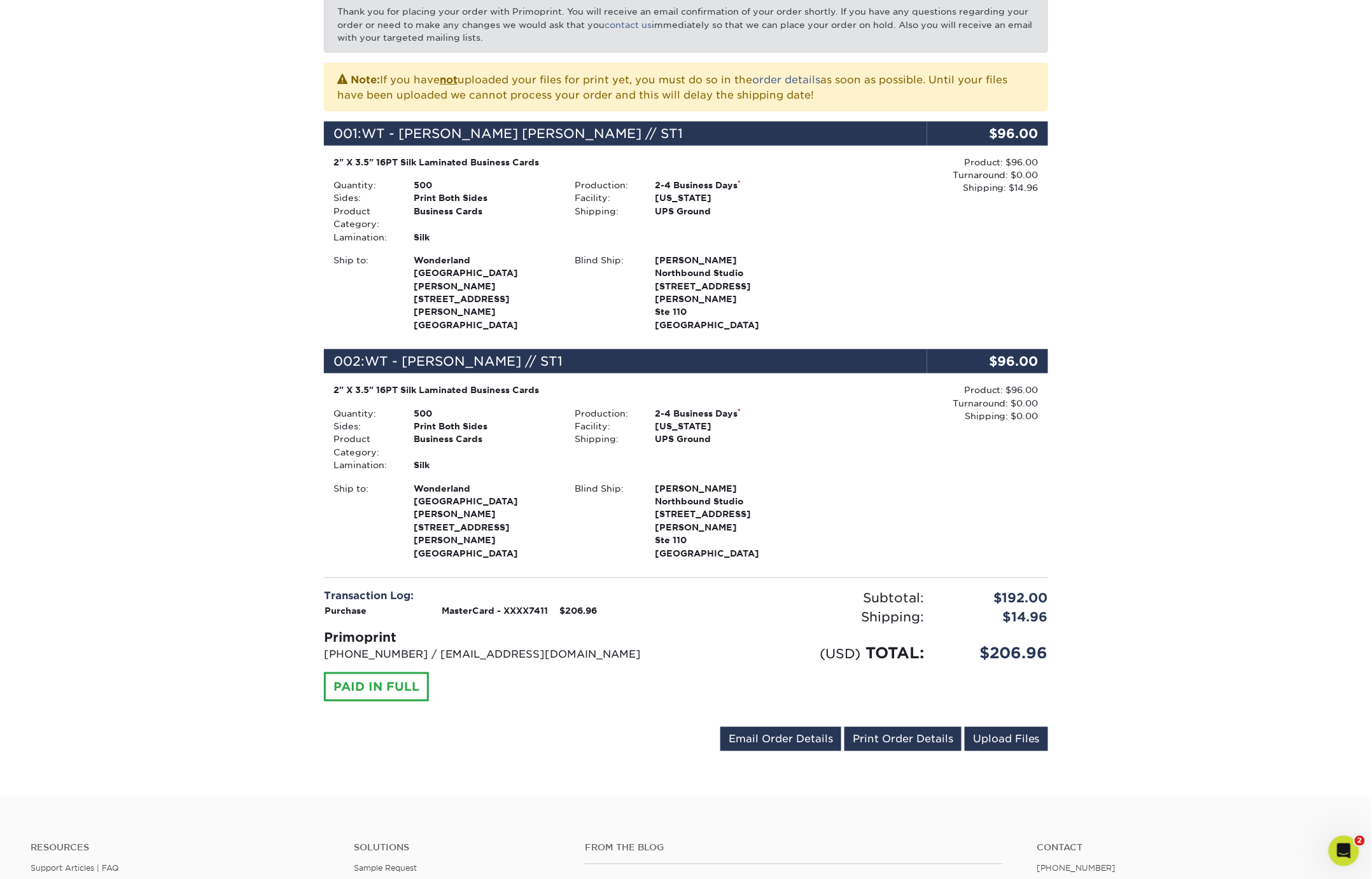
click at [1114, 492] on div "Your order has been placed! Order #: 25918-32362-00964 [DATE] 3:23pm Go to My A…" at bounding box center [686, 340] width 1372 height 914
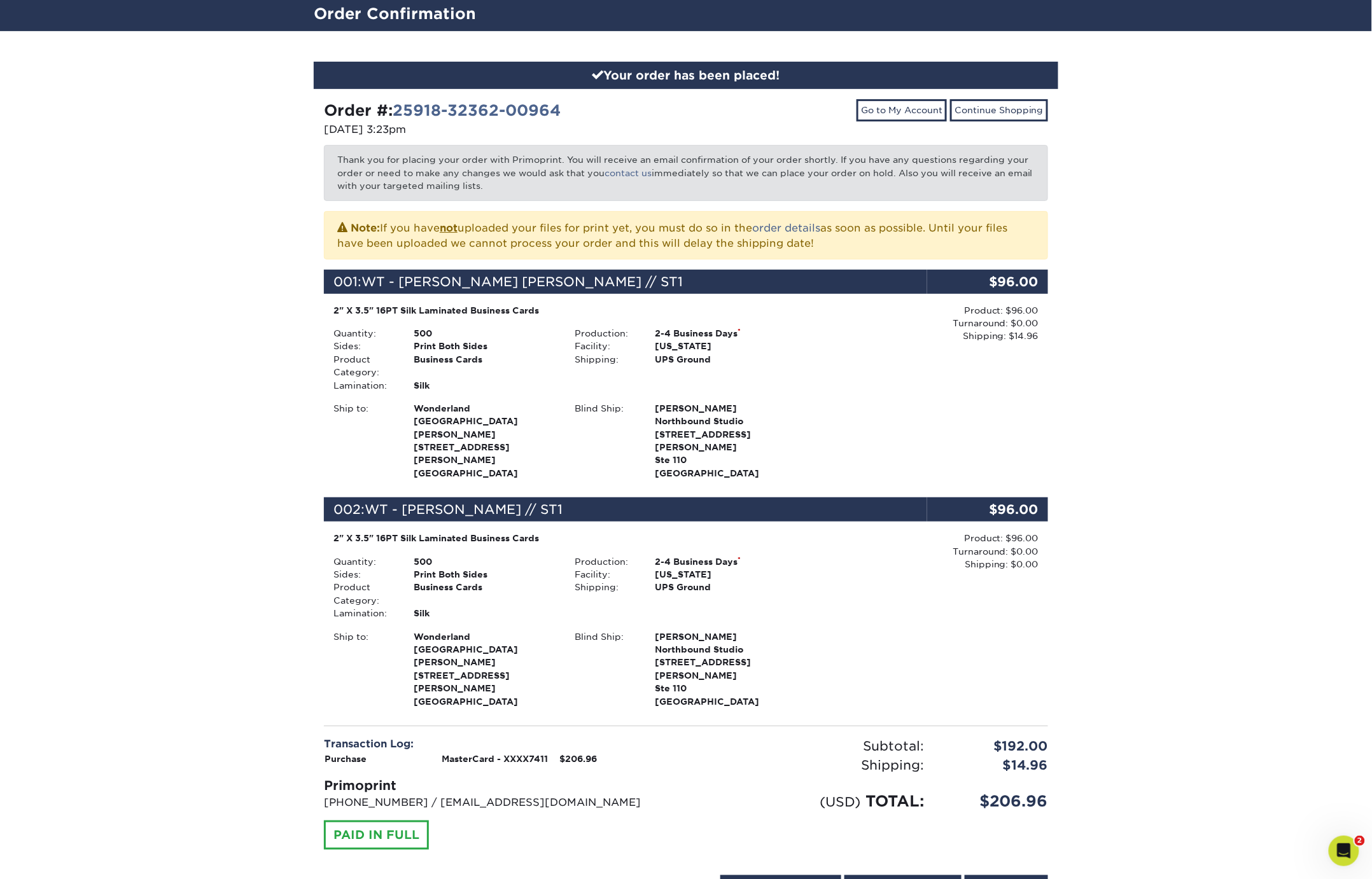
scroll to position [246, 0]
